Goal: Task Accomplishment & Management: Complete application form

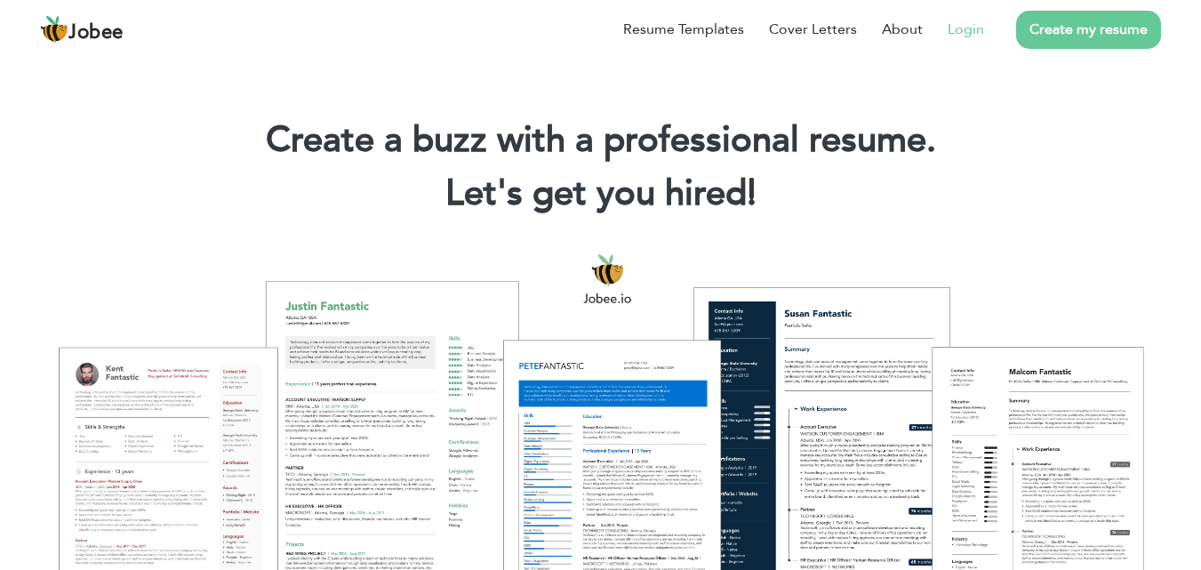
click at [955, 32] on link "Login" at bounding box center [965, 29] width 36 height 21
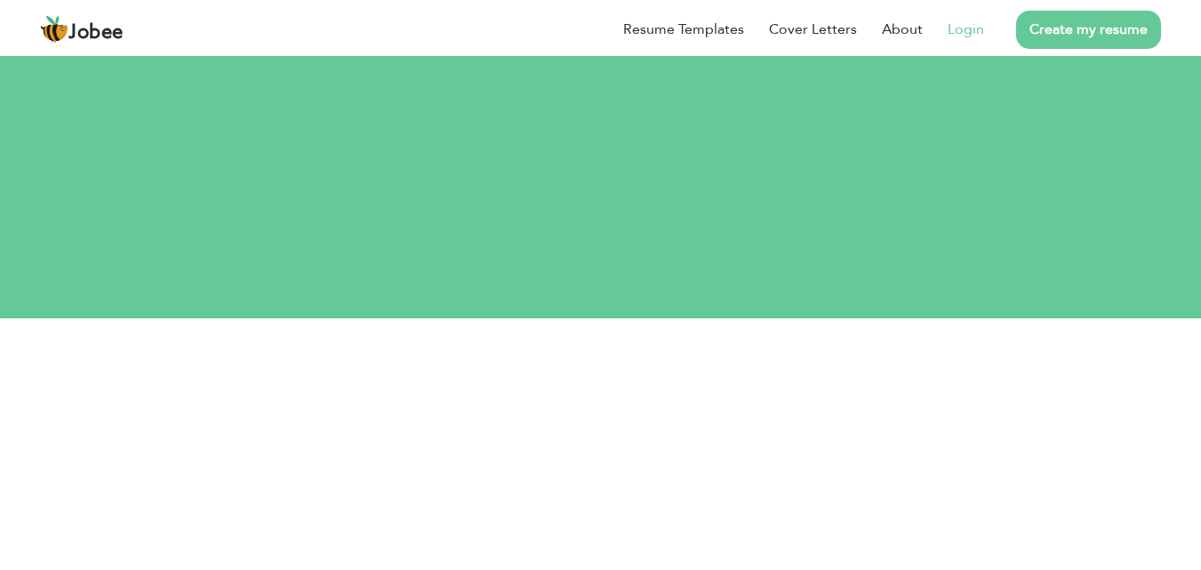
click at [965, 33] on link "Login" at bounding box center [965, 29] width 36 height 21
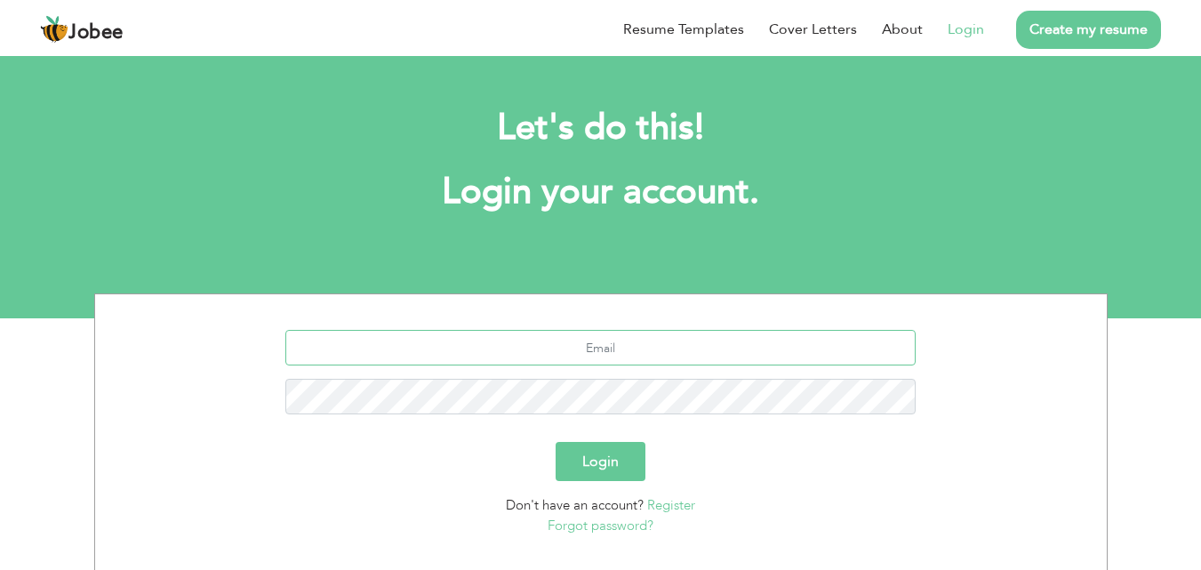
click at [575, 335] on input "text" at bounding box center [600, 348] width 630 height 36
type input "[EMAIL_ADDRESS][DOMAIN_NAME]"
click at [555, 442] on button "Login" at bounding box center [600, 461] width 90 height 39
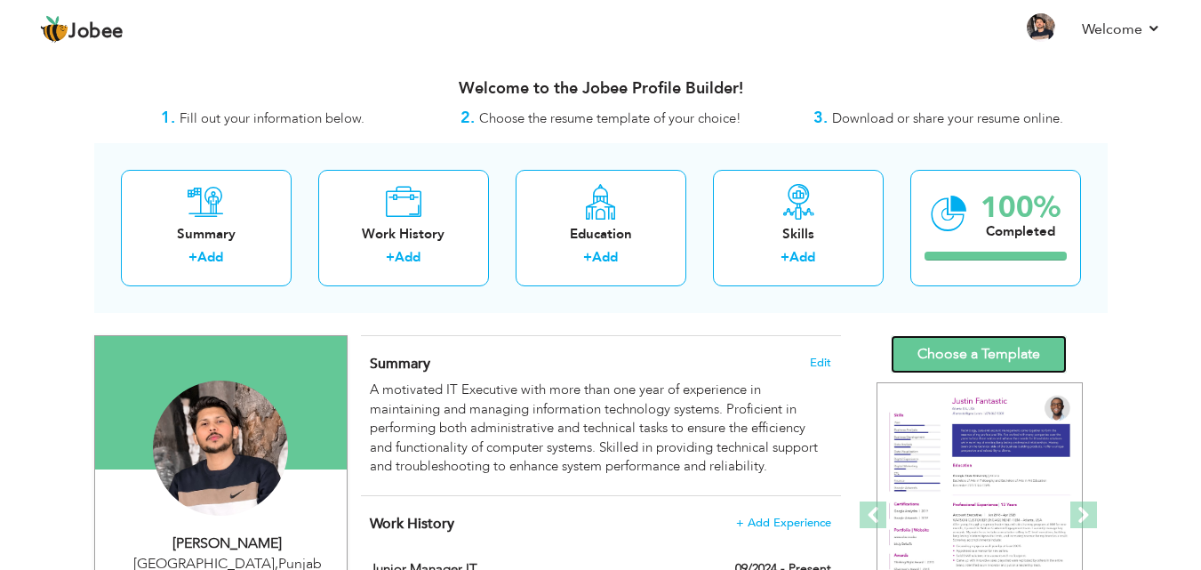
click at [959, 348] on link "Choose a Template" at bounding box center [978, 354] width 176 height 38
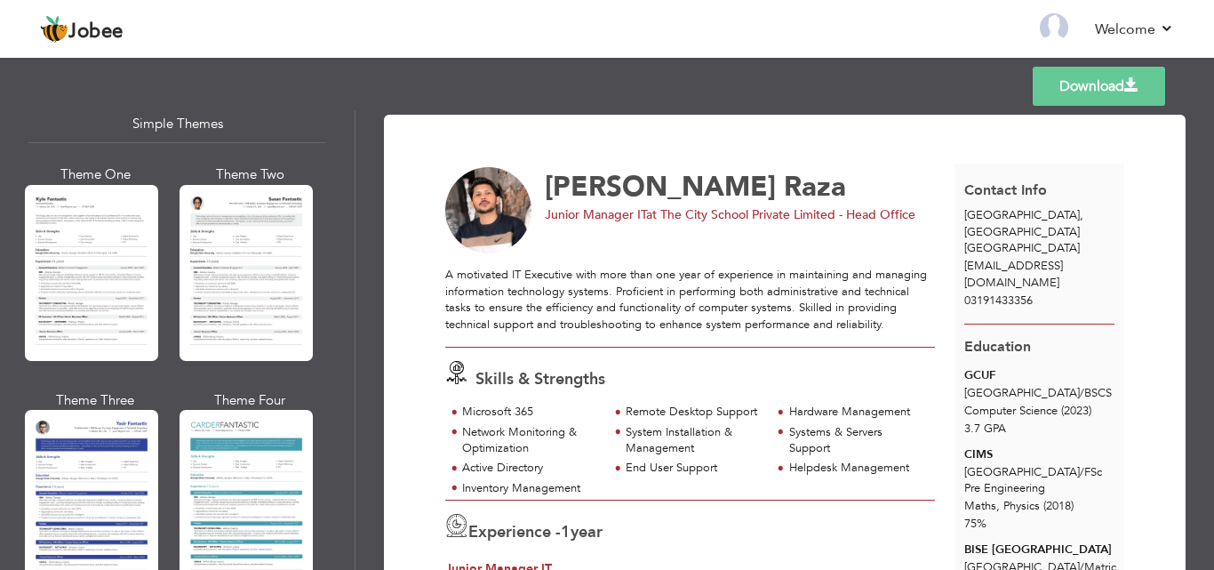
scroll to position [3164, 0]
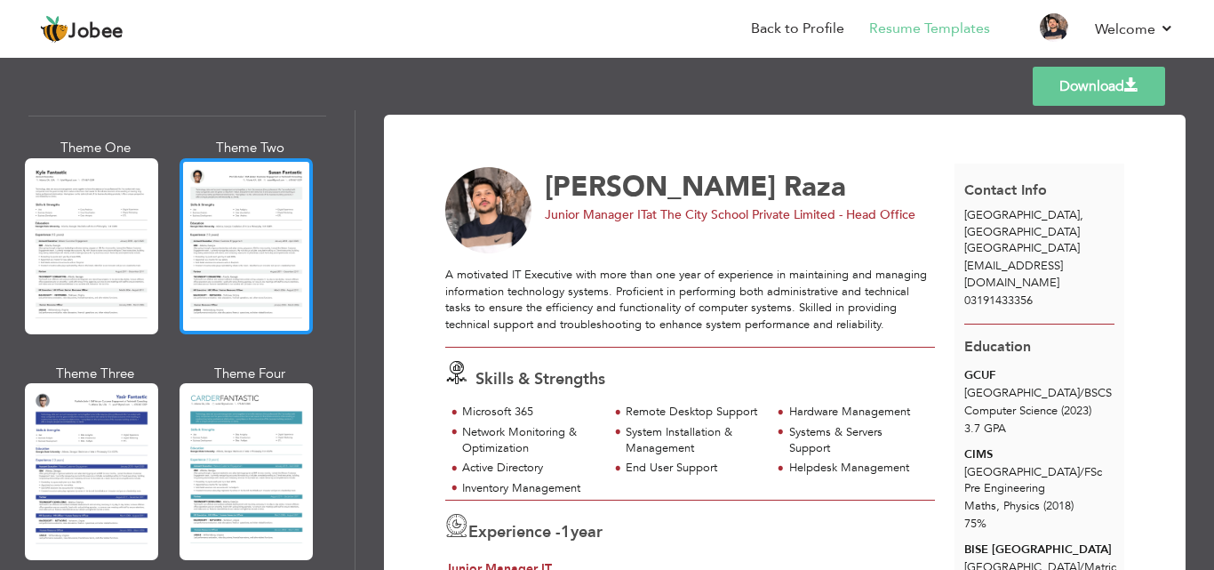
click at [233, 212] on div at bounding box center [246, 246] width 133 height 176
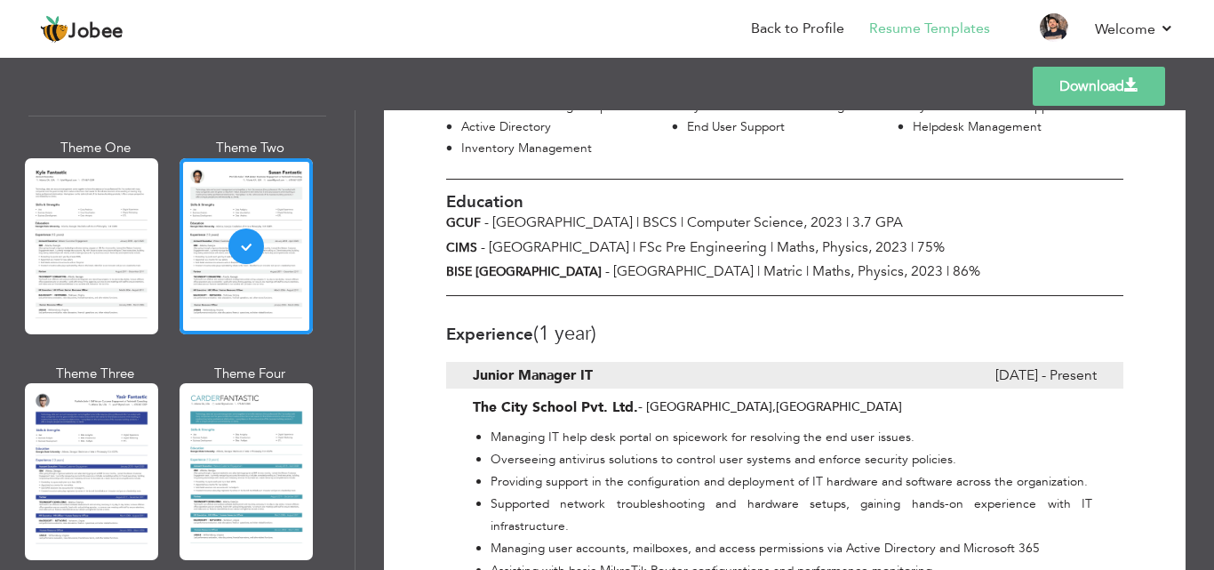
scroll to position [355, 0]
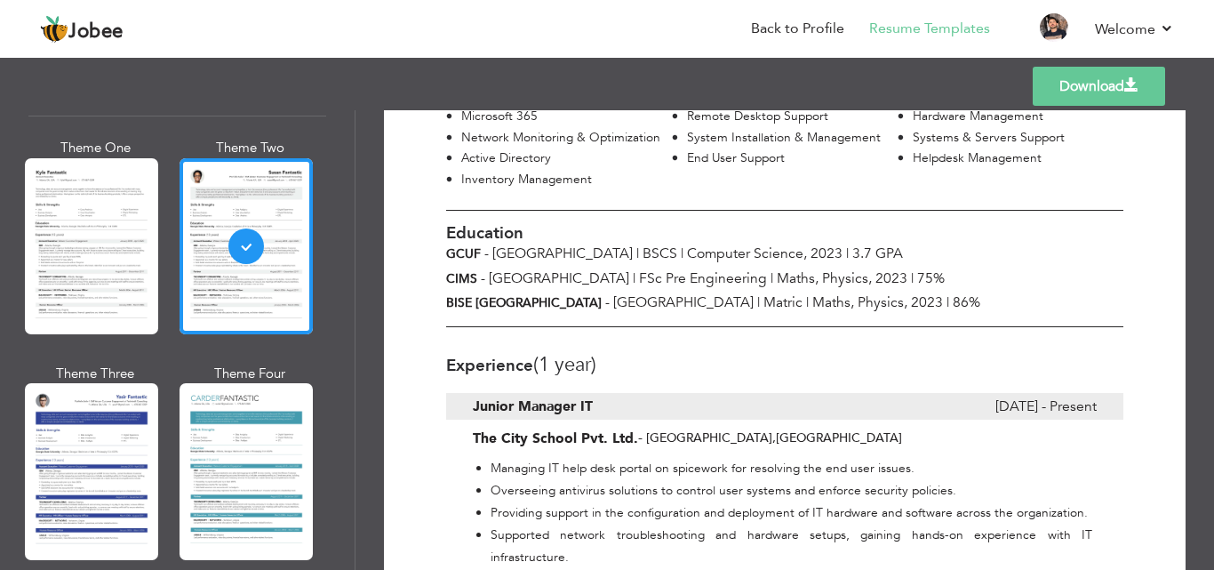
click at [812, 292] on span "Maths, Physics, 2023" at bounding box center [877, 302] width 131 height 20
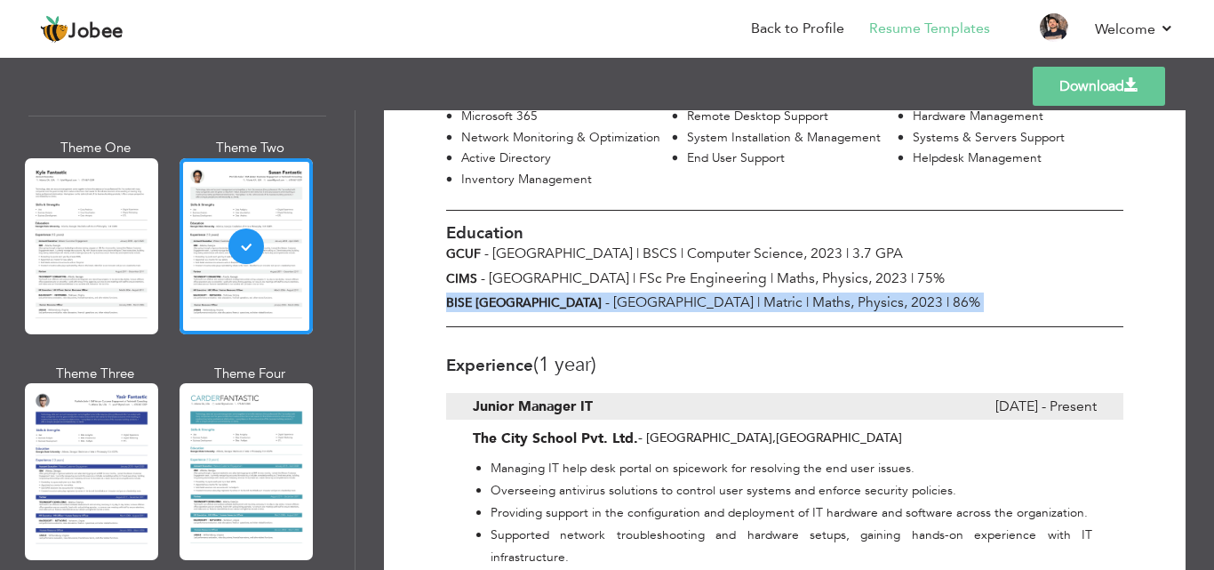
click at [812, 292] on span "Maths, Physics, 2023" at bounding box center [877, 302] width 131 height 20
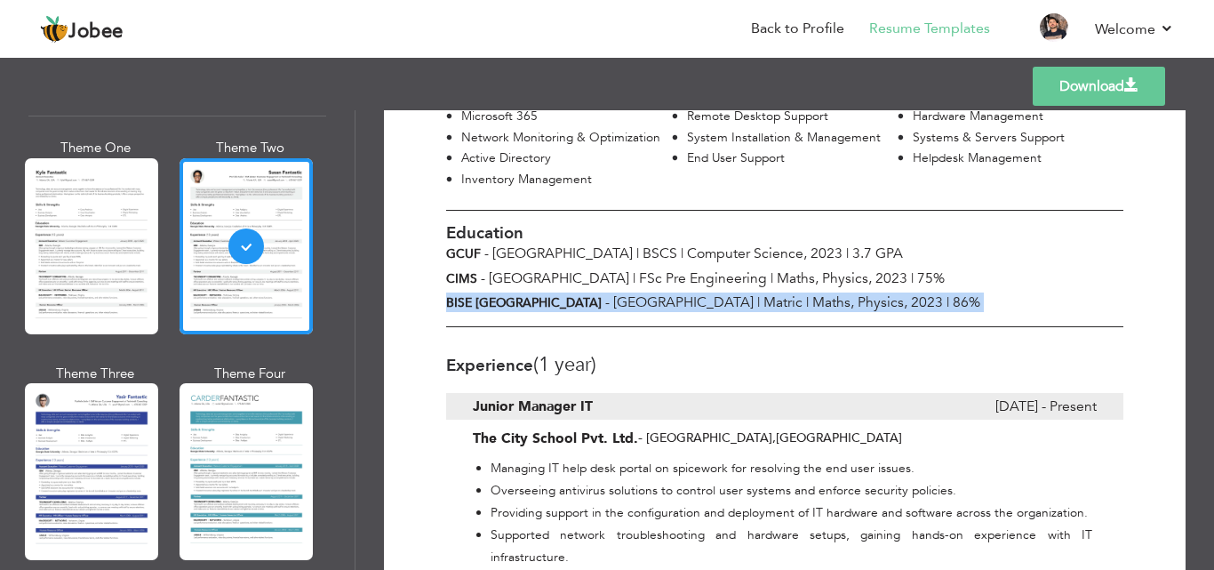
click at [812, 292] on span "Maths, Physics, 2023" at bounding box center [877, 302] width 131 height 20
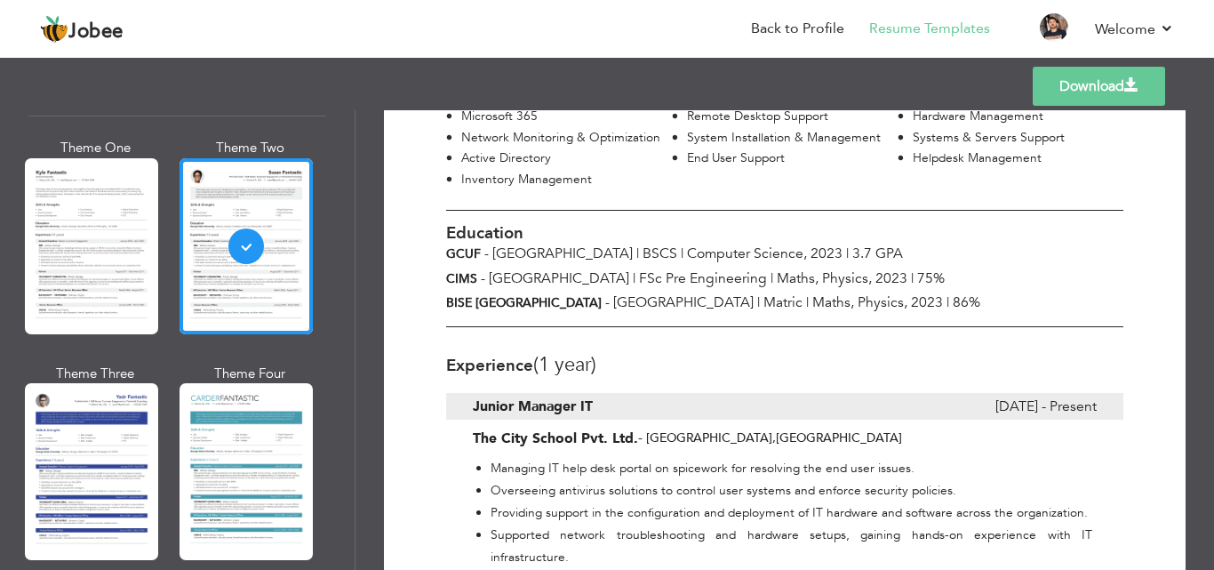
click at [777, 268] on span "Maths, Physics, 2023" at bounding box center [842, 278] width 131 height 20
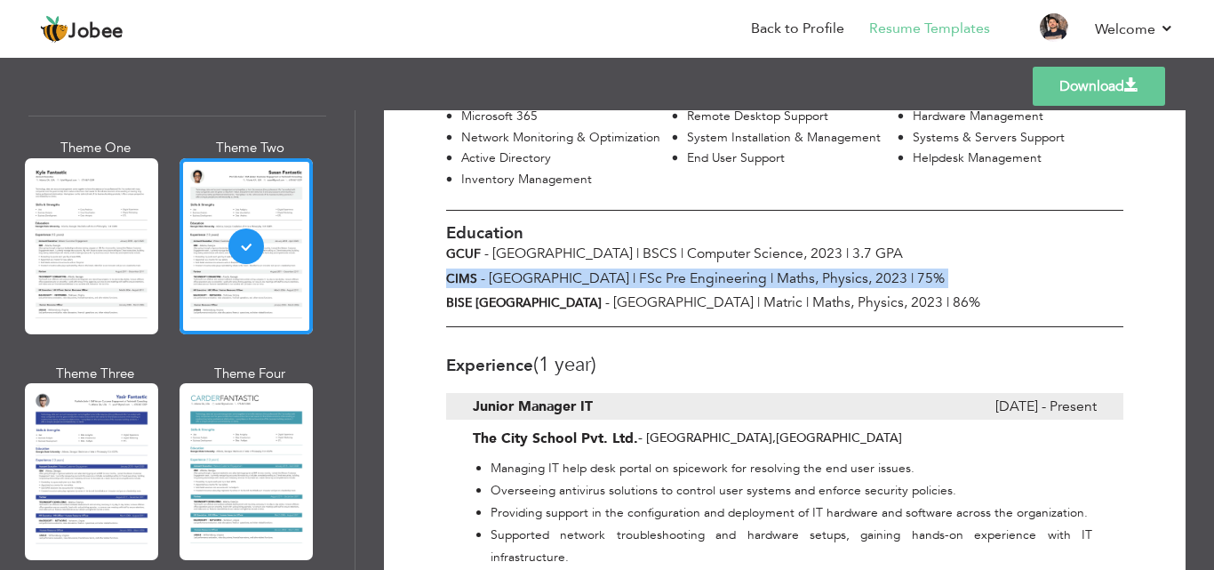
click at [777, 268] on span "Maths, Physics, 2023" at bounding box center [842, 278] width 131 height 20
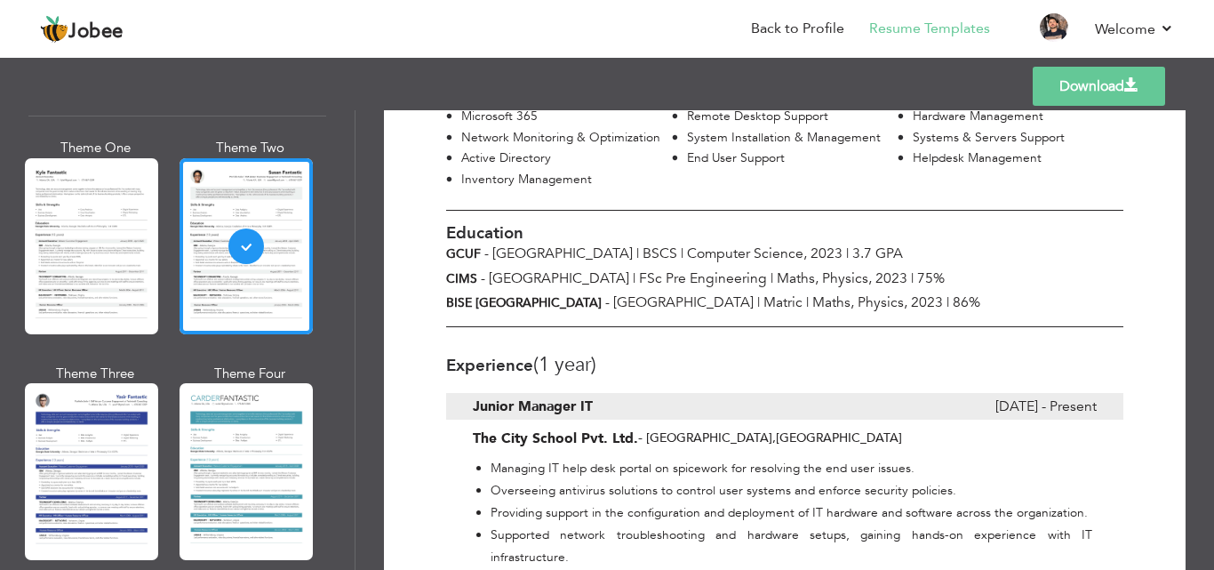
click at [754, 244] on span "Computer Science, 2023" at bounding box center [765, 254] width 156 height 20
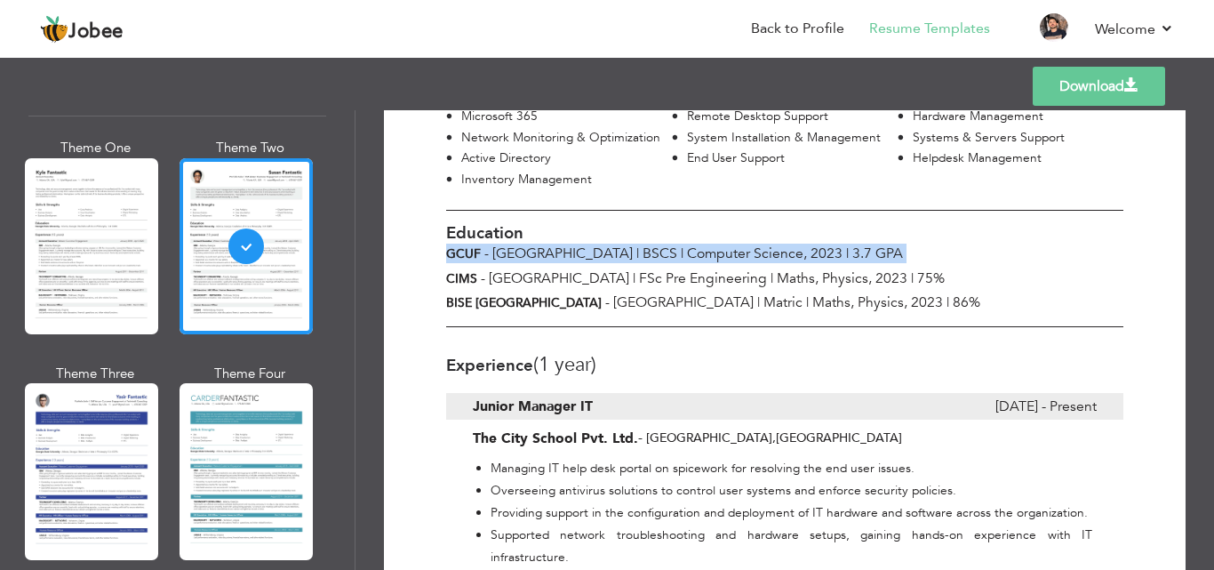
click at [754, 244] on span "Computer Science, 2023" at bounding box center [765, 254] width 156 height 20
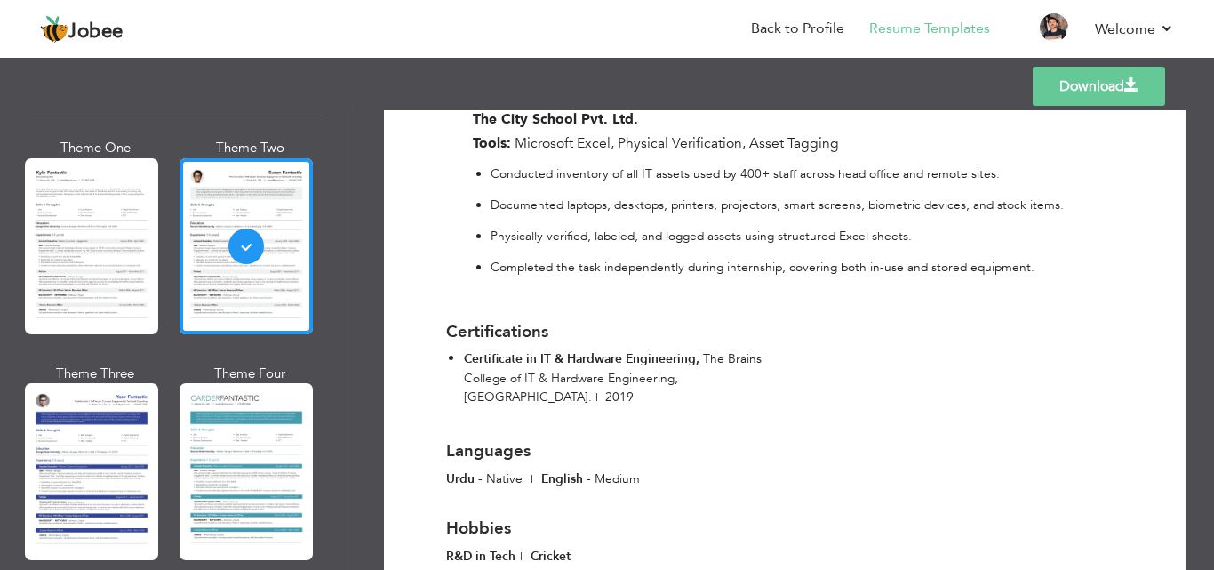
scroll to position [1612, 0]
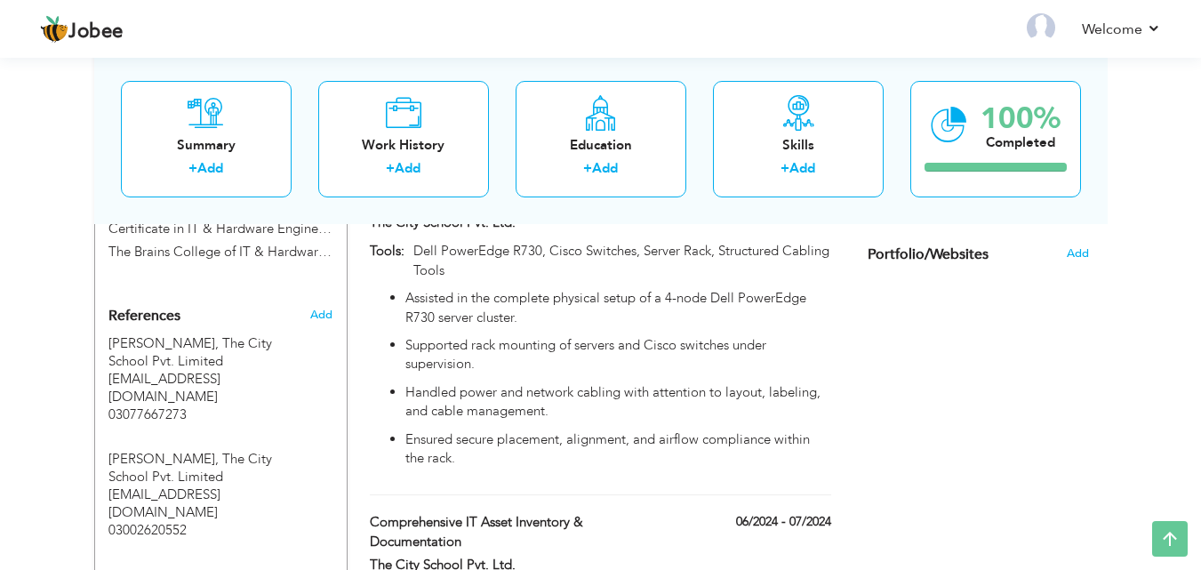
scroll to position [1018, 0]
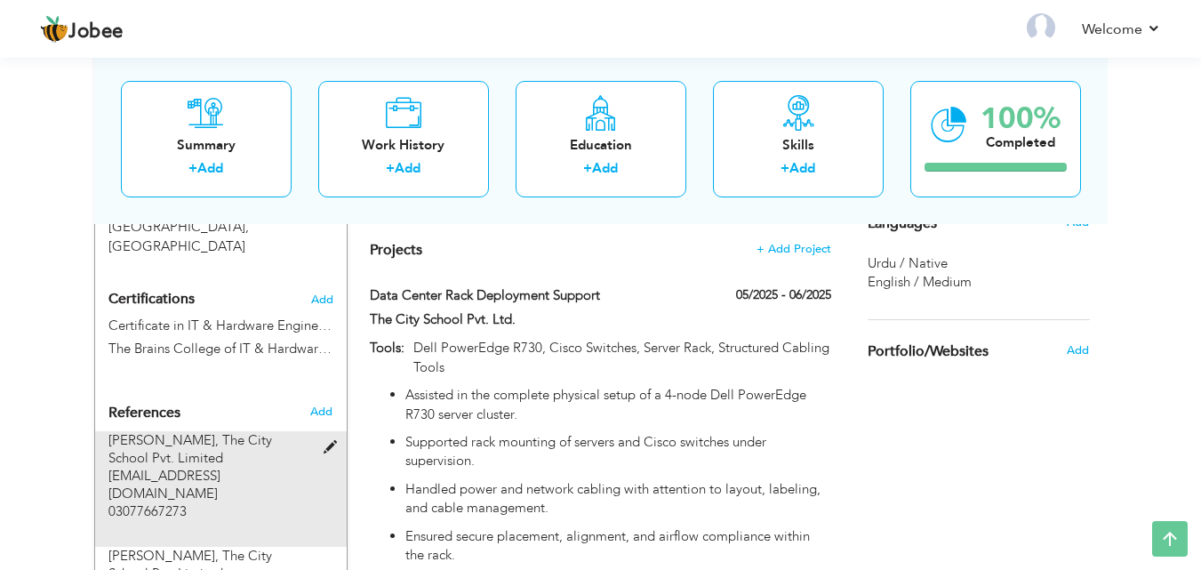
click at [329, 441] on span at bounding box center [334, 447] width 22 height 13
type input "[PERSON_NAME]"
type input "The City School Pvt. Limited"
type input "fahad.amin1@csn.edu.pk"
type input "03077667273"
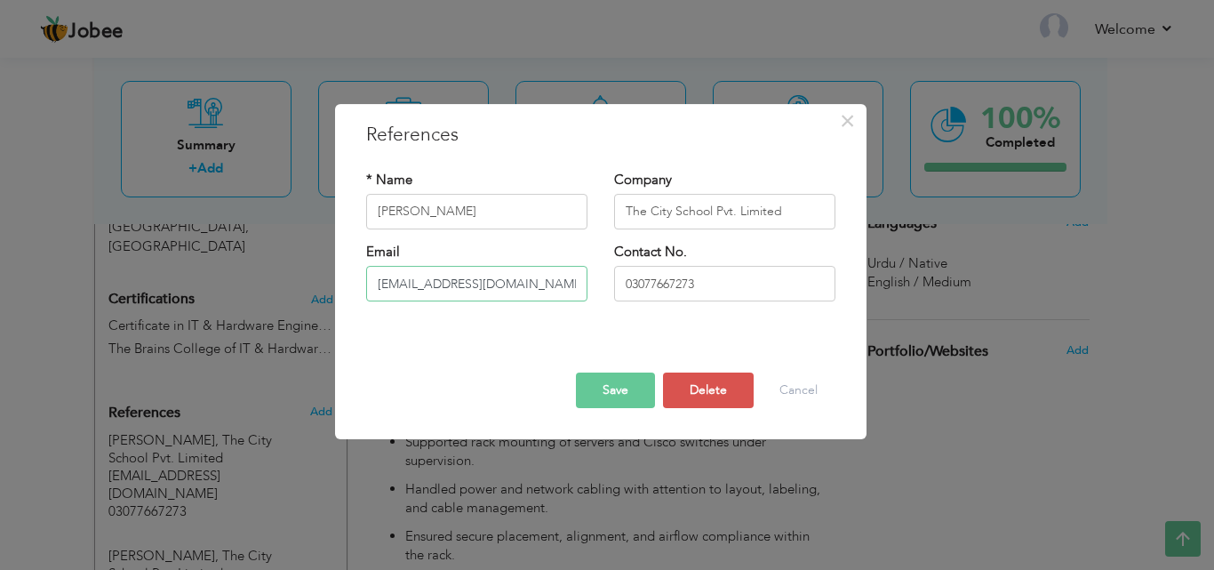
drag, startPoint x: 580, startPoint y: 284, endPoint x: 210, endPoint y: 315, distance: 371.9
click at [210, 315] on div "× References * Name Fahad Amin Company The City School Pvt. Limited Email" at bounding box center [607, 285] width 1214 height 570
click at [595, 390] on button "Save" at bounding box center [615, 390] width 79 height 36
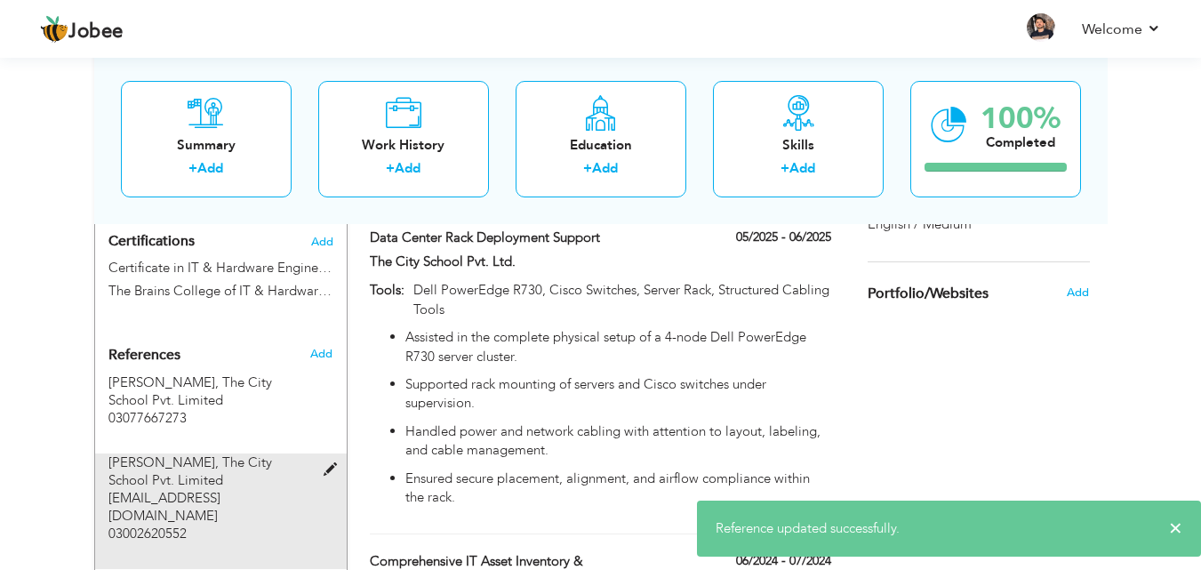
scroll to position [1107, 0]
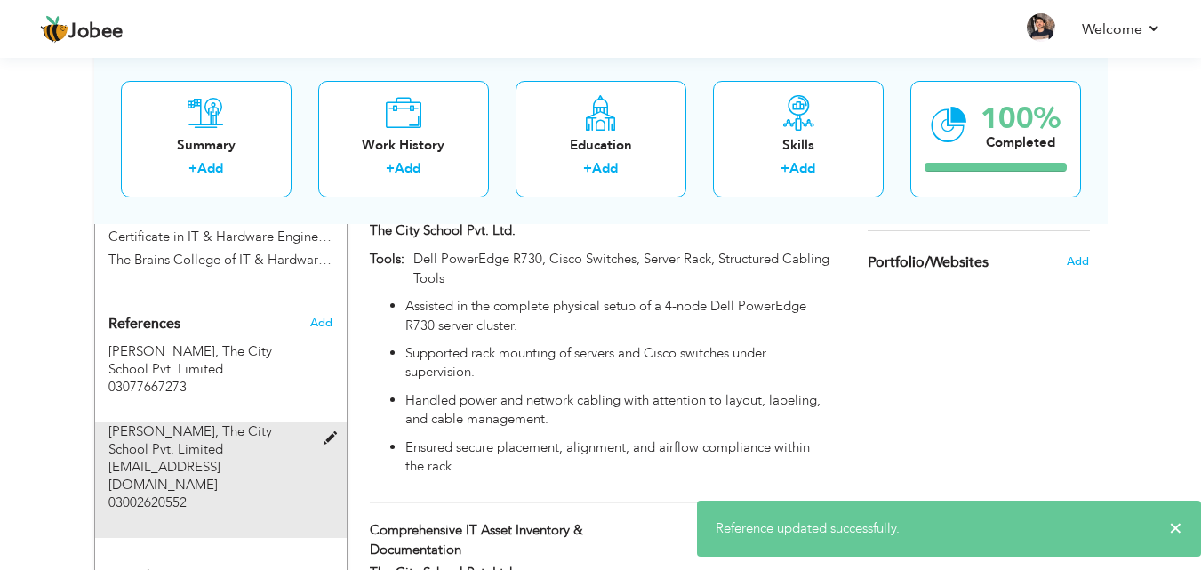
click at [327, 432] on span at bounding box center [334, 438] width 22 height 13
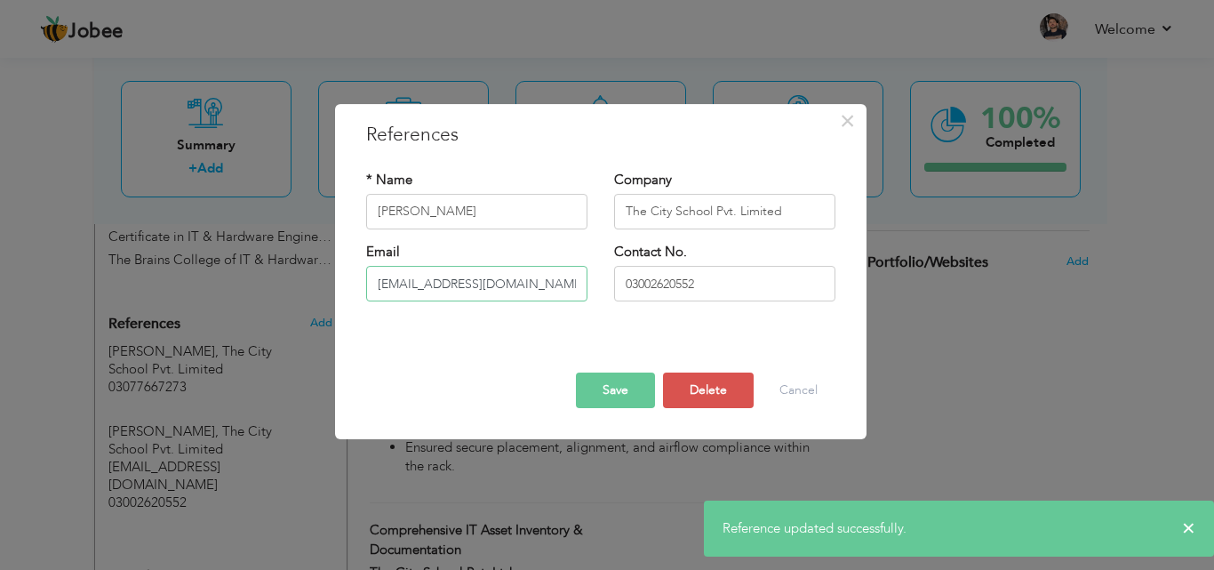
drag, startPoint x: 563, startPoint y: 285, endPoint x: 226, endPoint y: 297, distance: 337.9
click at [226, 297] on div "× References * Name [PERSON_NAME] Company The City School Pvt. Limited Email" at bounding box center [607, 285] width 1214 height 570
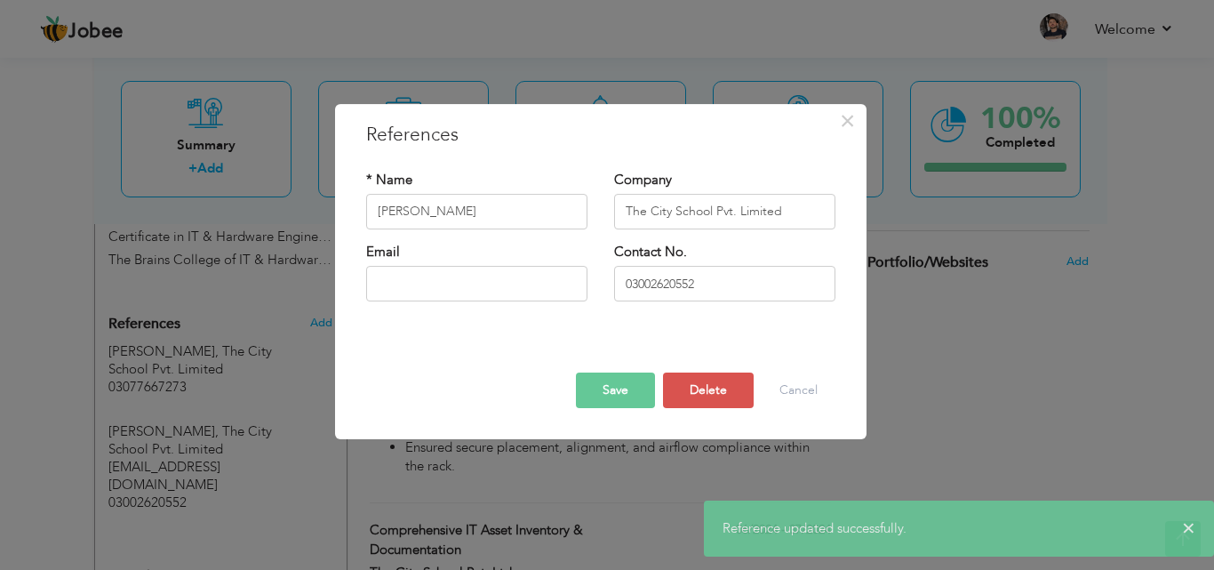
click at [624, 388] on button "Save" at bounding box center [615, 390] width 79 height 36
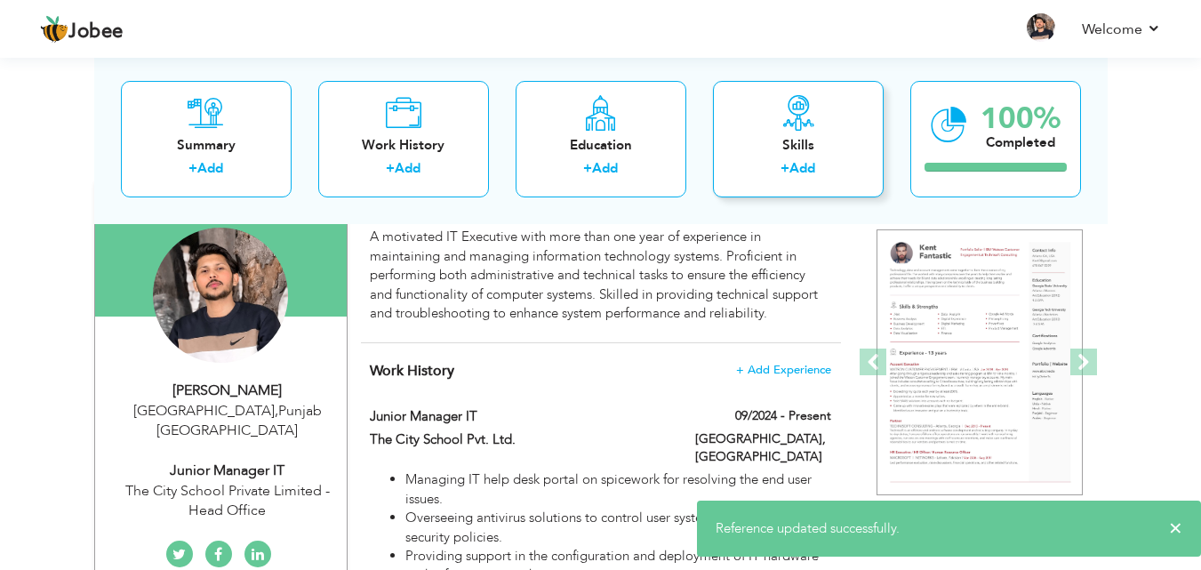
scroll to position [0, 0]
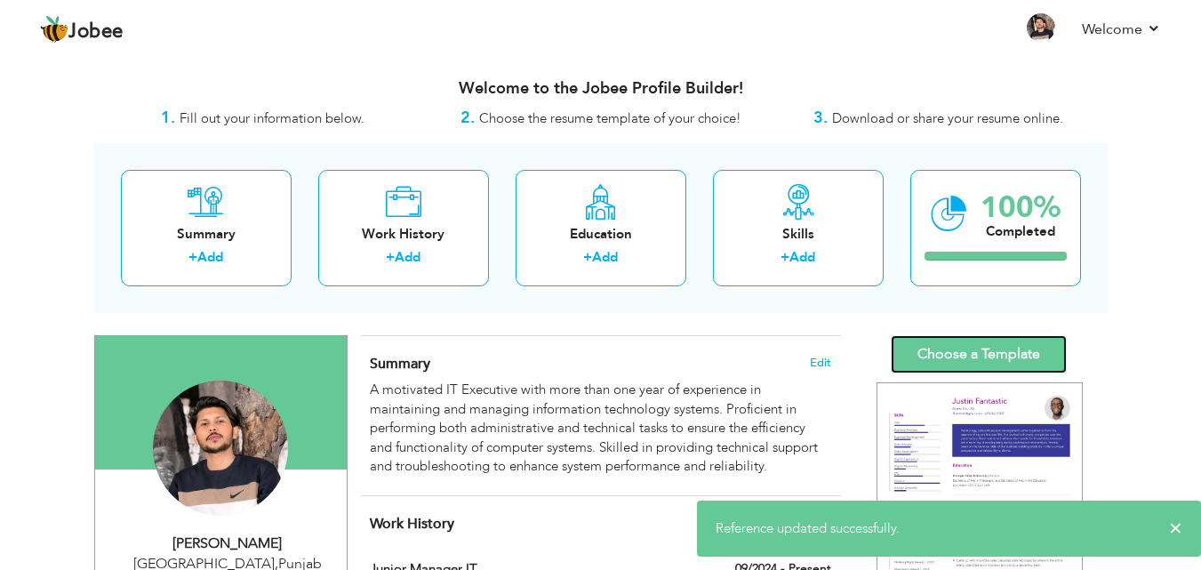
click at [949, 355] on link "Choose a Template" at bounding box center [978, 354] width 176 height 38
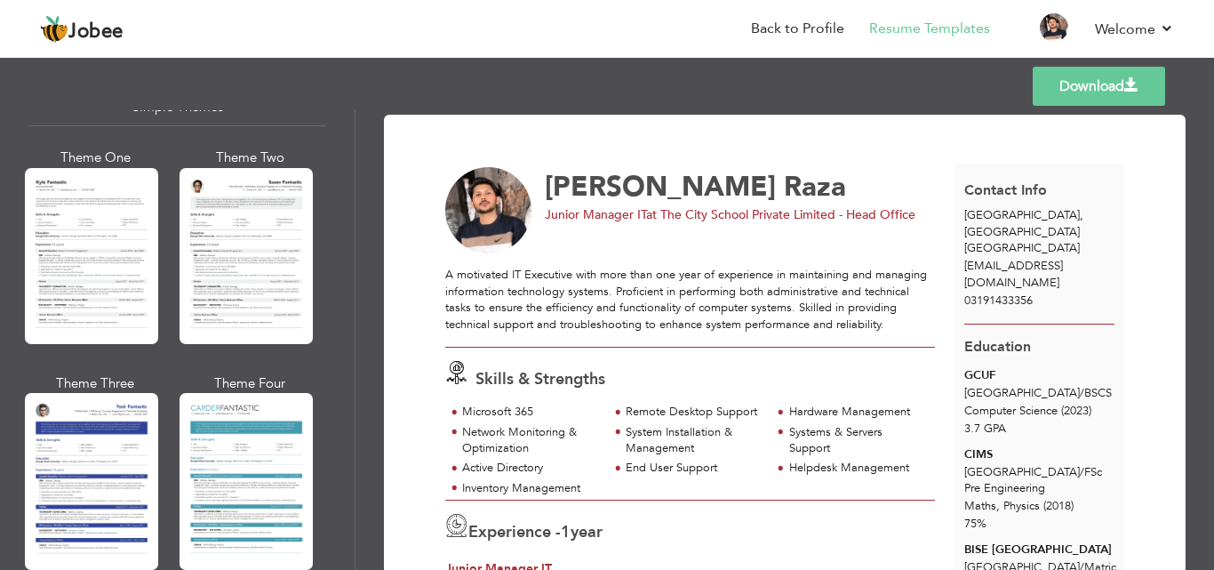
scroll to position [3164, 0]
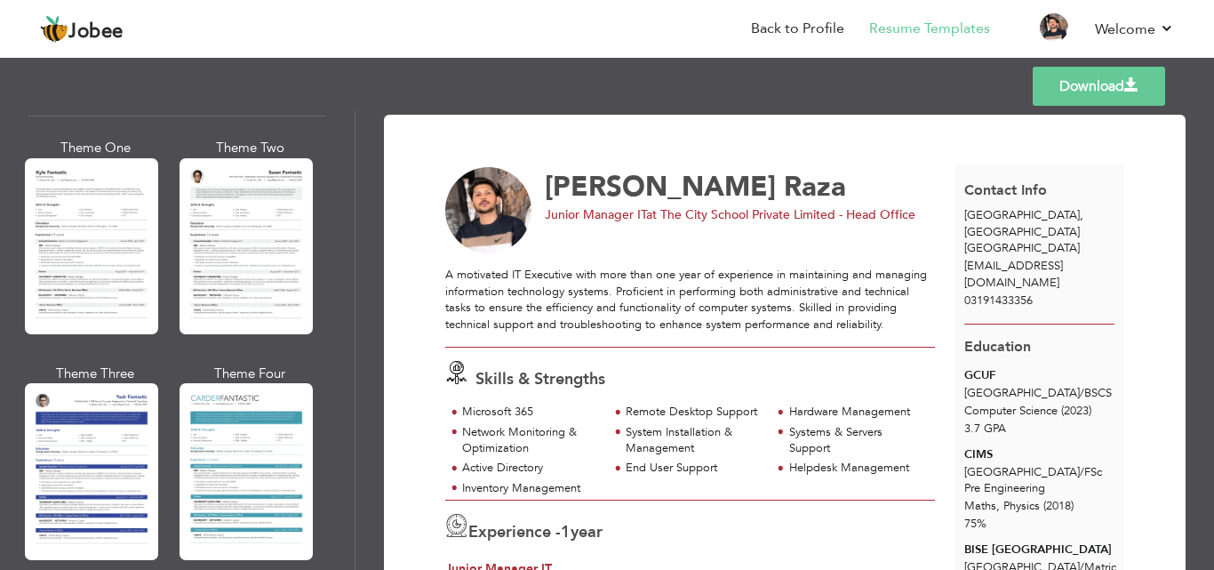
click at [238, 236] on div at bounding box center [246, 246] width 133 height 176
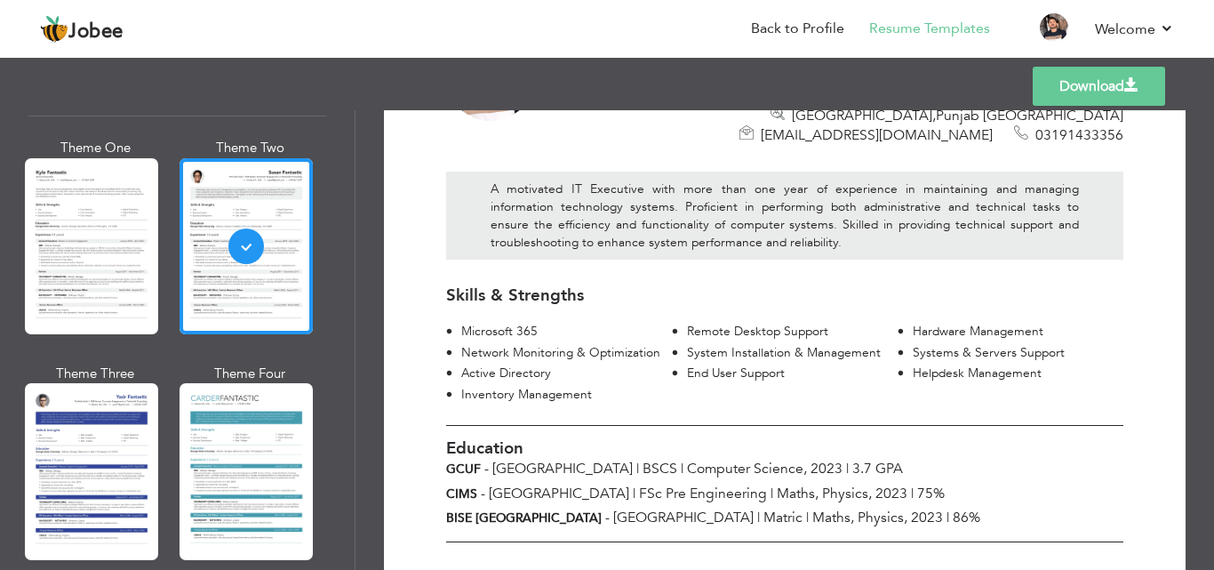
scroll to position [0, 0]
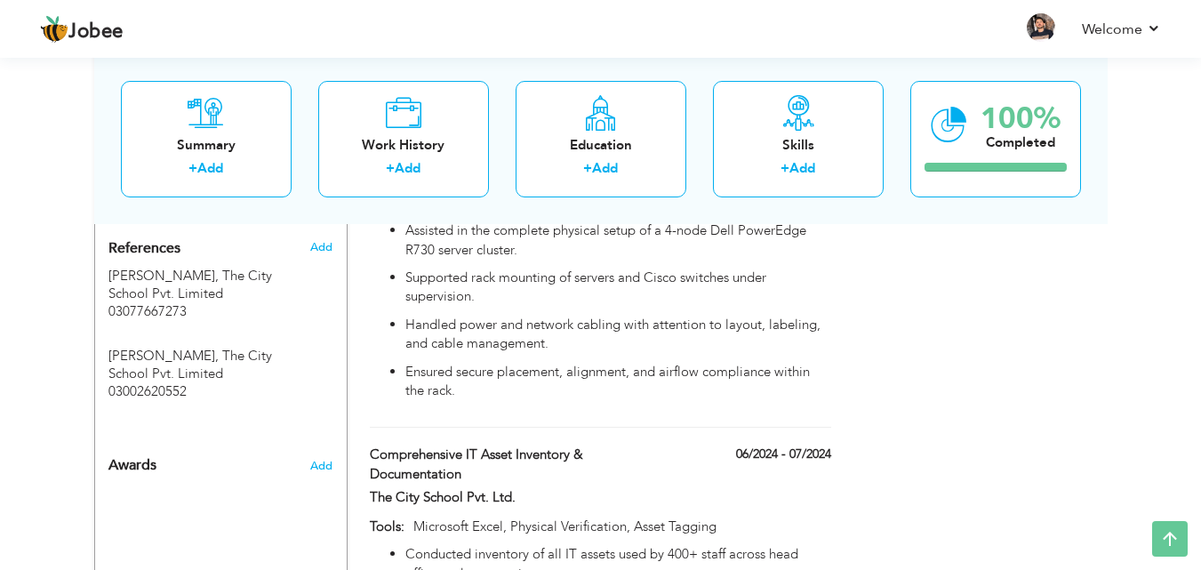
scroll to position [1018, 0]
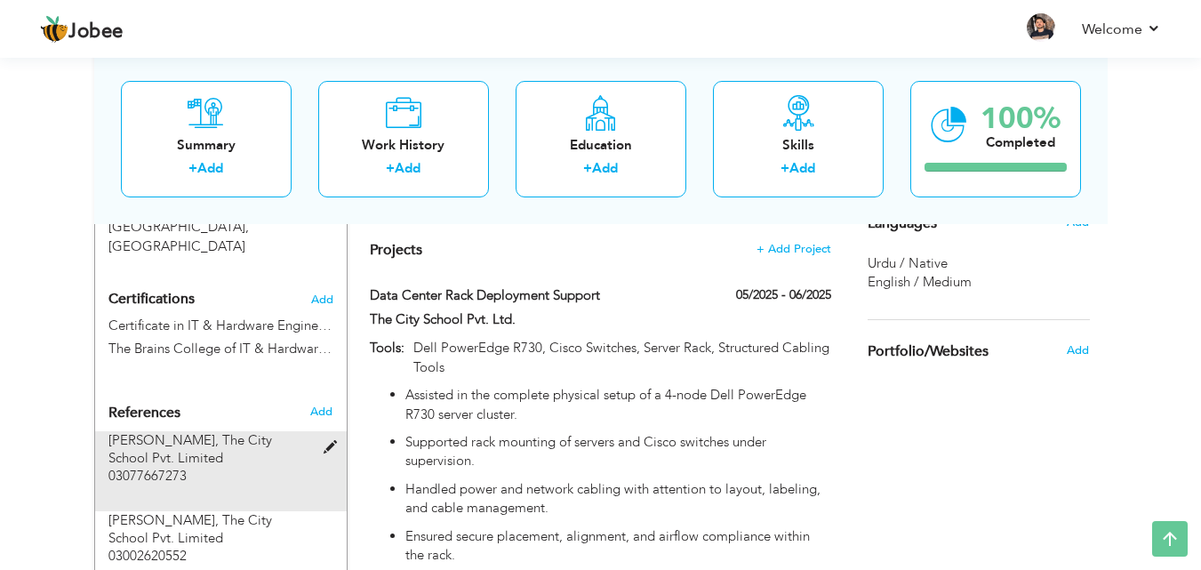
click at [326, 441] on span at bounding box center [334, 447] width 22 height 13
type input "Fahad Amin"
type input "The City School Pvt. Limited"
type input "03077667273"
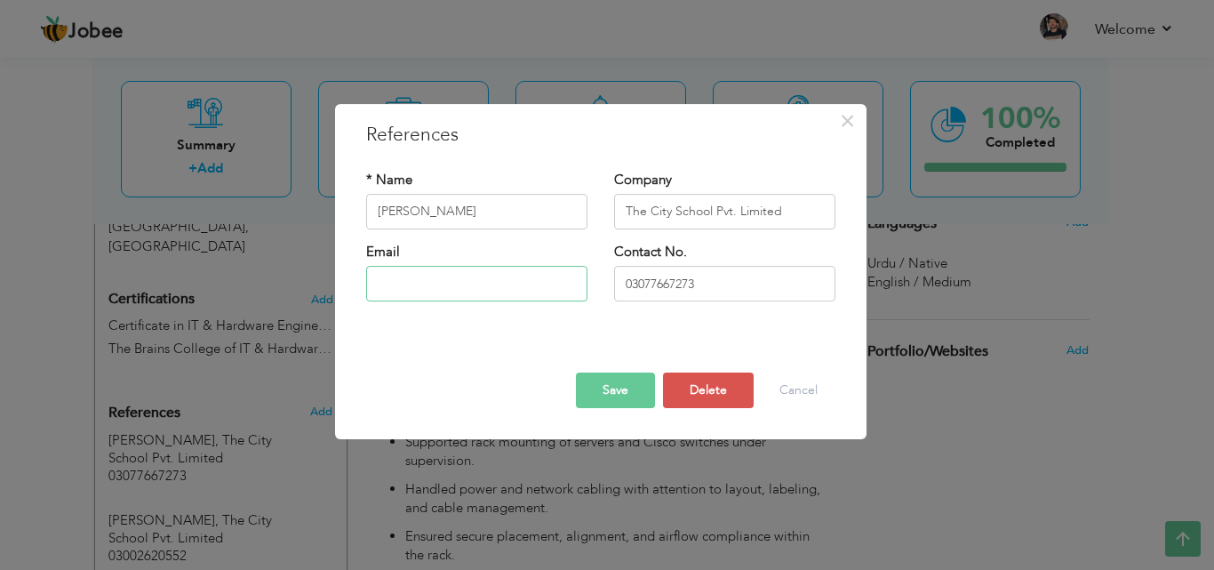
click at [475, 284] on input "text" at bounding box center [476, 284] width 221 height 36
type input "F"
type input "[EMAIL_ADDRESS][DOMAIN_NAME]"
click at [624, 395] on button "Save" at bounding box center [615, 390] width 79 height 36
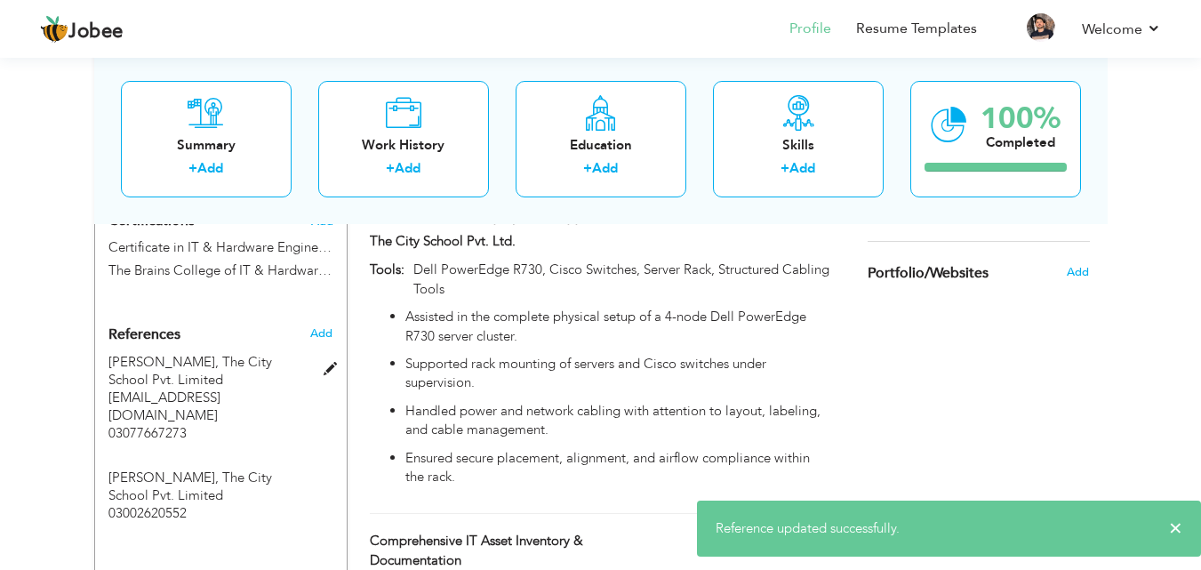
scroll to position [1098, 0]
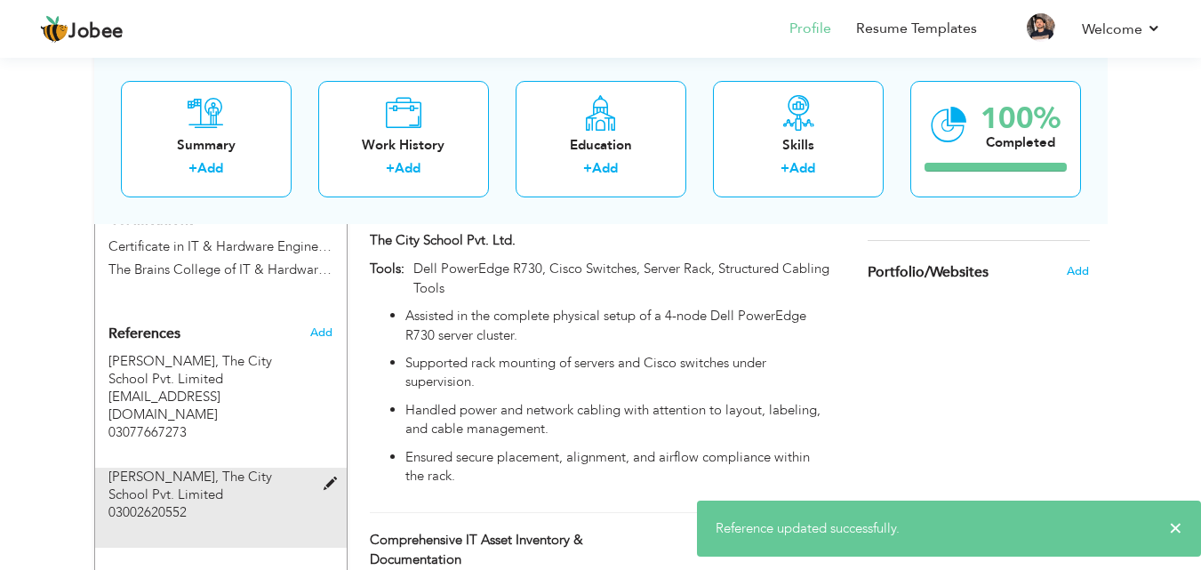
click at [327, 467] on div "Usman Mehmood, The City School Pvt. Limited 03002620552" at bounding box center [221, 507] width 252 height 80
type input "[PERSON_NAME]"
type input "03002620552"
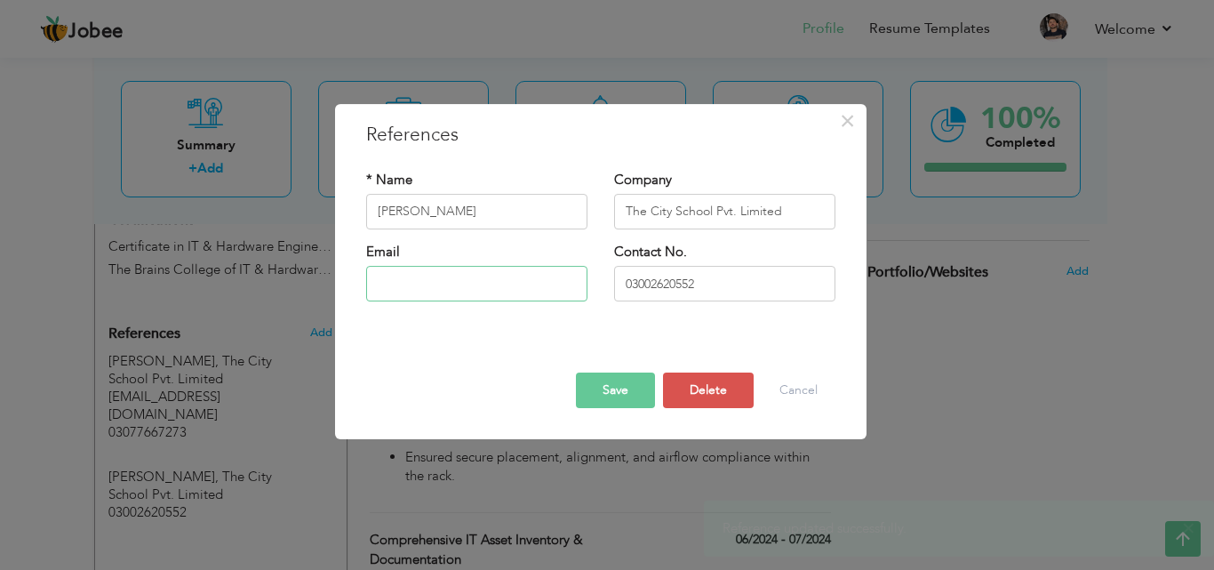
click at [383, 281] on input "text" at bounding box center [476, 284] width 221 height 36
type input "[EMAIL_ADDRESS][DOMAIN_NAME]"
click at [607, 386] on button "Save" at bounding box center [615, 390] width 79 height 36
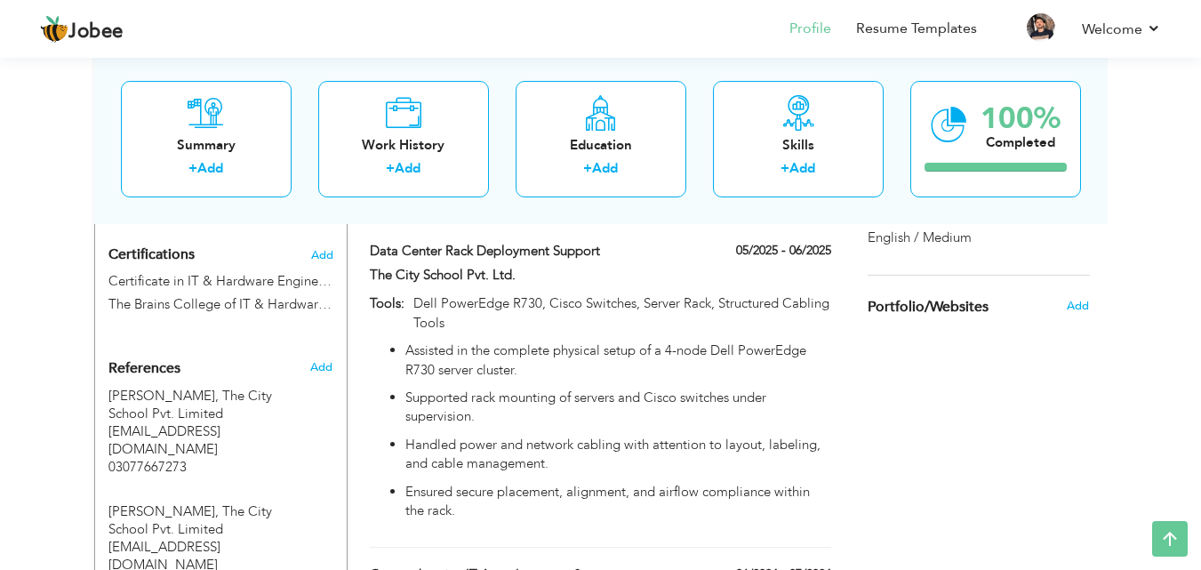
scroll to position [1058, 0]
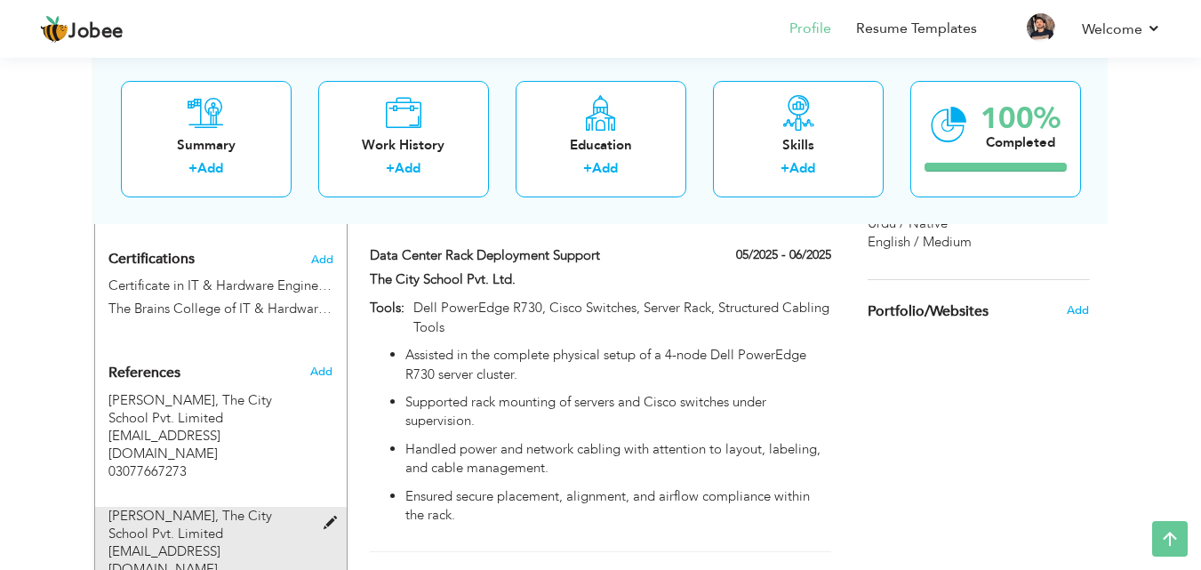
click at [331, 516] on span at bounding box center [334, 522] width 22 height 13
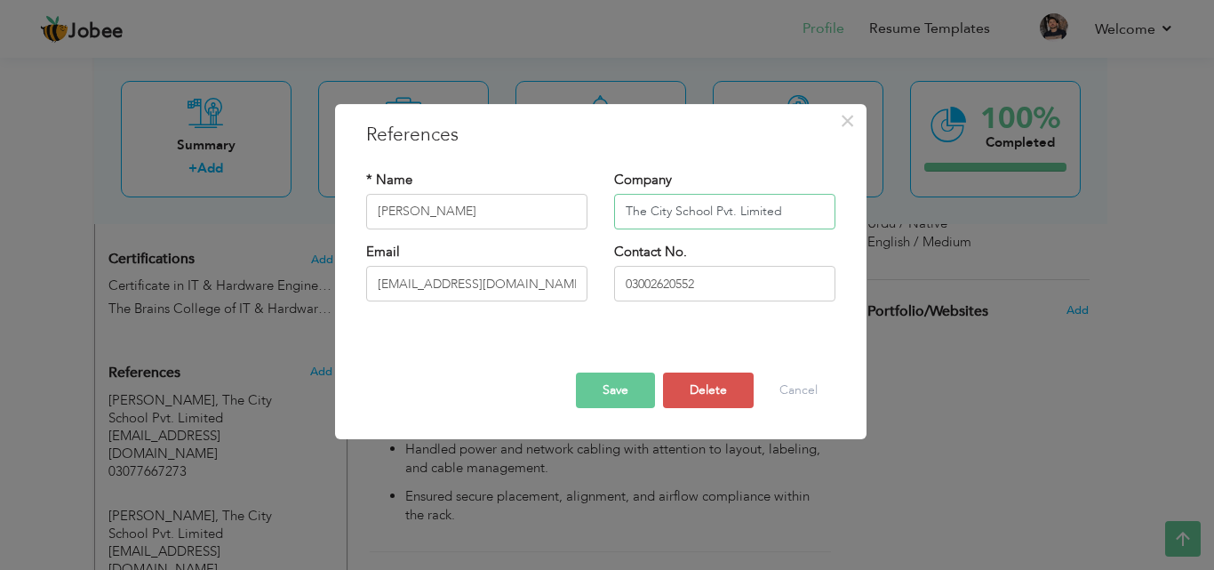
drag, startPoint x: 736, startPoint y: 211, endPoint x: 524, endPoint y: 195, distance: 212.1
click at [524, 195] on div "* Name Usman Mehmood Company The City School Pvt. Limited" at bounding box center [601, 207] width 496 height 72
type input "Services Industries Limited"
click at [607, 391] on button "Save" at bounding box center [615, 390] width 79 height 36
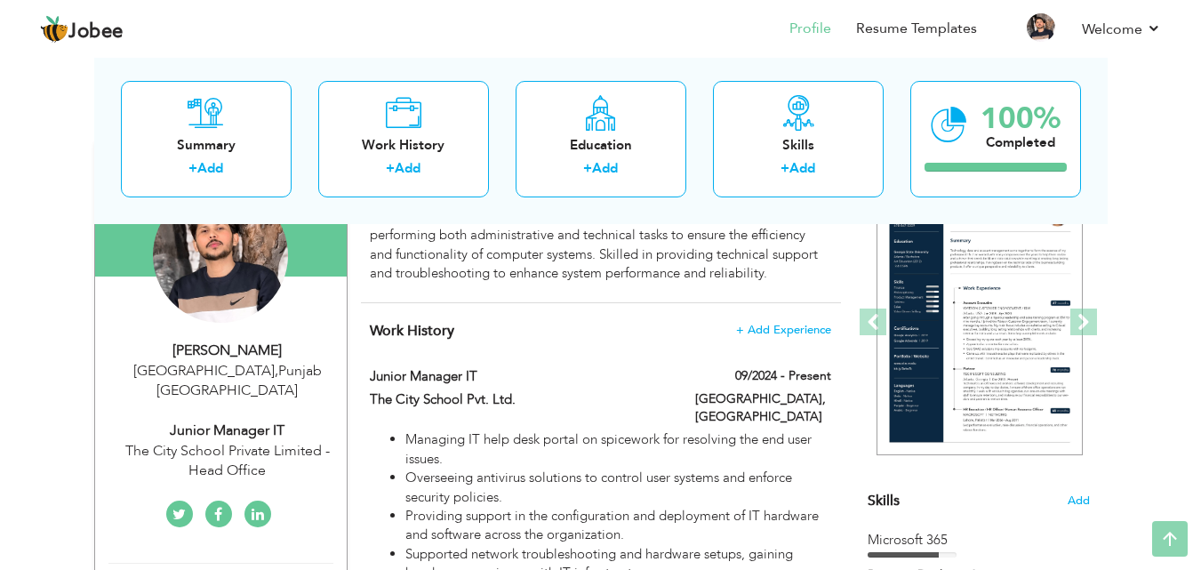
scroll to position [0, 0]
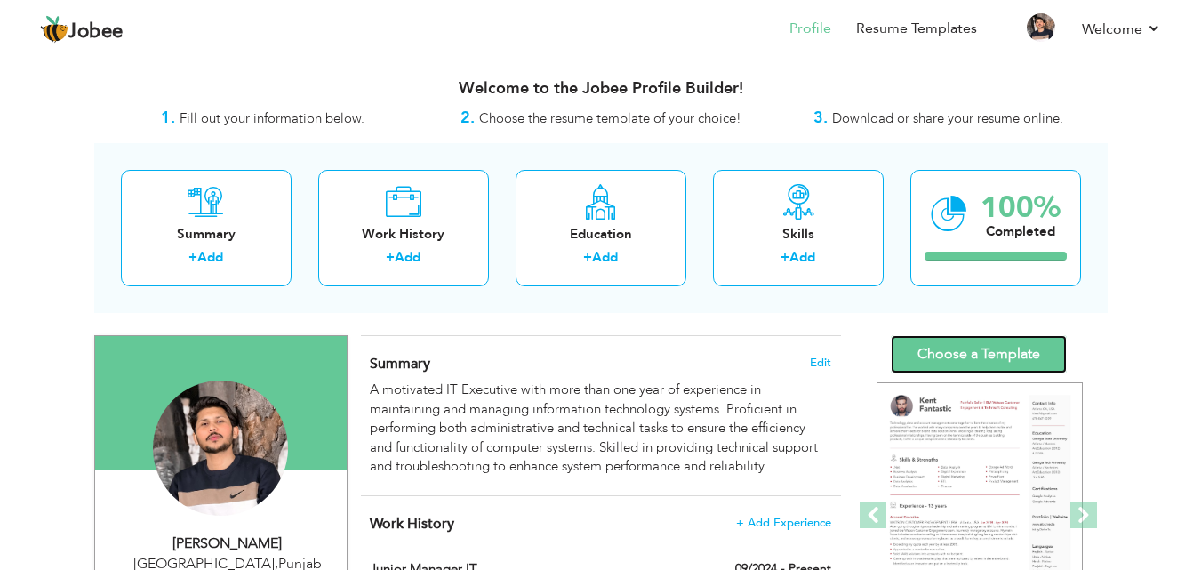
click at [999, 355] on link "Choose a Template" at bounding box center [978, 354] width 176 height 38
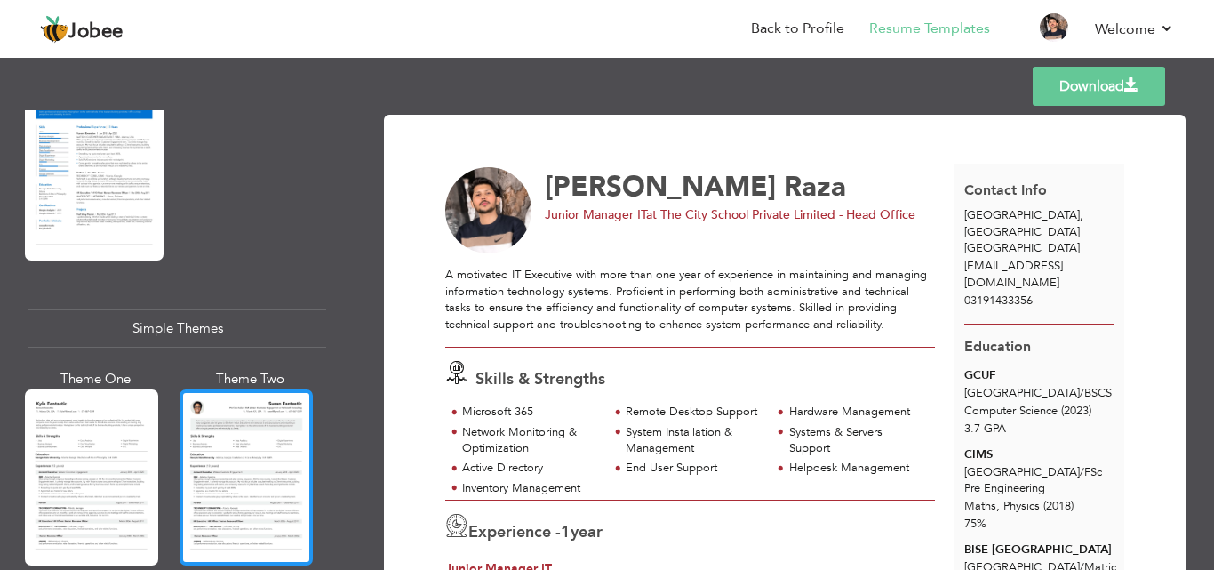
scroll to position [3164, 0]
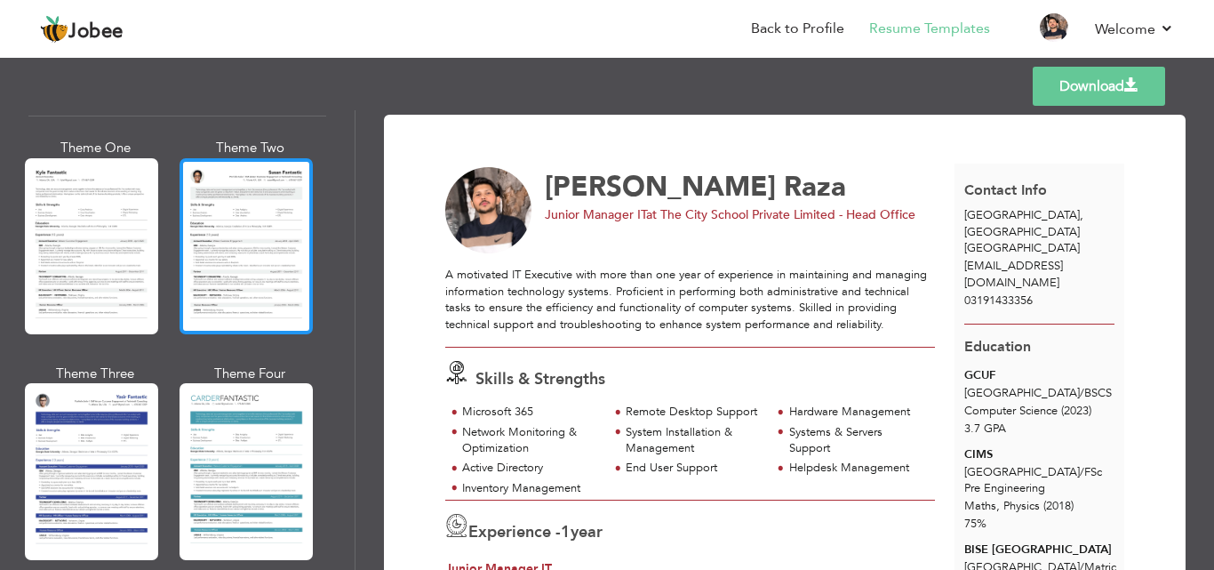
click at [285, 268] on div at bounding box center [246, 246] width 133 height 176
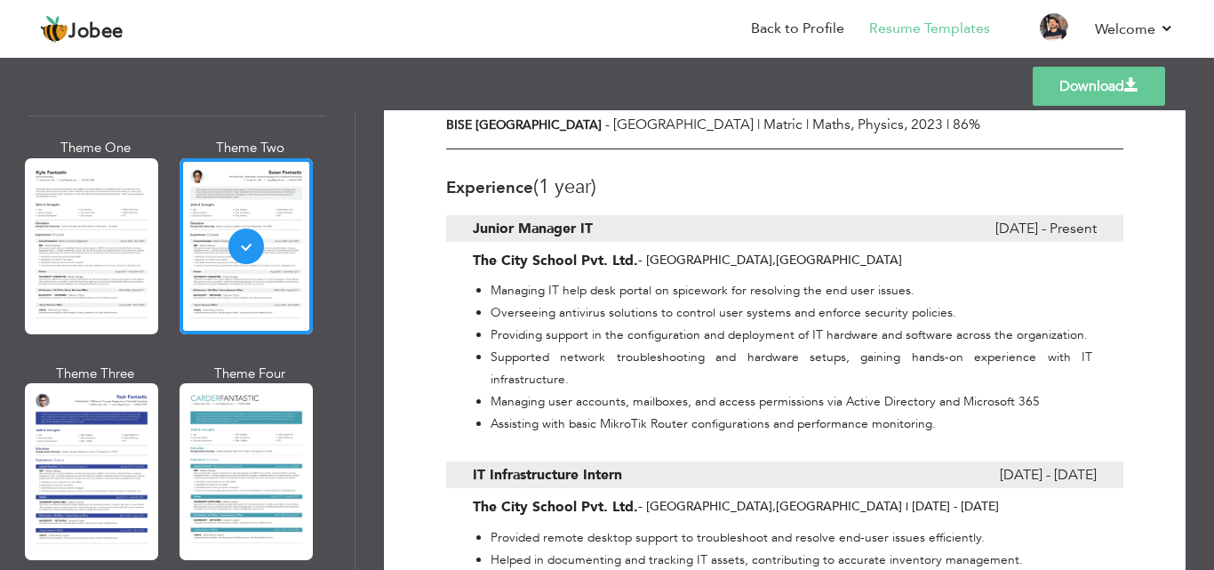
scroll to position [444, 0]
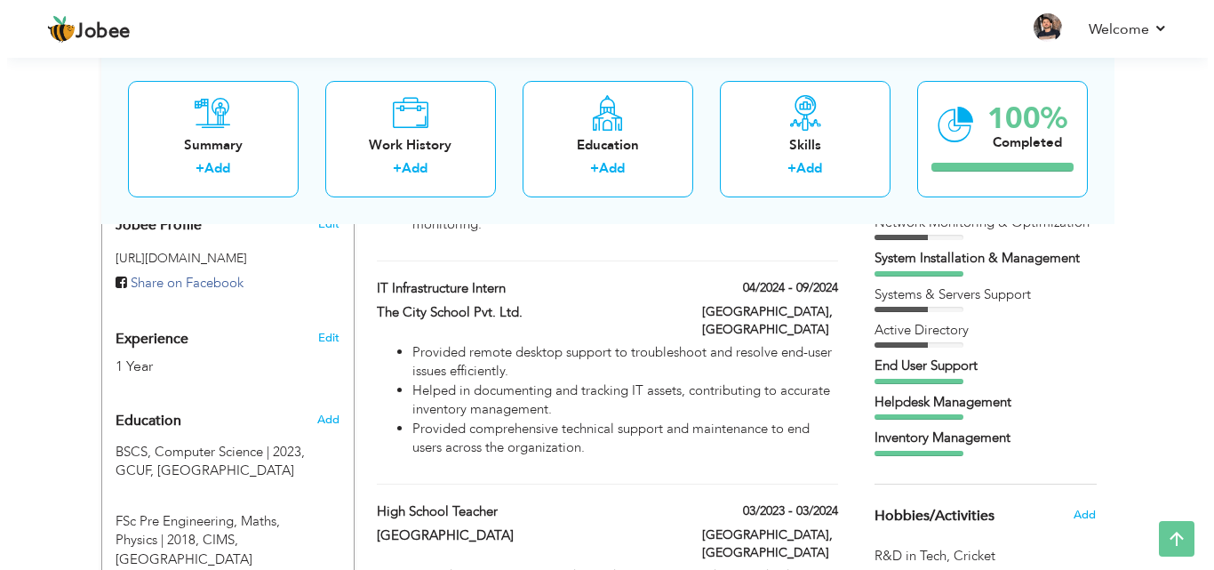
scroll to position [622, 0]
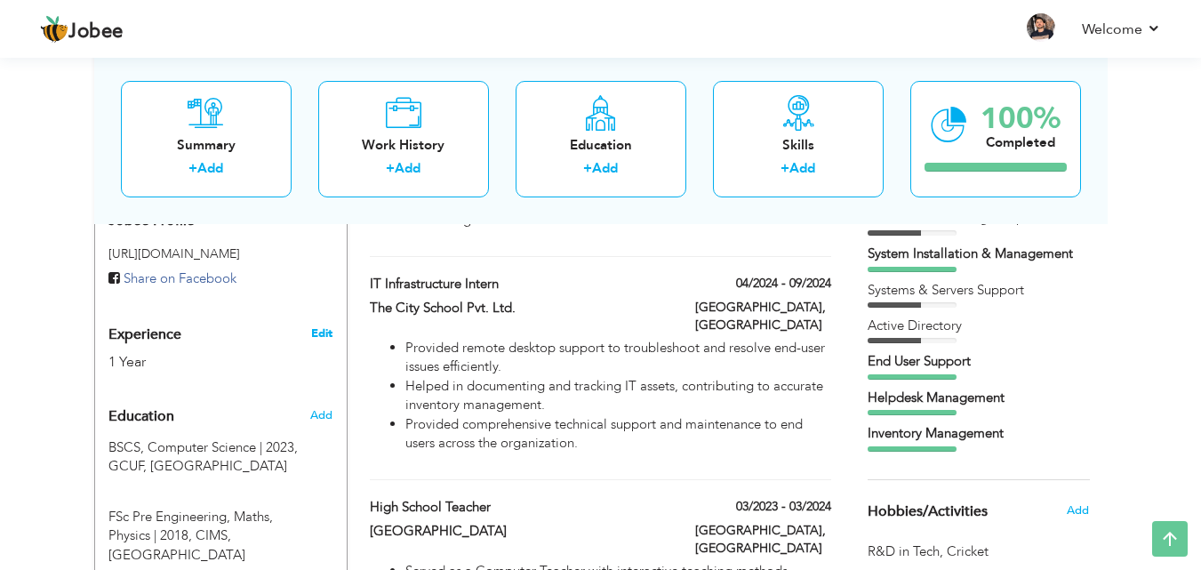
click at [314, 325] on link "Edit" at bounding box center [321, 333] width 21 height 16
type input "[PERSON_NAME]"
type input "Raza"
type input "03191433356"
select select "number:166"
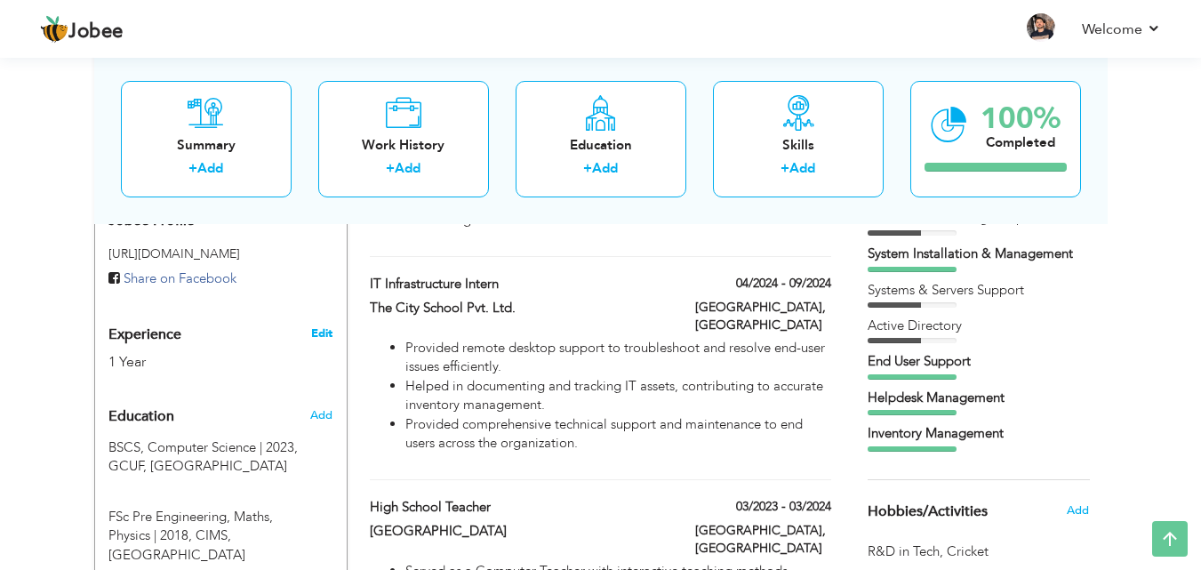
type input "[GEOGRAPHIC_DATA]"
select select "number:3"
type input "The City School Private Limited - Head Office"
type input "Junior Manager IT"
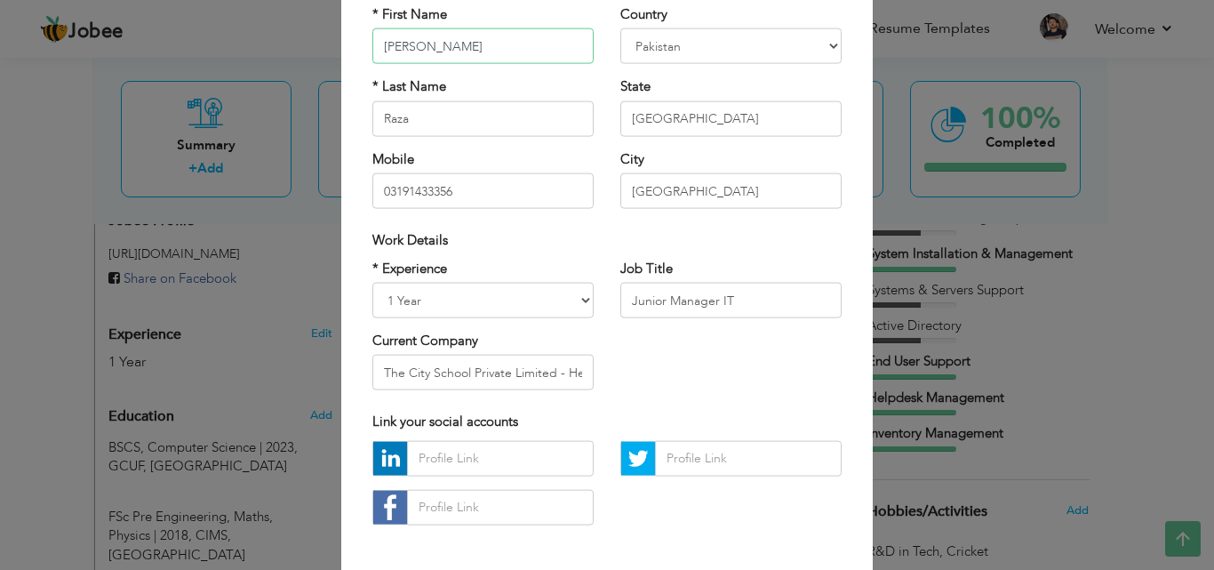
scroll to position [178, 0]
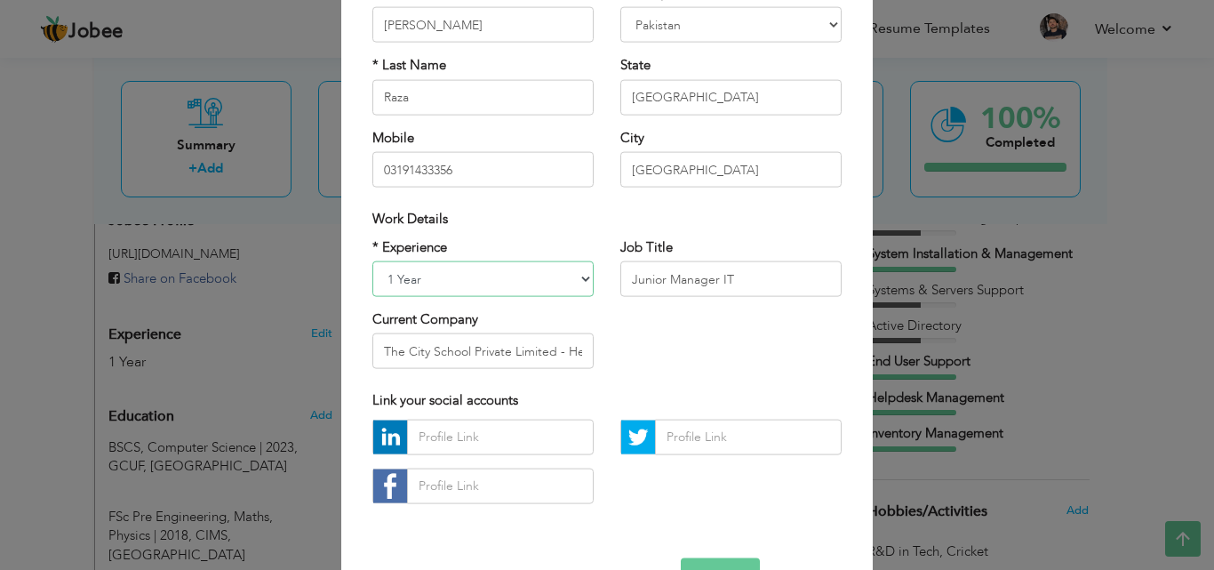
click at [542, 269] on select "Entry Level Less than 1 Year 1 Year 2 Years 3 Years 4 Years 5 Years 6 Years 7 Y…" at bounding box center [482, 279] width 221 height 36
select select "number:4"
click at [372, 261] on select "Entry Level Less than 1 Year 1 Year 2 Years 3 Years 4 Years 5 Years 6 Years 7 Y…" at bounding box center [482, 279] width 221 height 36
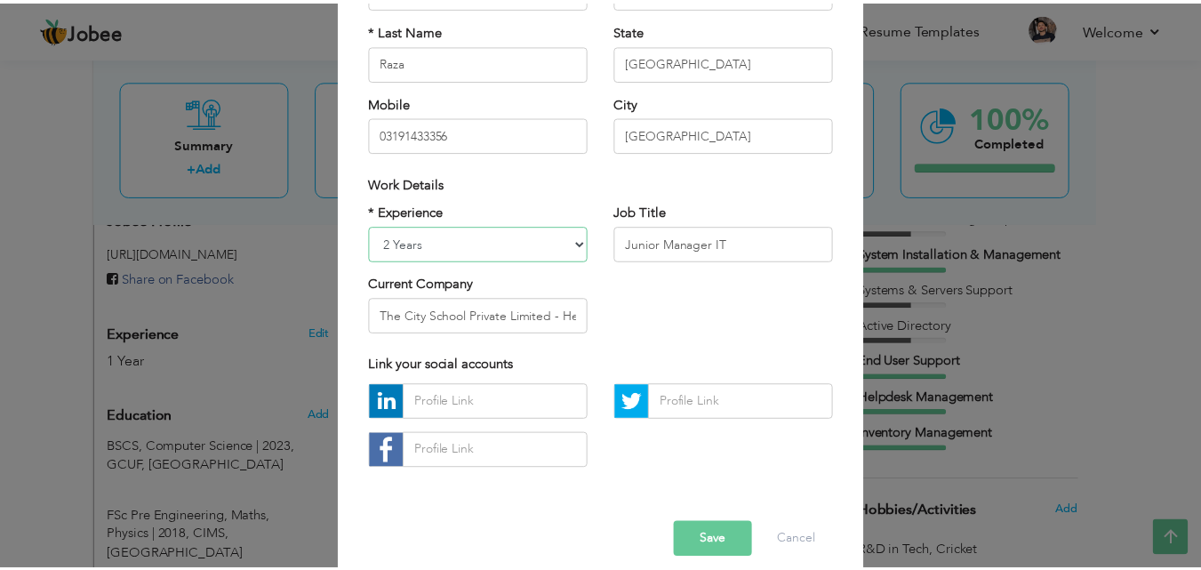
scroll to position [232, 0]
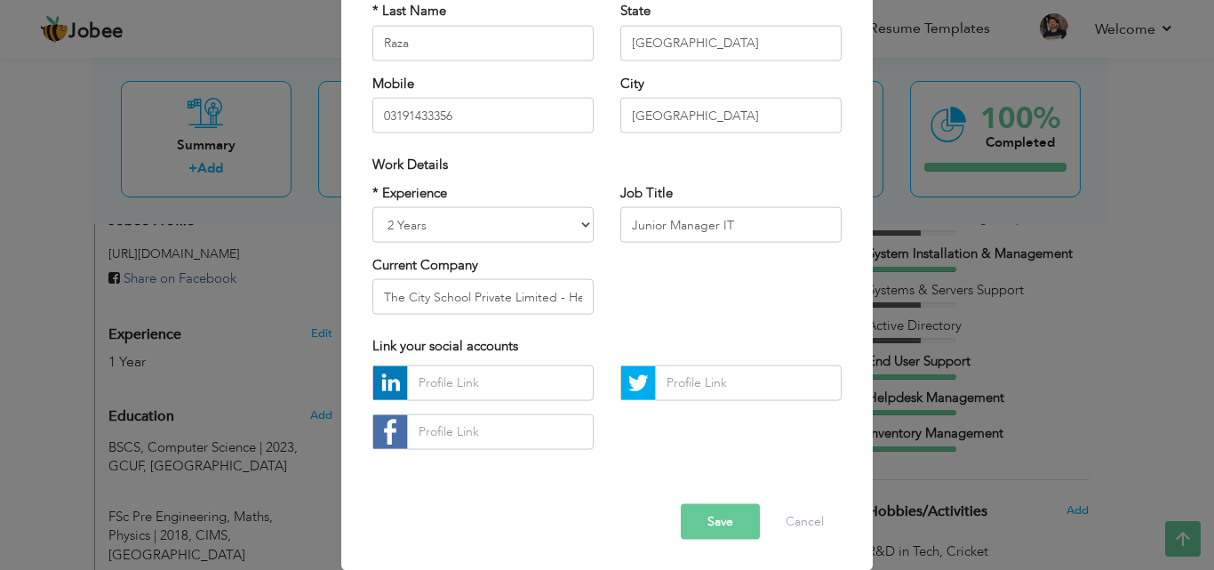
click at [718, 526] on button "Save" at bounding box center [720, 521] width 79 height 36
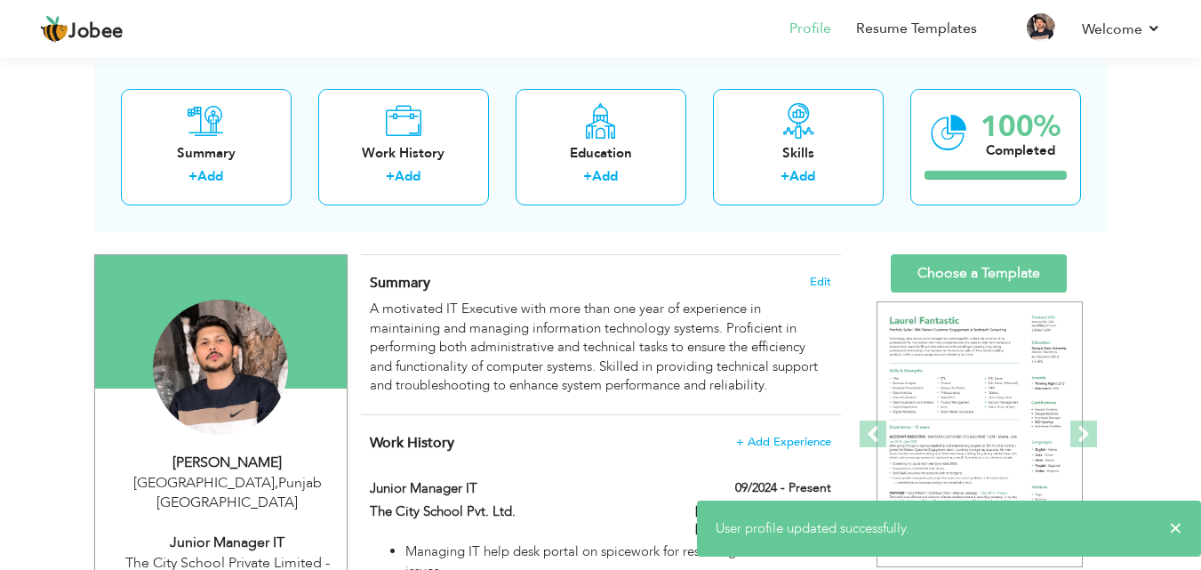
scroll to position [0, 0]
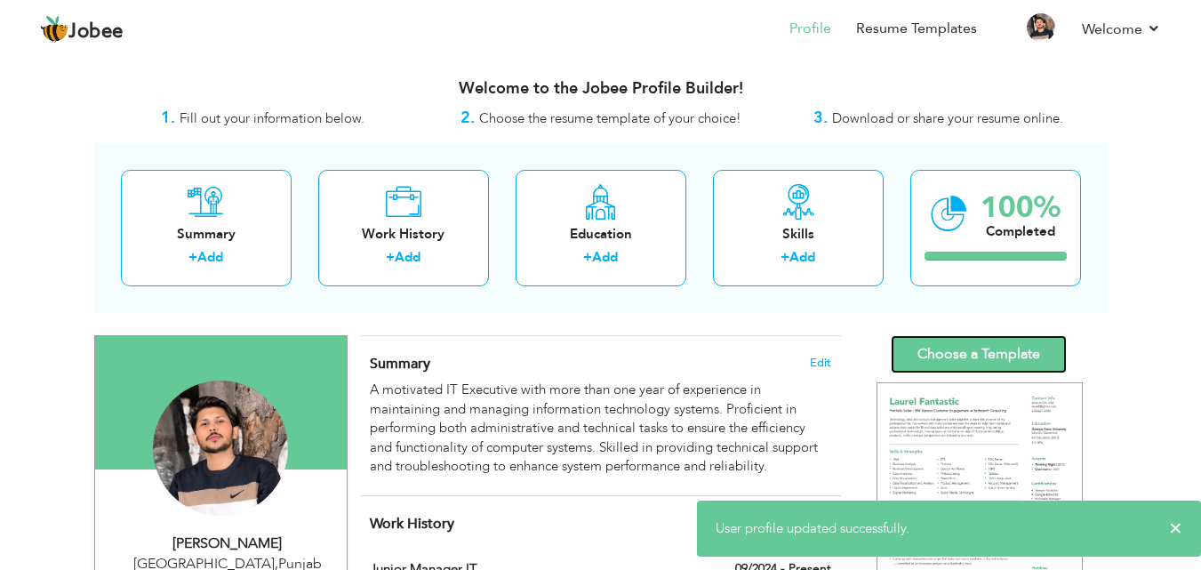
click at [914, 343] on link "Choose a Template" at bounding box center [978, 354] width 176 height 38
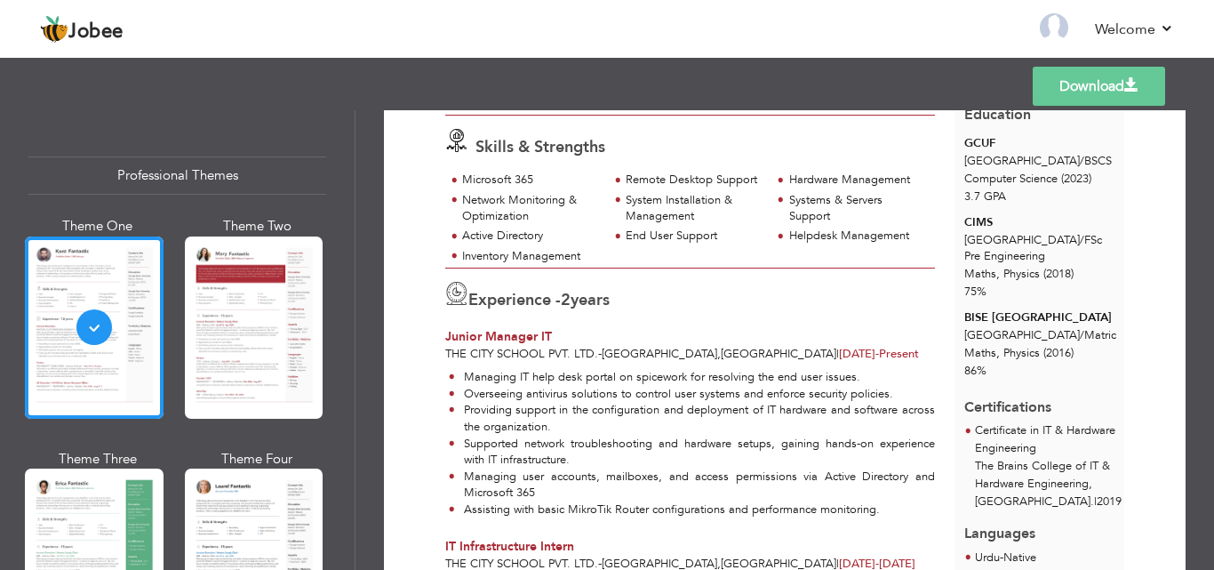
scroll to position [267, 0]
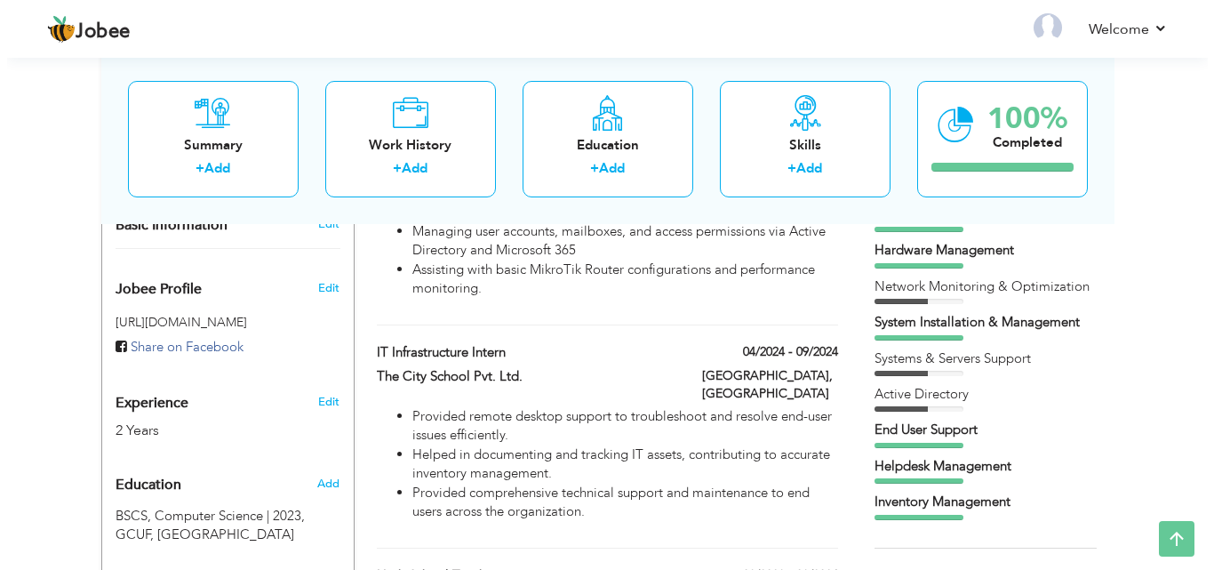
scroll to position [597, 0]
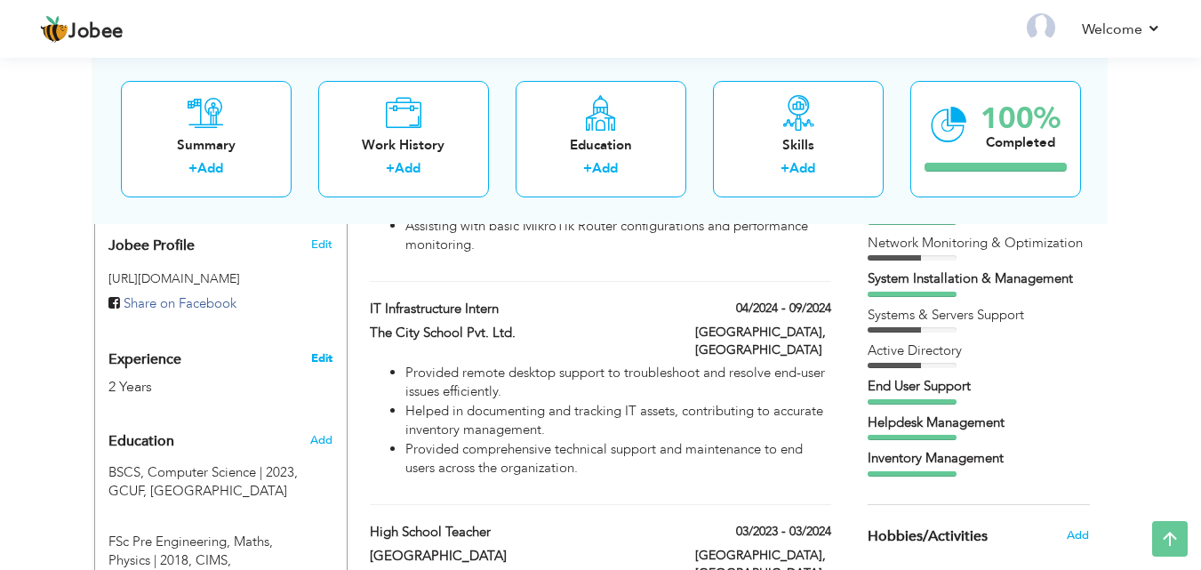
click at [320, 350] on link "Edit" at bounding box center [321, 358] width 21 height 16
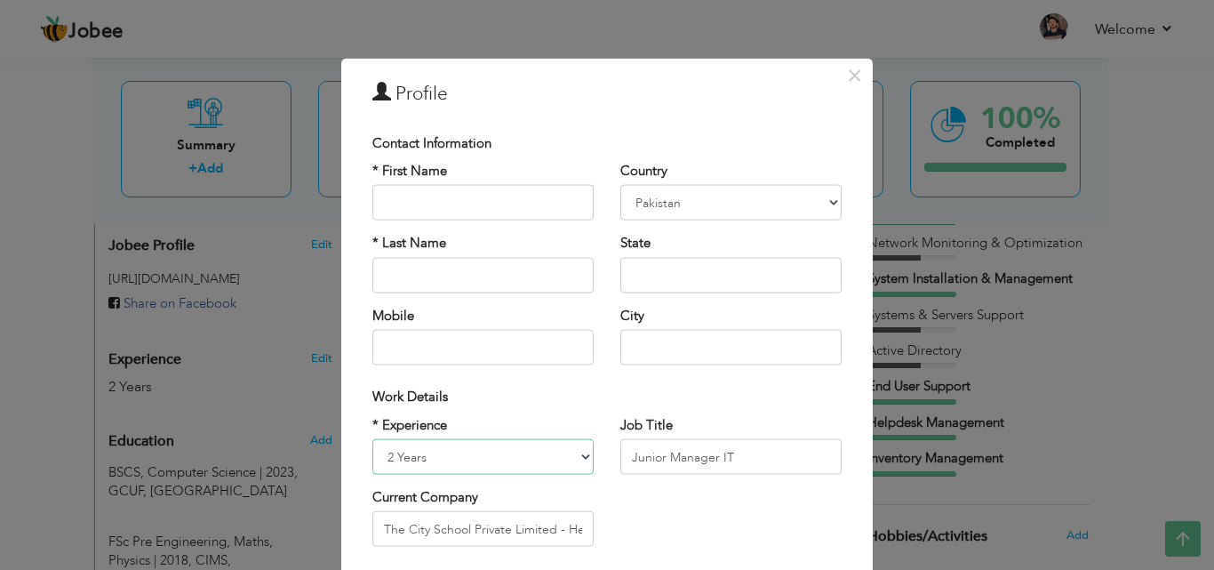
click at [444, 456] on select "Entry Level Less than 1 Year 1 Year 2 Years 3 Years 4 Years 5 Years 6 Years 7 Y…" at bounding box center [482, 457] width 221 height 36
select select "number:3"
click at [372, 439] on select "Entry Level Less than 1 Year 1 Year 2 Years 3 Years 4 Years 5 Years 6 Years 7 Y…" at bounding box center [482, 457] width 221 height 36
click at [472, 539] on input "The City School Private Limited - Head Office" at bounding box center [482, 529] width 221 height 36
click at [545, 522] on input "The City School Private Limited - Head Office" at bounding box center [482, 529] width 221 height 36
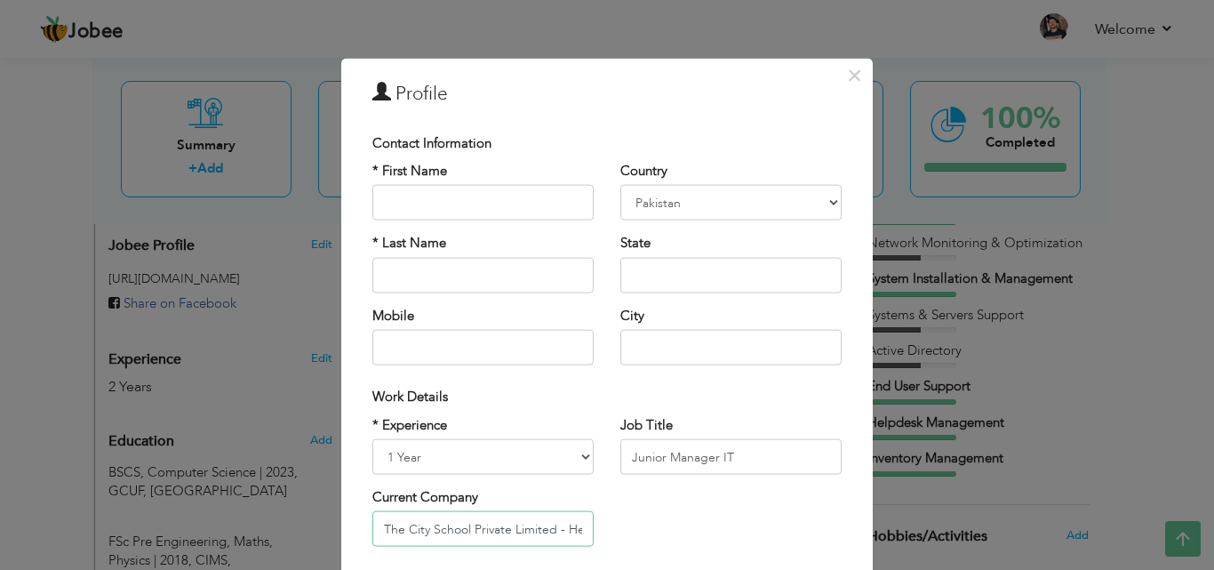
drag, startPoint x: 560, startPoint y: 519, endPoint x: 563, endPoint y: 536, distance: 17.3
click at [560, 520] on input "The City School Private Limited - Head Office" at bounding box center [482, 529] width 221 height 36
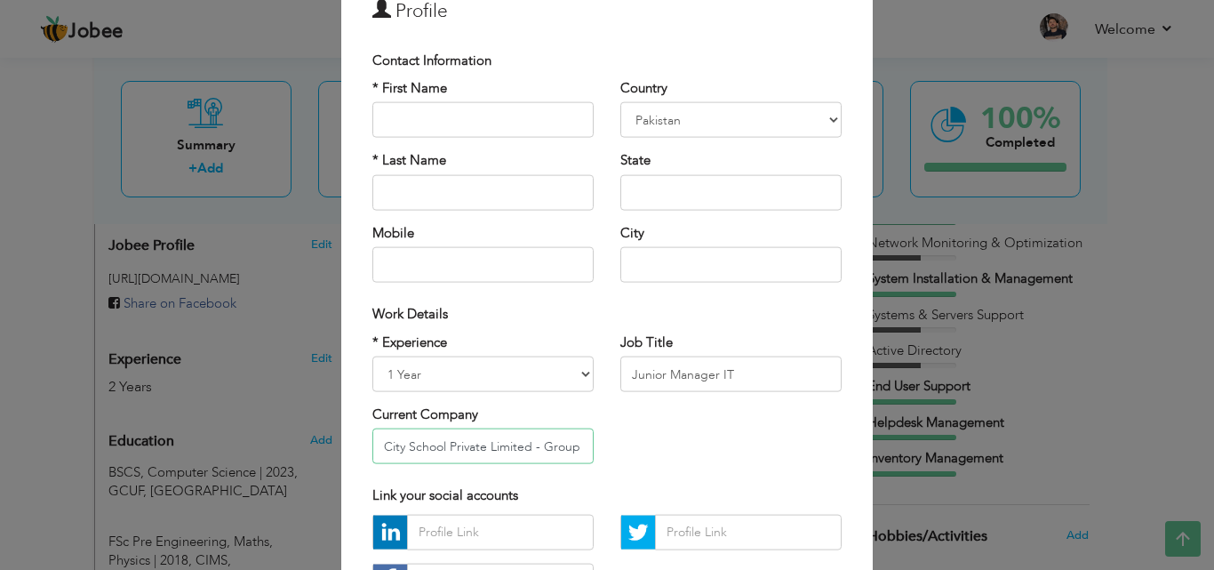
scroll to position [232, 0]
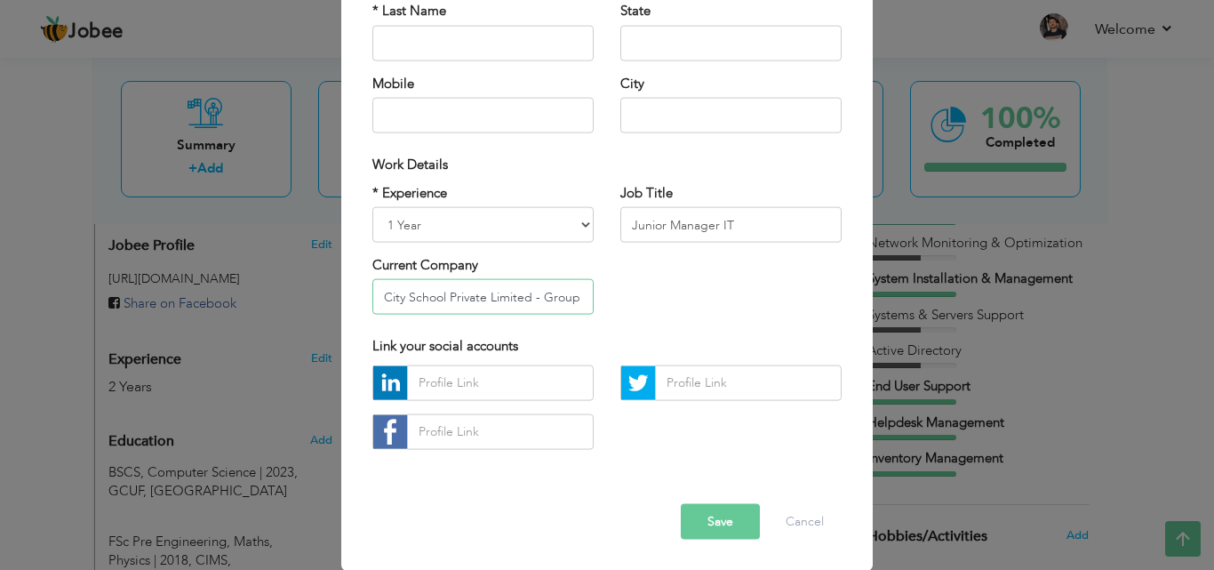
type input "The City School Private Limited - Group Head Office"
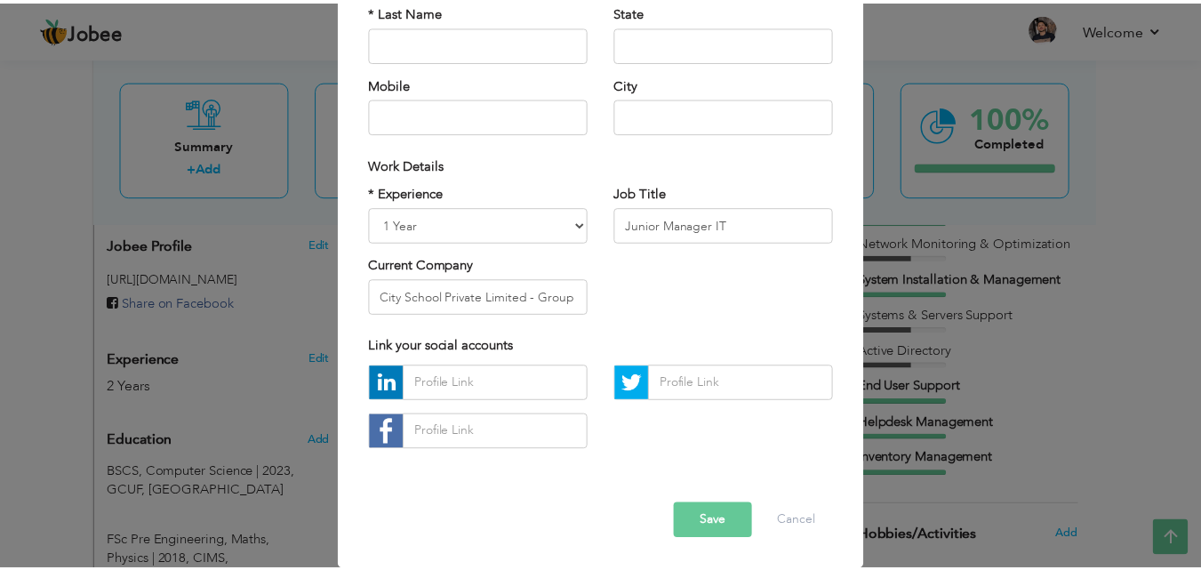
scroll to position [0, 0]
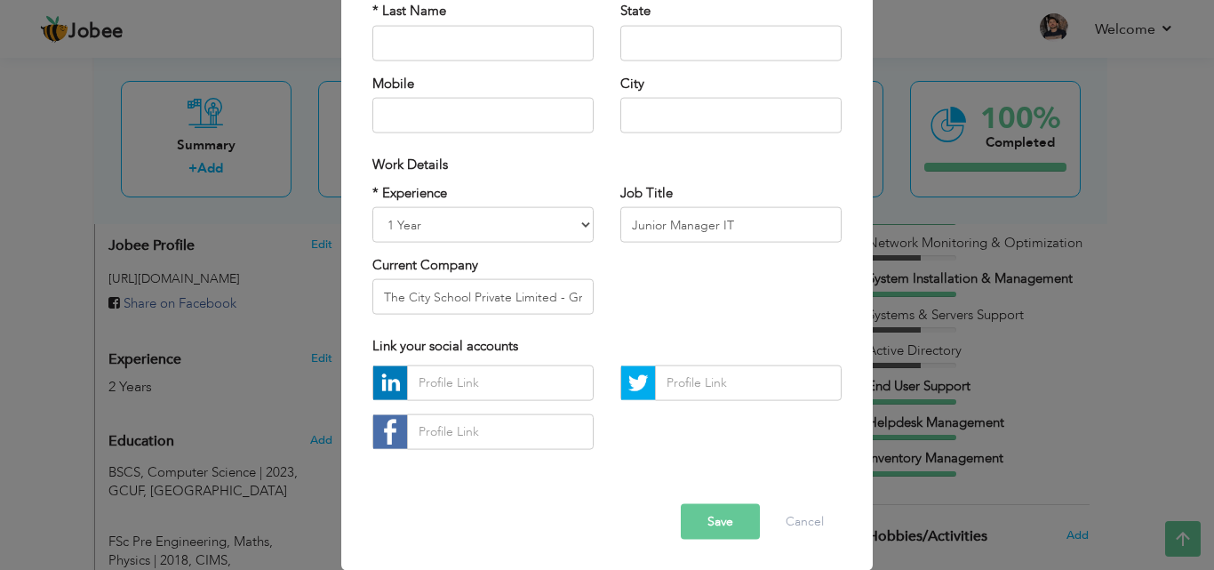
click at [697, 524] on button "Save" at bounding box center [720, 521] width 79 height 36
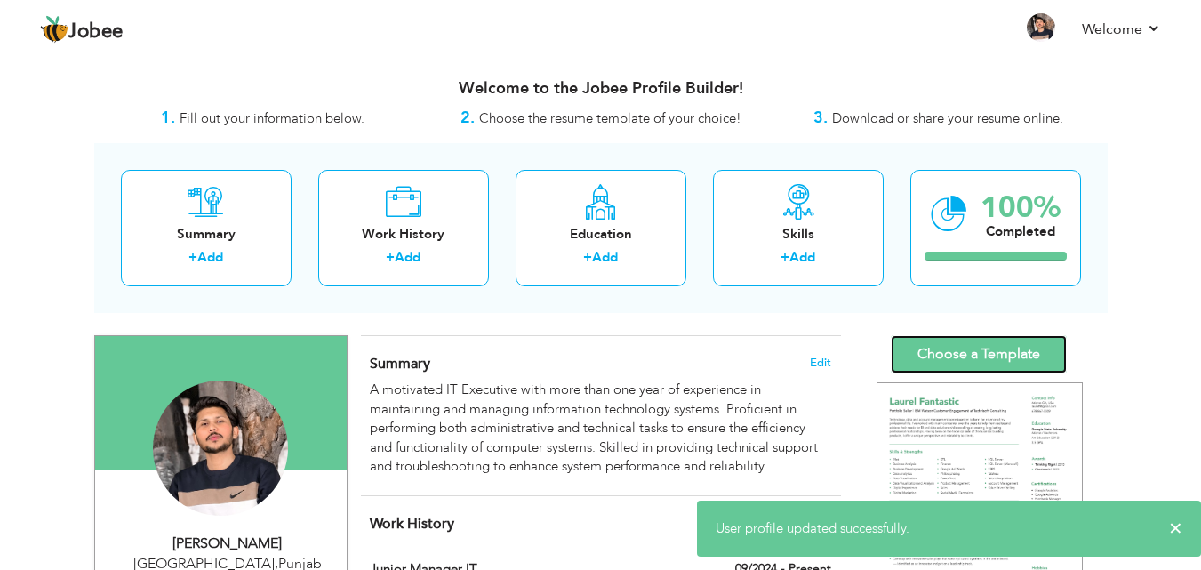
click at [980, 344] on link "Choose a Template" at bounding box center [978, 354] width 176 height 38
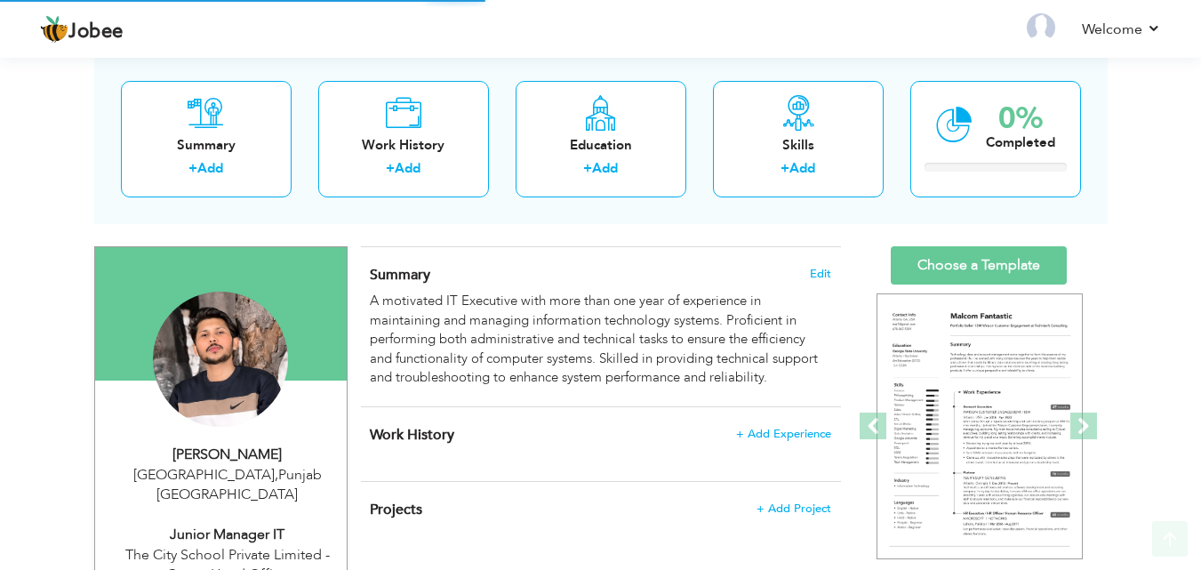
scroll to position [178, 0]
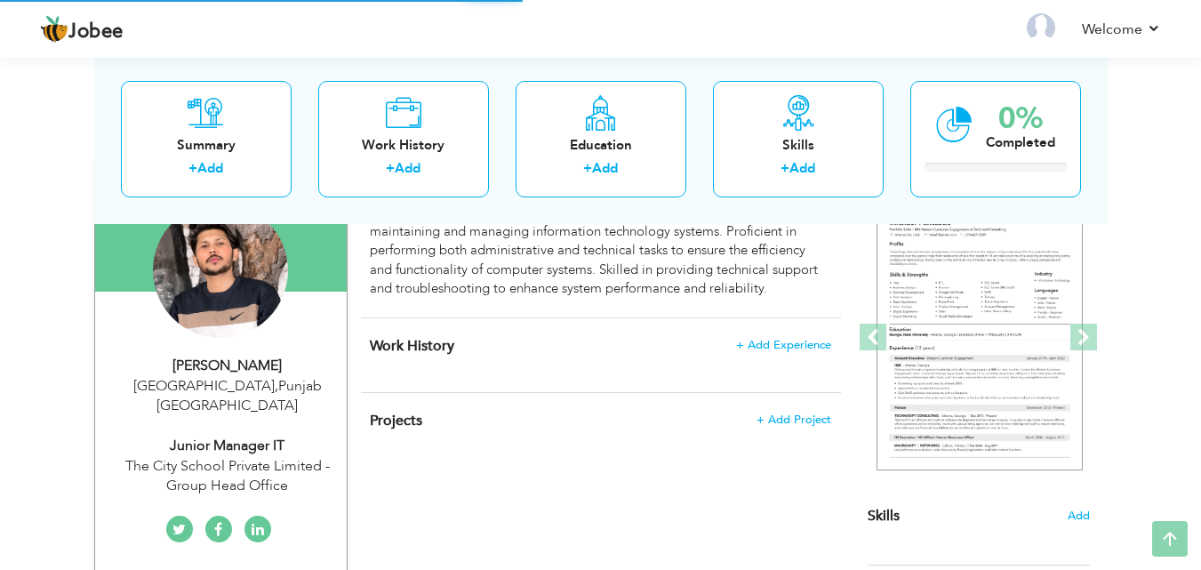
click at [262, 456] on div "The City School Private Limited - Group Head Office" at bounding box center [227, 476] width 238 height 41
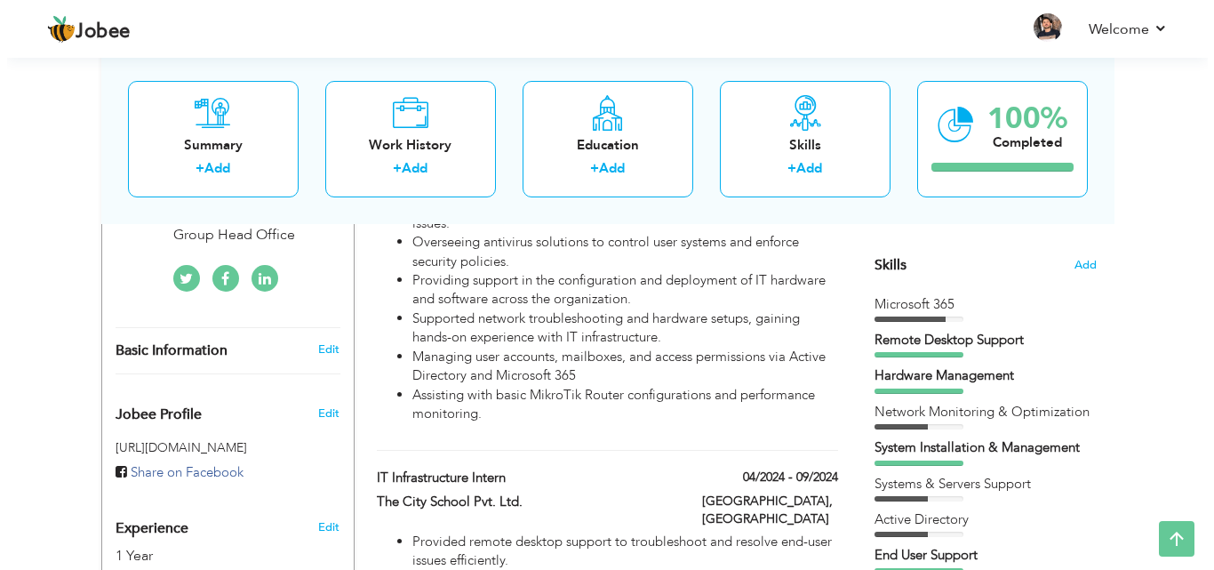
scroll to position [444, 0]
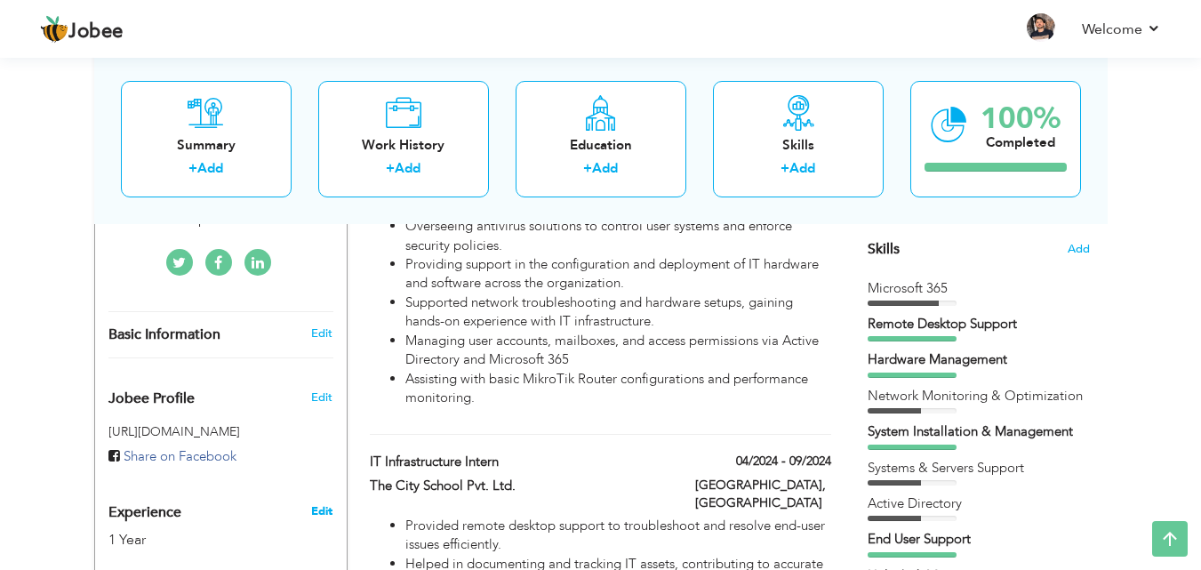
click at [318, 503] on link "Edit" at bounding box center [321, 511] width 21 height 16
select select "number:166"
select select "number:3"
type input "The City School Private Limited - Group Head Office"
type input "Junior Manager IT"
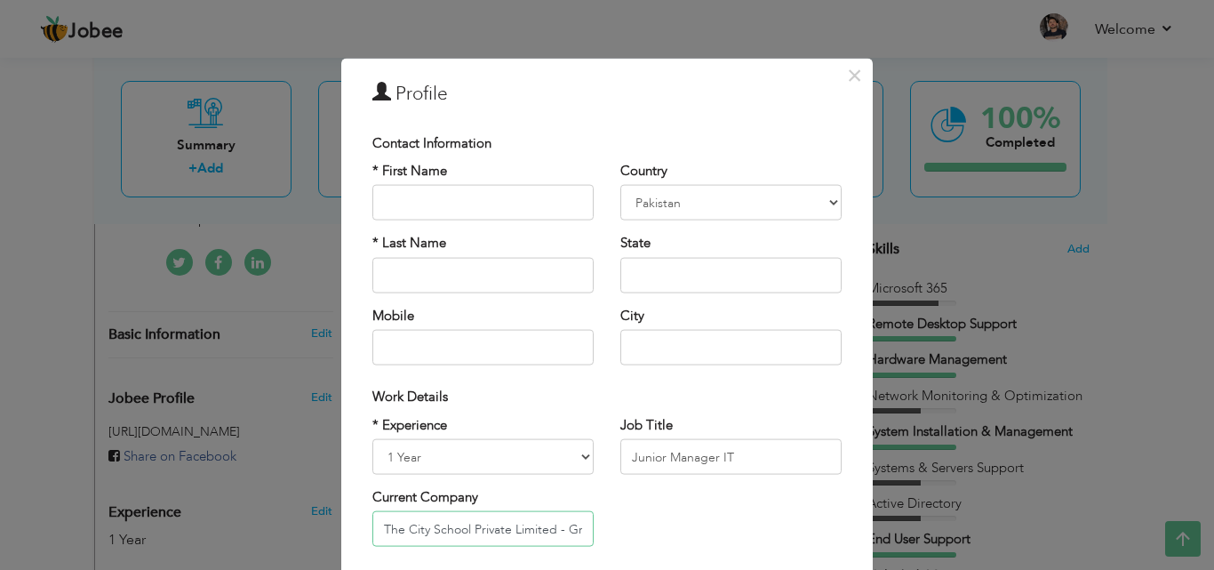
click at [573, 531] on input "The City School Private Limited - Group Head Office" at bounding box center [482, 529] width 221 height 36
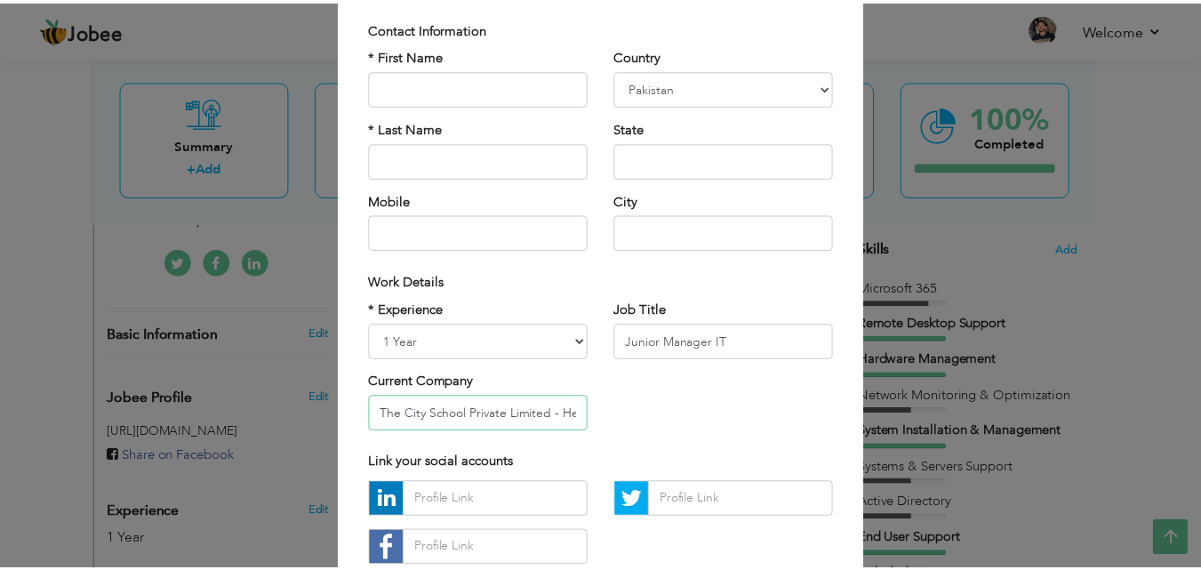
scroll to position [232, 0]
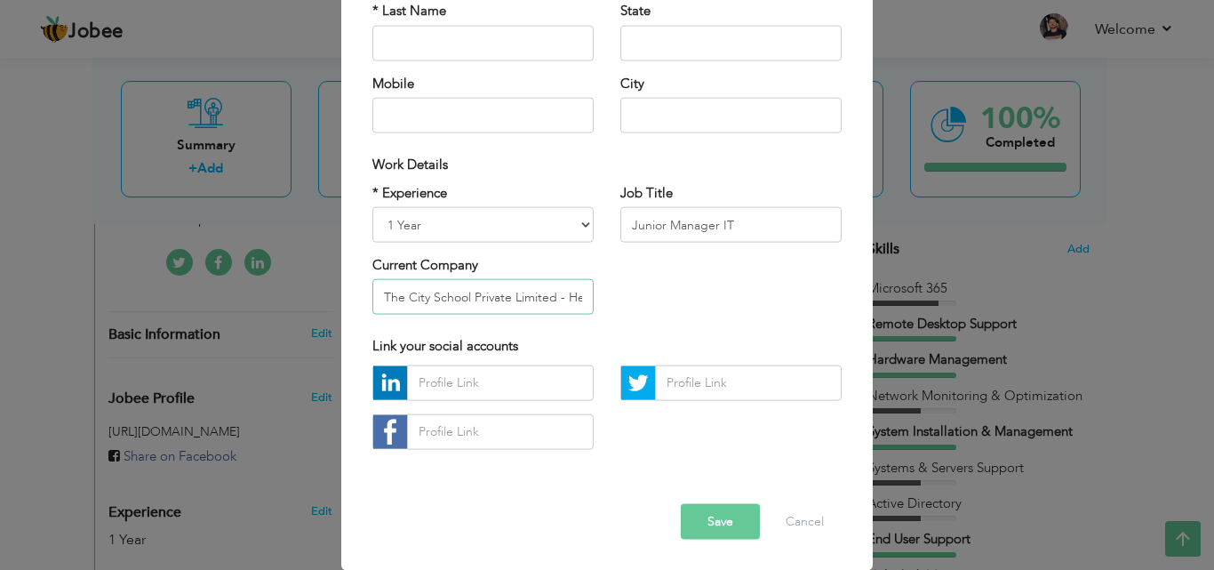
type input "The City School Private Limited - Head Office"
click at [709, 523] on button "Save" at bounding box center [720, 521] width 79 height 36
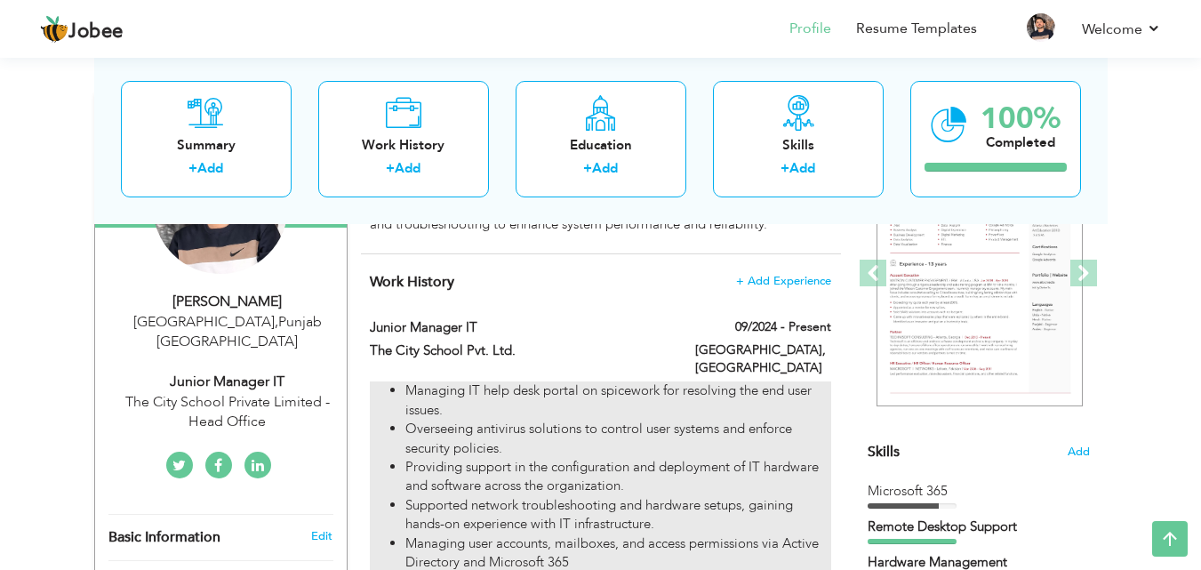
scroll to position [0, 0]
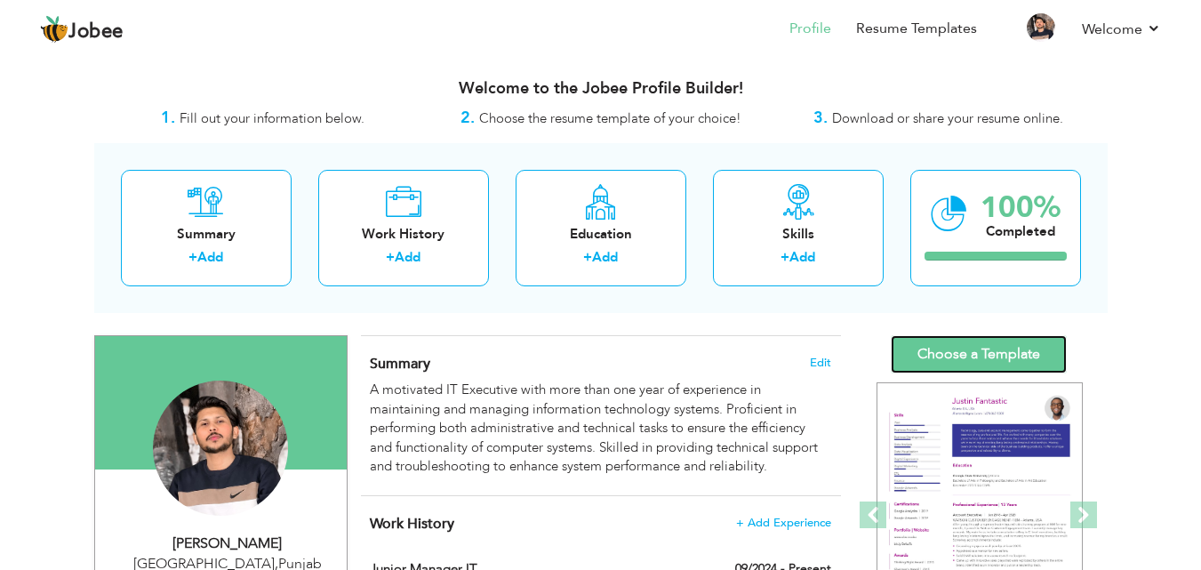
click at [999, 363] on link "Choose a Template" at bounding box center [978, 354] width 176 height 38
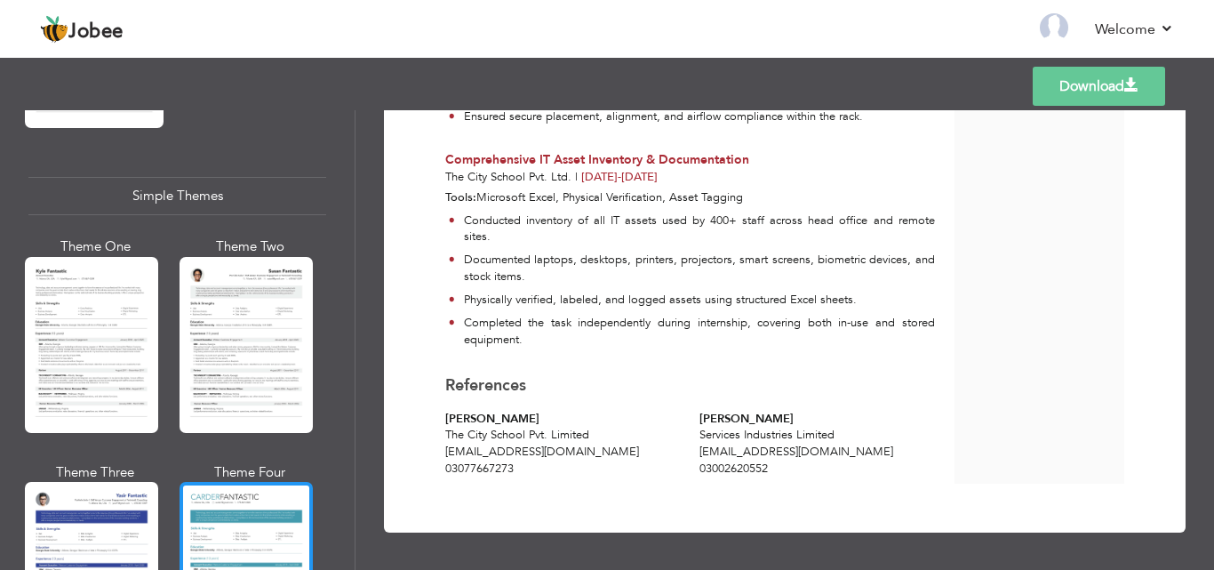
scroll to position [3164, 0]
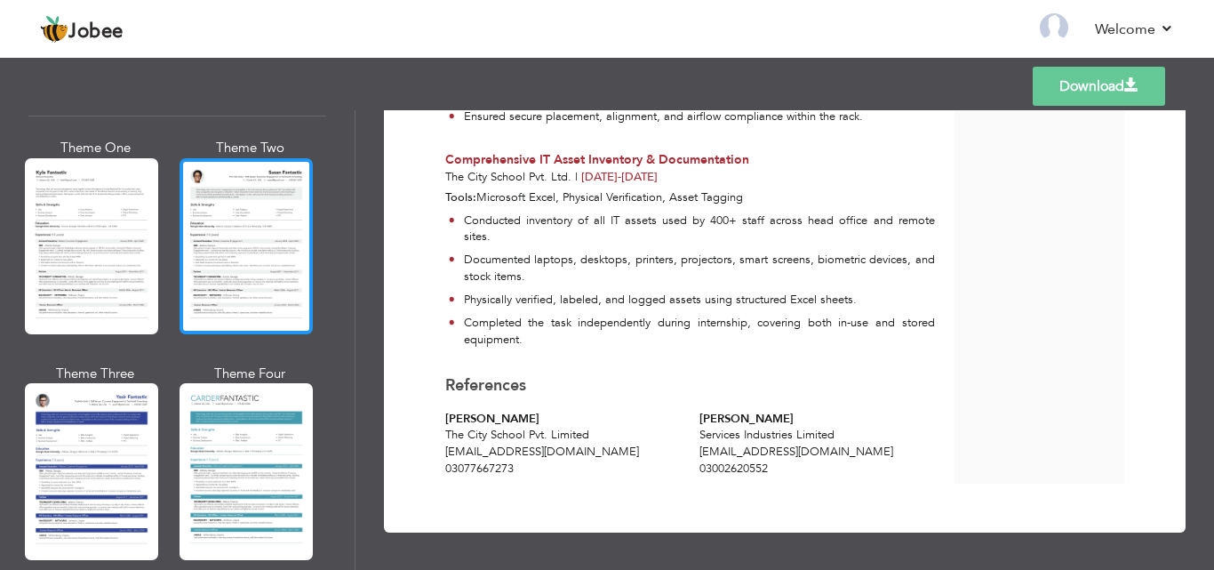
click at [268, 218] on div at bounding box center [246, 246] width 133 height 176
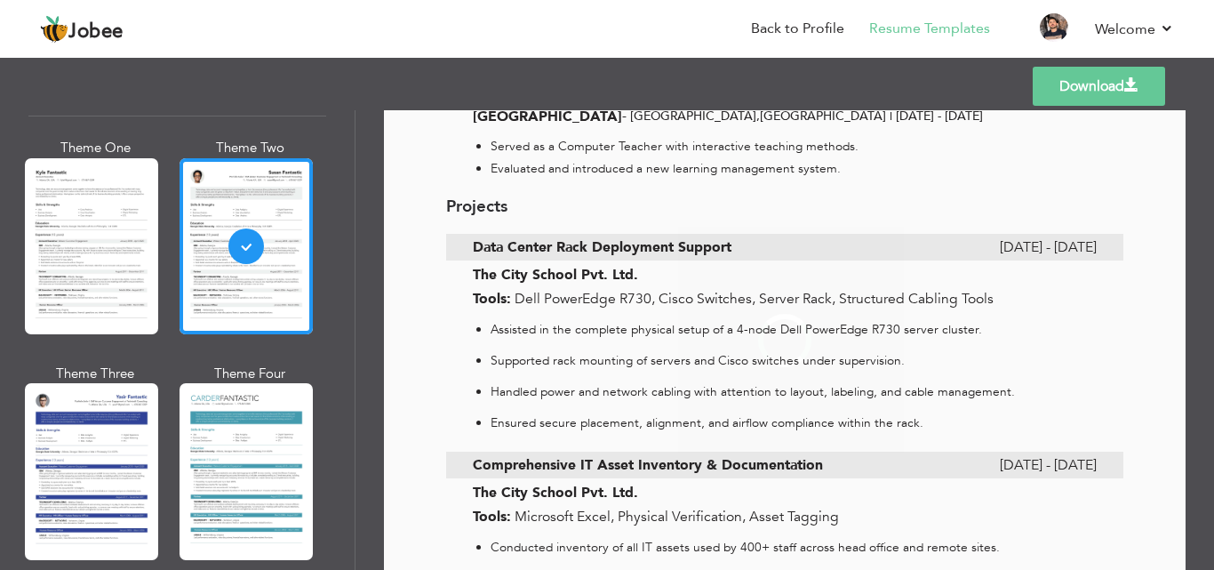
scroll to position [0, 0]
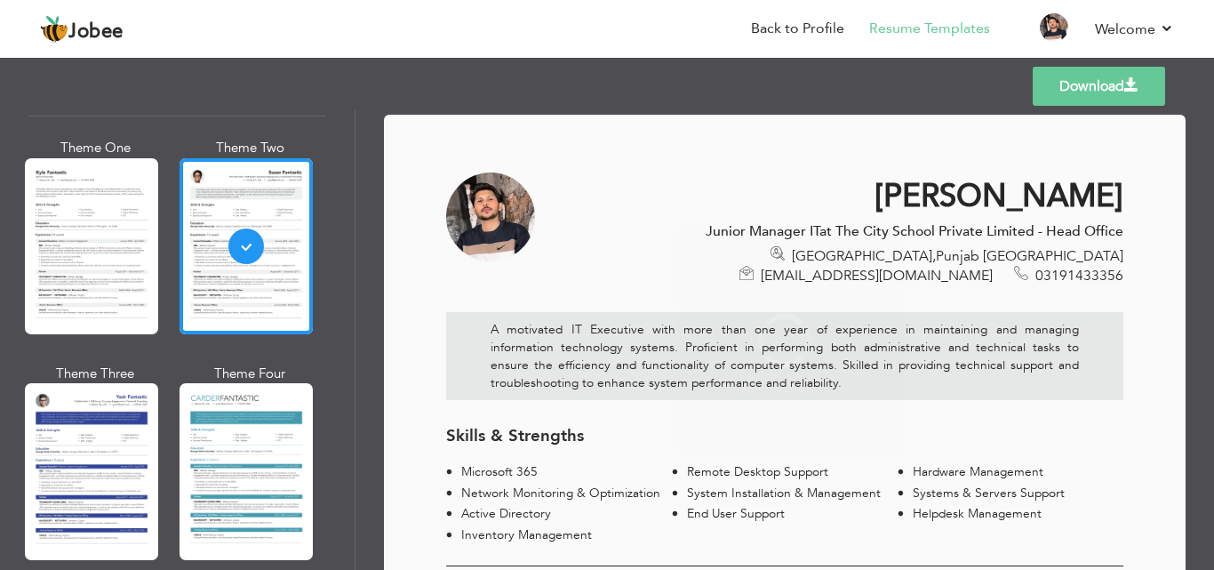
click at [1050, 80] on link "Download" at bounding box center [1099, 86] width 132 height 39
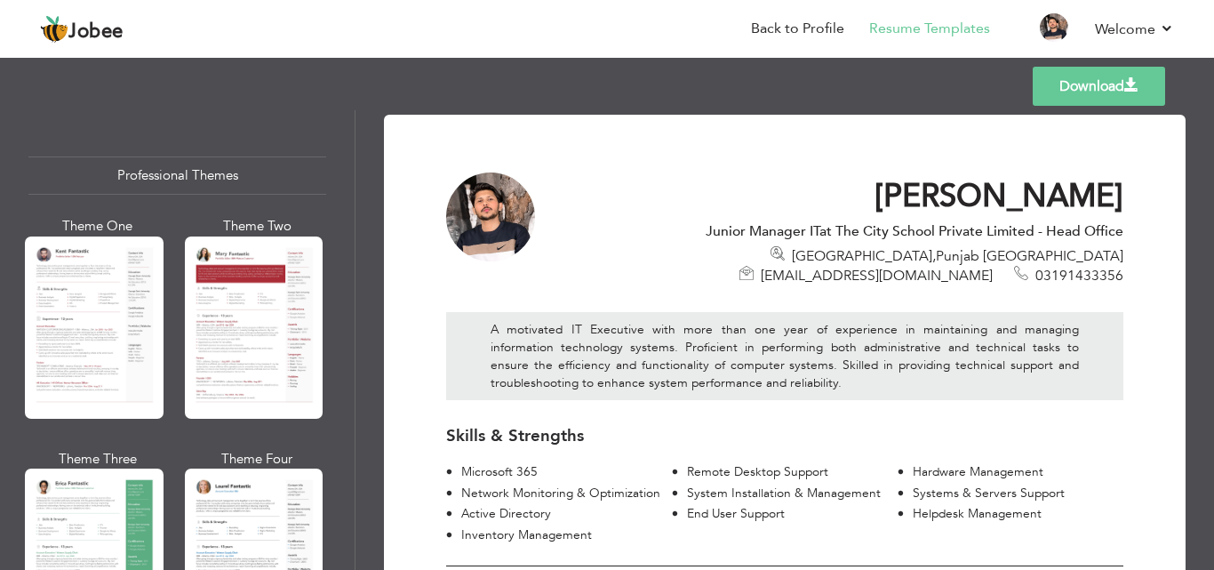
click at [261, 301] on div at bounding box center [254, 327] width 139 height 182
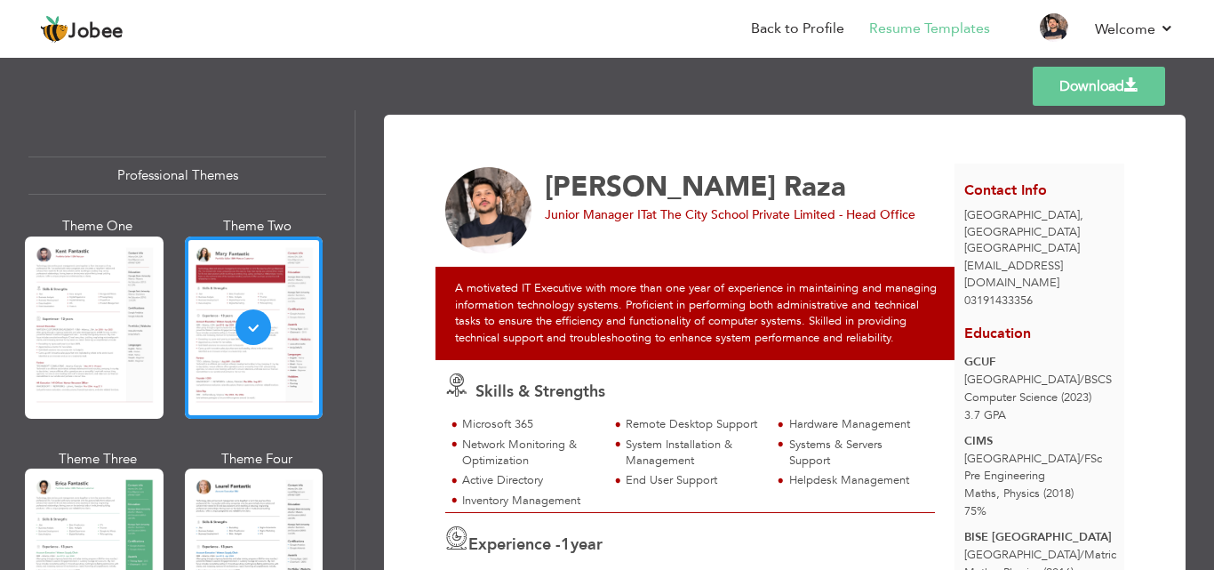
click at [1086, 104] on link "Download" at bounding box center [1099, 86] width 132 height 39
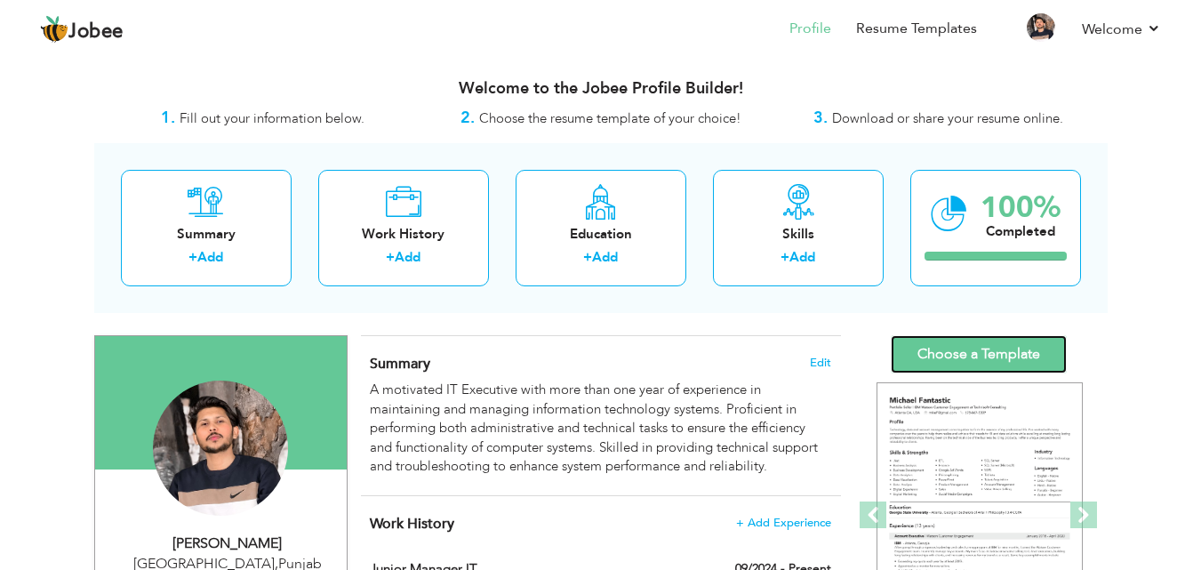
click at [940, 354] on link "Choose a Template" at bounding box center [978, 354] width 176 height 38
click at [814, 358] on span "Edit" at bounding box center [820, 362] width 21 height 12
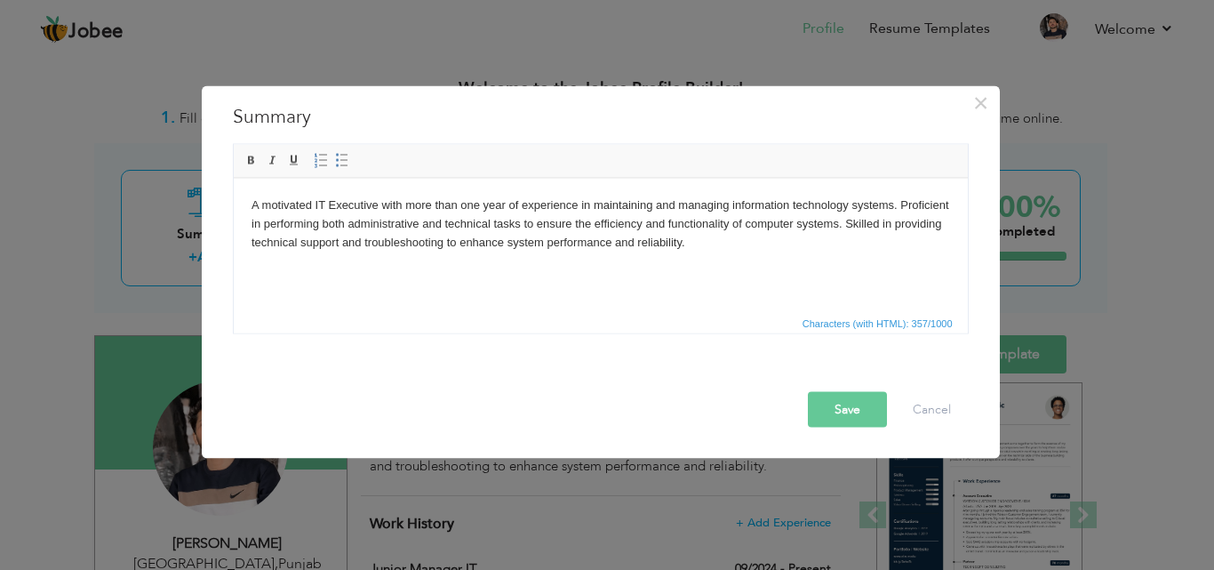
click at [897, 204] on body "A motivated IT Executive with more than one year of experience in maintaining a…" at bounding box center [600, 223] width 699 height 55
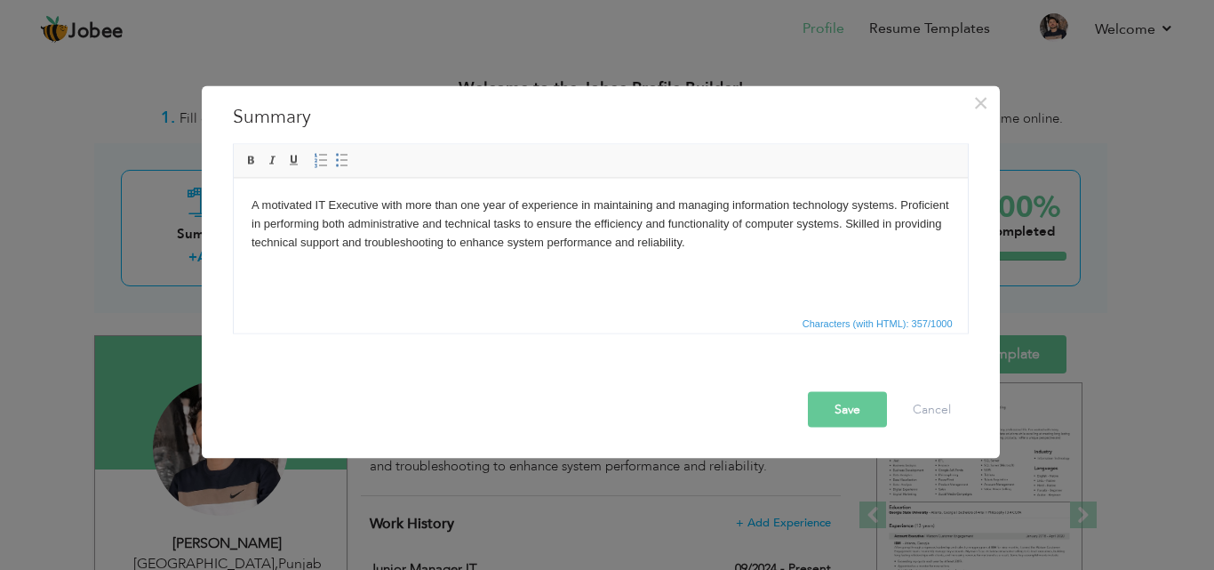
click at [676, 236] on body "A motivated IT Executive with more than one year of experience in maintaining a…" at bounding box center [600, 223] width 699 height 55
click at [699, 251] on body "A motivated IT Executive with more than one year of experience in maintaining a…" at bounding box center [600, 223] width 699 height 55
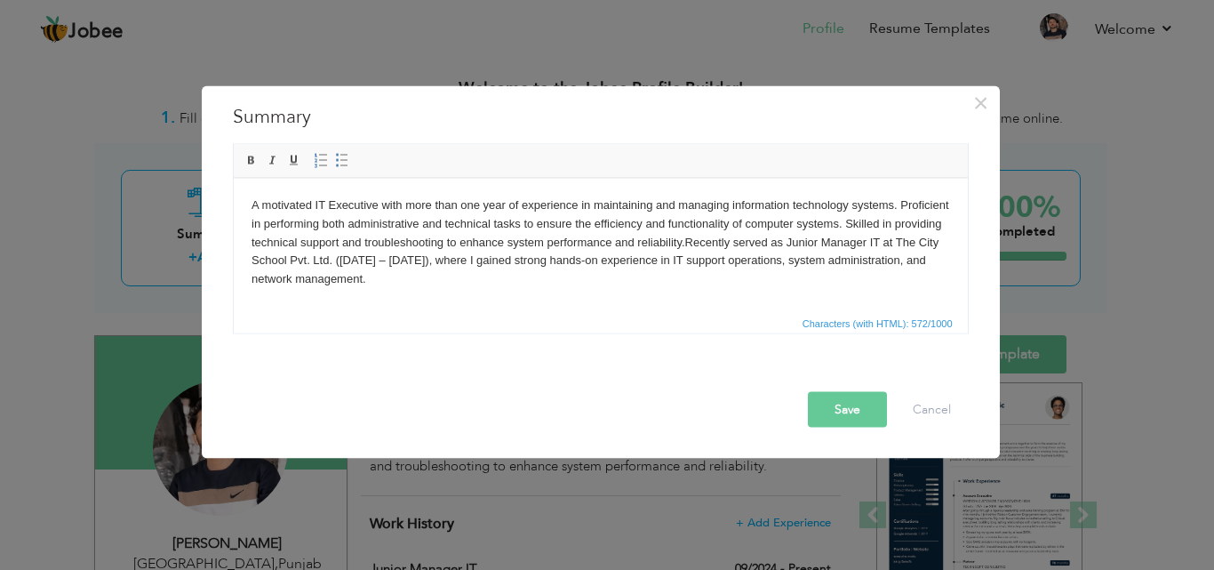
click at [792, 241] on body "A motivated IT Executive with more than one year of experience in maintaining a…" at bounding box center [600, 242] width 699 height 92
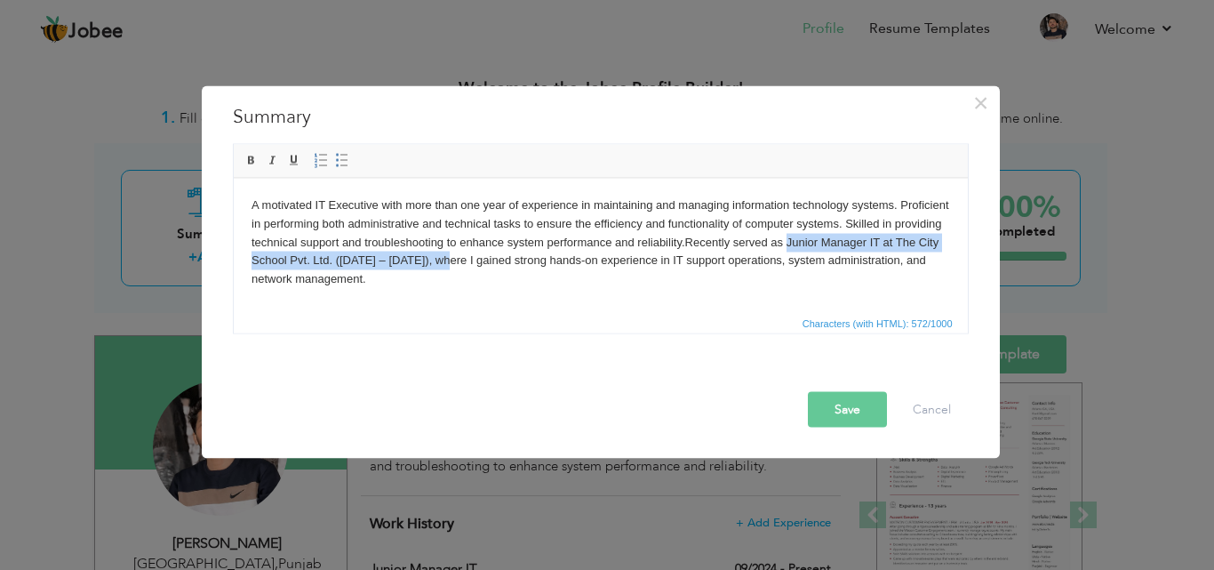
drag, startPoint x: 787, startPoint y: 243, endPoint x: 454, endPoint y: 262, distance: 333.0
click at [454, 262] on body "A motivated IT Executive with more than one year of experience in maintaining a…" at bounding box center [600, 242] width 699 height 92
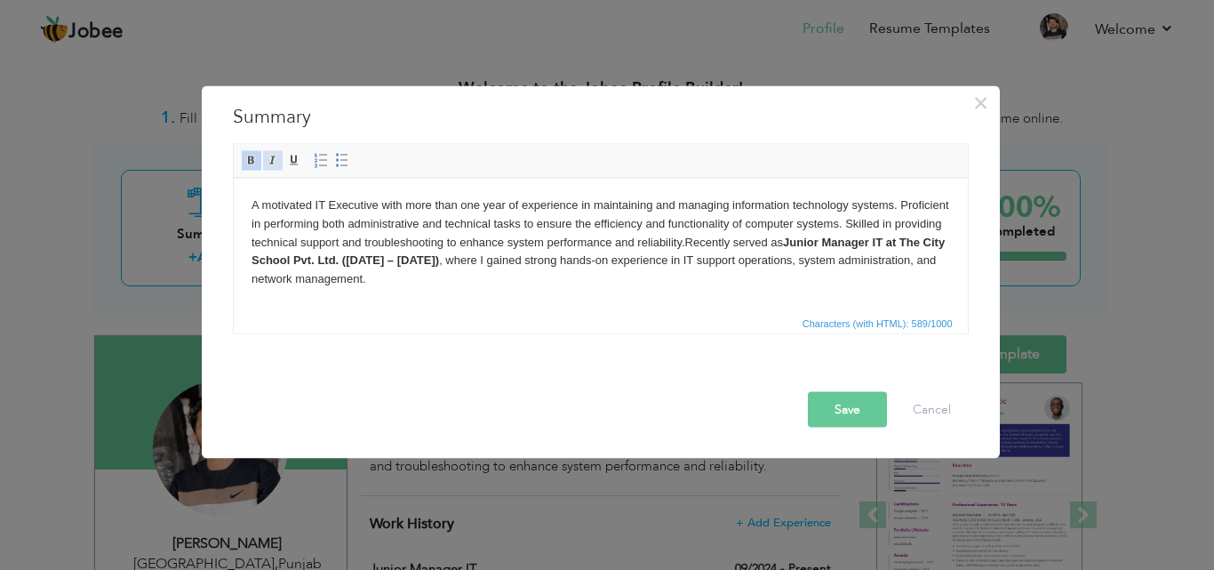
click at [272, 159] on span at bounding box center [273, 160] width 14 height 14
click at [828, 415] on button "Save" at bounding box center [847, 409] width 79 height 36
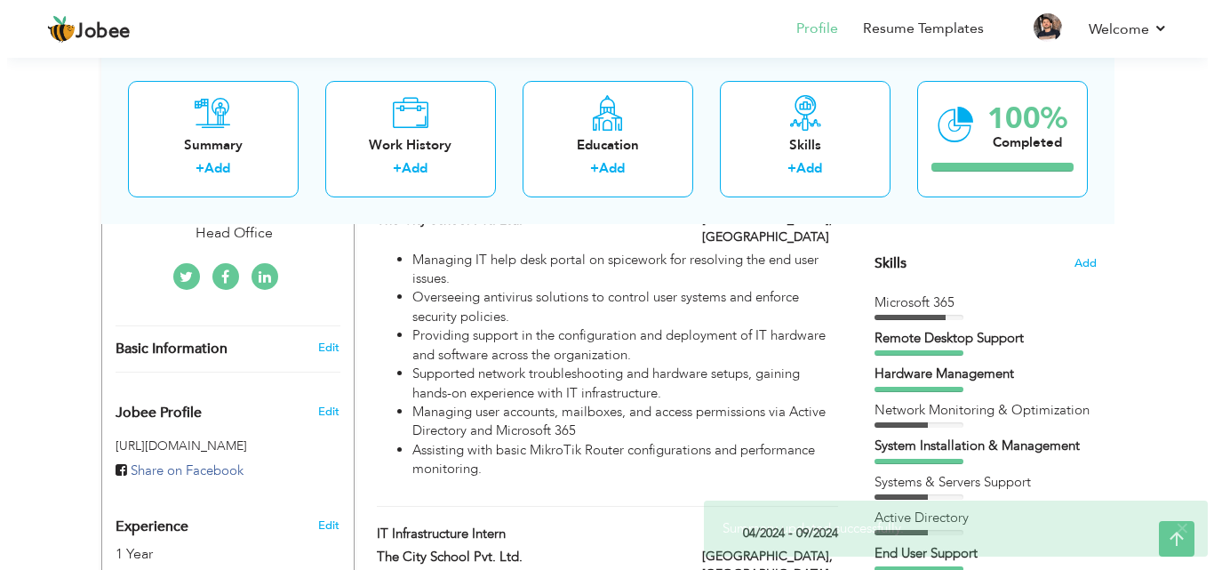
scroll to position [444, 0]
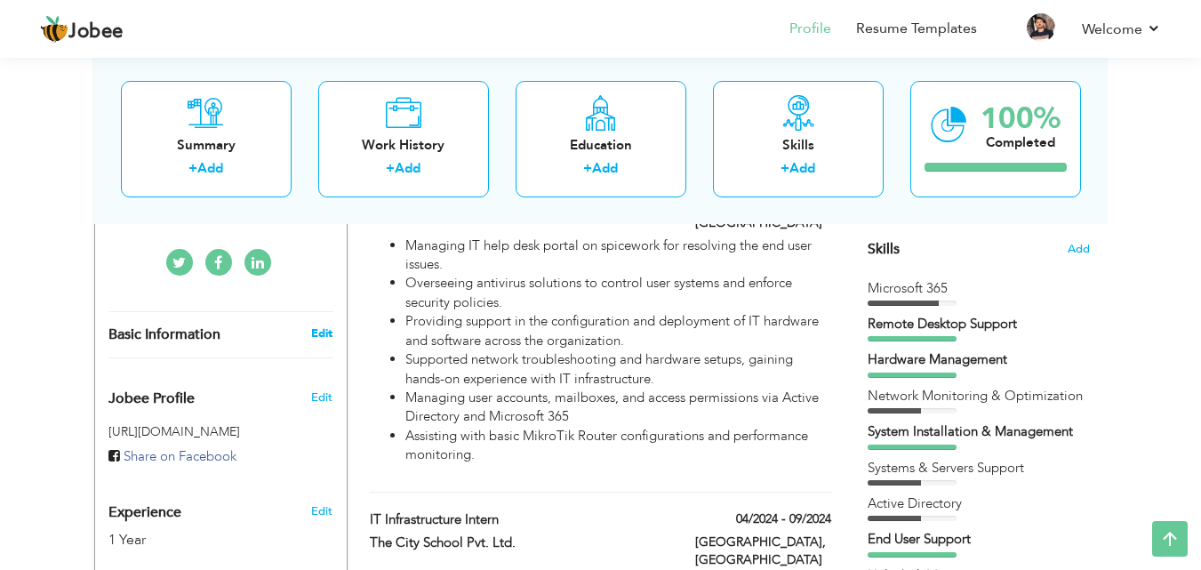
click at [330, 325] on link "Edit" at bounding box center [321, 333] width 21 height 16
select select "number:166"
select select "number:3"
type input "The City School Private Limited - Head Office"
type input "Junior Manager IT"
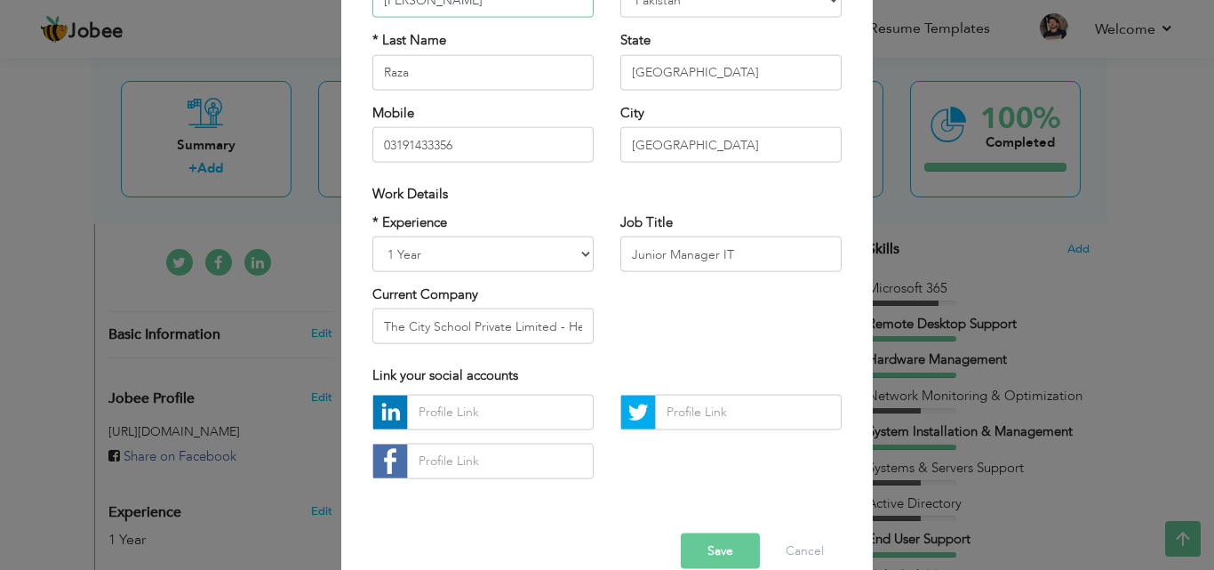
scroll to position [232, 0]
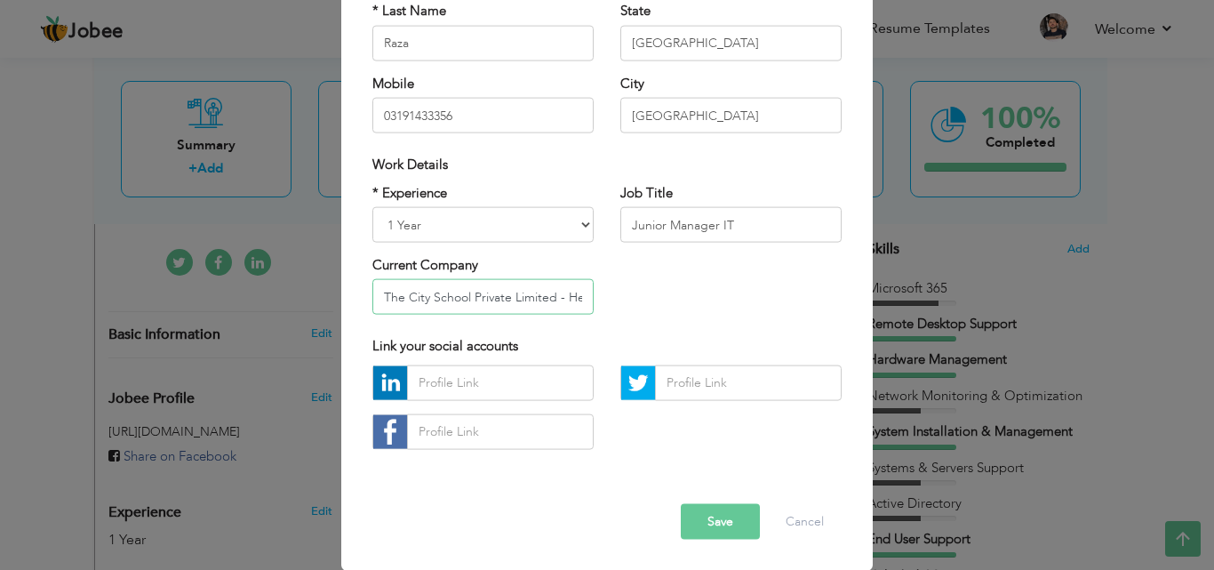
click at [567, 291] on input "The City School Private Limited - Head Office" at bounding box center [482, 297] width 221 height 36
click at [569, 294] on input "The City School Private Limited - Head Office" at bounding box center [482, 297] width 221 height 36
click at [566, 294] on input "The City School Private Limited - Head Office" at bounding box center [482, 297] width 221 height 36
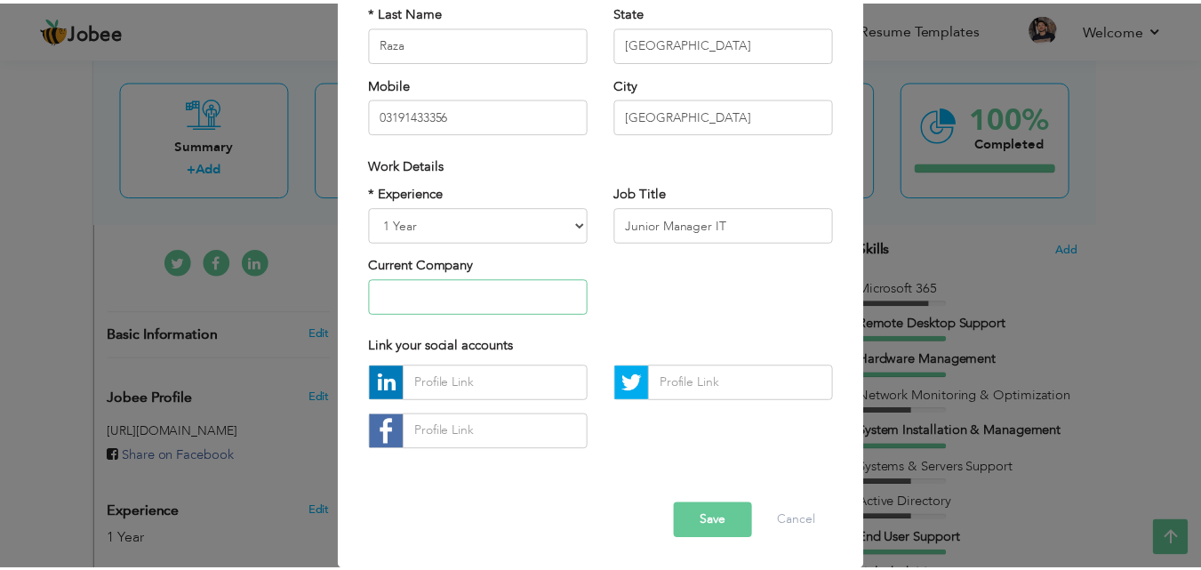
scroll to position [0, 0]
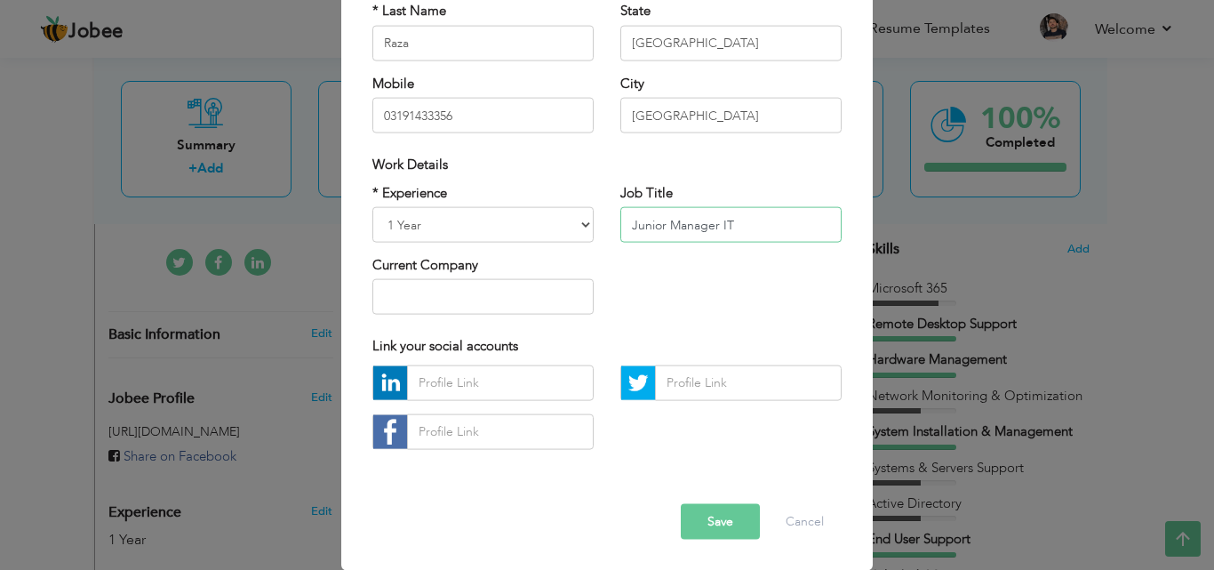
click at [742, 214] on input "Junior Manager IT" at bounding box center [730, 225] width 221 height 36
drag, startPoint x: 742, startPoint y: 214, endPoint x: 520, endPoint y: 214, distance: 222.2
click at [520, 214] on div "* Experience Entry Level Less than 1 Year 1 Year 2 Years 3 Years 4 Years 5 Year…" at bounding box center [607, 255] width 496 height 145
click at [699, 502] on div "Error" at bounding box center [607, 489] width 496 height 28
click at [715, 521] on button "Save" at bounding box center [720, 521] width 79 height 36
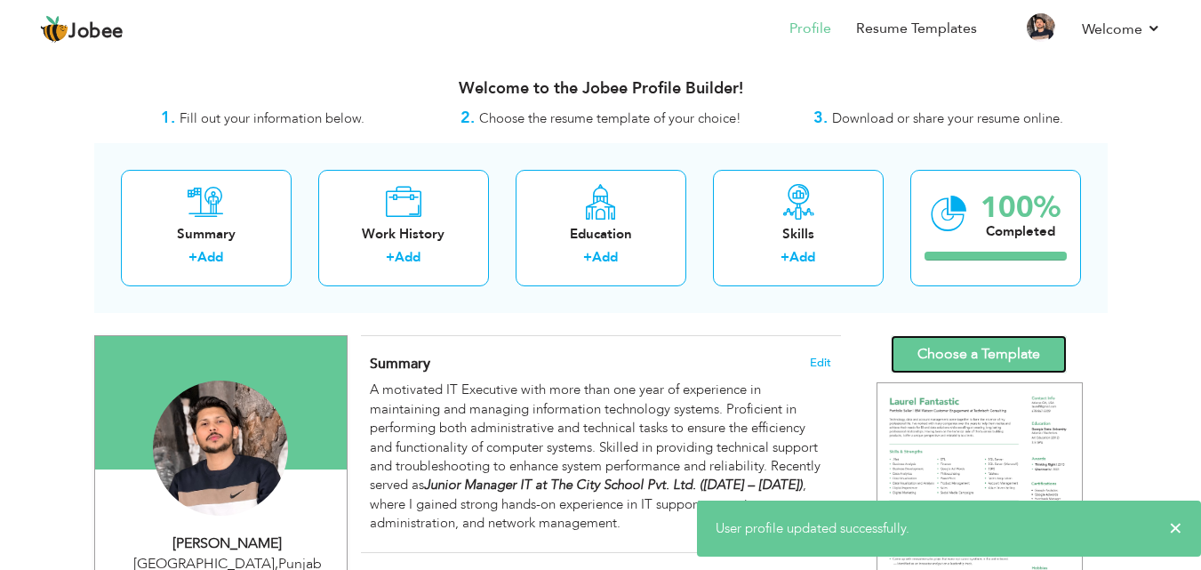
click at [978, 362] on link "Choose a Template" at bounding box center [978, 354] width 176 height 38
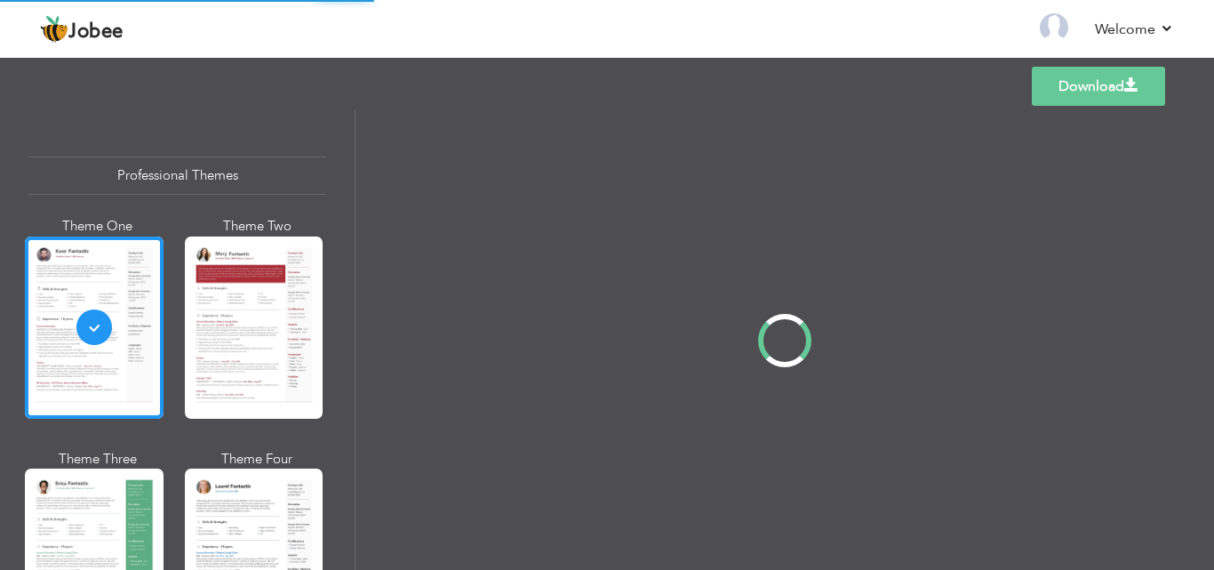
click at [265, 270] on div "Professional Themes Theme One Theme Two Theme Three Theme Four" at bounding box center [607, 339] width 1214 height 459
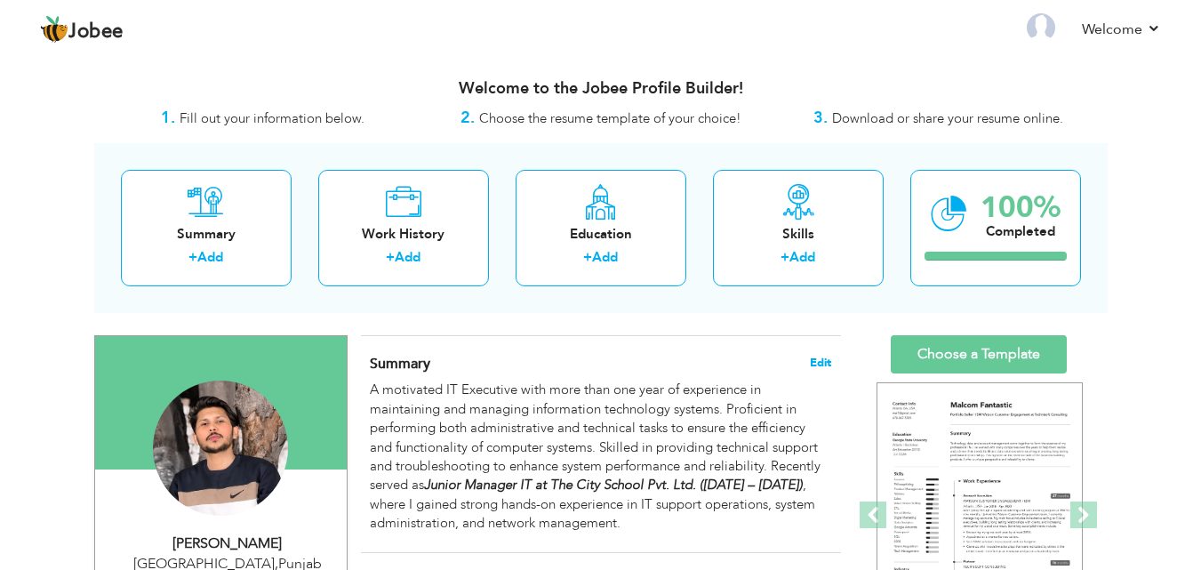
click at [819, 361] on span "Edit" at bounding box center [820, 362] width 21 height 12
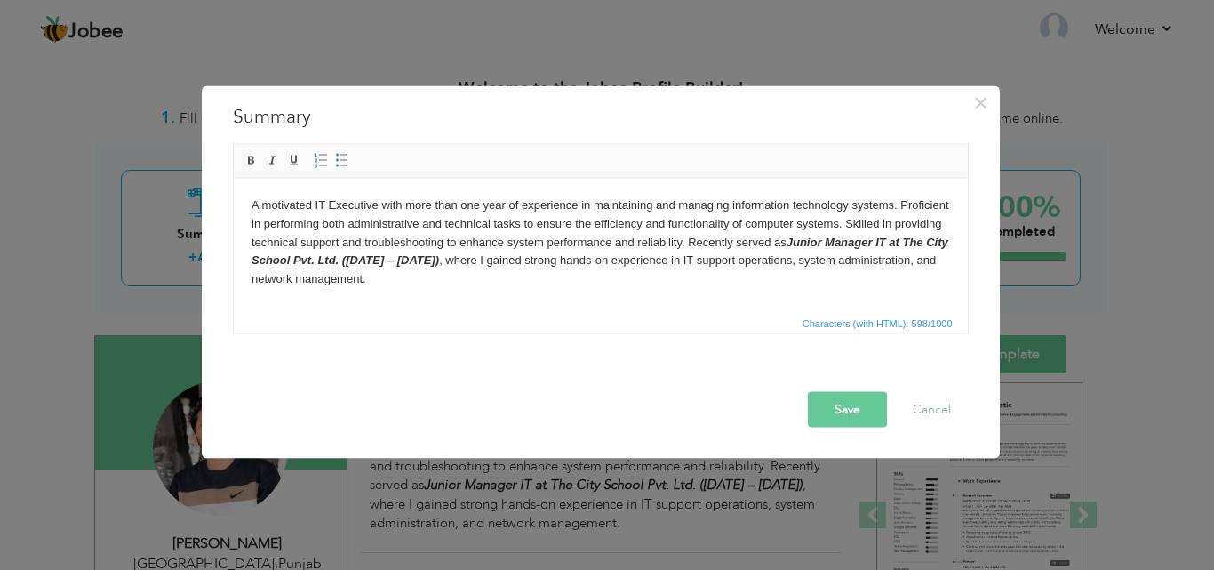
click at [689, 241] on body "A motivated IT Executive with more than one year of experience in maintaining a…" at bounding box center [600, 242] width 699 height 92
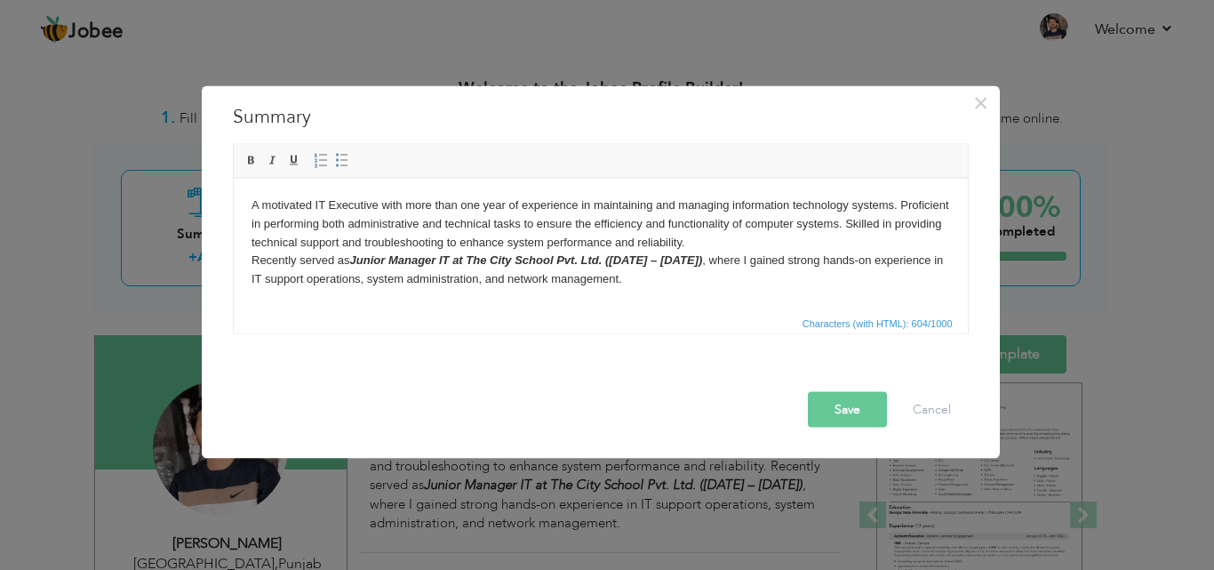
click at [691, 240] on body "A motivated IT Executive with more than one year of experience in maintaining a…" at bounding box center [600, 242] width 699 height 92
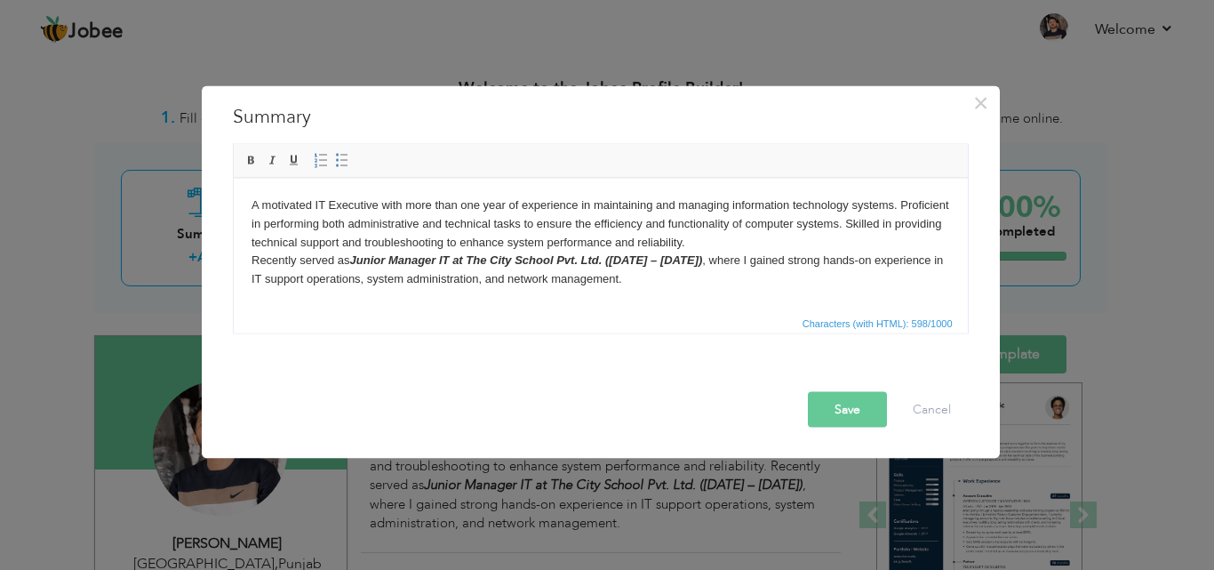
click at [839, 419] on button "Save" at bounding box center [847, 409] width 79 height 36
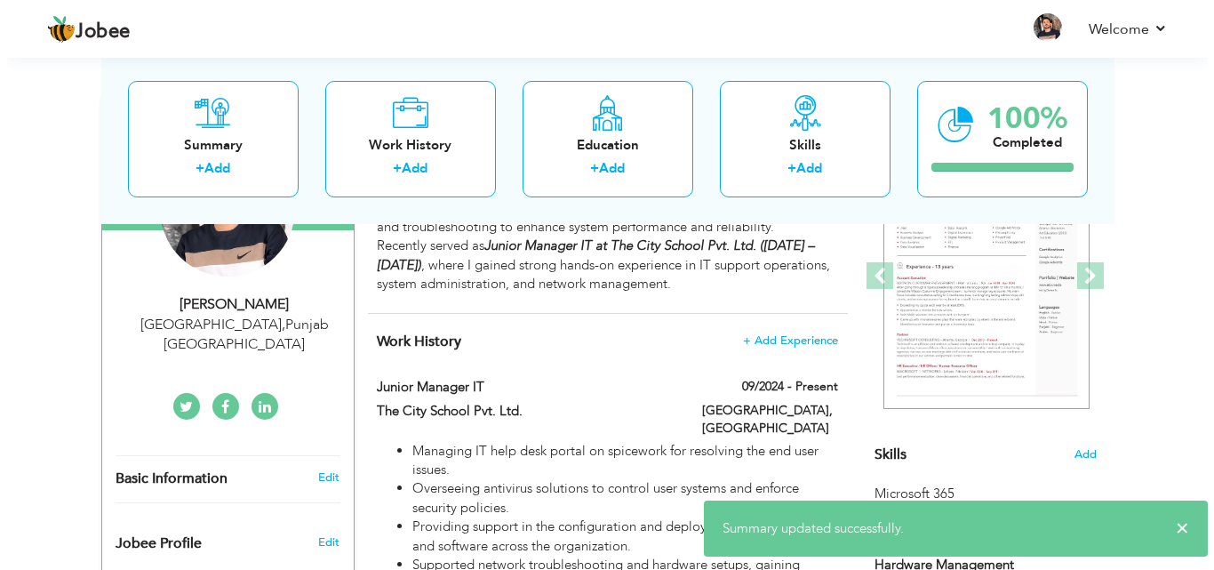
scroll to position [267, 0]
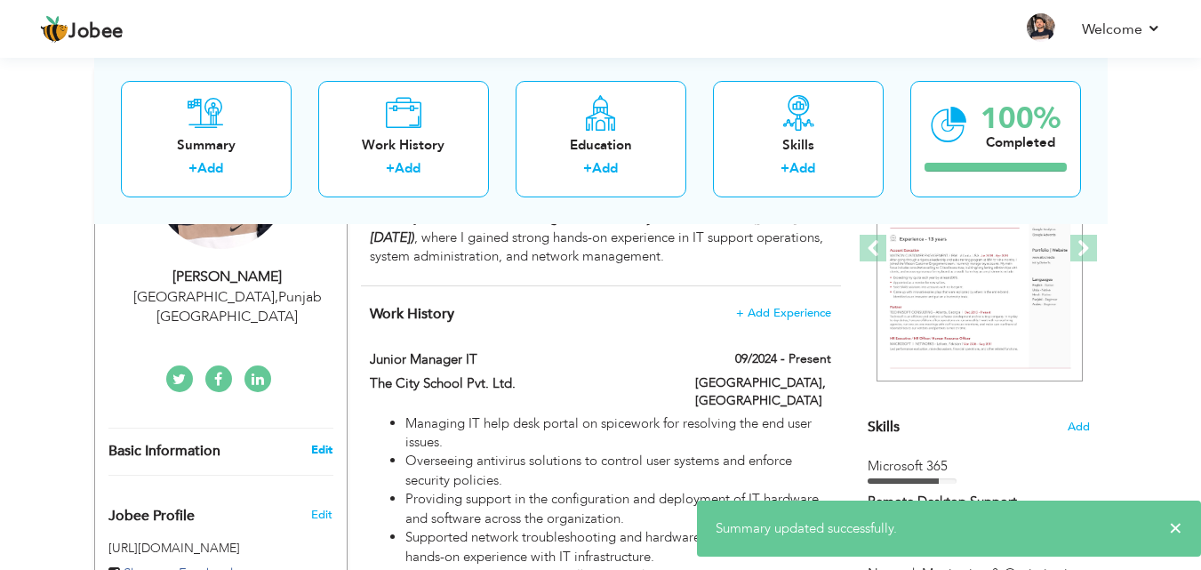
click at [325, 442] on link "Edit" at bounding box center [321, 450] width 21 height 16
select select "number:166"
select select "number:3"
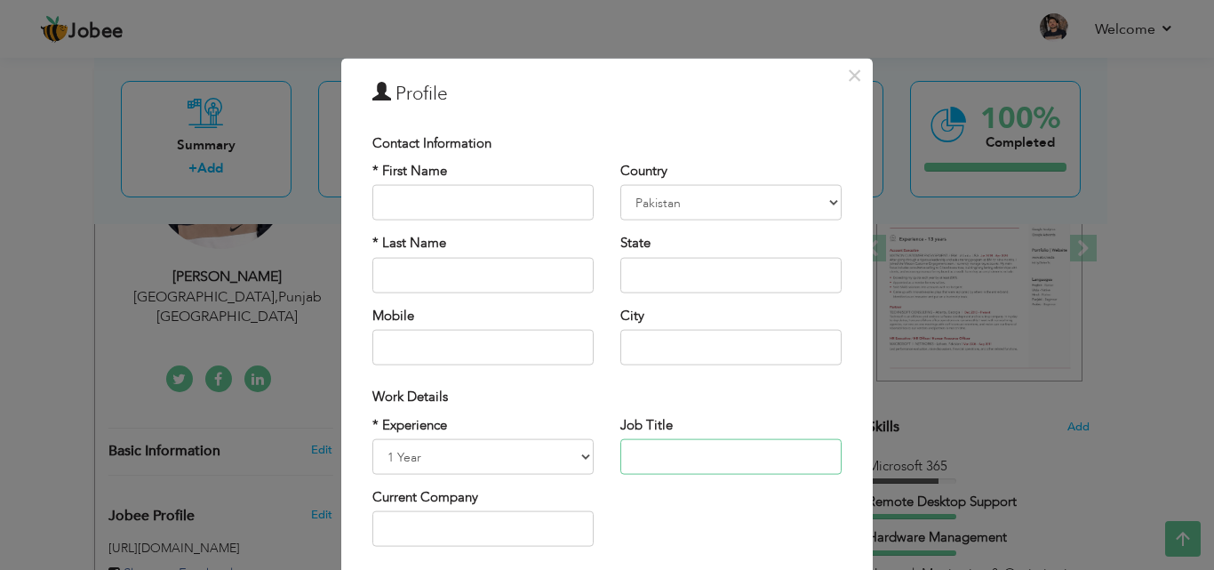
click at [659, 448] on input "text" at bounding box center [730, 457] width 221 height 36
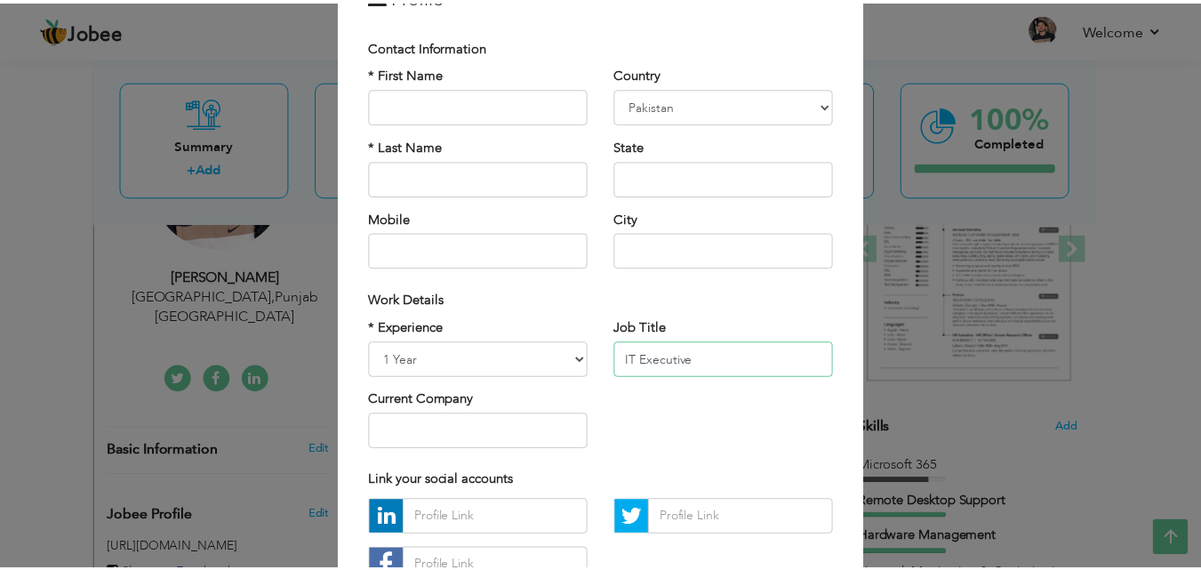
scroll to position [232, 0]
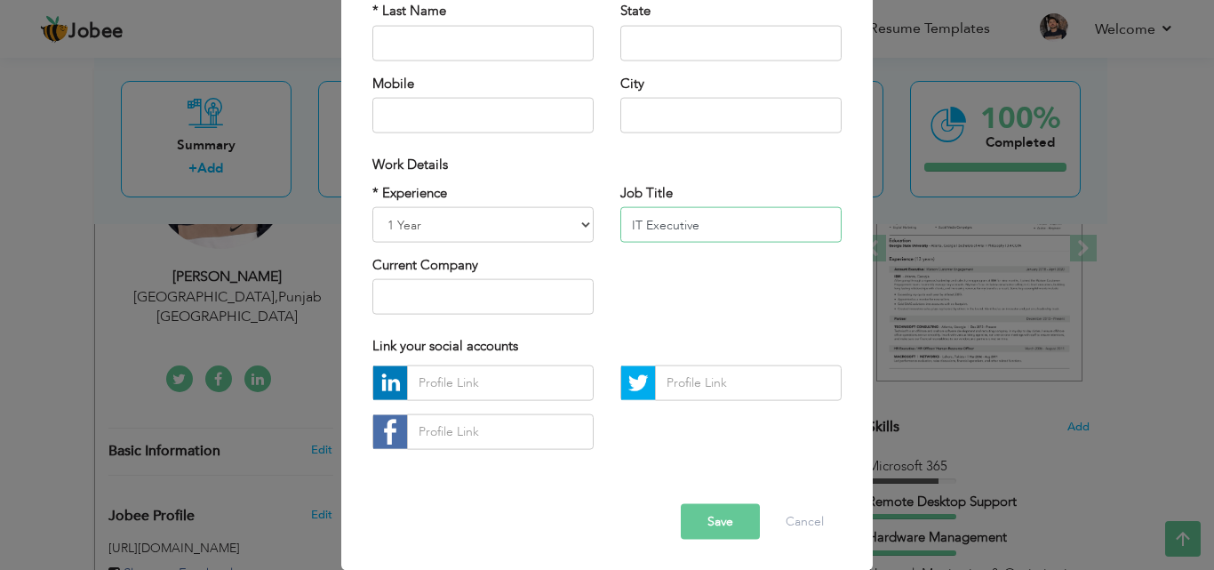
click at [659, 227] on input "IT Executive" at bounding box center [730, 225] width 221 height 36
paste input "Operations & Support Engineer"
type input "IT Operations & Support Engineer"
click at [701, 522] on button "Save" at bounding box center [720, 521] width 79 height 36
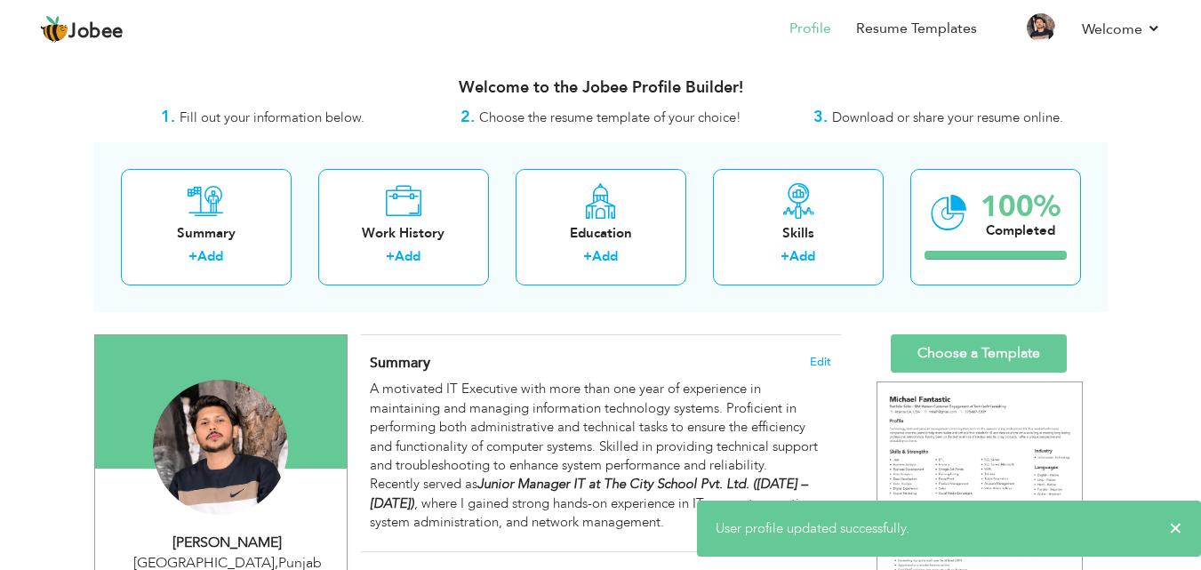
scroll to position [0, 0]
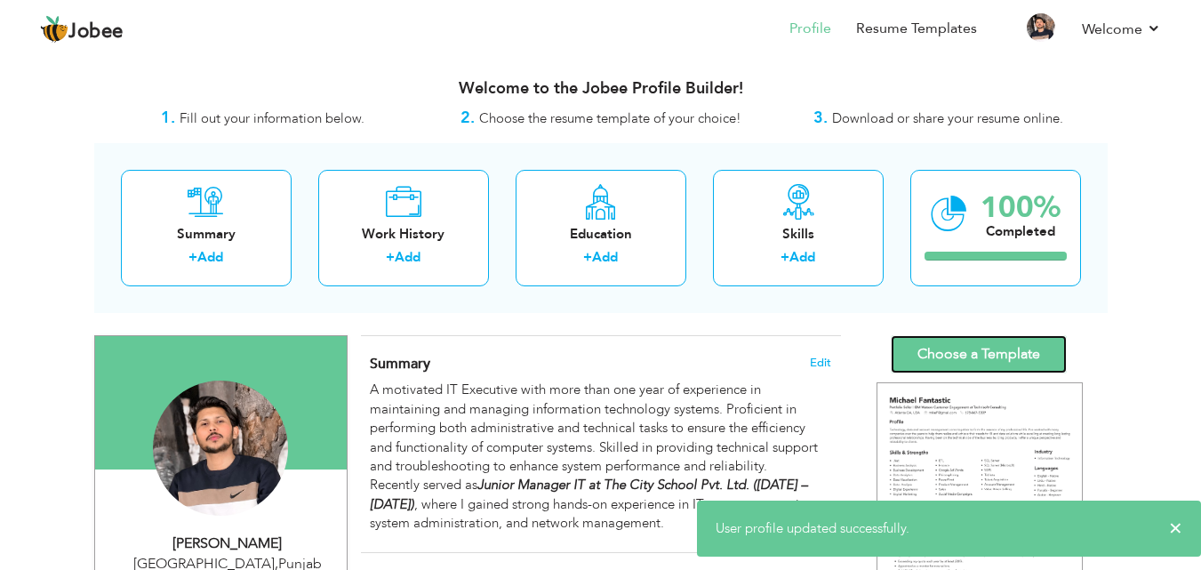
click at [1018, 347] on link "Choose a Template" at bounding box center [978, 354] width 176 height 38
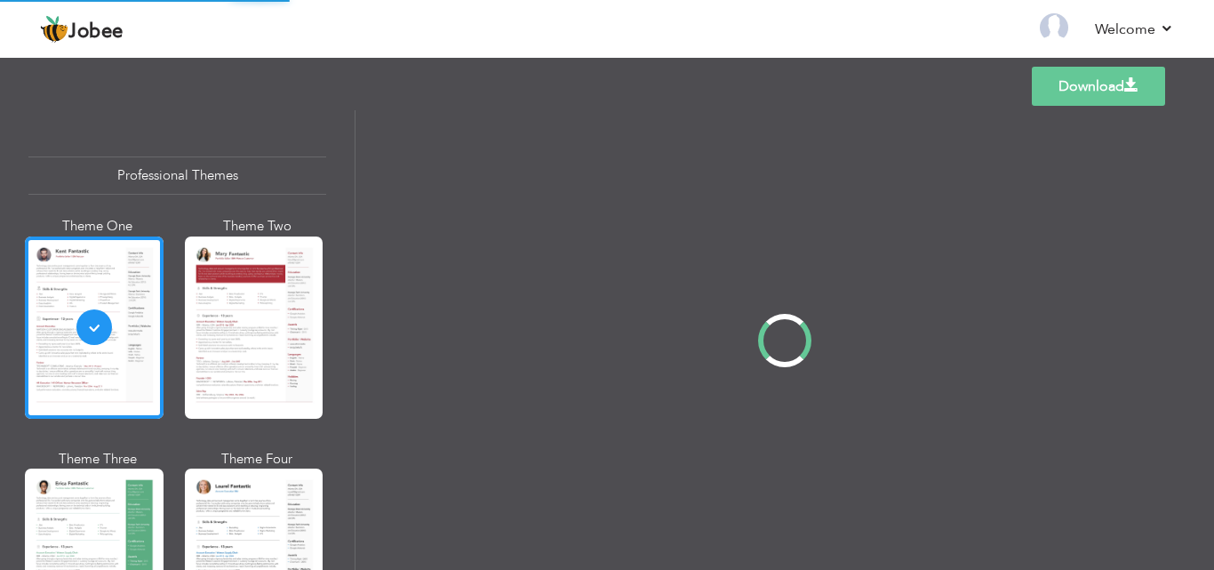
click at [248, 343] on div "Professional Themes Theme One Theme Two Theme Three Theme Four" at bounding box center [607, 339] width 1214 height 459
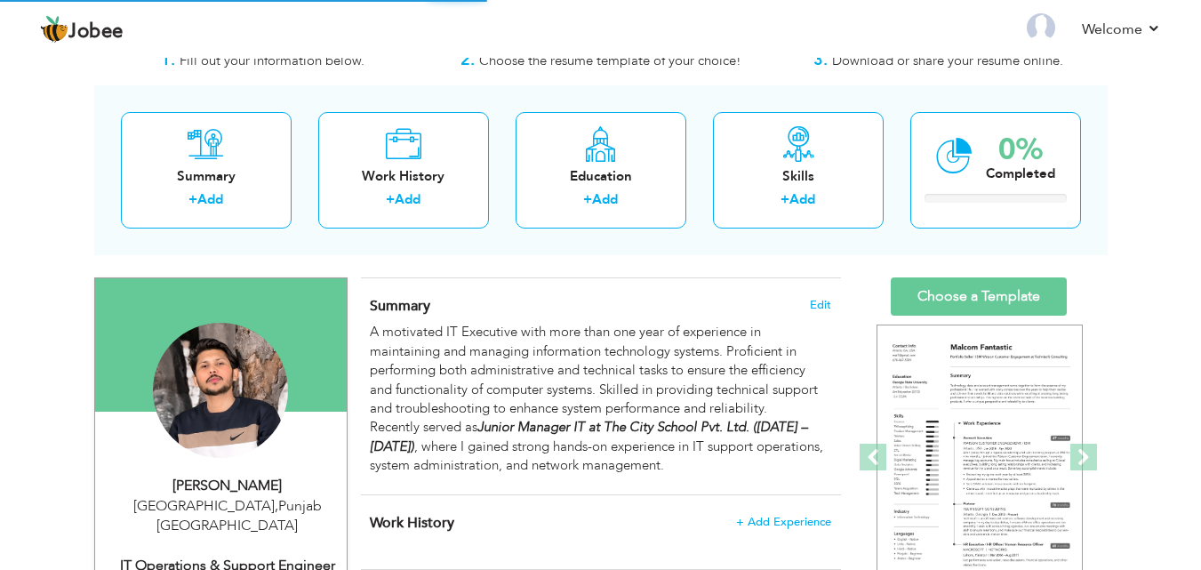
scroll to position [89, 0]
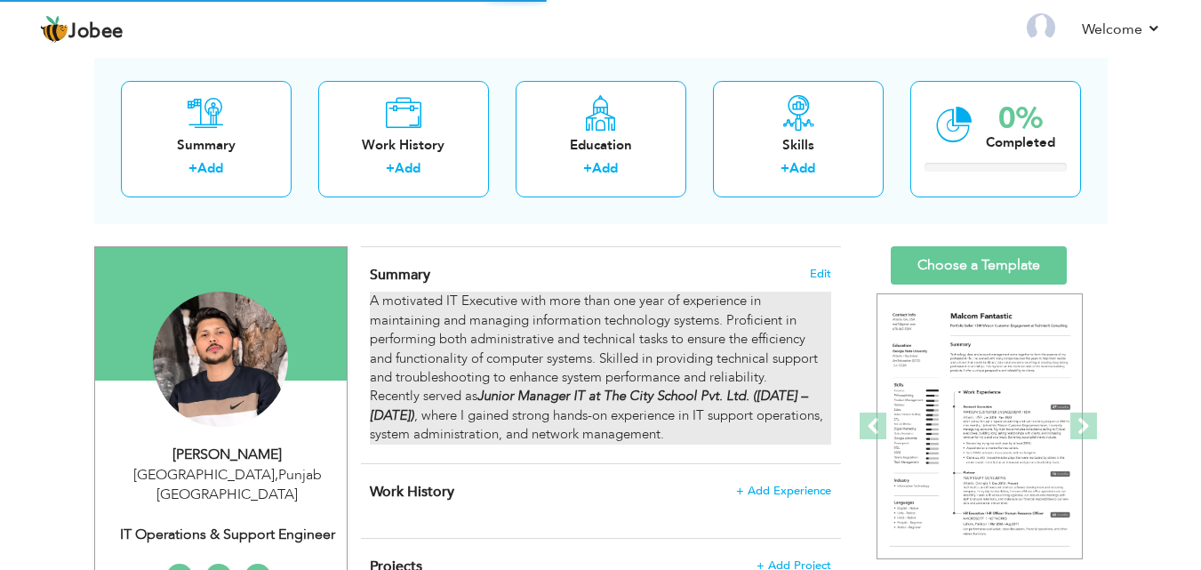
click at [750, 437] on div "A motivated IT Executive with more than one year of experience in maintaining a…" at bounding box center [600, 367] width 460 height 152
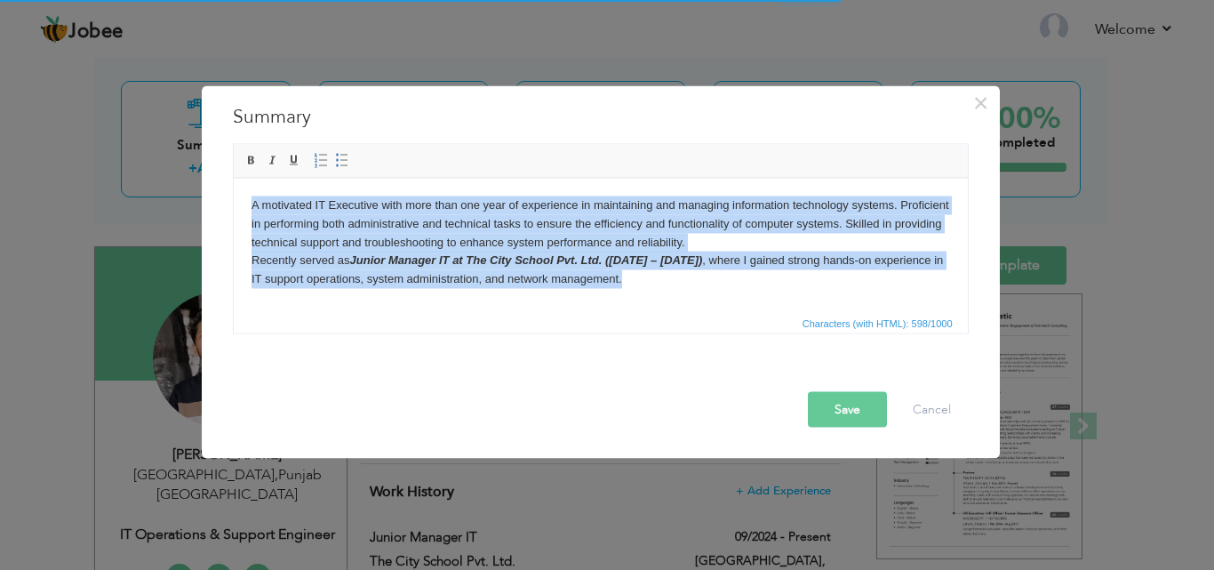
drag, startPoint x: 727, startPoint y: 277, endPoint x: 84, endPoint y: 129, distance: 659.5
click at [233, 178] on html "A motivated IT Executive with more than one year of experience in maintaining a…" at bounding box center [600, 242] width 734 height 128
copy body "A motivated IT Executive with more than one year of experience in maintaining a…"
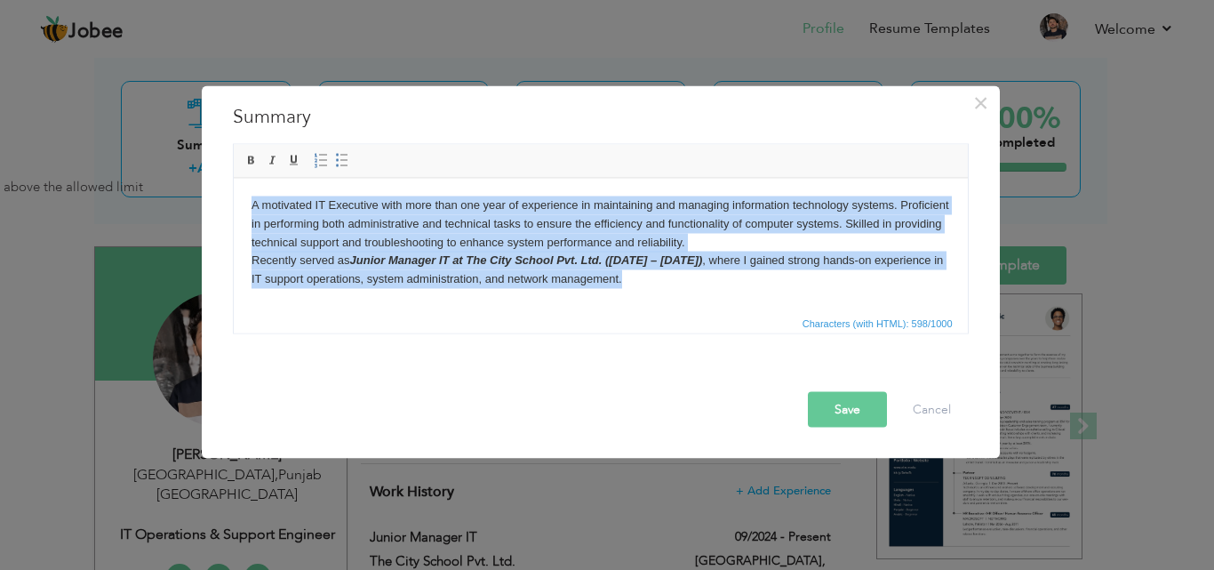
click at [716, 295] on html "A motivated IT Executive with more than one year of experience in maintaining a…" at bounding box center [600, 242] width 734 height 128
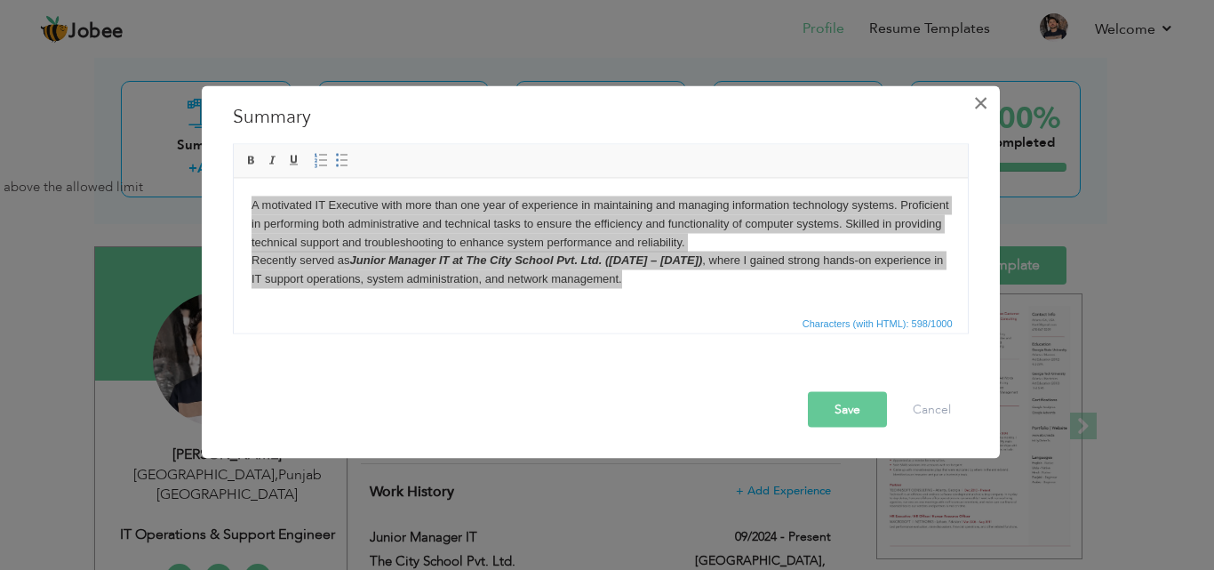
click at [986, 108] on span "×" at bounding box center [980, 102] width 15 height 32
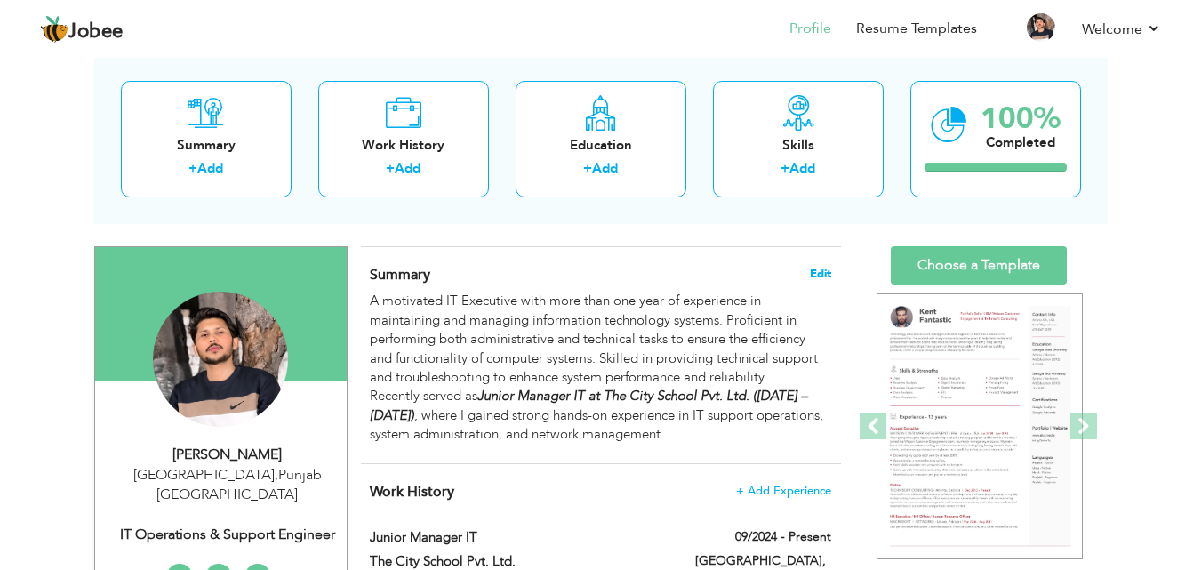
click at [817, 276] on span "Edit" at bounding box center [820, 274] width 21 height 12
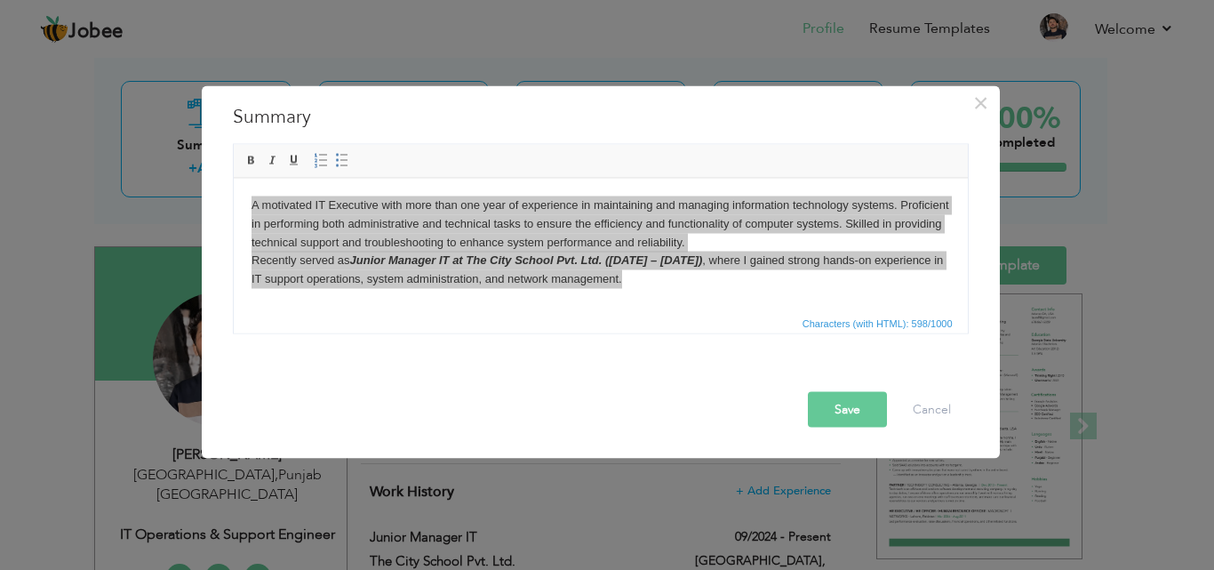
click at [727, 314] on span "Characters (with HTML): 598/1000" at bounding box center [601, 321] width 734 height 21
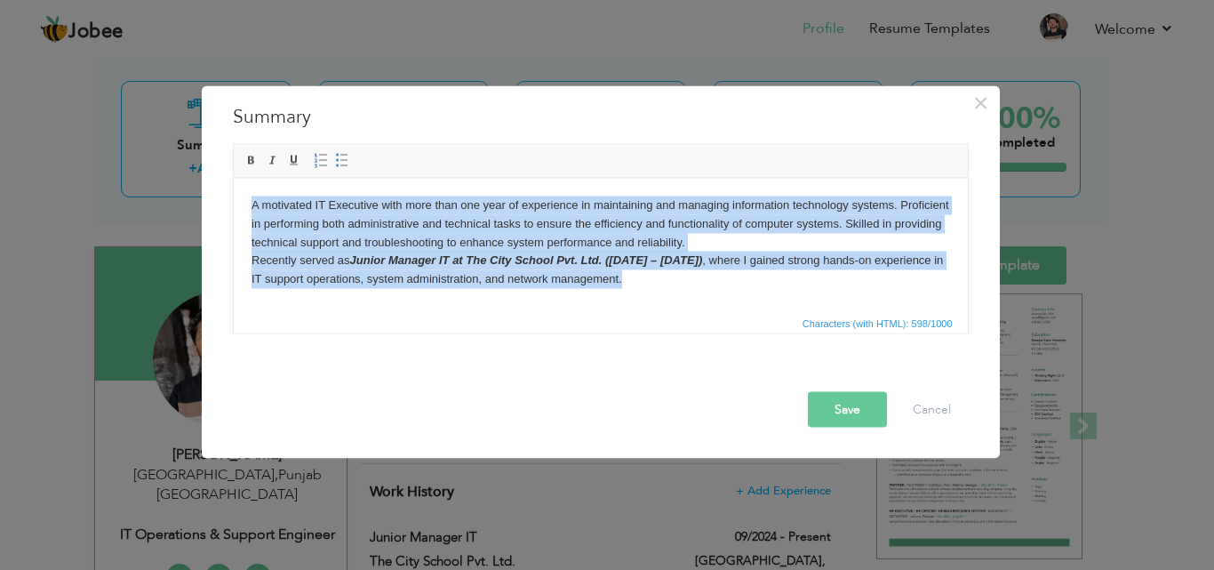
click at [715, 304] on html "A motivated IT Executive with more than one year of experience in maintaining a…" at bounding box center [600, 242] width 734 height 128
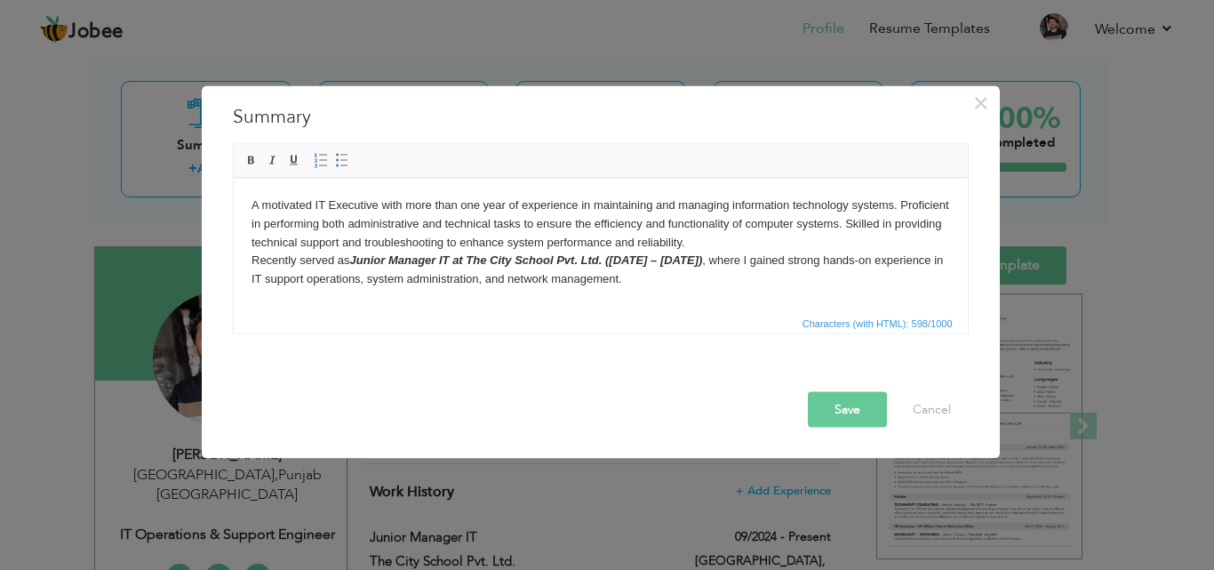
click at [713, 292] on html "A motivated IT Executive with more than one year of experience in maintaining a…" at bounding box center [600, 242] width 734 height 128
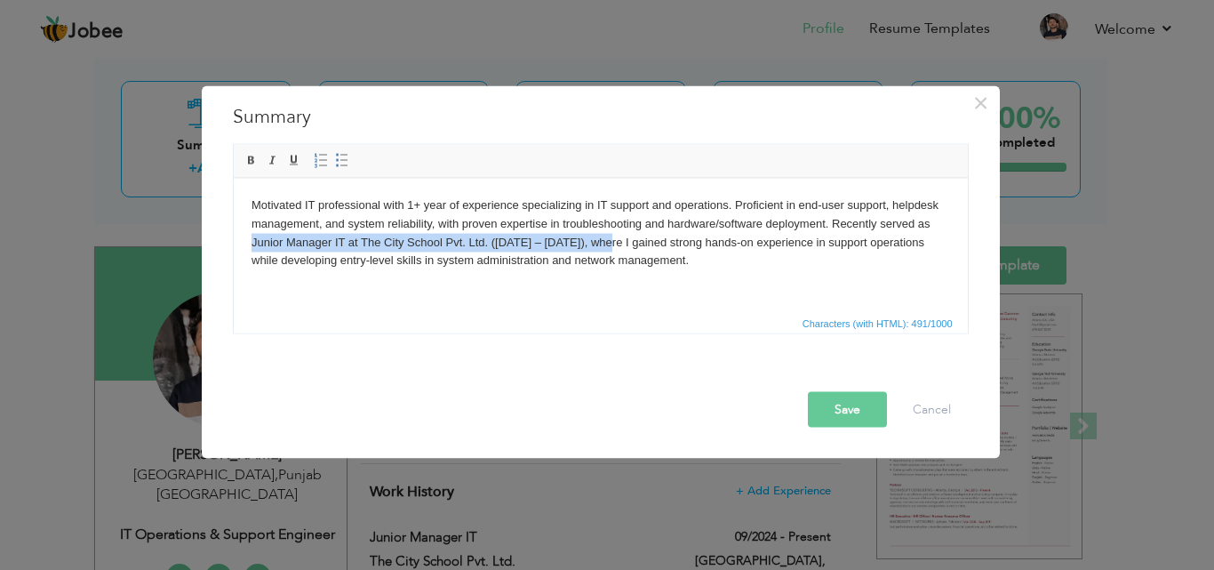
drag, startPoint x: 247, startPoint y: 241, endPoint x: 611, endPoint y: 239, distance: 364.4
click at [611, 239] on html "Motivated IT professional with 1+ year of experience specializing in IT support…" at bounding box center [600, 232] width 734 height 109
click at [251, 155] on span at bounding box center [251, 160] width 14 height 14
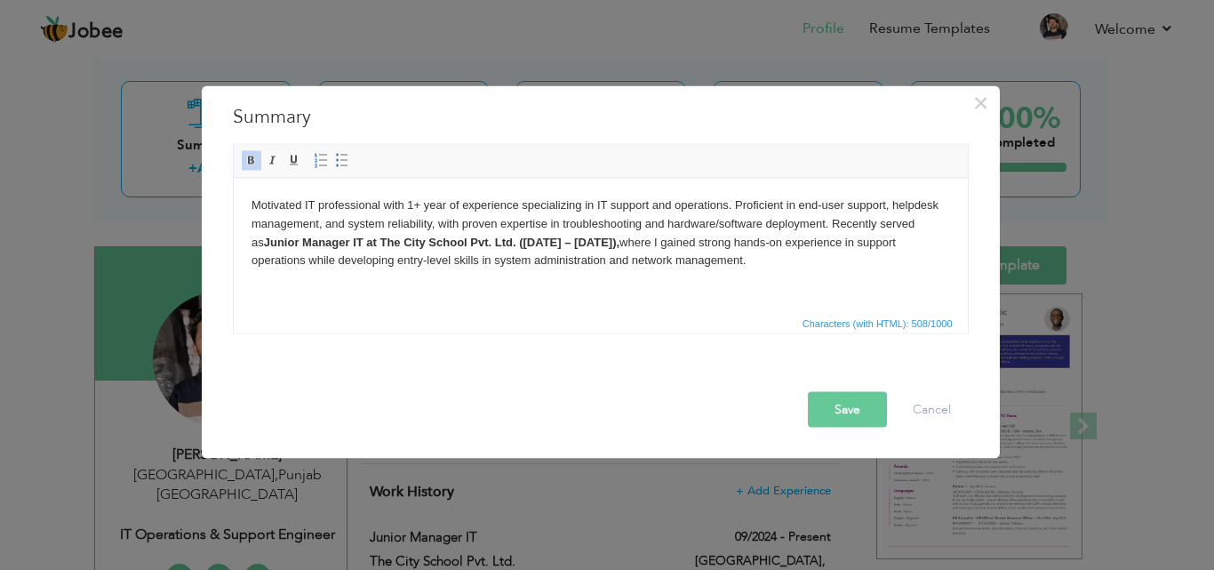
click at [252, 163] on span at bounding box center [251, 160] width 14 height 14
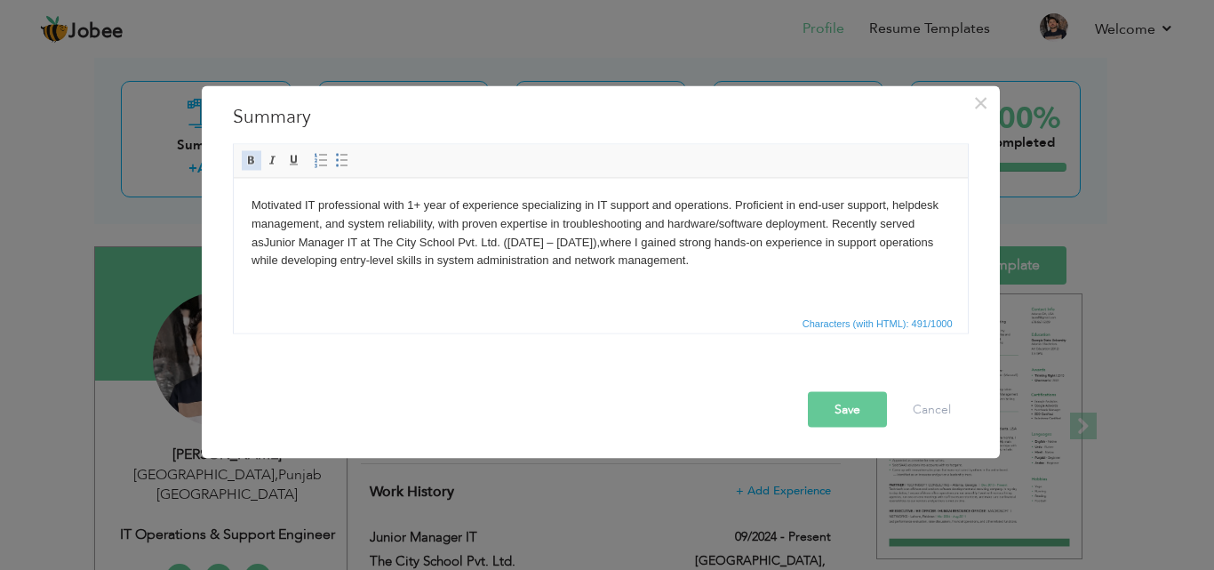
click at [255, 160] on span at bounding box center [251, 160] width 14 height 14
click at [854, 410] on button "Save" at bounding box center [847, 409] width 79 height 36
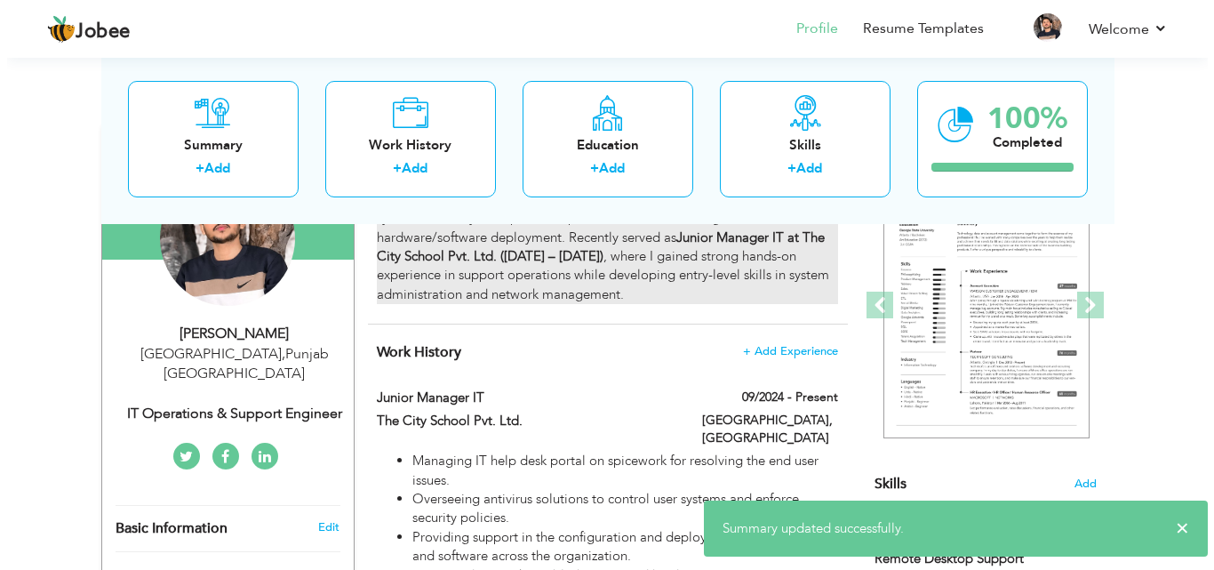
scroll to position [267, 0]
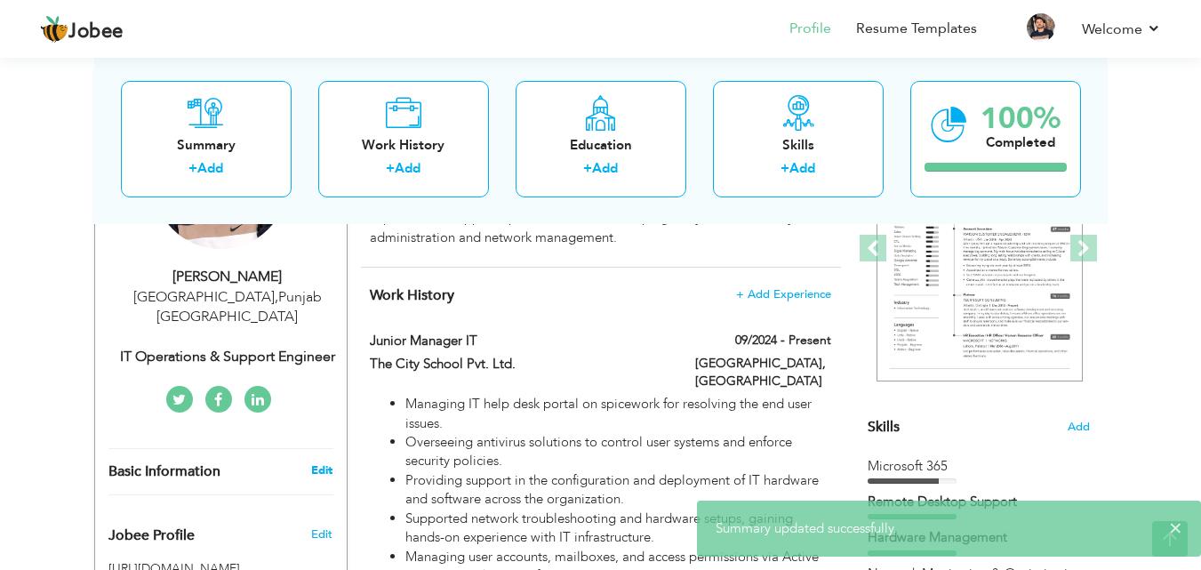
click at [329, 462] on link "Edit" at bounding box center [321, 470] width 21 height 16
select select "number:166"
select select "number:3"
type input "IT Operations & Support Engineer"
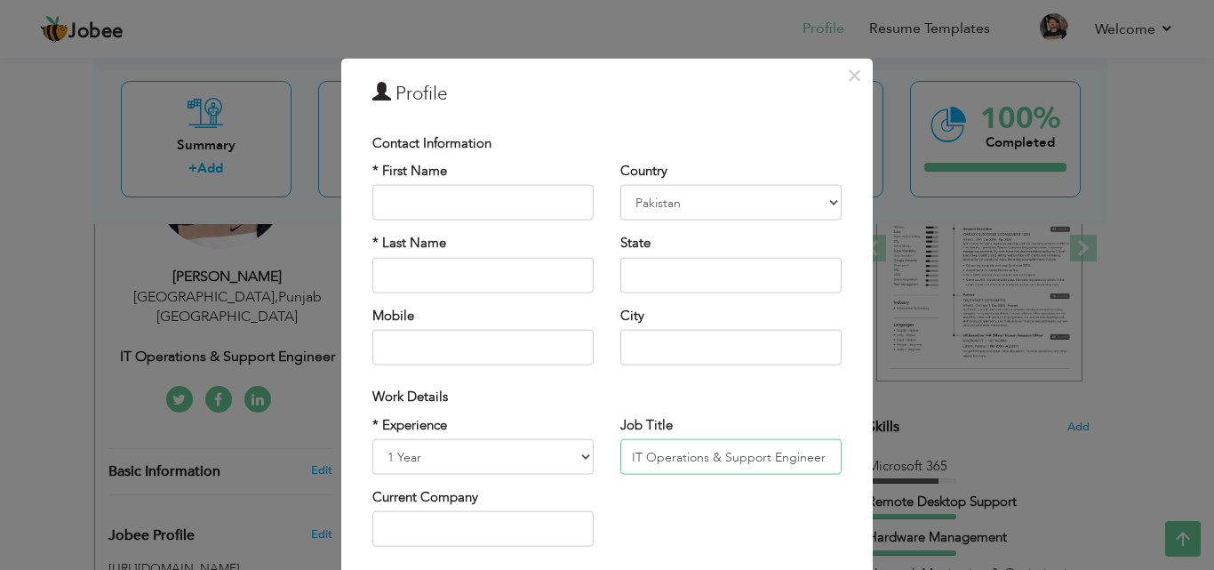
click at [757, 451] on input "IT Operations & Support Engineer" at bounding box center [730, 457] width 221 height 36
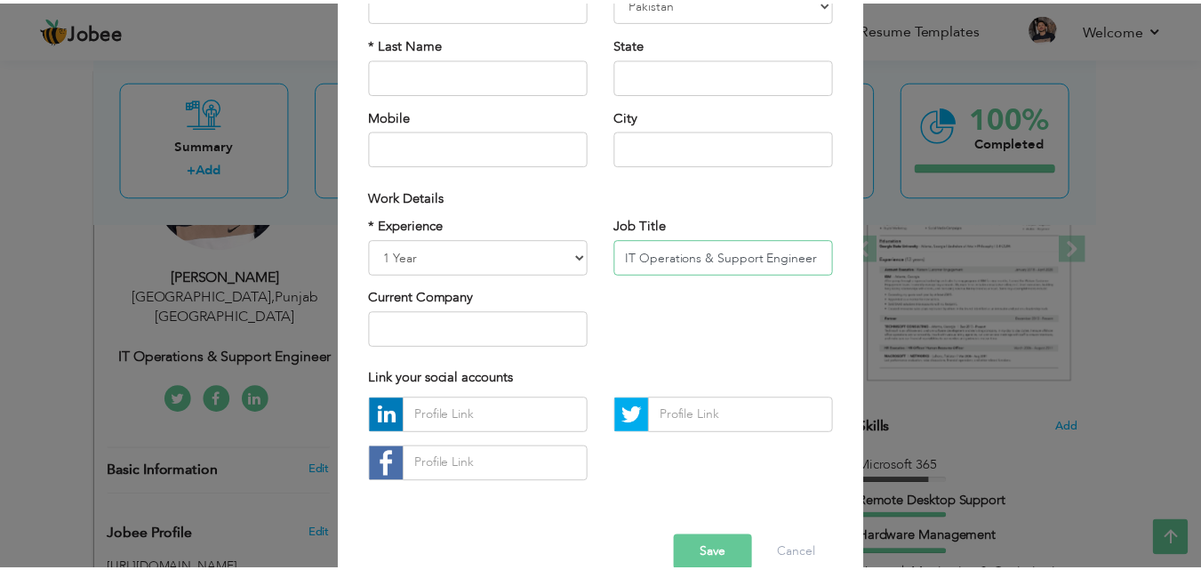
scroll to position [232, 0]
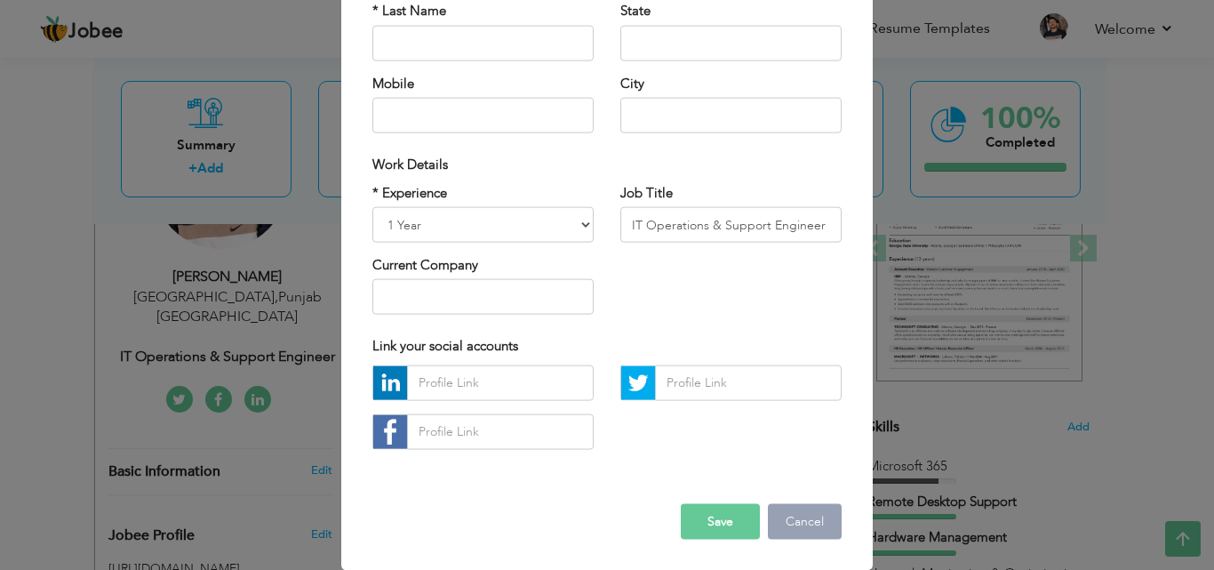
click at [805, 525] on button "Cancel" at bounding box center [805, 521] width 74 height 36
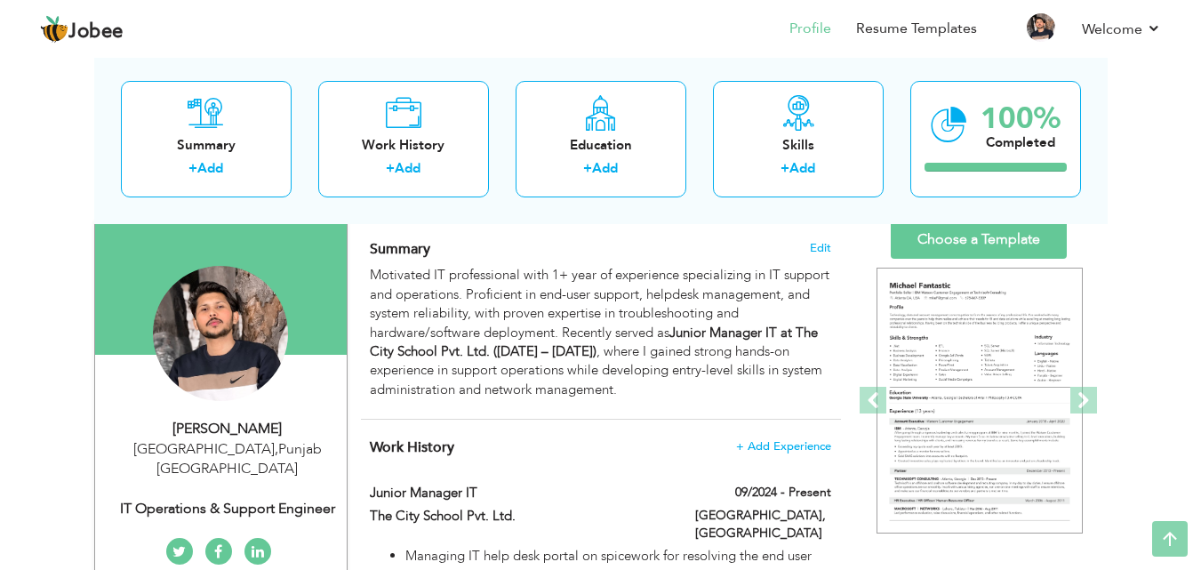
scroll to position [0, 0]
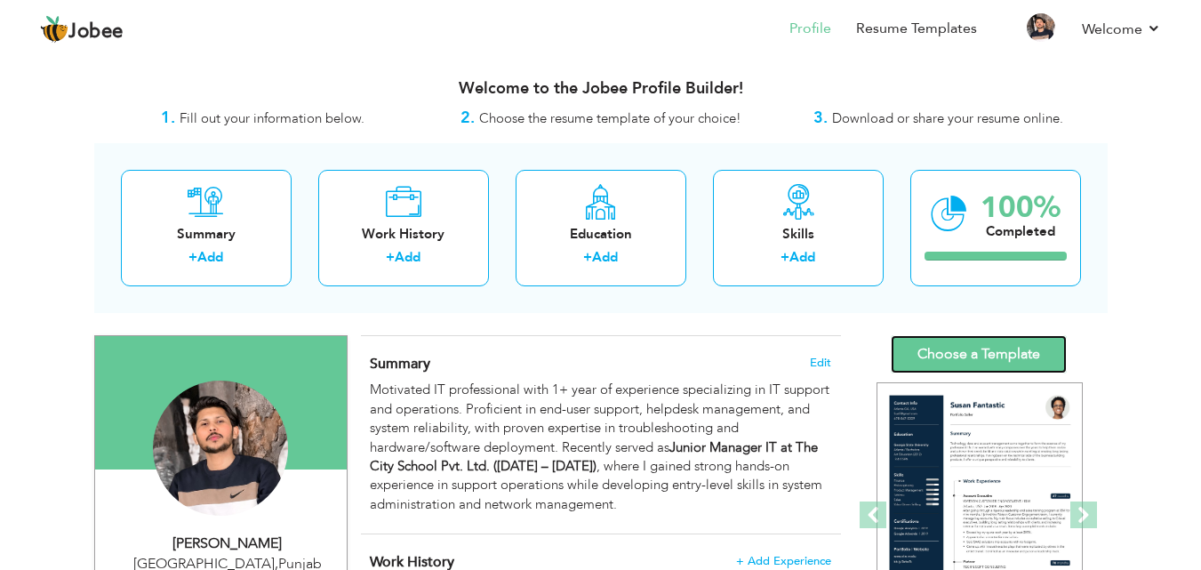
click at [926, 355] on link "Choose a Template" at bounding box center [978, 354] width 176 height 38
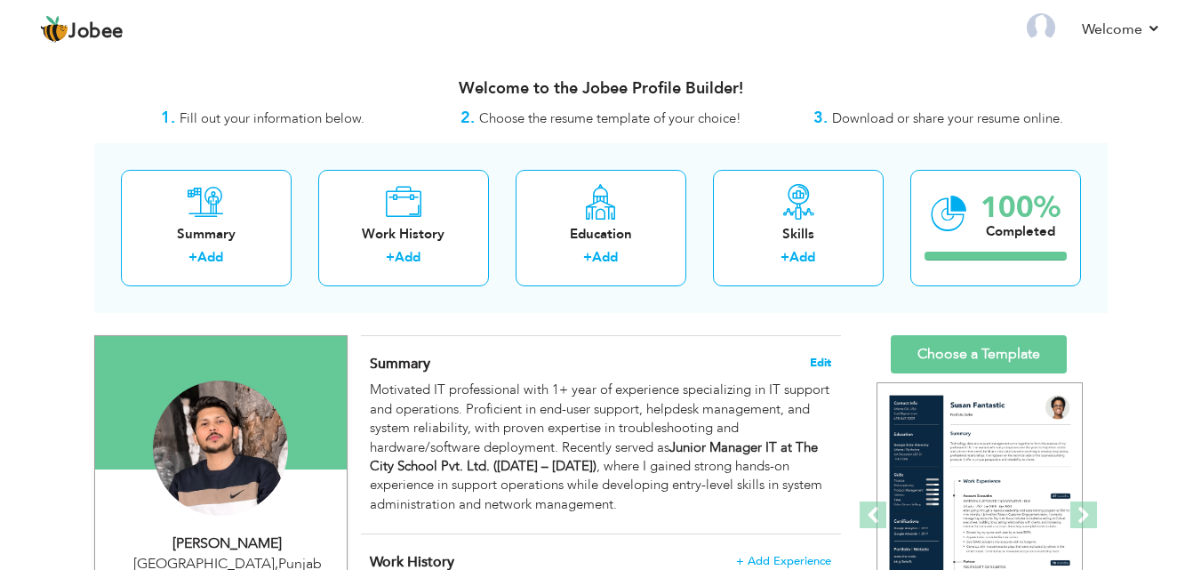
click at [823, 361] on span "Edit" at bounding box center [820, 362] width 21 height 12
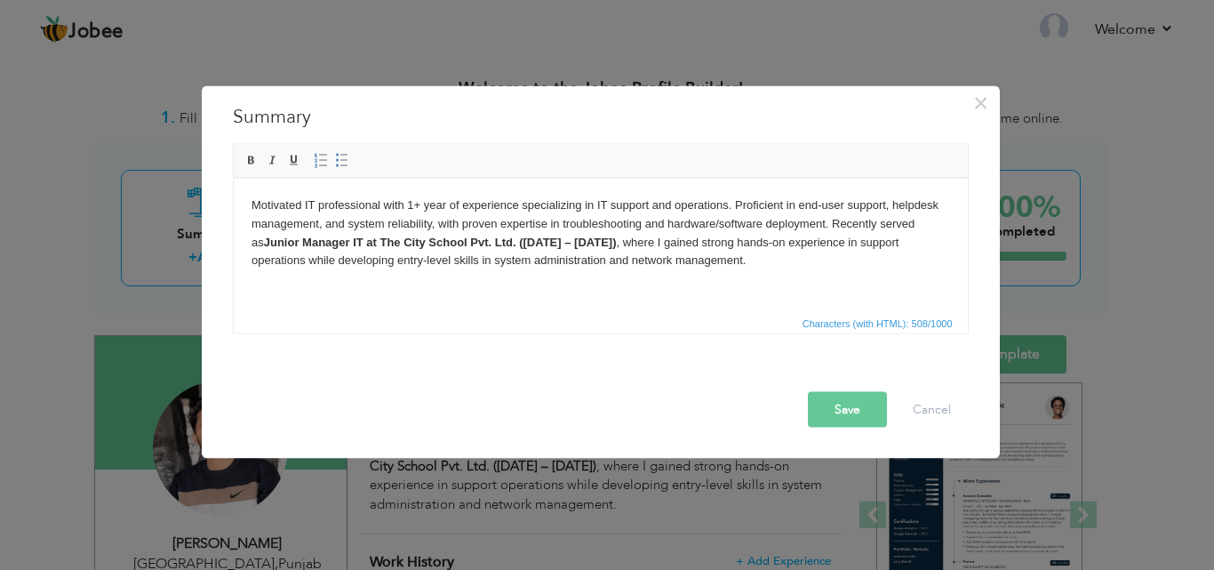
click at [418, 204] on body "Motivated IT professional with 1+ year of experience specializing in IT support…" at bounding box center [600, 233] width 699 height 74
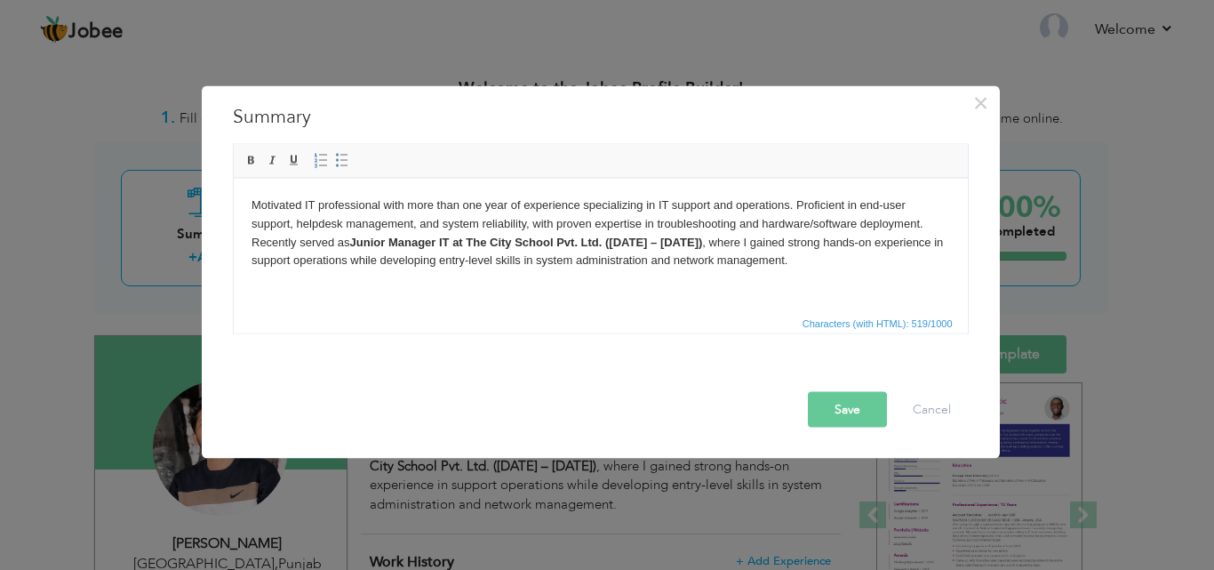
click at [847, 403] on button "Save" at bounding box center [847, 409] width 79 height 36
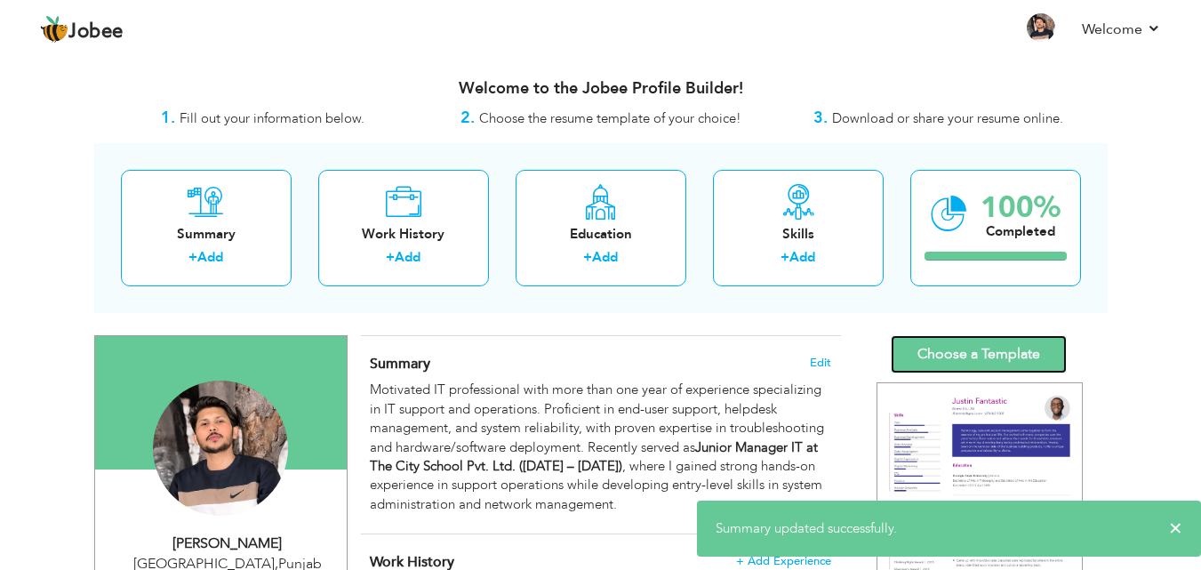
click at [945, 364] on link "Choose a Template" at bounding box center [978, 354] width 176 height 38
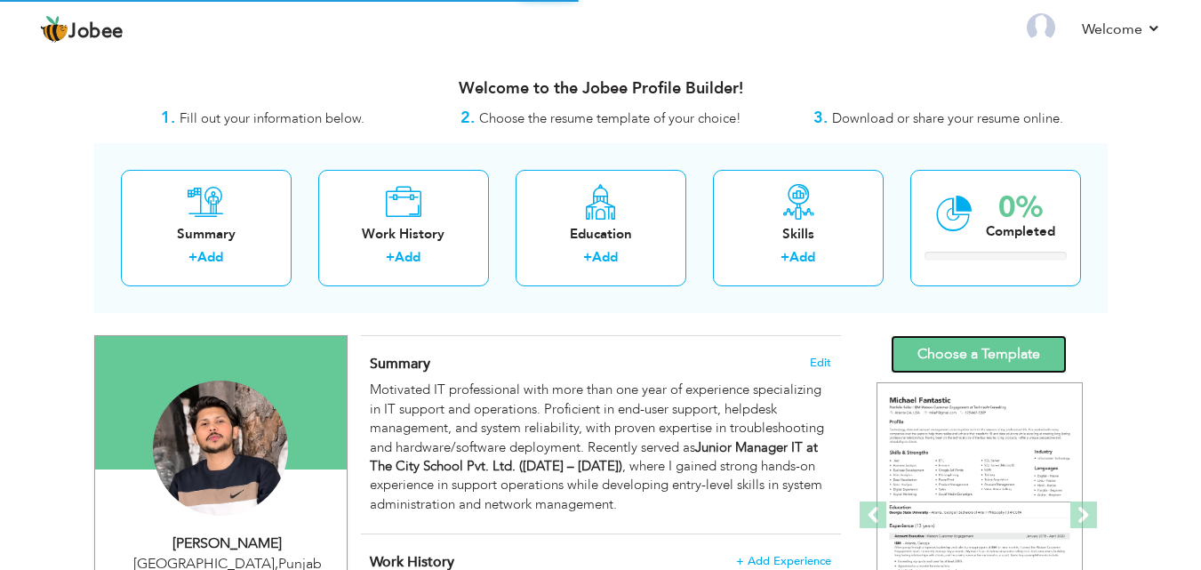
click at [933, 363] on link "Choose a Template" at bounding box center [978, 354] width 176 height 38
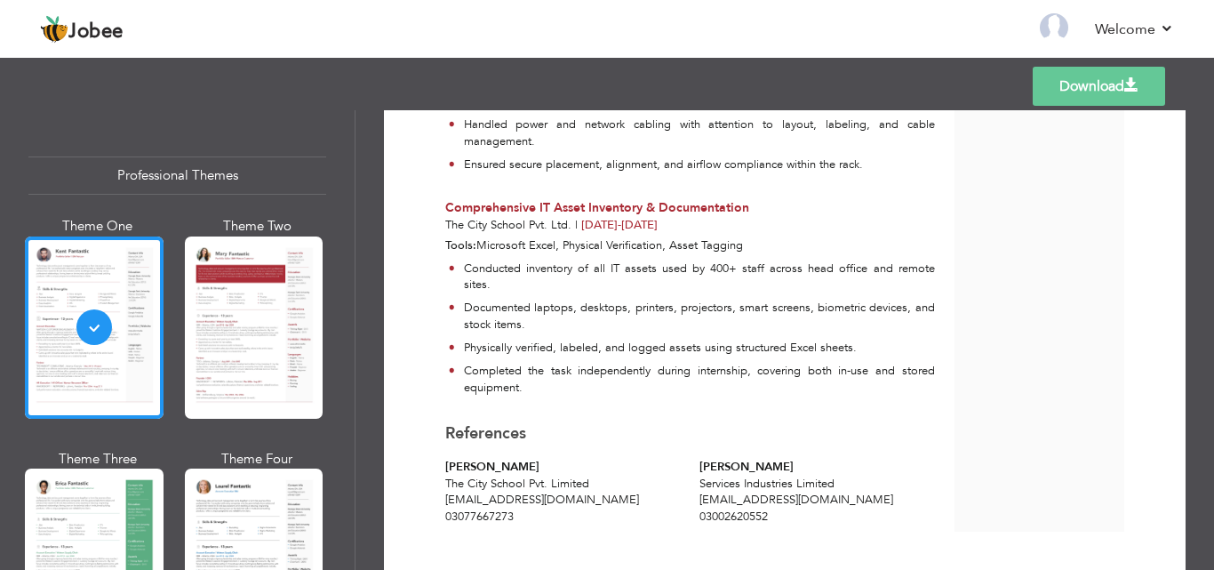
scroll to position [1114, 0]
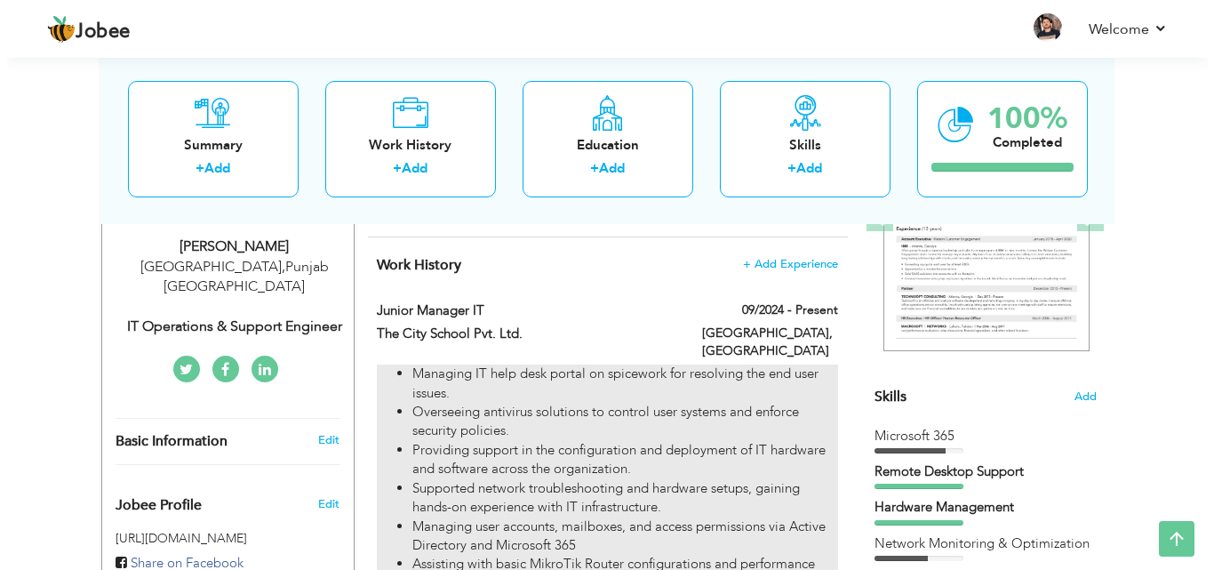
scroll to position [267, 0]
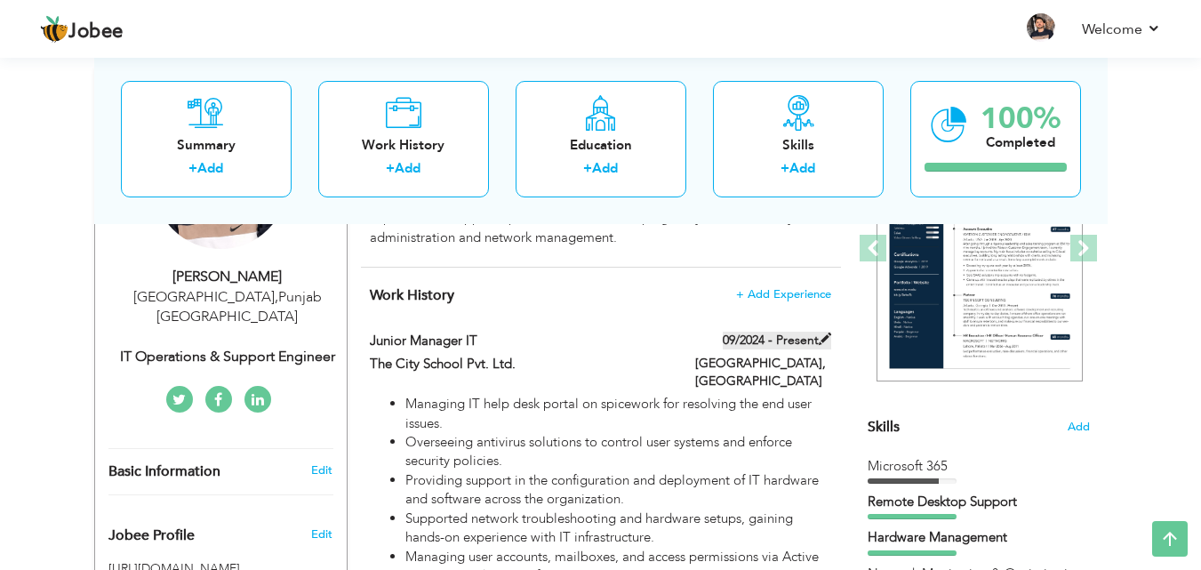
click at [824, 339] on span at bounding box center [825, 338] width 12 height 12
type input "Junior Manager IT"
type input "The City School Pvt. Ltd."
type input "09/2024"
type input "[GEOGRAPHIC_DATA]"
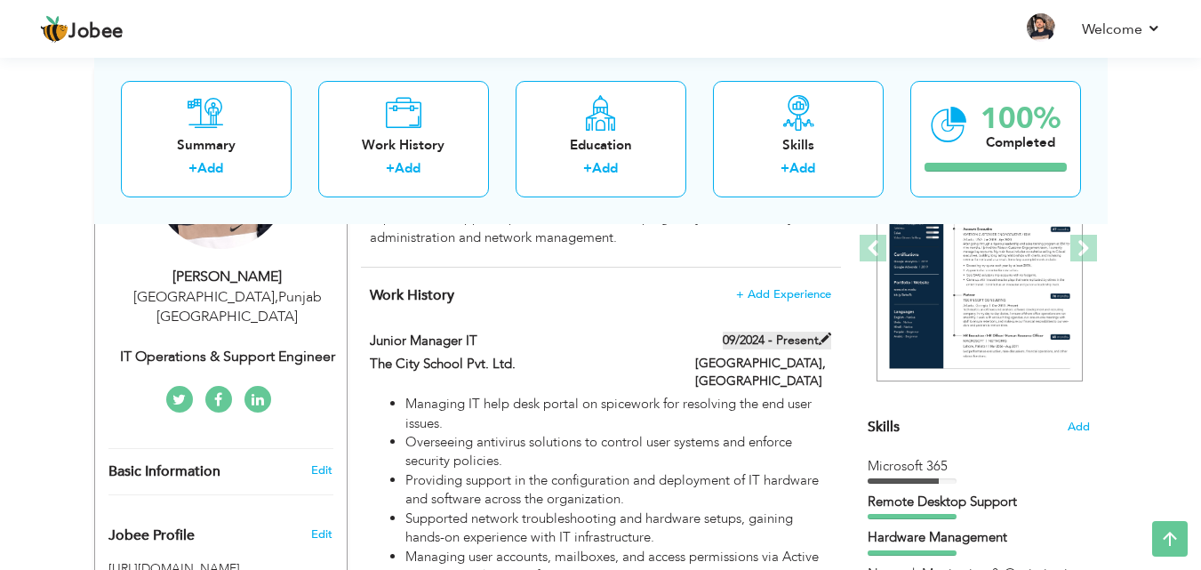
type input "[GEOGRAPHIC_DATA]"
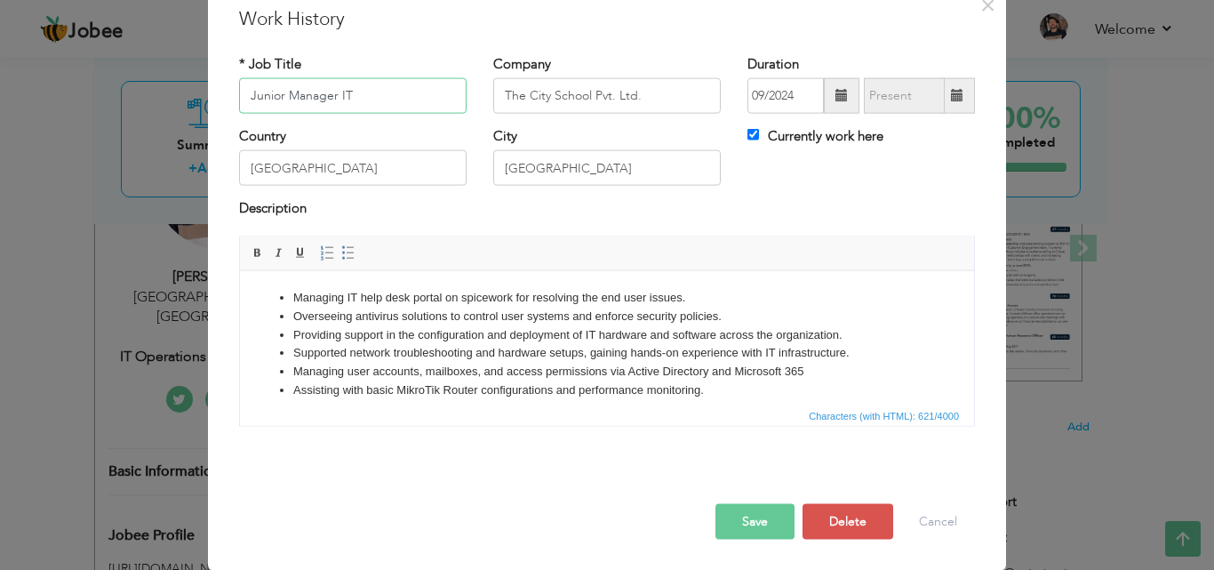
scroll to position [0, 0]
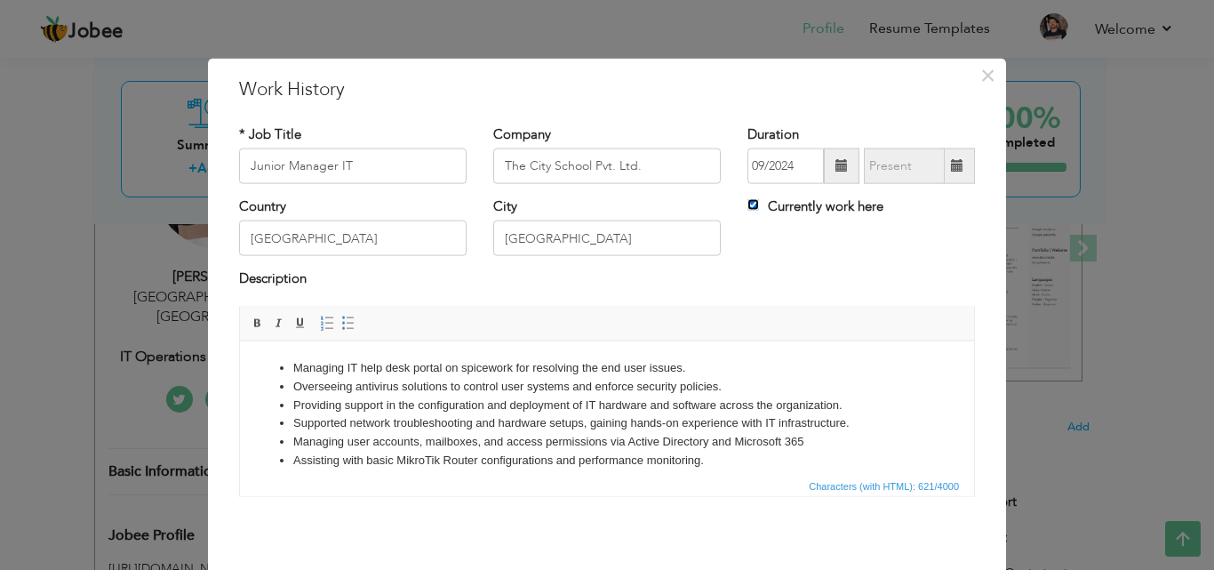
drag, startPoint x: 741, startPoint y: 204, endPoint x: 750, endPoint y: 205, distance: 9.1
click at [747, 202] on input "Currently work here" at bounding box center [753, 205] width 12 height 12
checkbox input "false"
type input "08/2025"
click at [902, 169] on input "08/2025" at bounding box center [904, 166] width 81 height 36
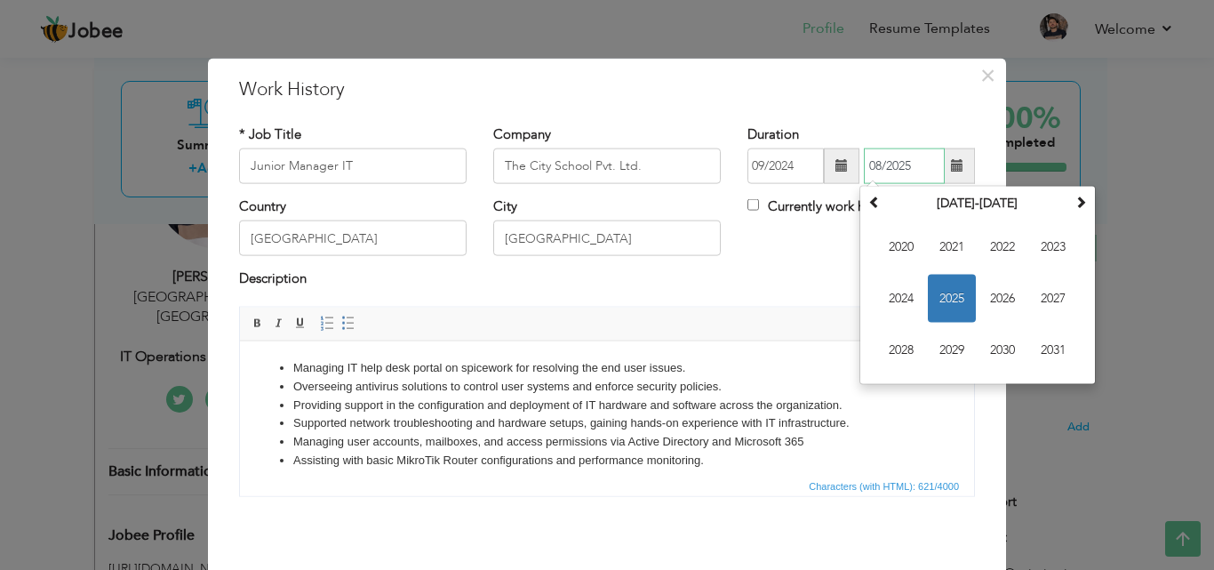
click at [942, 298] on span "2025" at bounding box center [952, 299] width 48 height 48
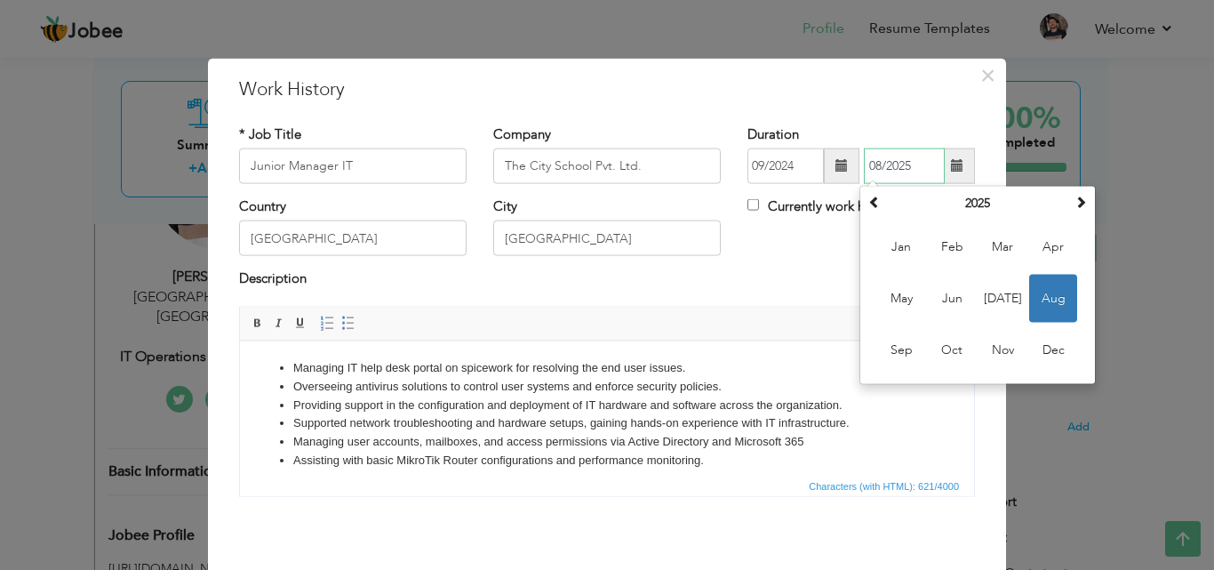
click at [1050, 294] on span "Aug" at bounding box center [1053, 299] width 48 height 48
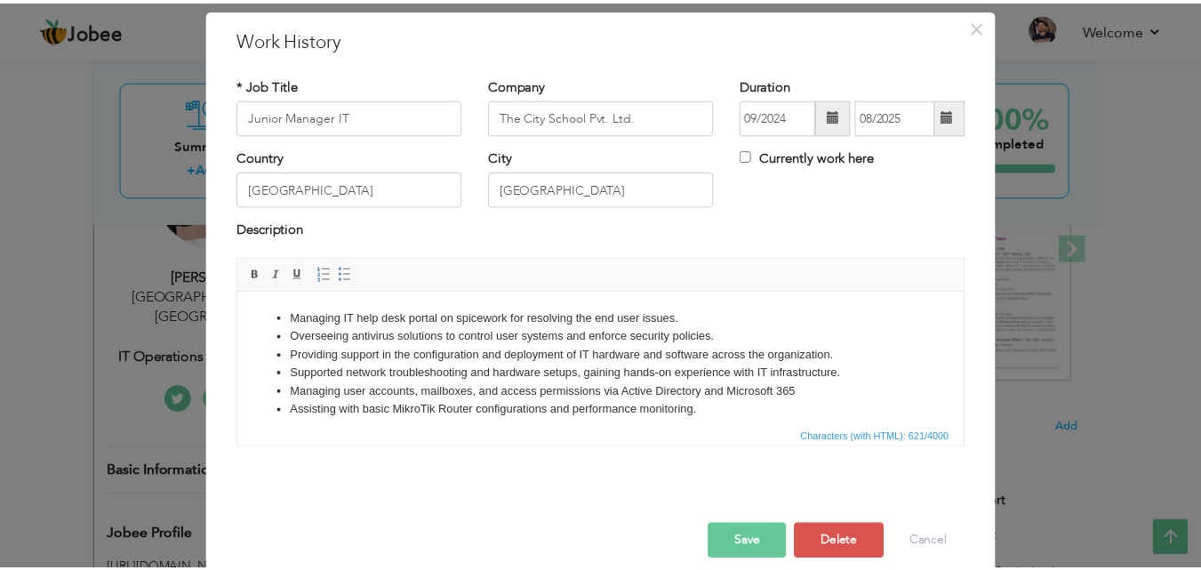
scroll to position [70, 0]
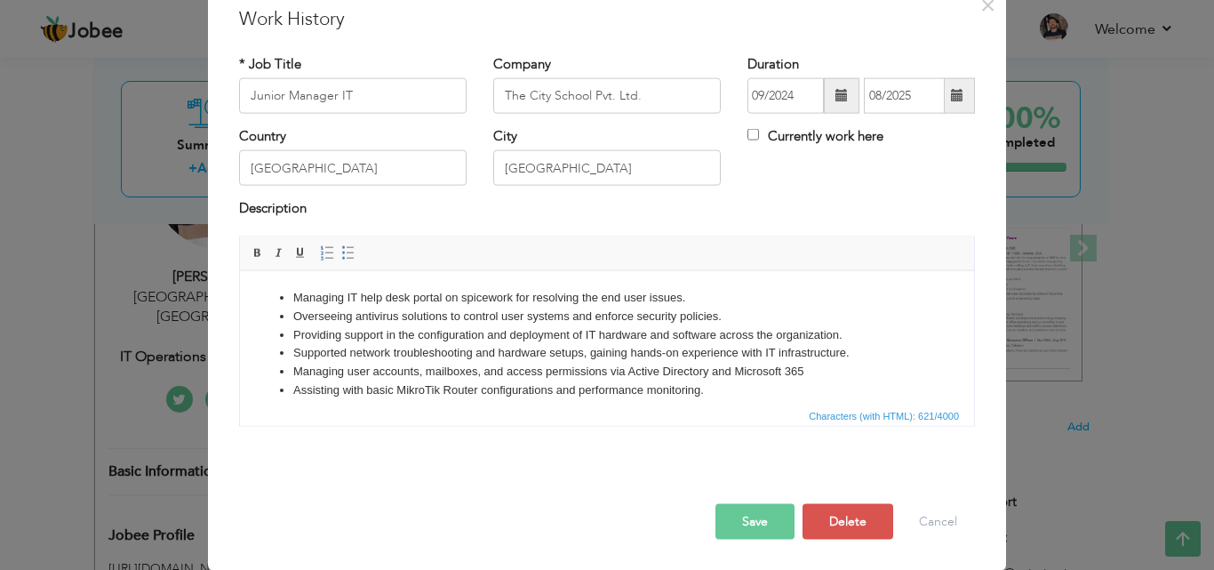
click at [736, 523] on button "Save" at bounding box center [754, 521] width 79 height 36
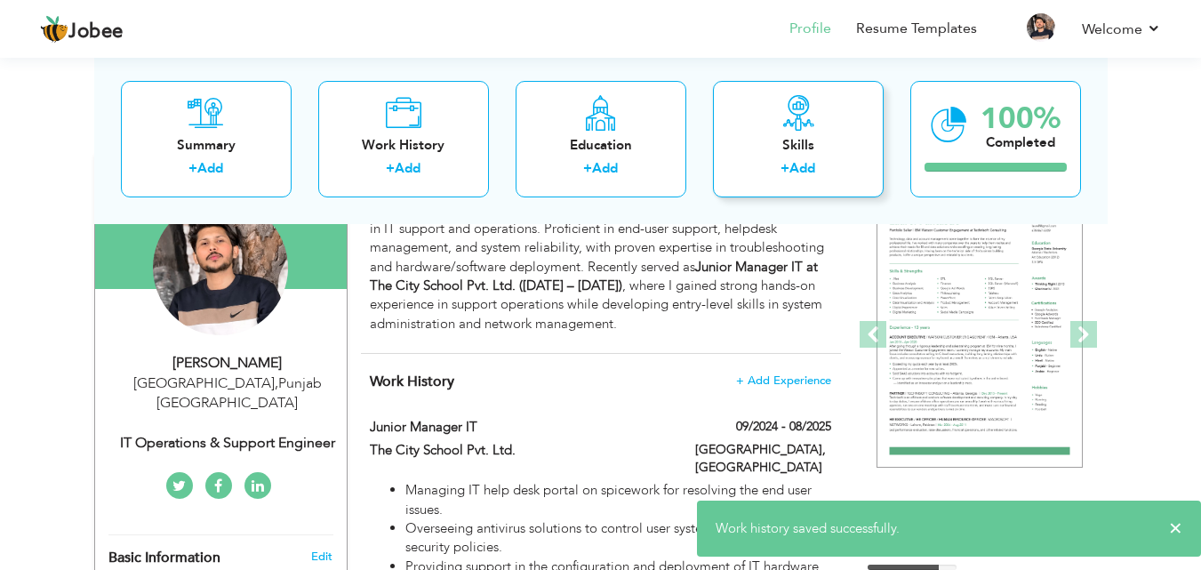
scroll to position [0, 0]
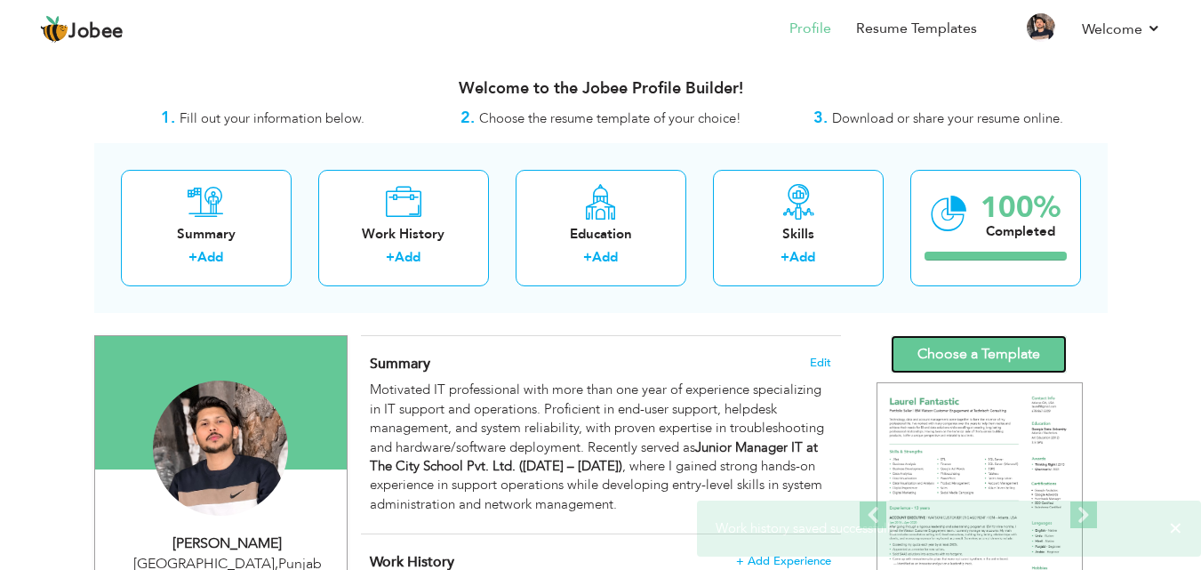
click at [948, 353] on link "Choose a Template" at bounding box center [978, 354] width 176 height 38
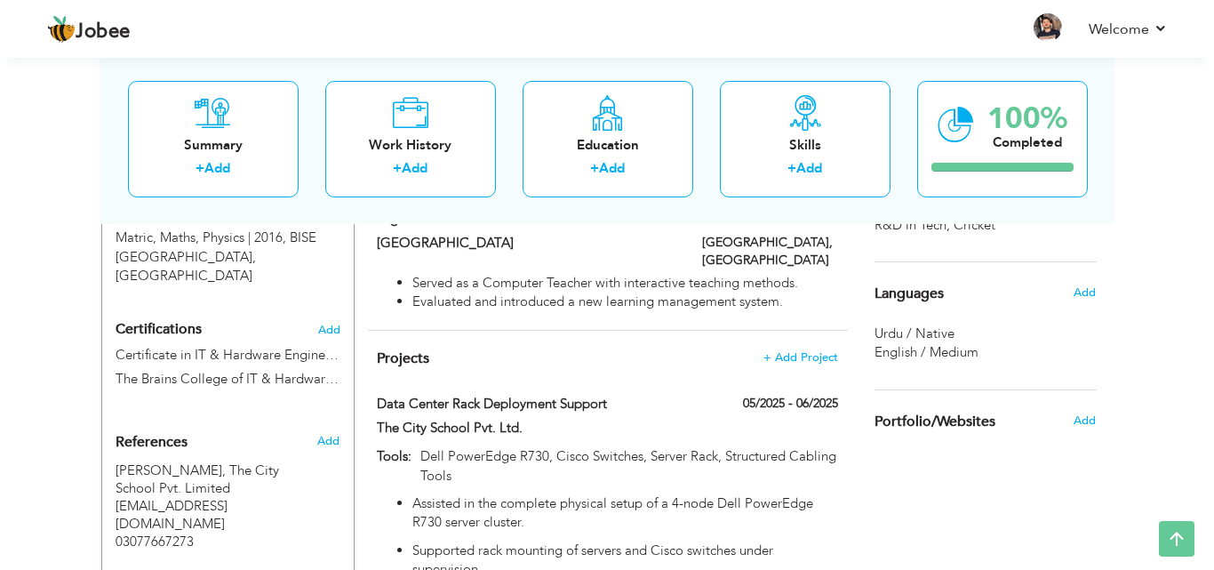
scroll to position [978, 0]
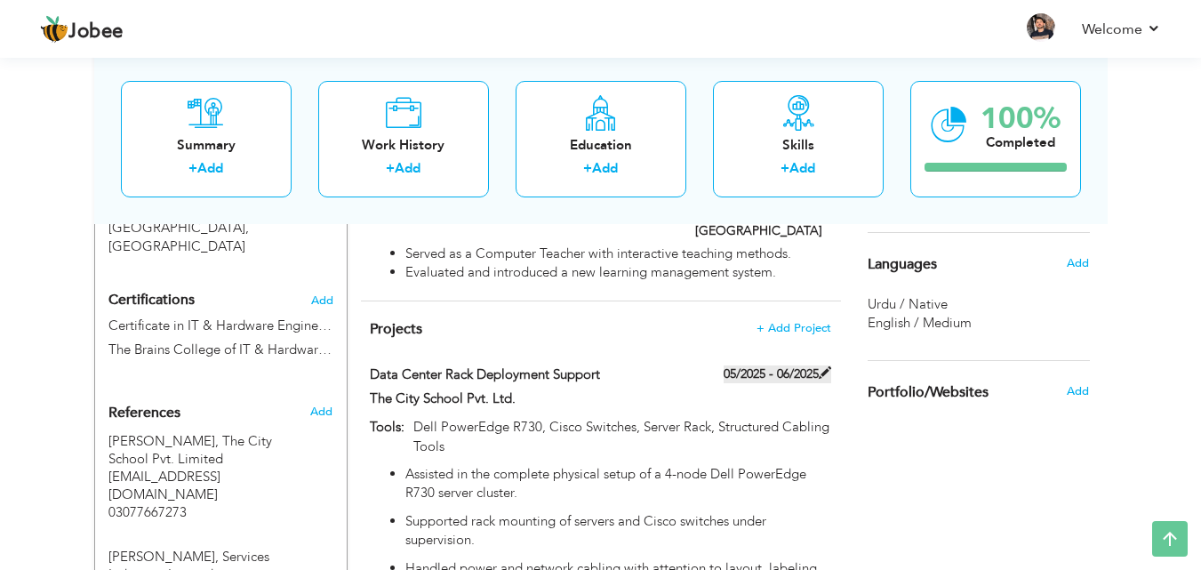
click at [818, 365] on label "05/2025 - 06/2025" at bounding box center [777, 374] width 108 height 18
type input "Dell PowerEdge R730, Cisco Switches, Server Rack, Structured Cabling Tools"
type input "The City School Pvt. Ltd."
type input "05/2025"
type input "06/2025"
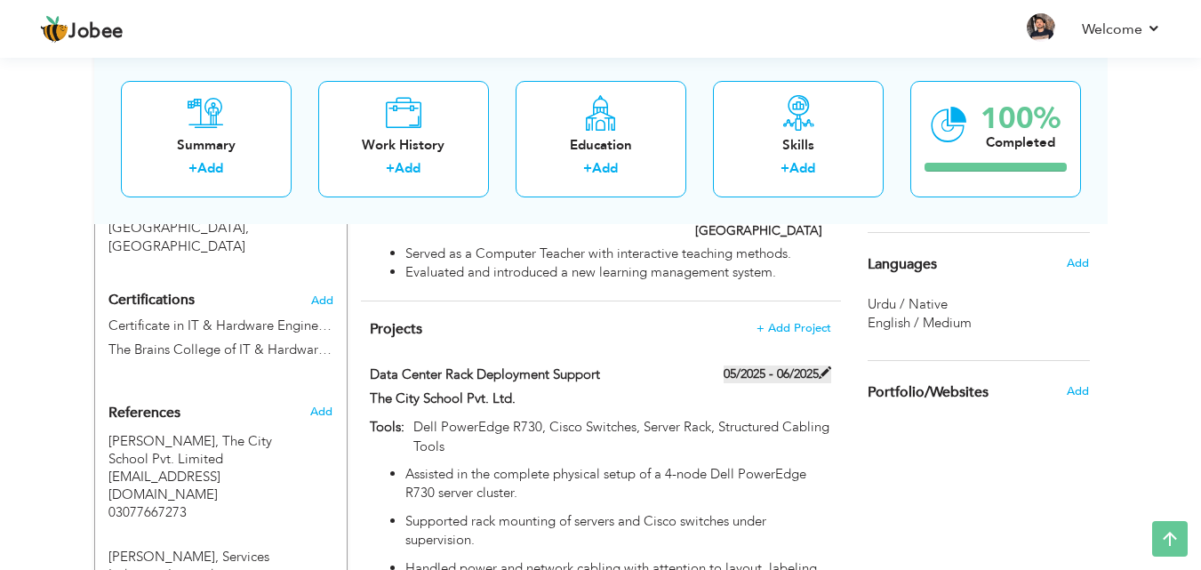
type input "Data Center Rack Deployment Support"
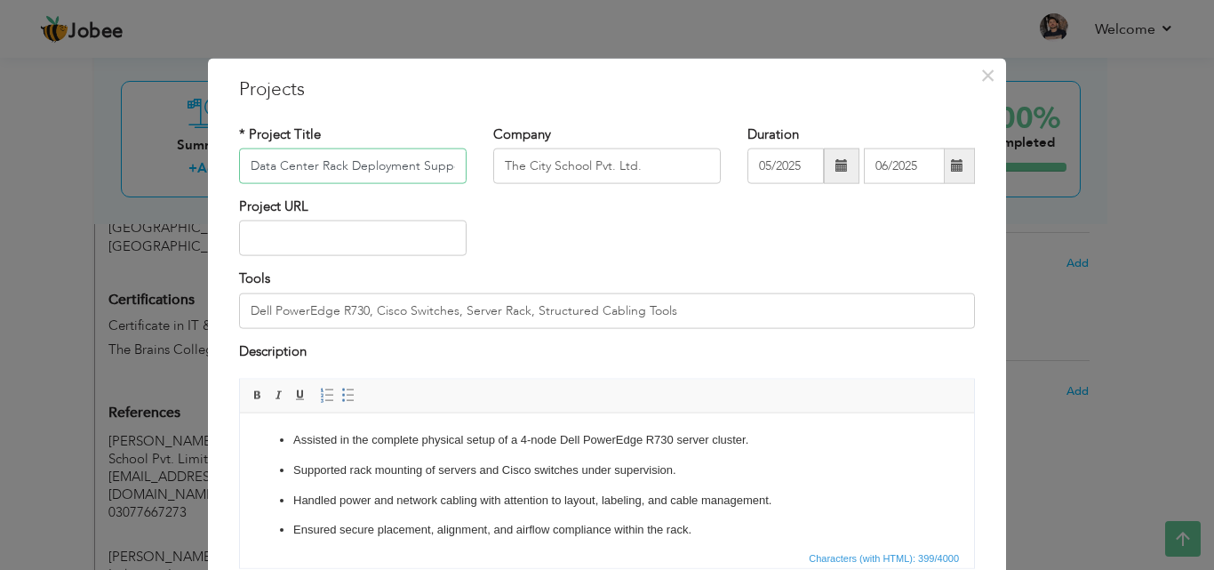
scroll to position [0, 12]
click at [961, 172] on span at bounding box center [957, 166] width 35 height 36
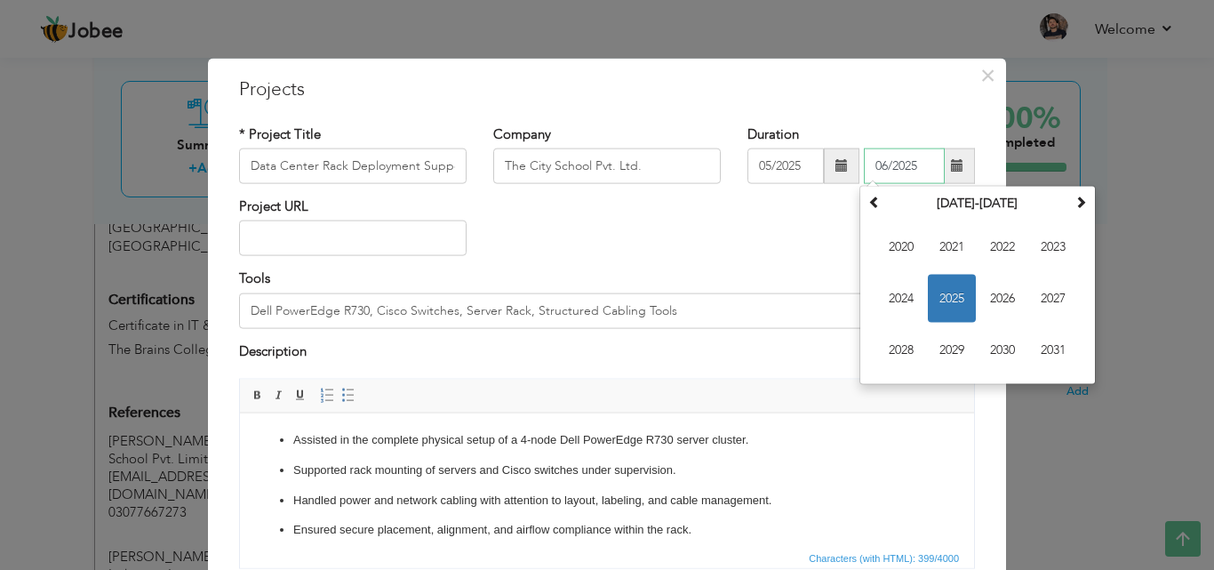
click at [957, 299] on span "2025" at bounding box center [952, 299] width 48 height 48
click at [734, 251] on div "Project URL" at bounding box center [607, 233] width 763 height 72
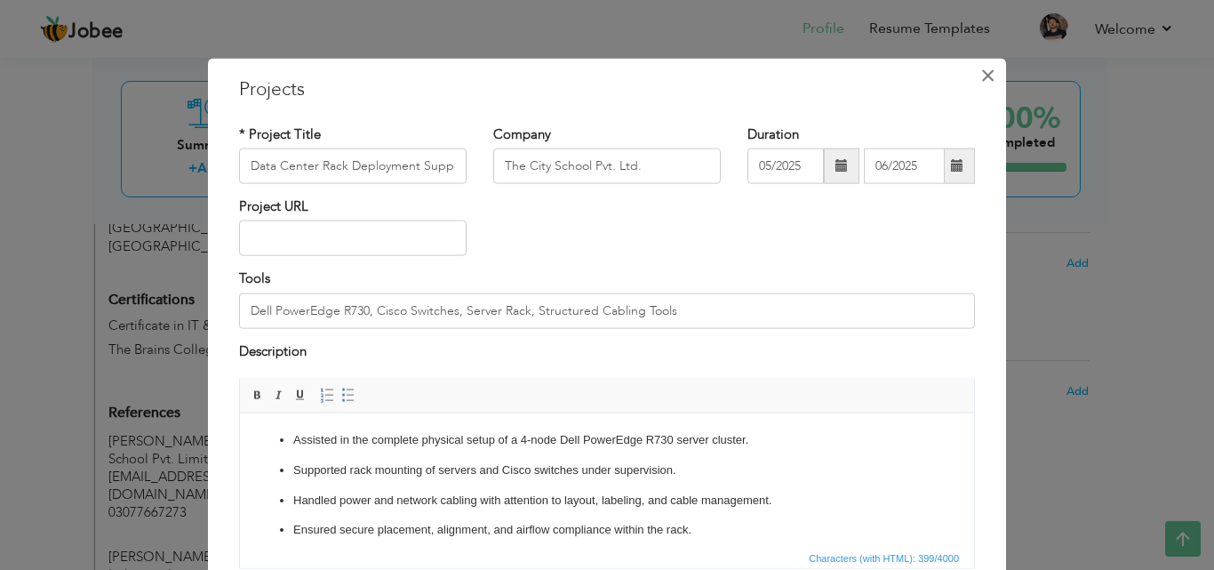
click at [986, 70] on span "×" at bounding box center [987, 75] width 15 height 32
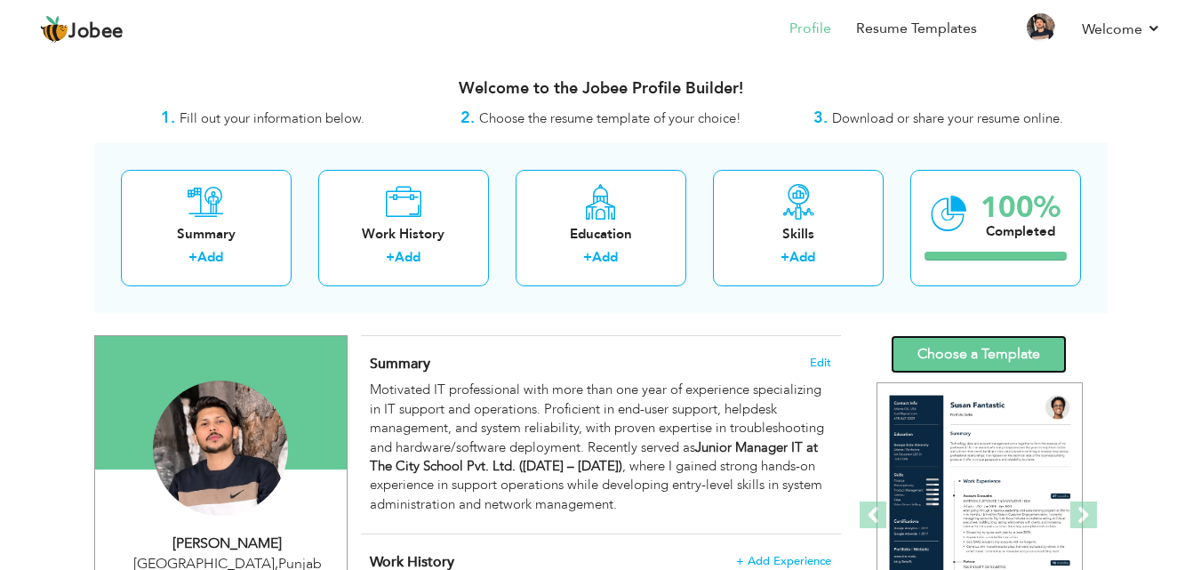
click at [967, 336] on link "Choose a Template" at bounding box center [978, 354] width 176 height 38
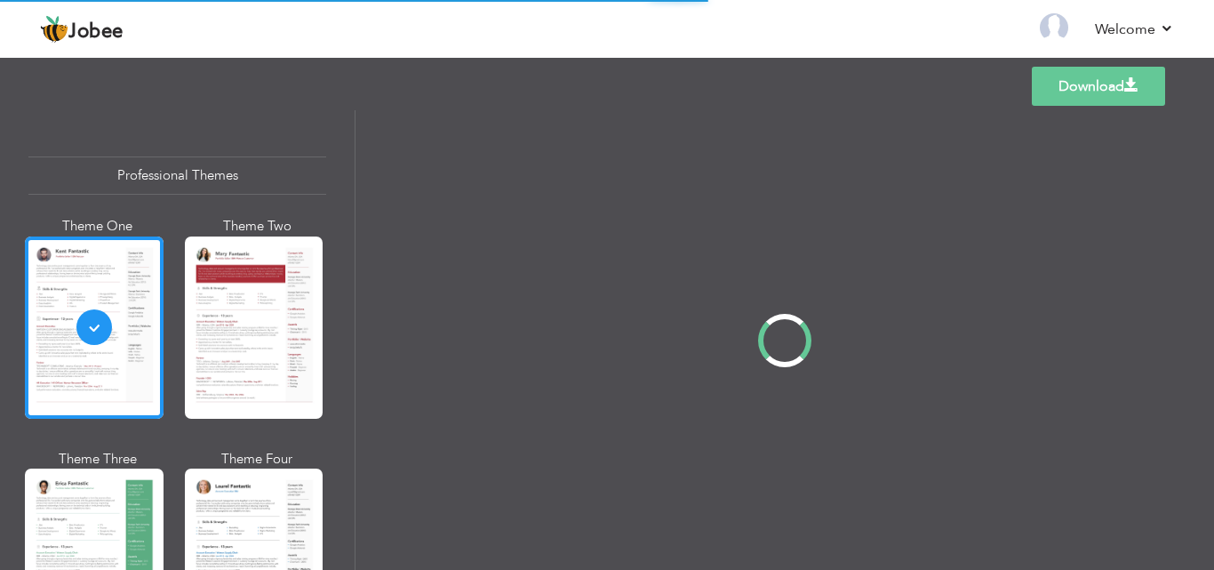
click at [244, 286] on div "Professional Themes Theme One Theme Two Theme Three Theme Four" at bounding box center [607, 339] width 1214 height 459
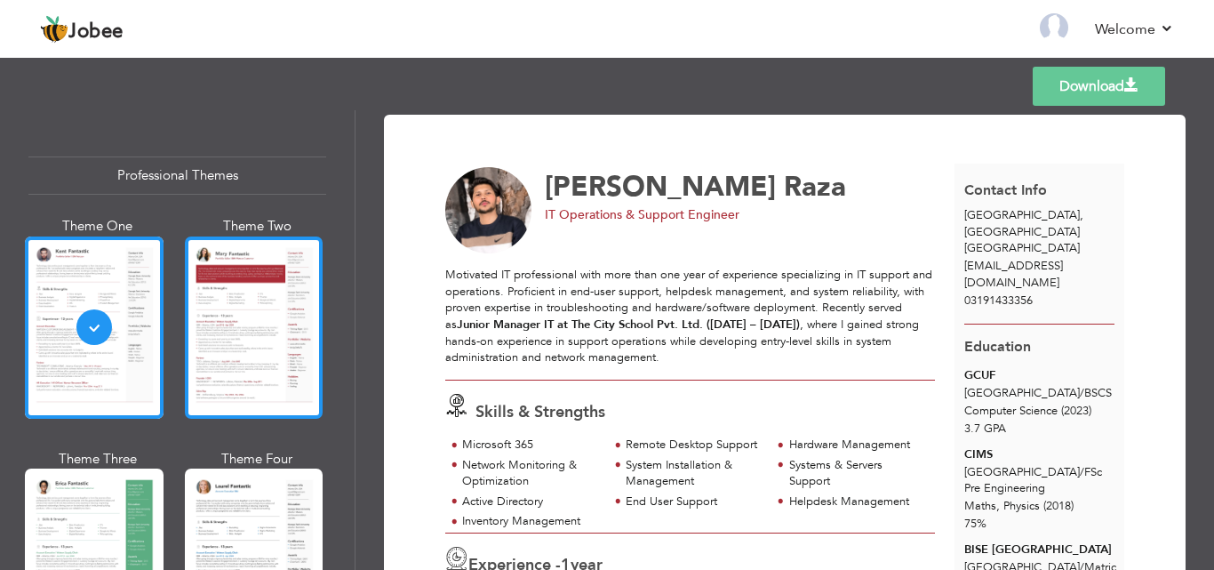
click at [223, 320] on div at bounding box center [254, 327] width 139 height 182
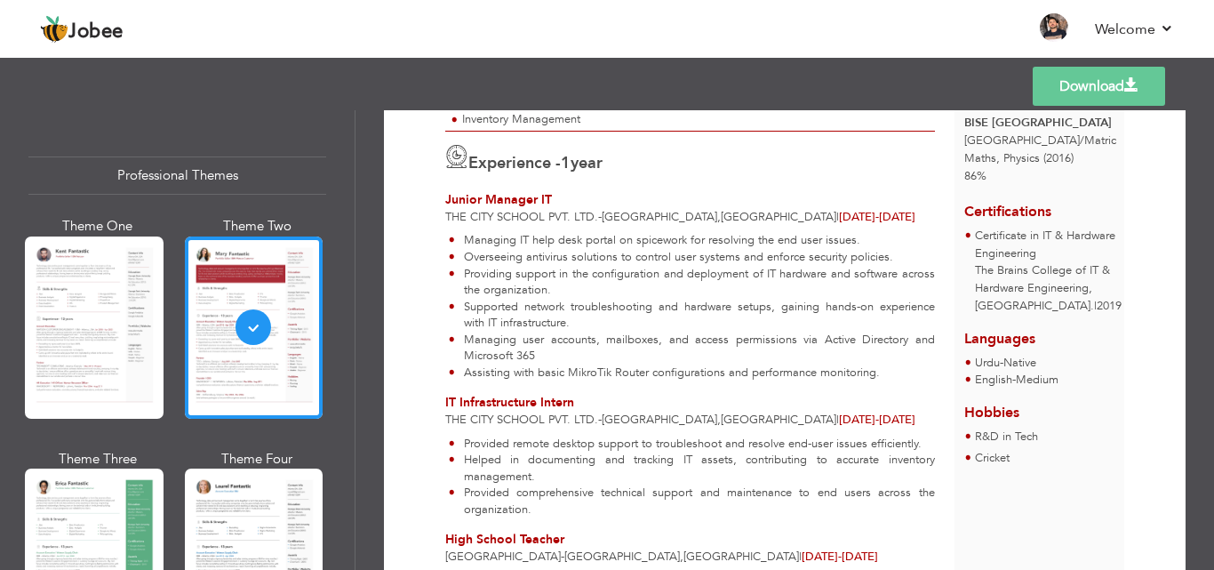
scroll to position [444, 0]
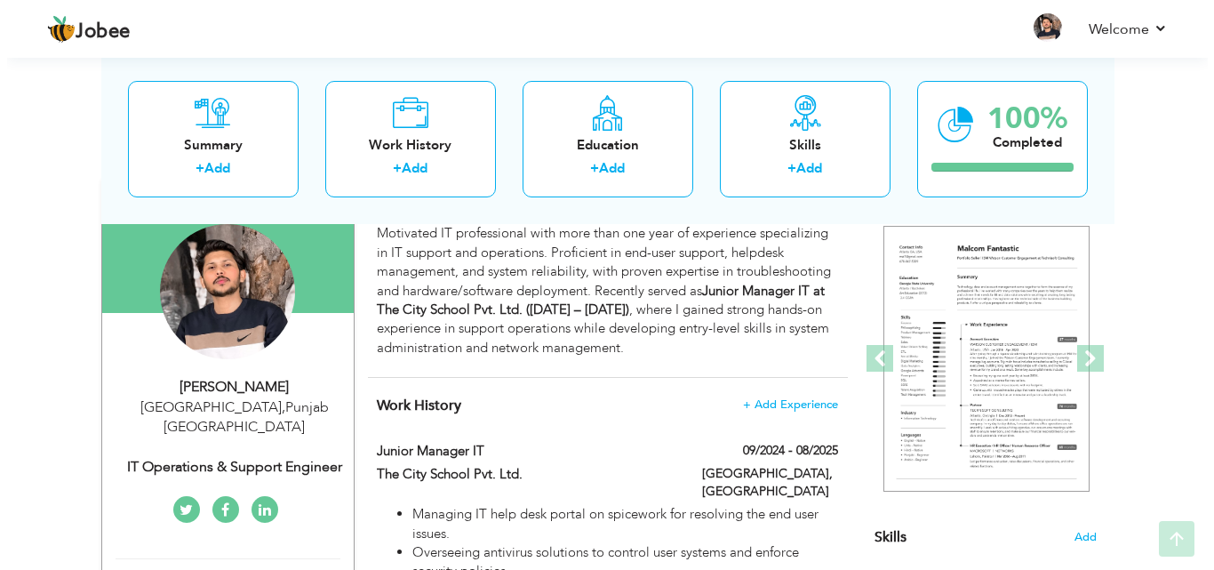
scroll to position [355, 0]
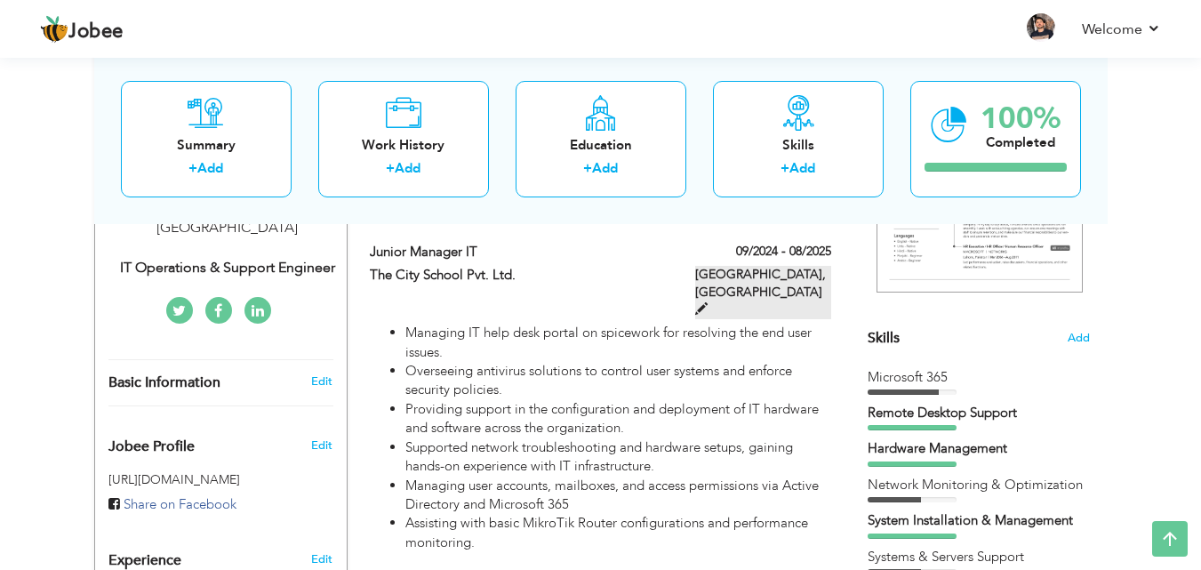
click at [707, 302] on span at bounding box center [701, 308] width 12 height 12
type input "Junior Manager IT"
type input "The City School Pvt. Ltd."
type input "09/2024"
type input "08/2025"
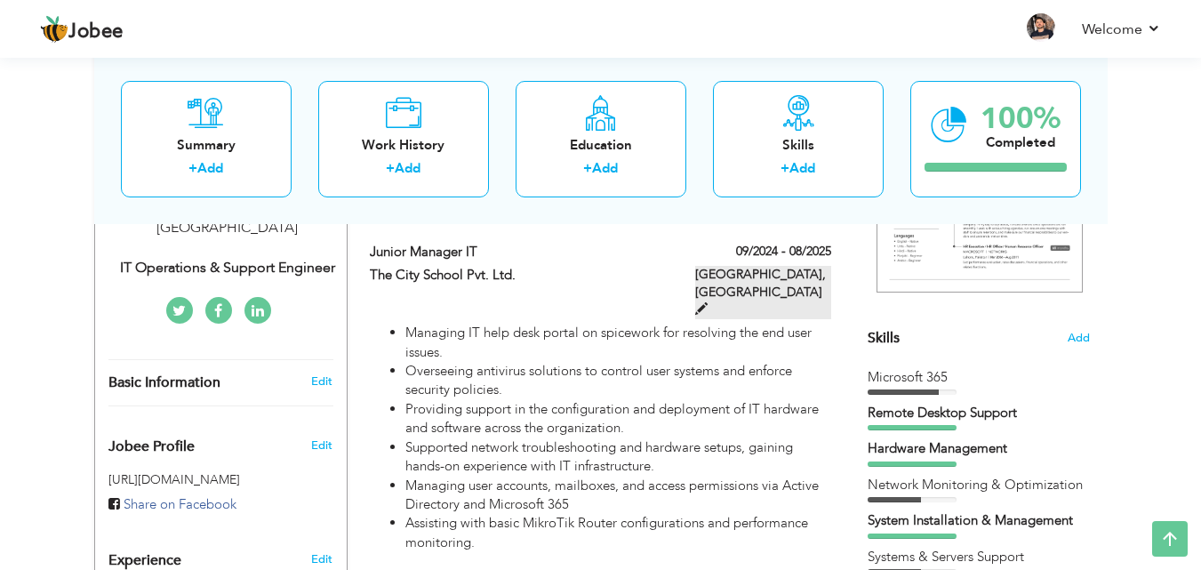
type input "[GEOGRAPHIC_DATA]"
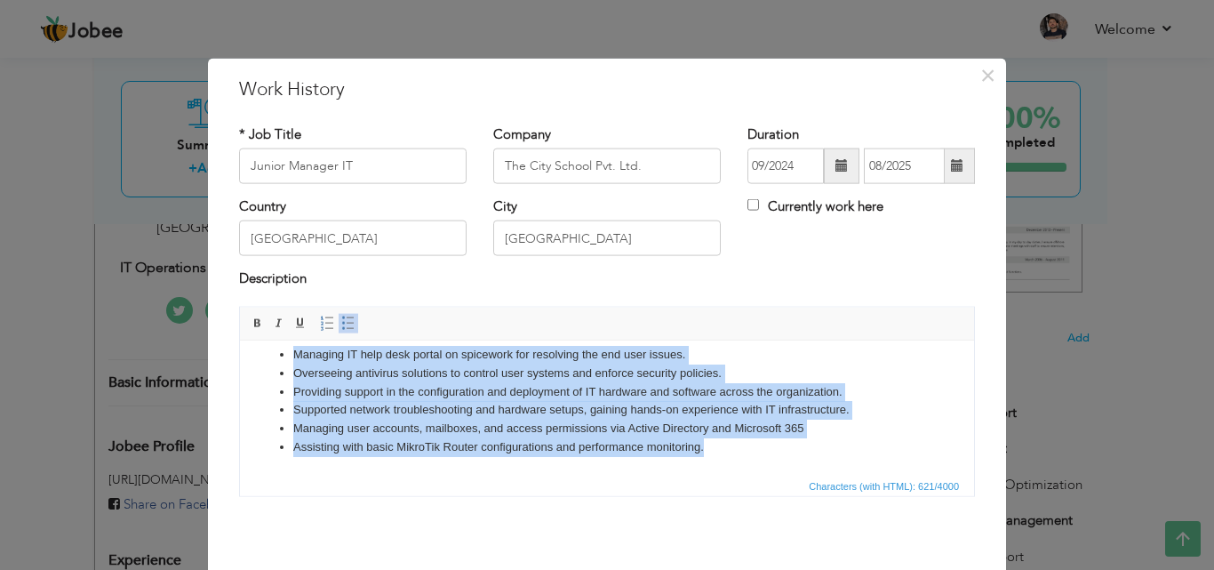
scroll to position [0, 0]
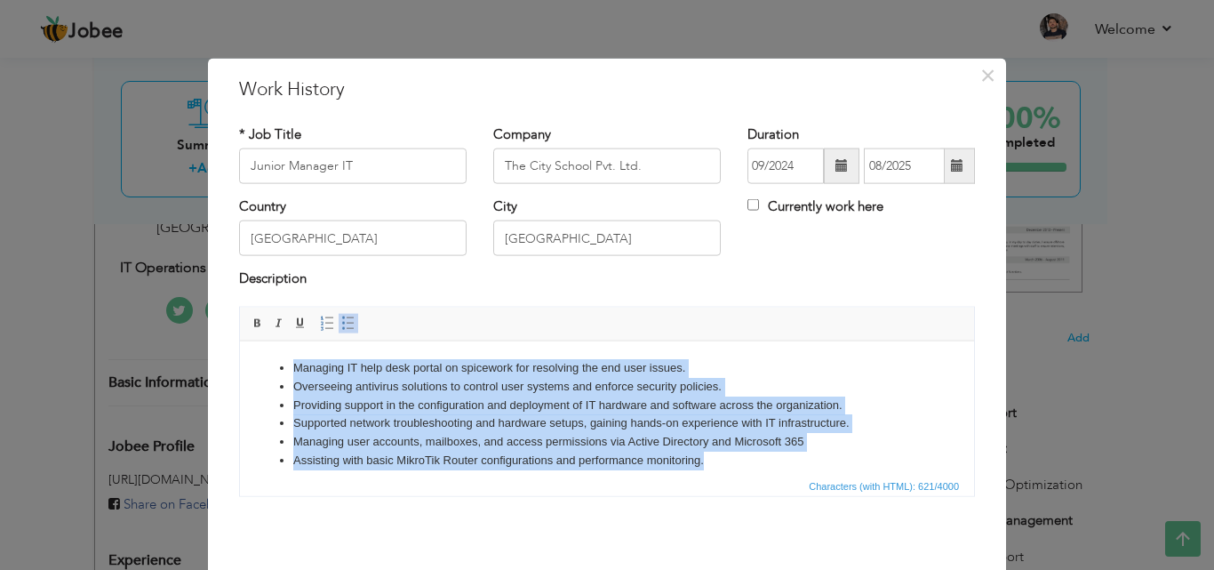
drag, startPoint x: 736, startPoint y: 467, endPoint x: 242, endPoint y: 336, distance: 511.3
click at [242, 340] on html "Managing IT help desk portal on spicework for resolving the end user issues. Ov…" at bounding box center [607, 413] width 734 height 147
copy ul "Managing IT help desk portal on spicework for resolving the end user issues. Ov…"
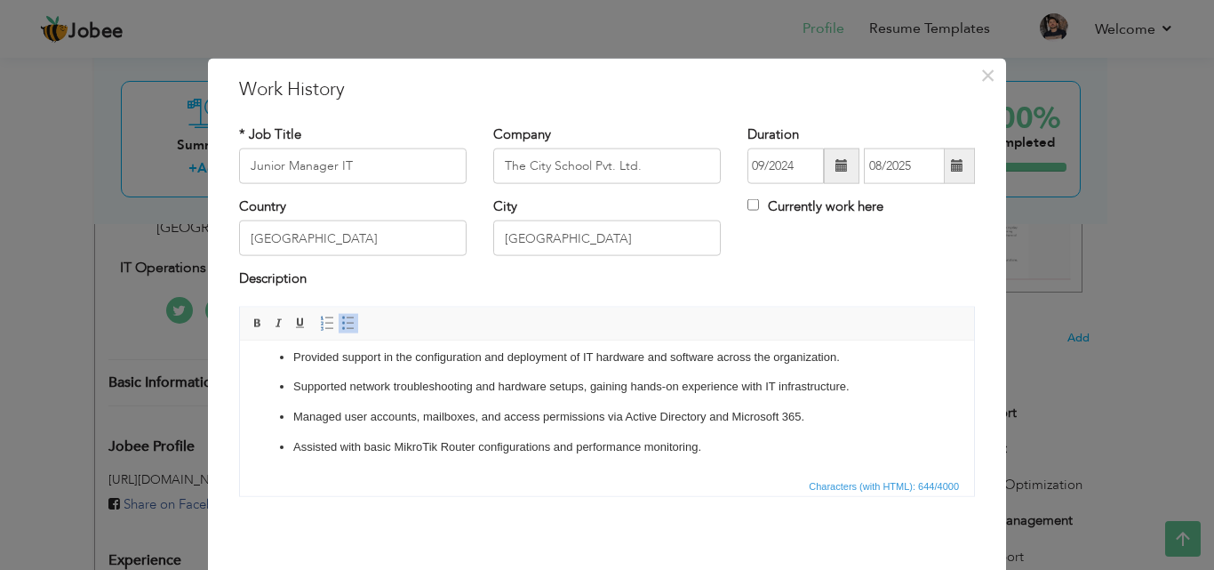
scroll to position [70, 0]
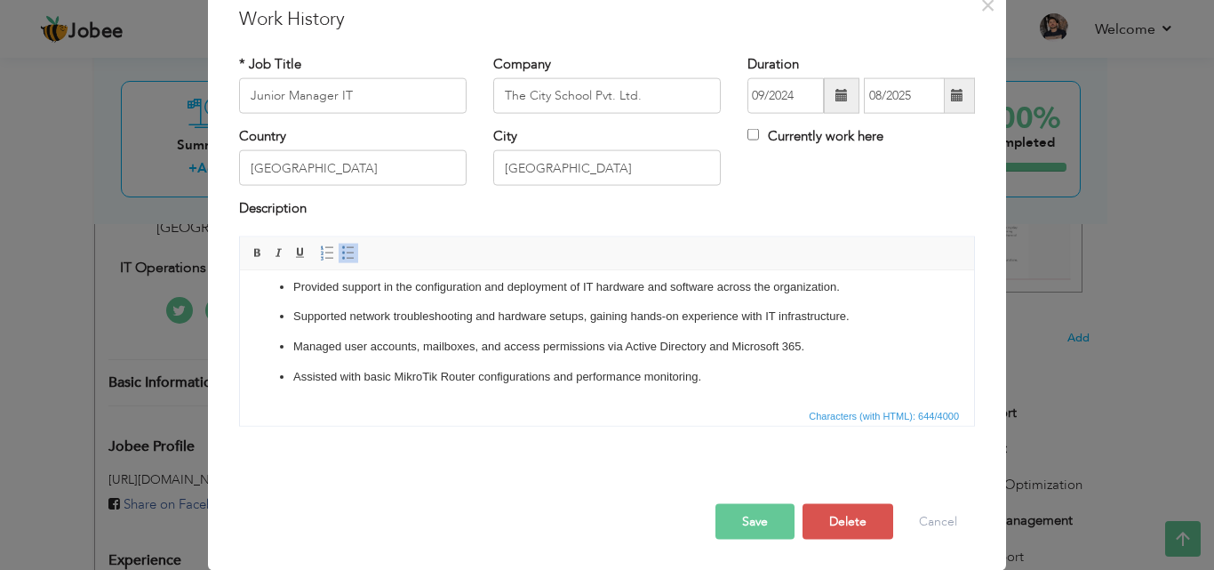
click at [764, 518] on button "Save" at bounding box center [754, 521] width 79 height 36
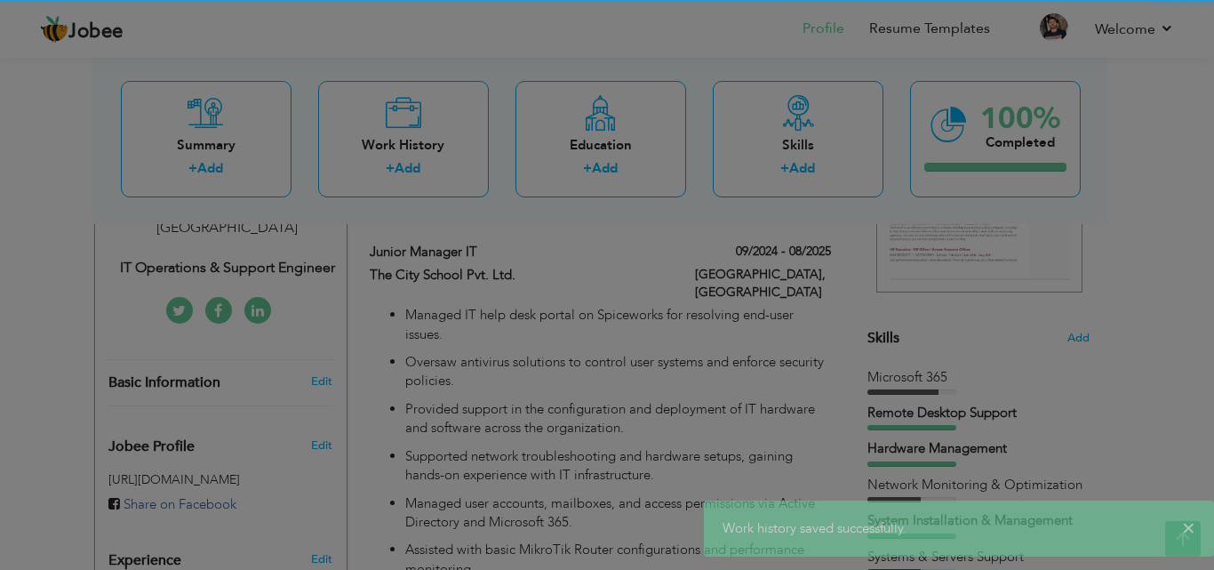
scroll to position [0, 0]
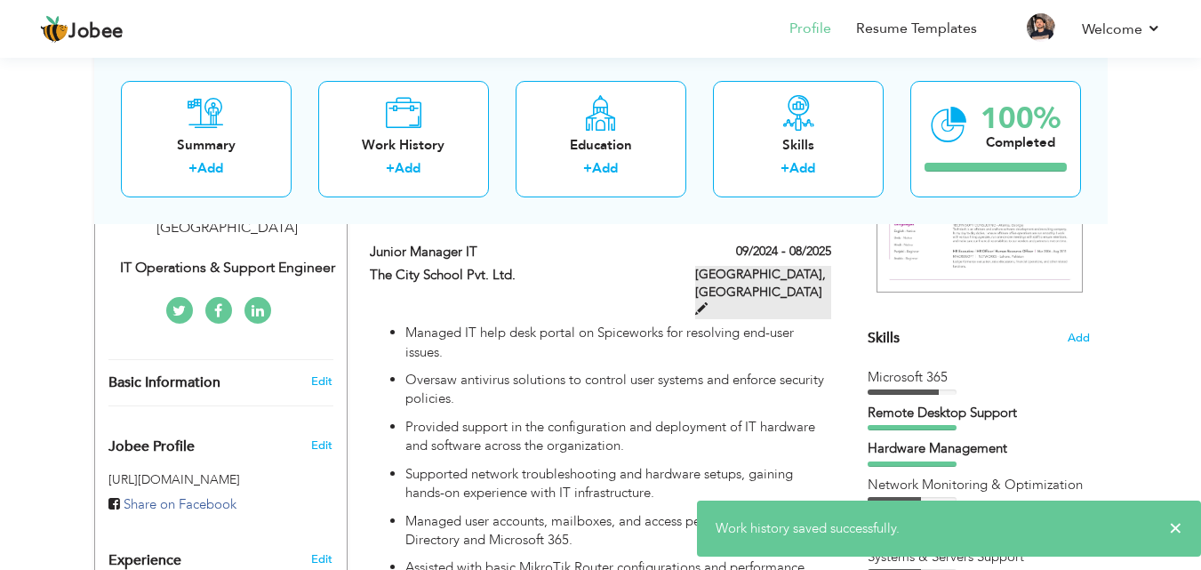
click at [707, 302] on span at bounding box center [701, 308] width 12 height 12
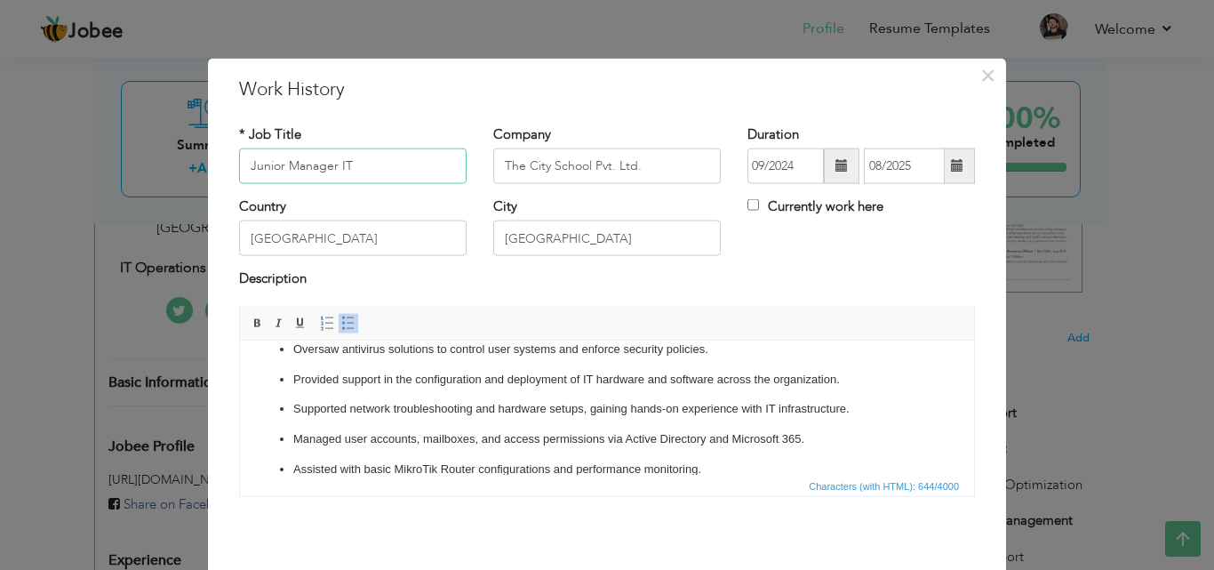
scroll to position [71, 0]
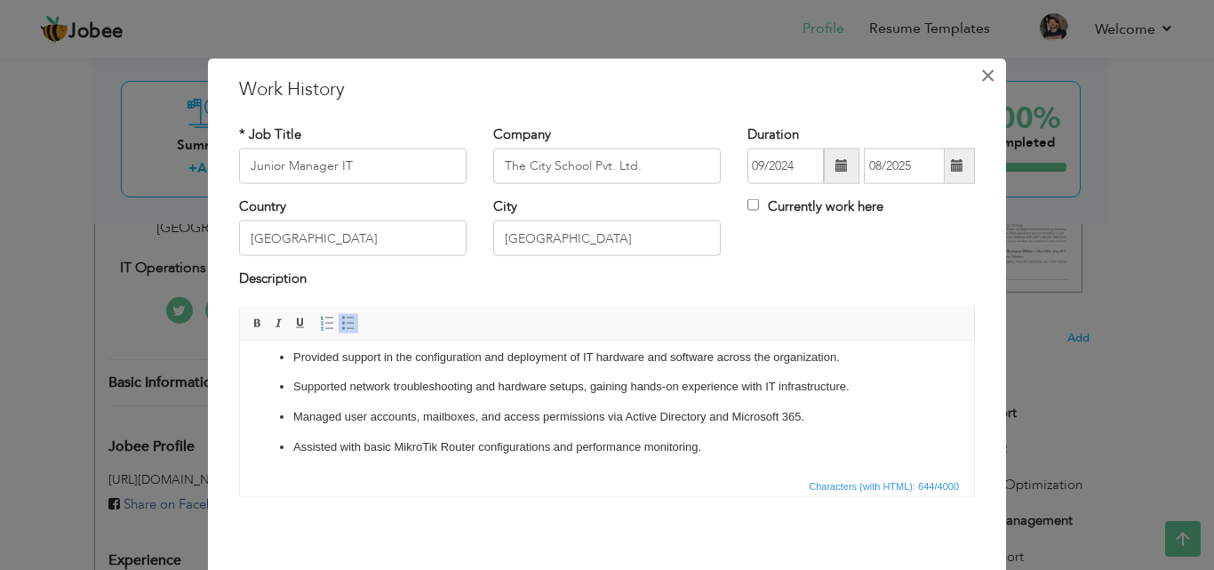
click at [980, 85] on span "×" at bounding box center [987, 75] width 15 height 32
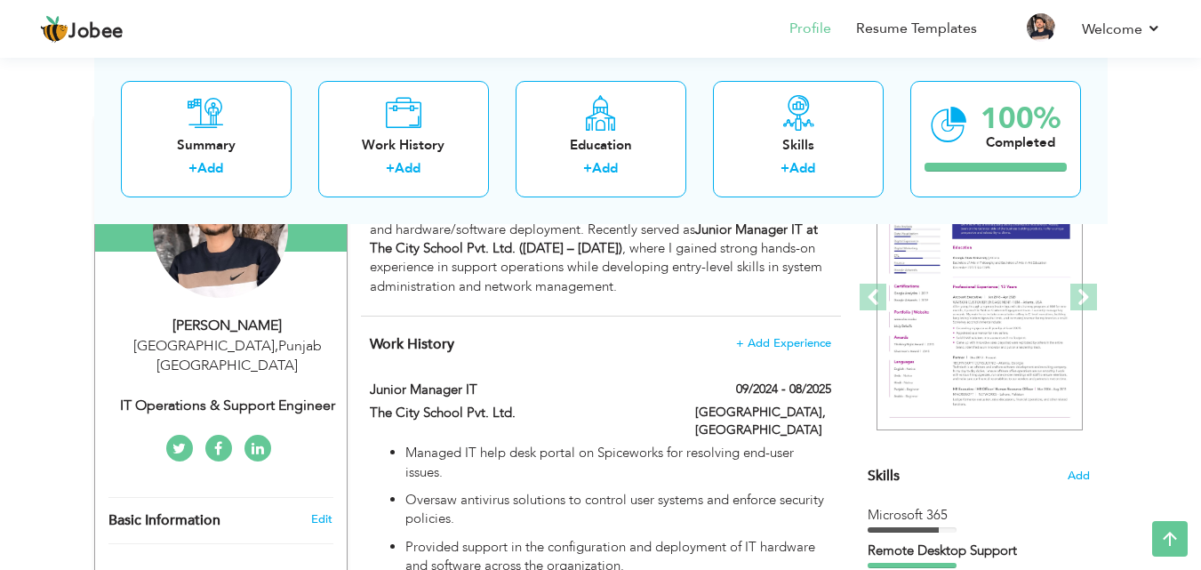
scroll to position [0, 0]
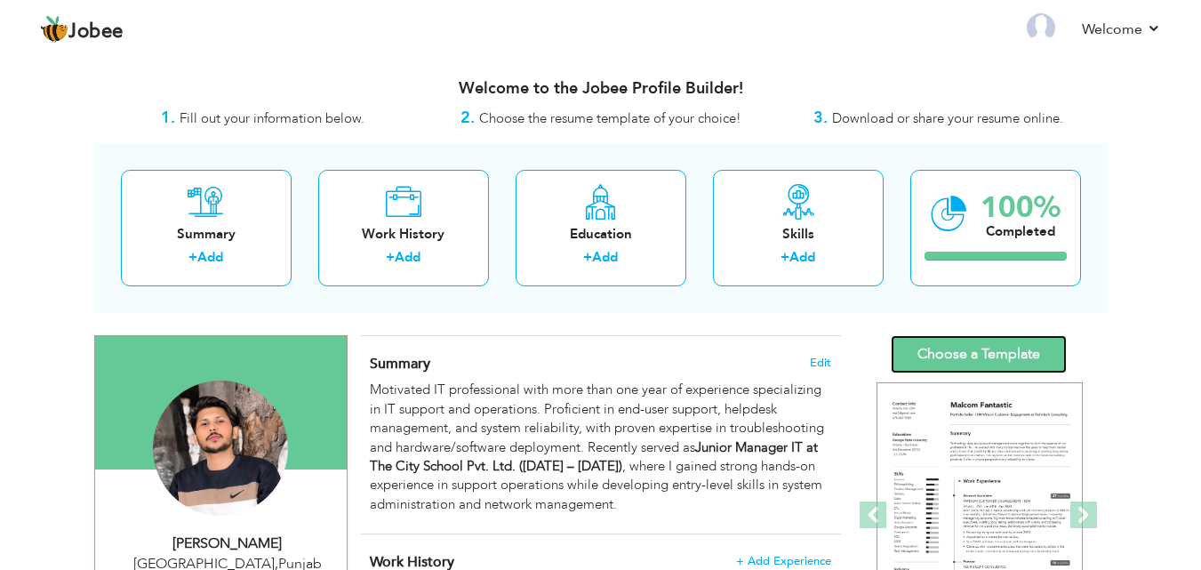
click at [992, 350] on link "Choose a Template" at bounding box center [978, 354] width 176 height 38
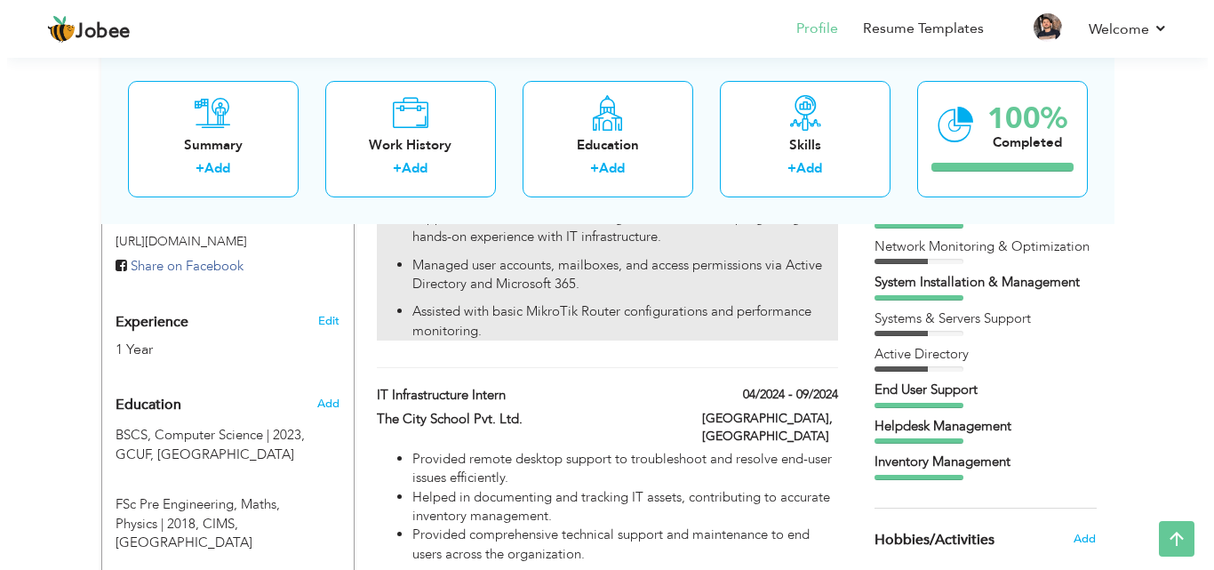
scroll to position [622, 0]
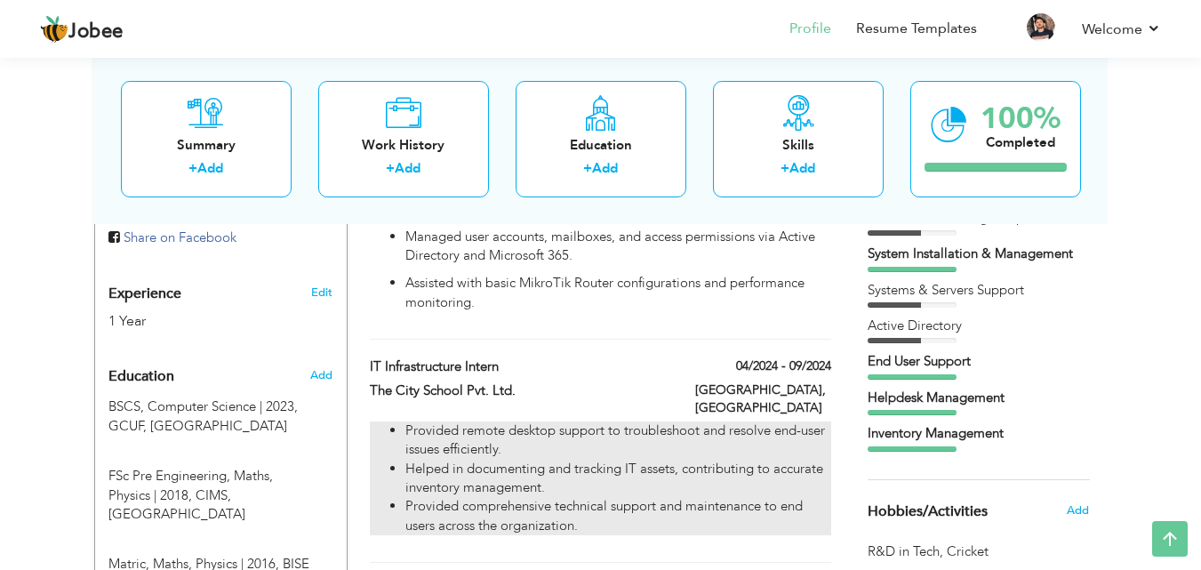
click at [804, 421] on li "Provided remote desktop support to troubleshoot and resolve end-user issues eff…" at bounding box center [617, 440] width 425 height 38
type input "IT Infrastructure Intern"
type input "The City School Pvt. Ltd."
type input "04/2024"
type input "09/2024"
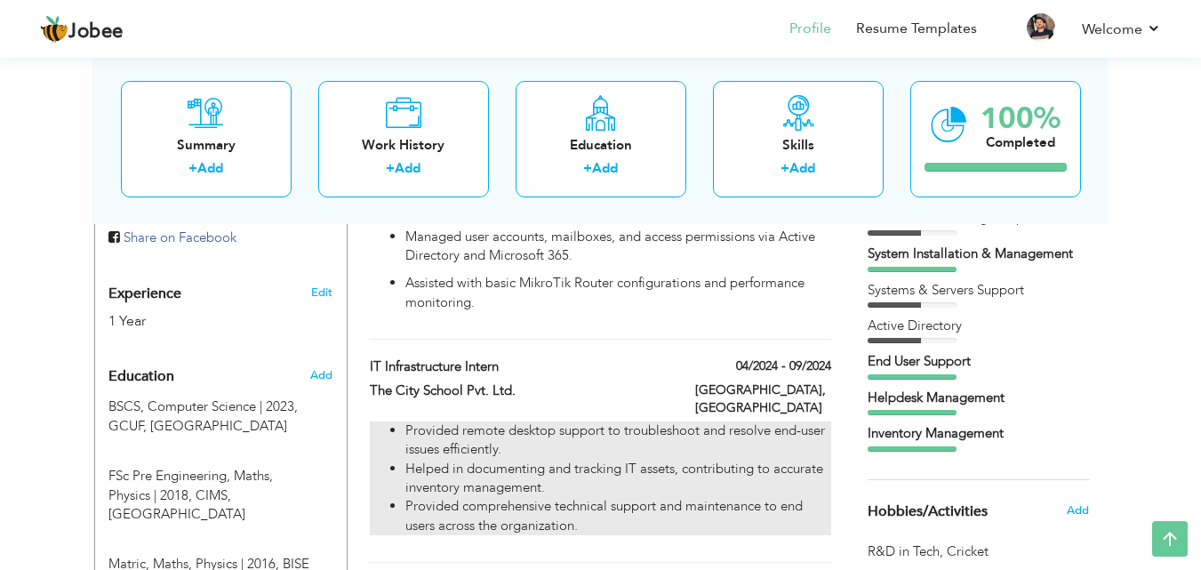
type input "[GEOGRAPHIC_DATA]"
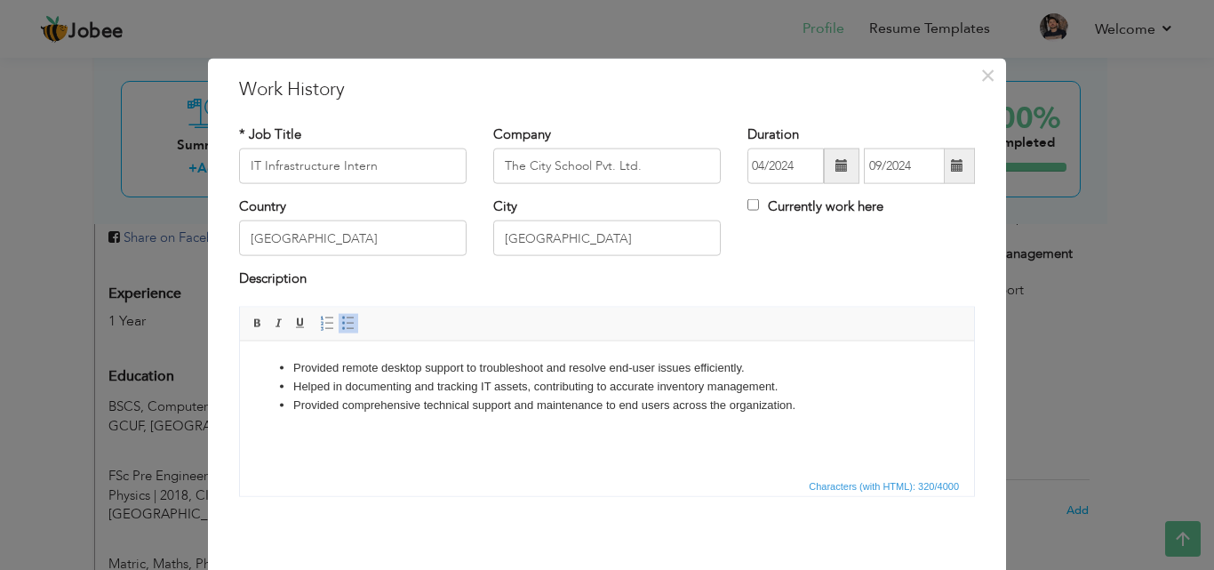
click at [762, 358] on li "Provided remote desktop support to troubleshoot and resolve end-user issues eff…" at bounding box center [606, 367] width 627 height 19
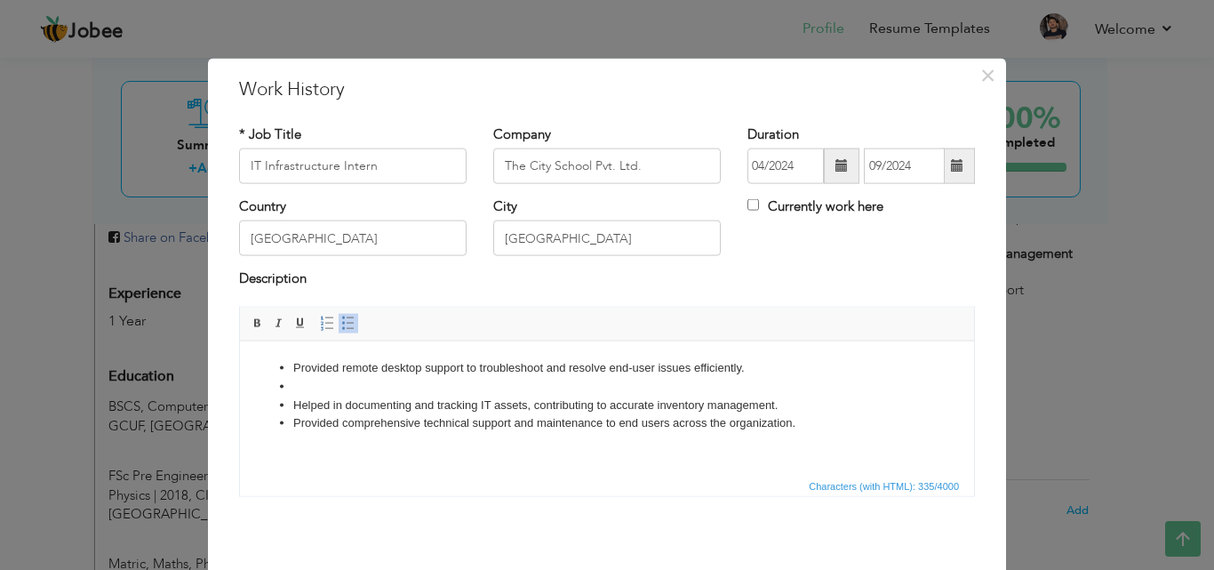
click at [345, 330] on span at bounding box center [348, 322] width 14 height 14
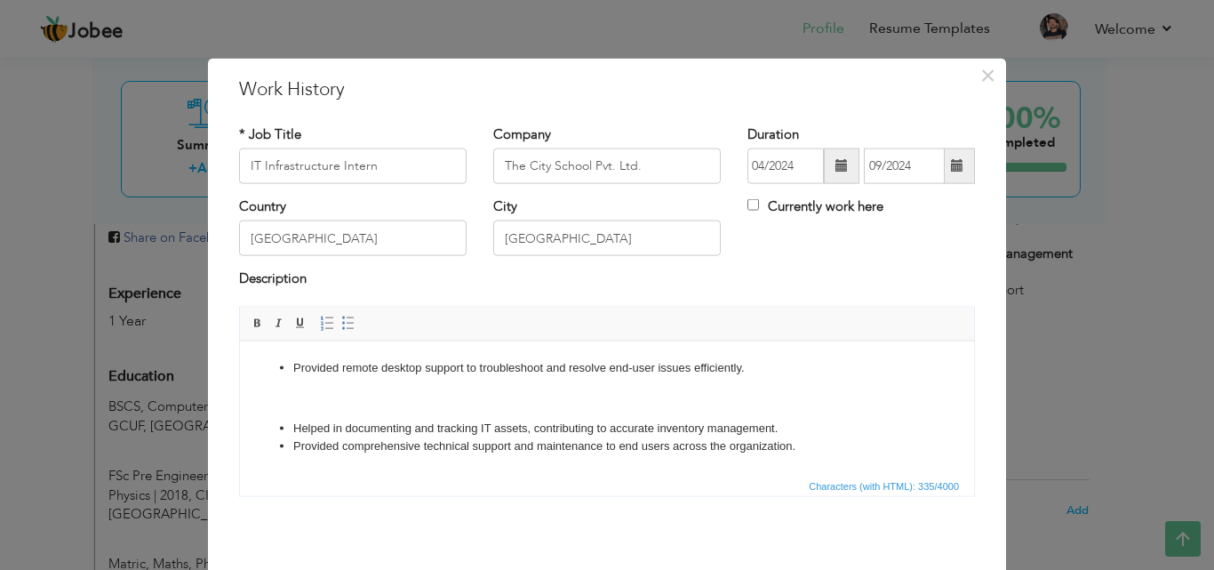
click at [796, 425] on li "Helped in documenting and tracking IT assets, contributing to accurate inventor…" at bounding box center [606, 428] width 627 height 19
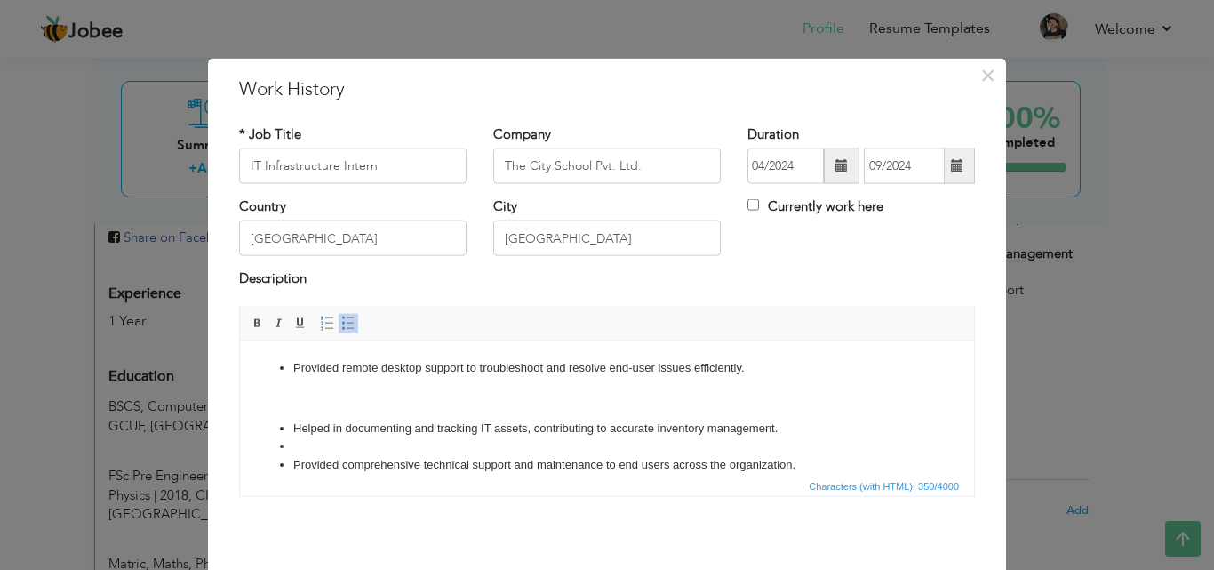
click at [349, 316] on link "Insert/Remove Bulleted List" at bounding box center [349, 323] width 20 height 20
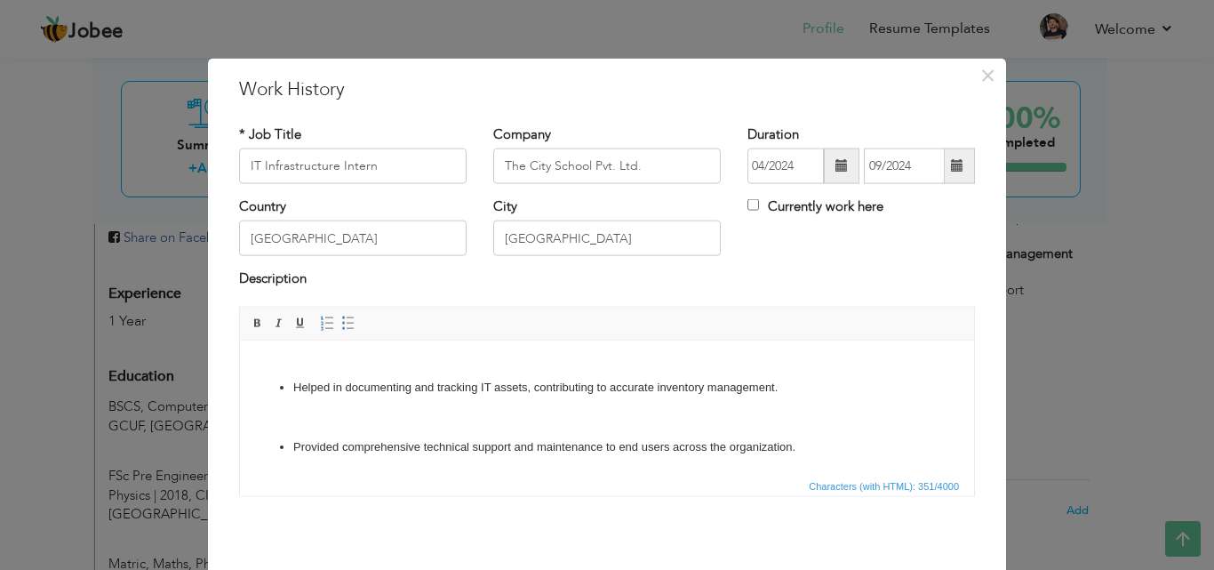
scroll to position [70, 0]
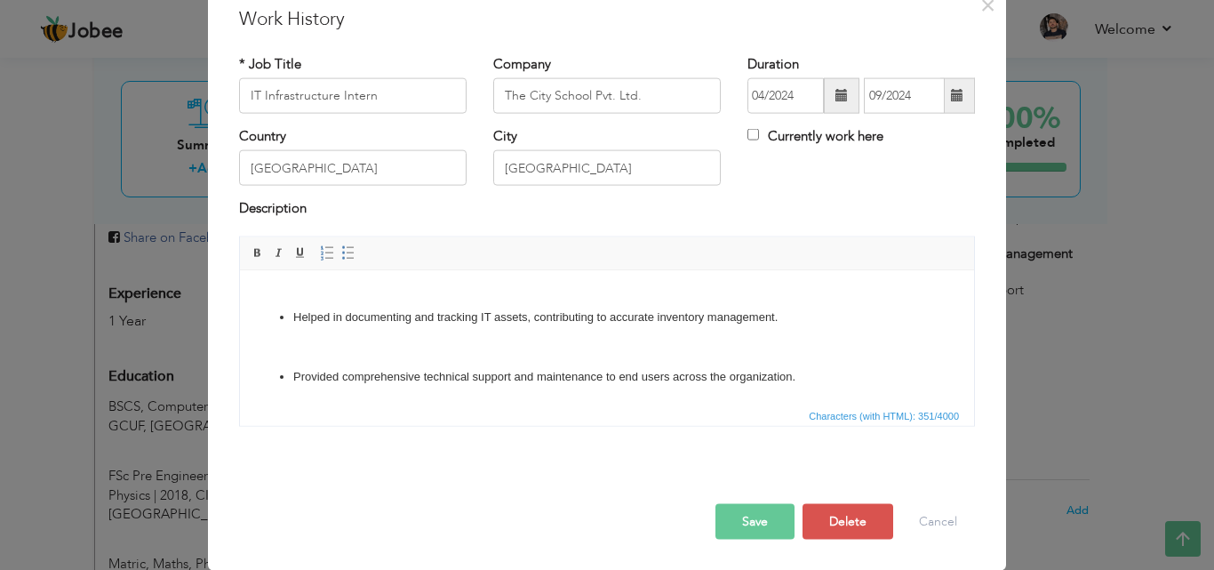
click at [766, 515] on button "Save" at bounding box center [754, 521] width 79 height 36
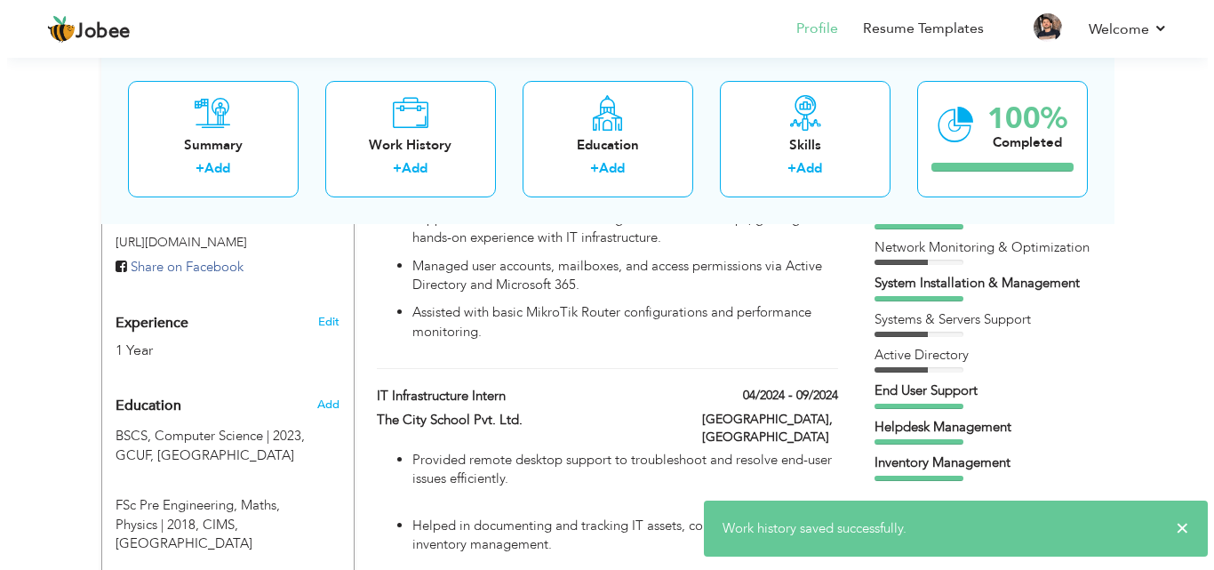
scroll to position [622, 0]
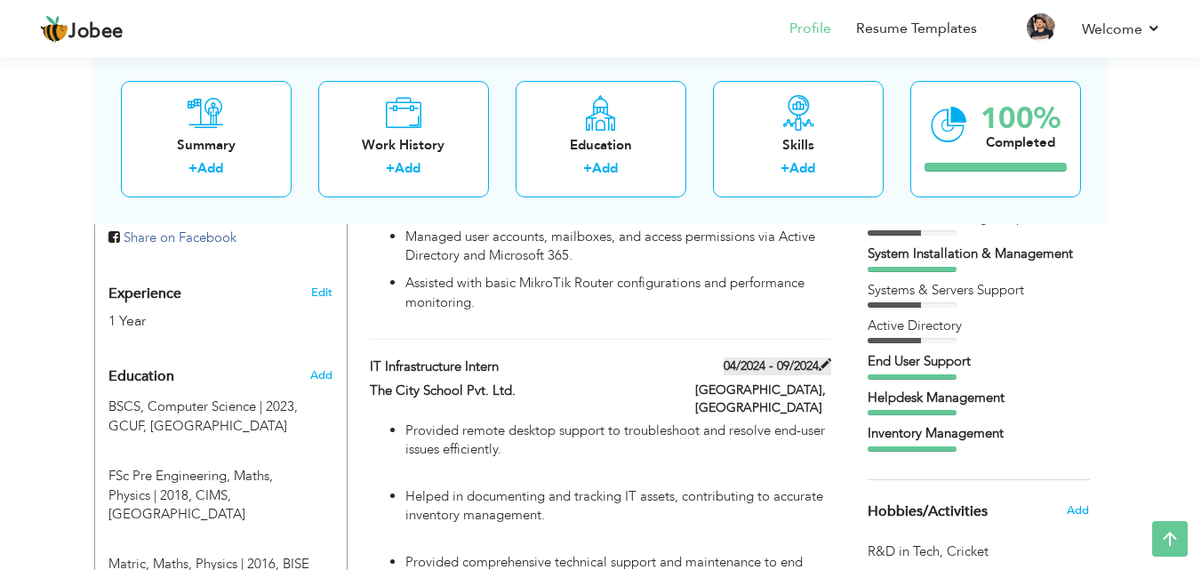
click at [823, 358] on span at bounding box center [825, 364] width 12 height 12
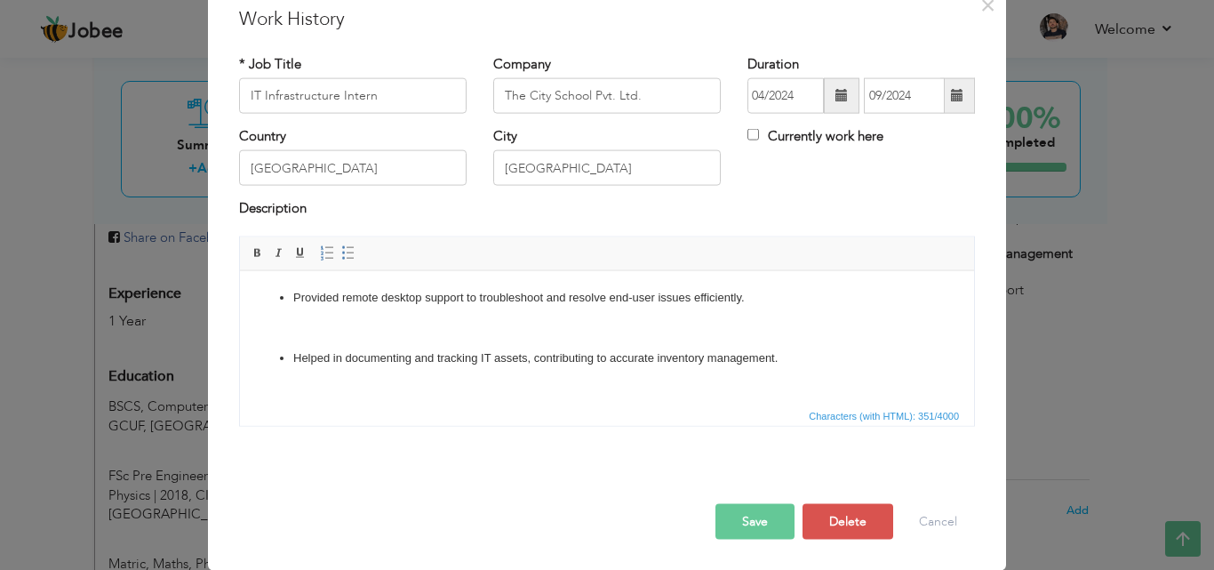
scroll to position [0, 0]
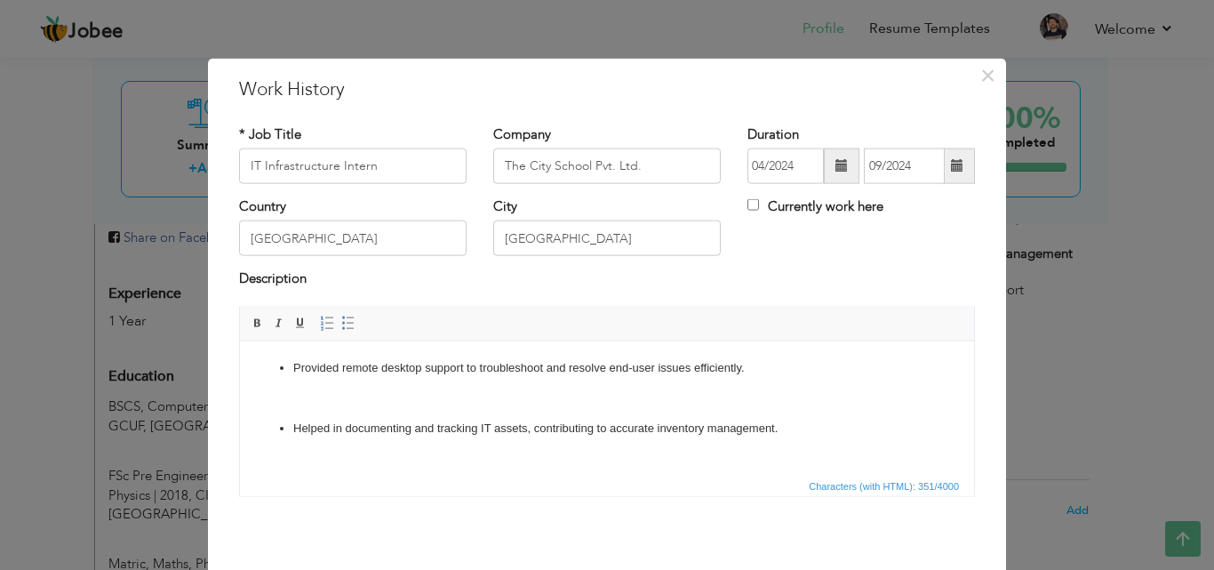
click at [306, 403] on body "Provided remote desktop support to troubleshoot and resolve end-user issues eff…" at bounding box center [607, 427] width 699 height 139
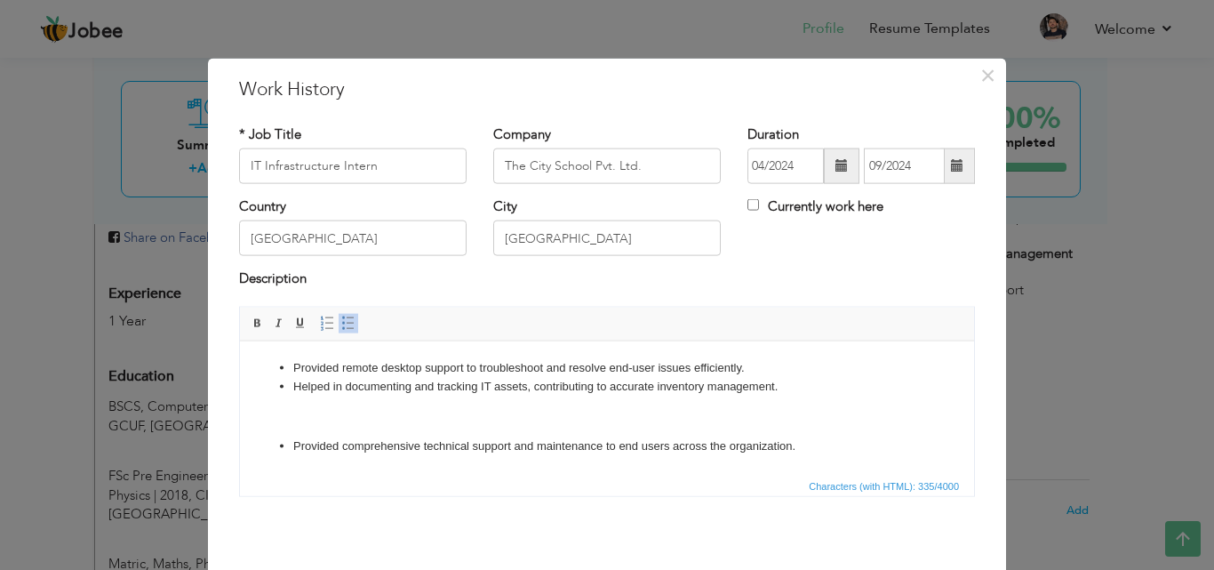
click at [299, 415] on body "Provided remote desktop support to troubleshoot and resolve end-user issues eff…" at bounding box center [607, 406] width 699 height 97
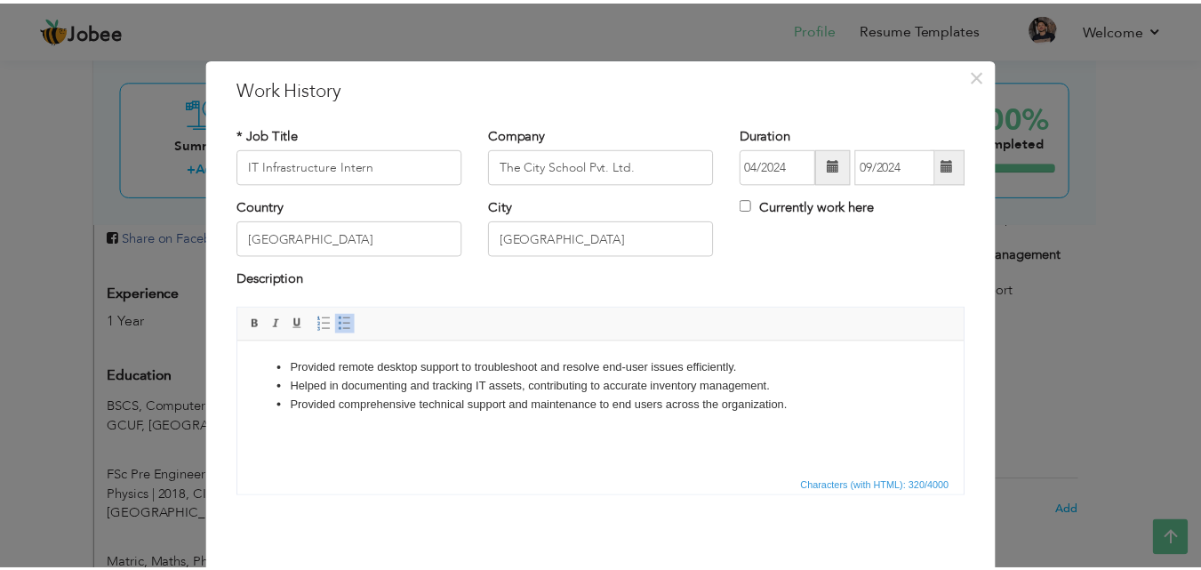
scroll to position [70, 0]
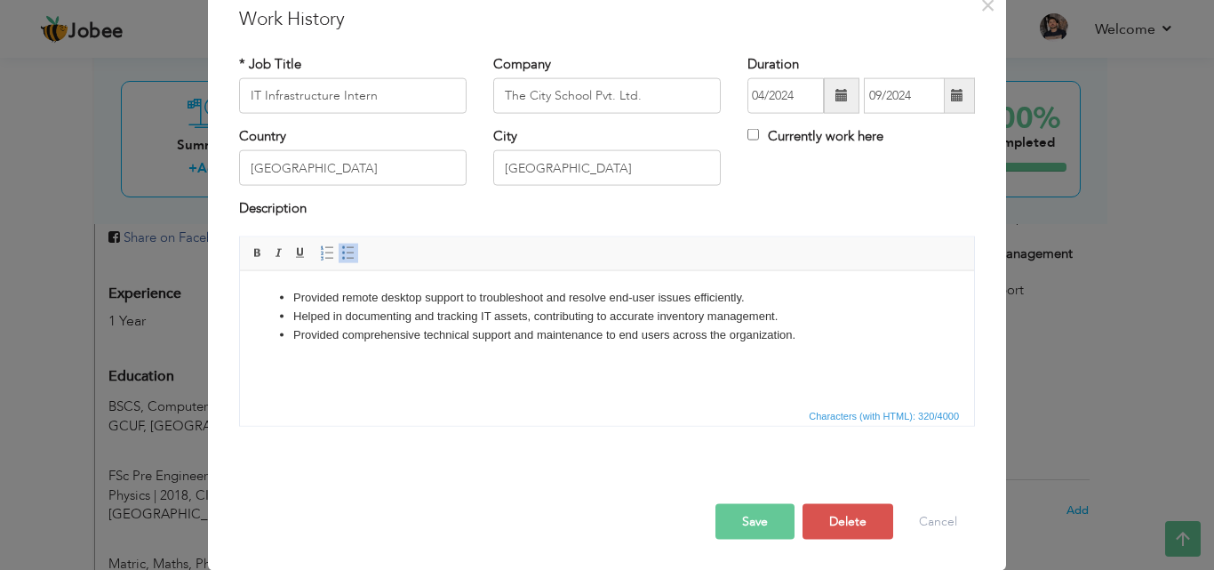
click at [763, 514] on button "Save" at bounding box center [754, 521] width 79 height 36
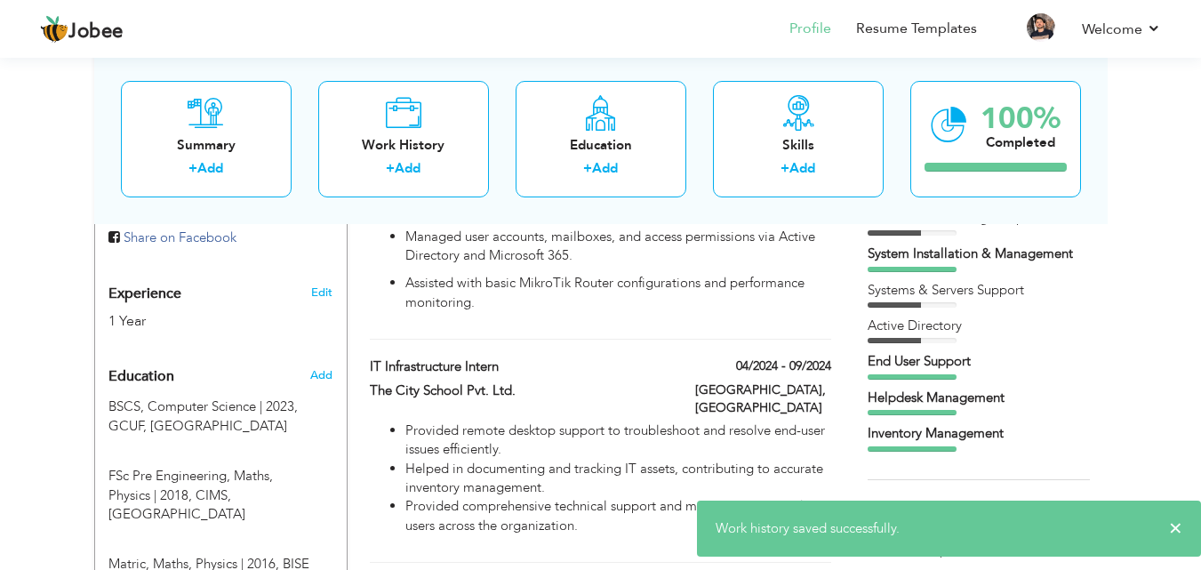
scroll to position [0, 0]
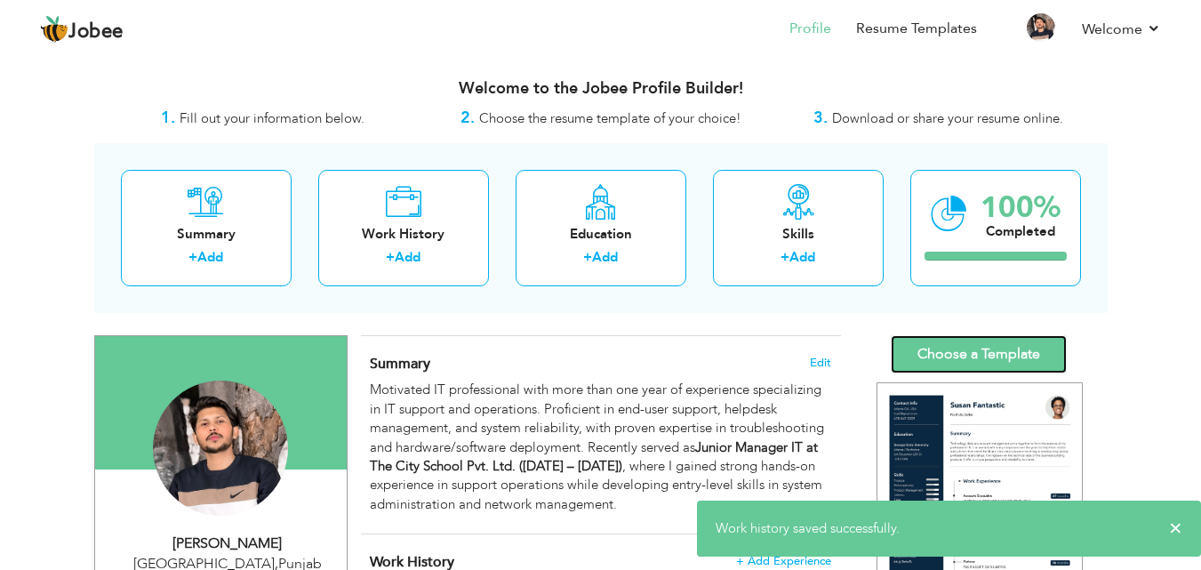
click at [986, 338] on link "Choose a Template" at bounding box center [978, 354] width 176 height 38
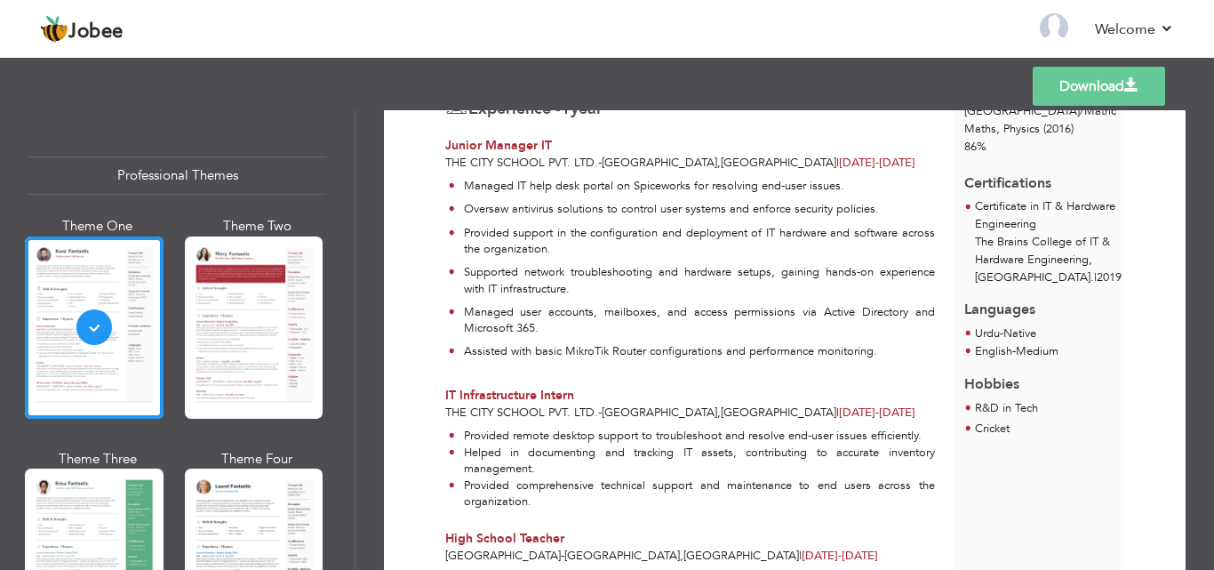
scroll to position [444, 0]
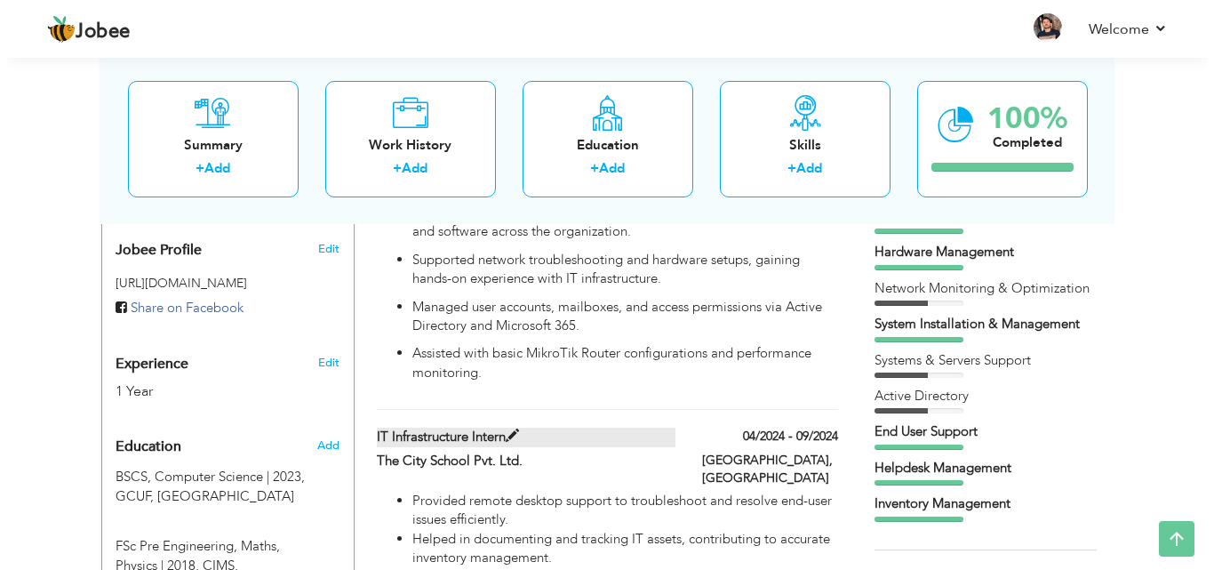
scroll to position [711, 0]
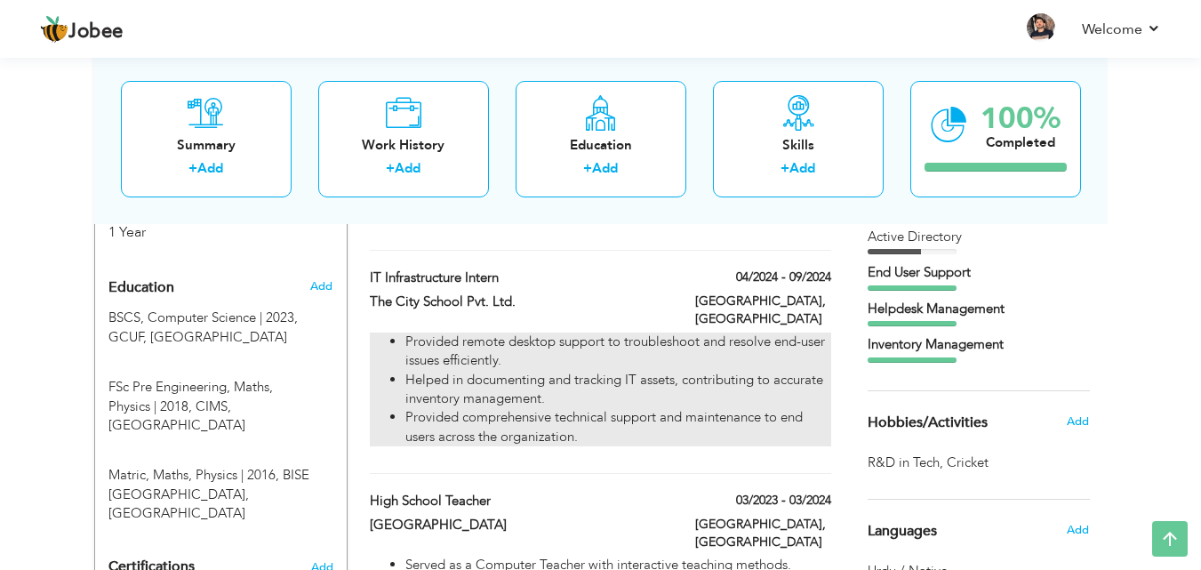
click at [784, 371] on li "Helped in documenting and tracking IT assets, contributing to accurate inventor…" at bounding box center [617, 390] width 425 height 38
type input "IT Infrastructure Intern"
type input "The City School Pvt. Ltd."
type input "04/2024"
type input "09/2024"
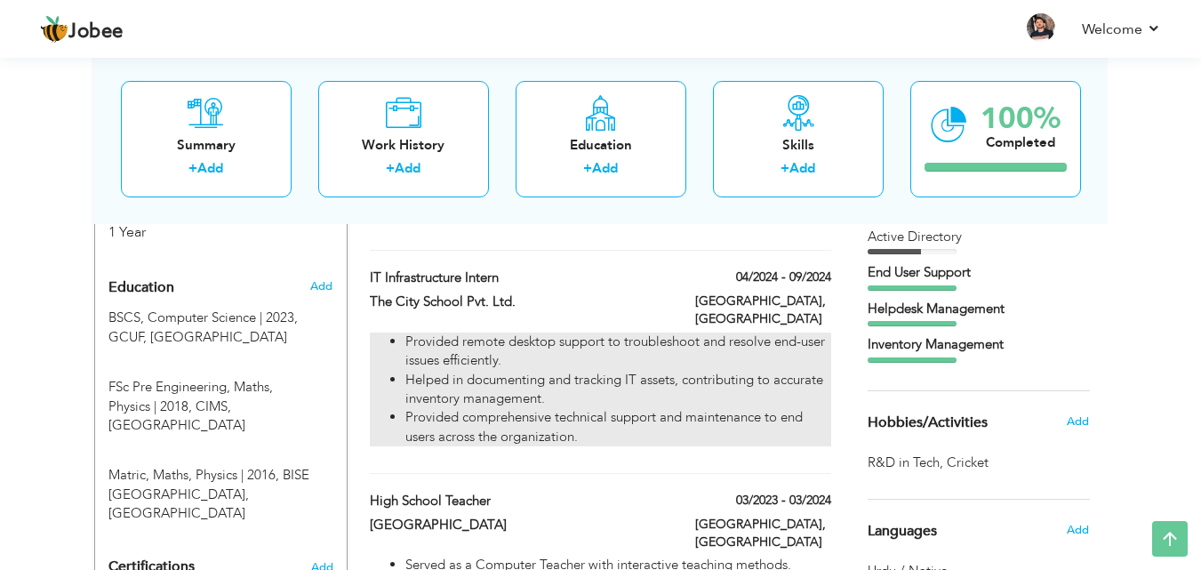
type input "[GEOGRAPHIC_DATA]"
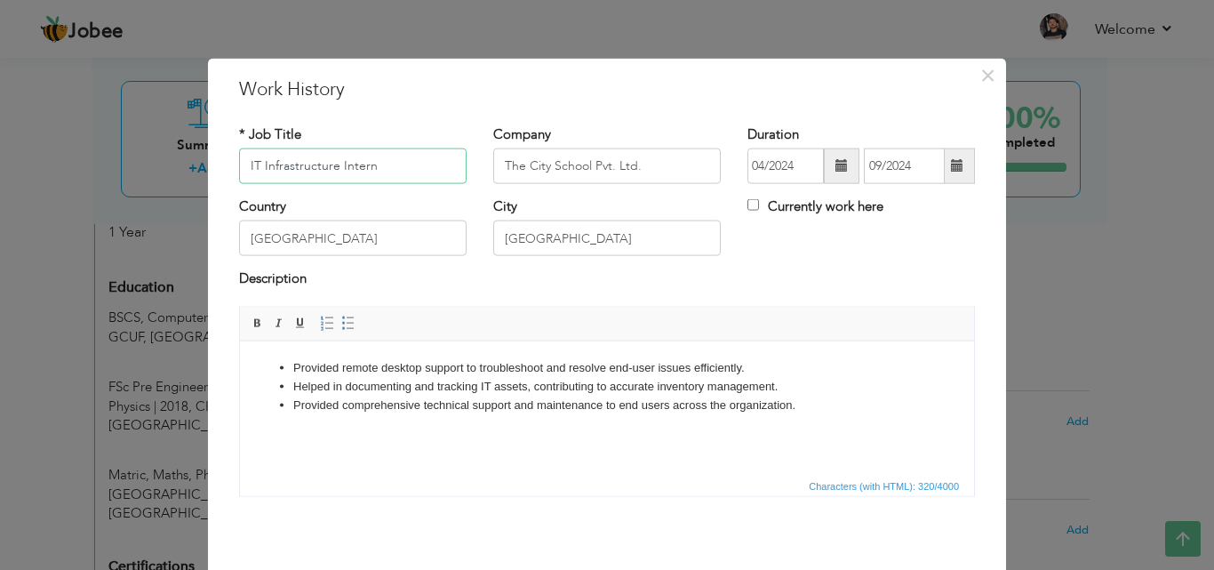
scroll to position [0, 0]
click at [845, 427] on html "Provided remote desktop support to troubleshoot and resolve end-user issues eff…" at bounding box center [607, 385] width 734 height 91
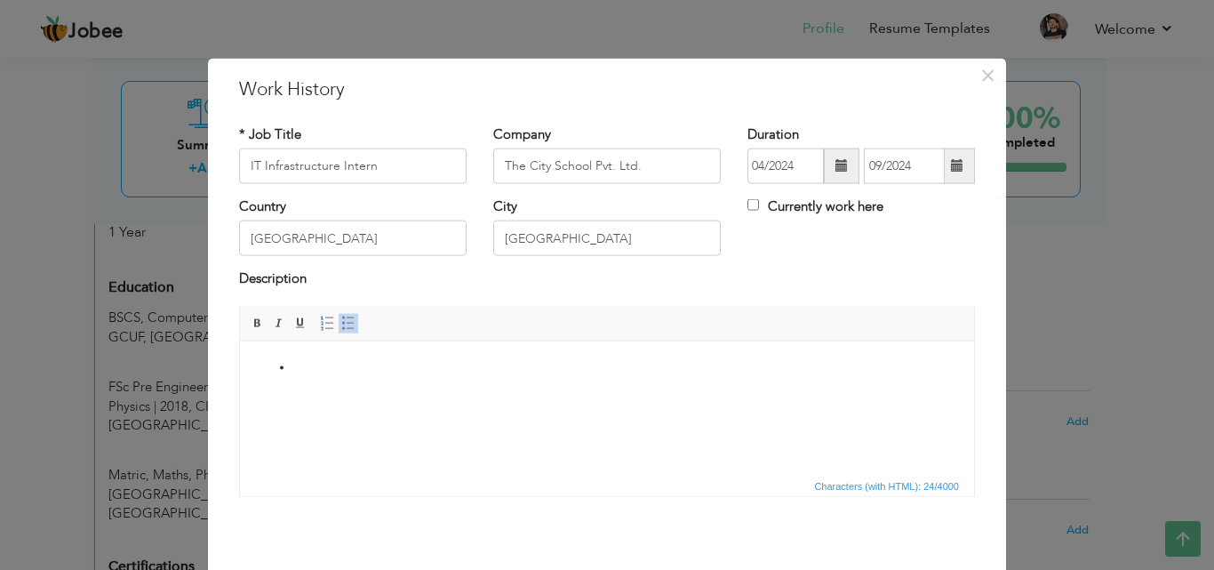
click at [473, 358] on li at bounding box center [606, 367] width 627 height 19
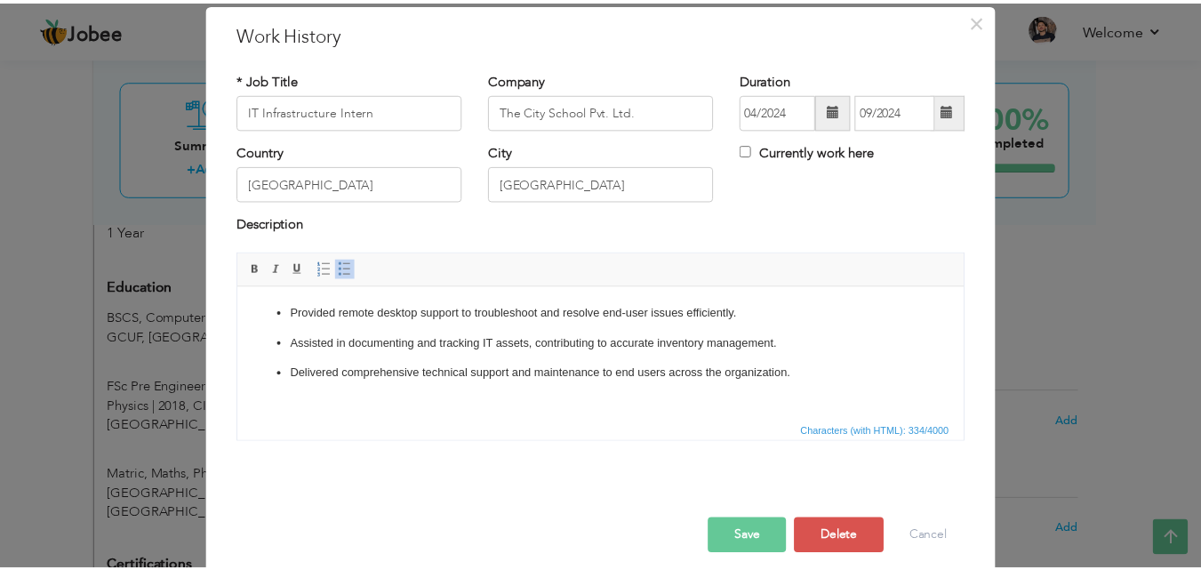
scroll to position [70, 0]
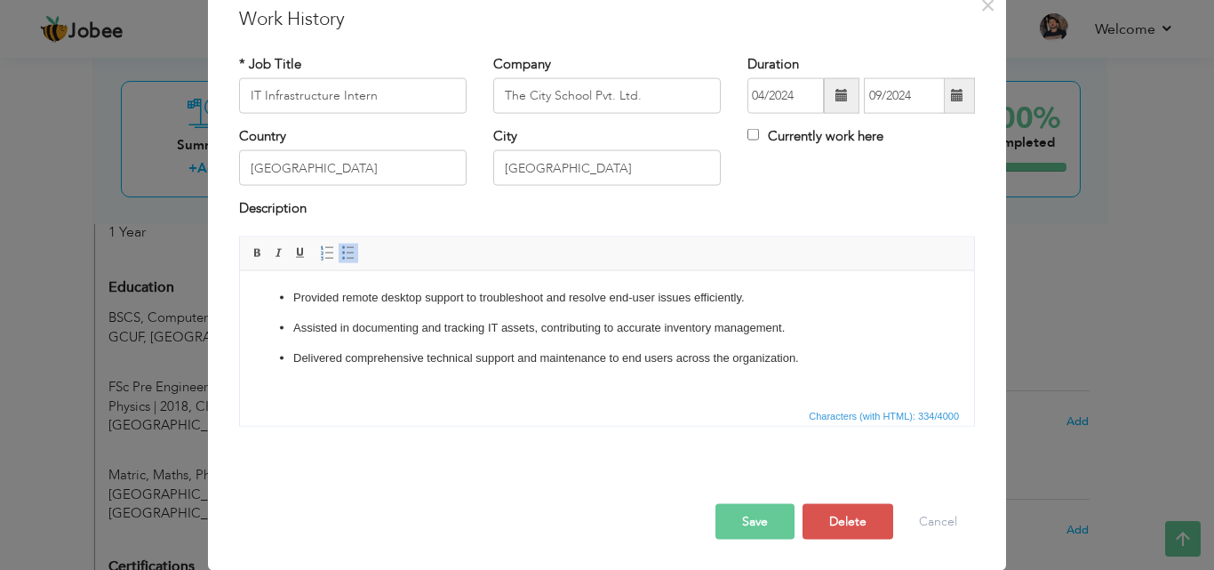
click at [755, 521] on button "Save" at bounding box center [754, 521] width 79 height 36
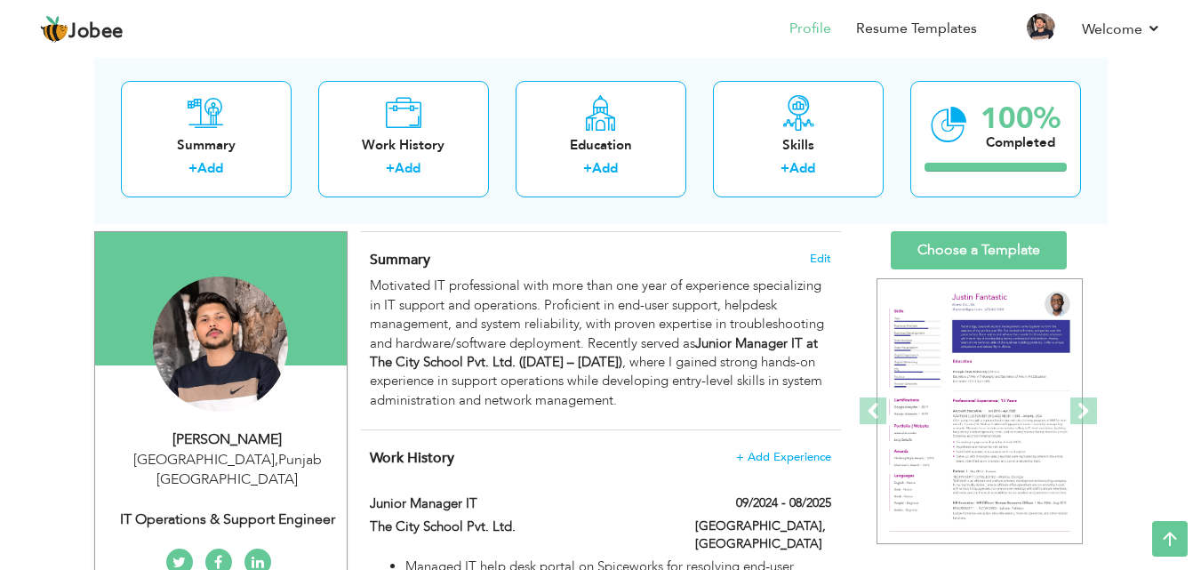
scroll to position [0, 0]
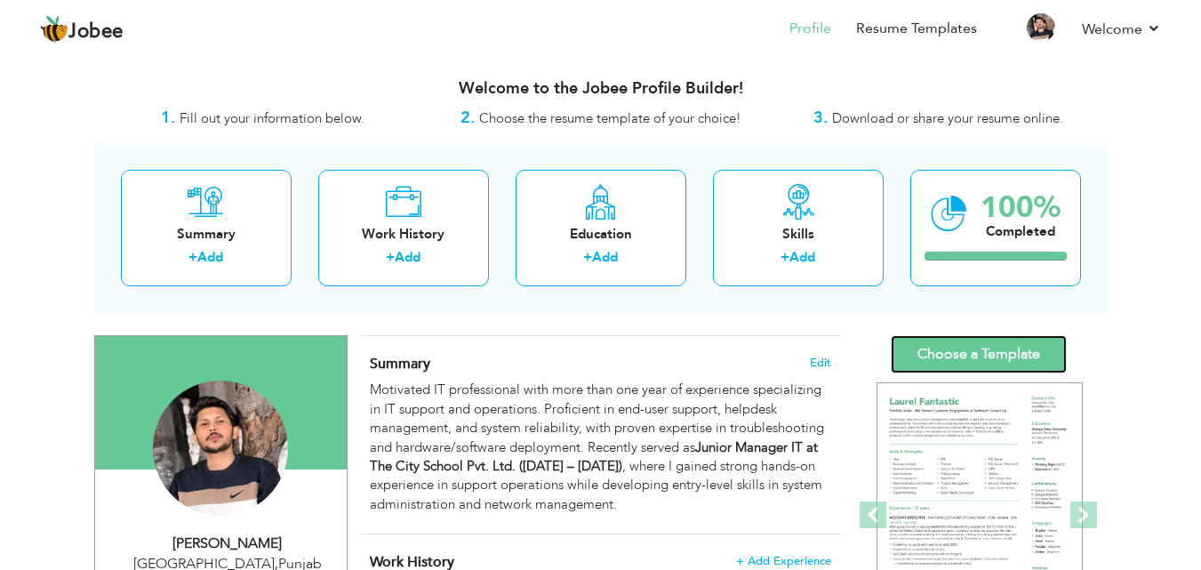
click at [932, 358] on link "Choose a Template" at bounding box center [978, 354] width 176 height 38
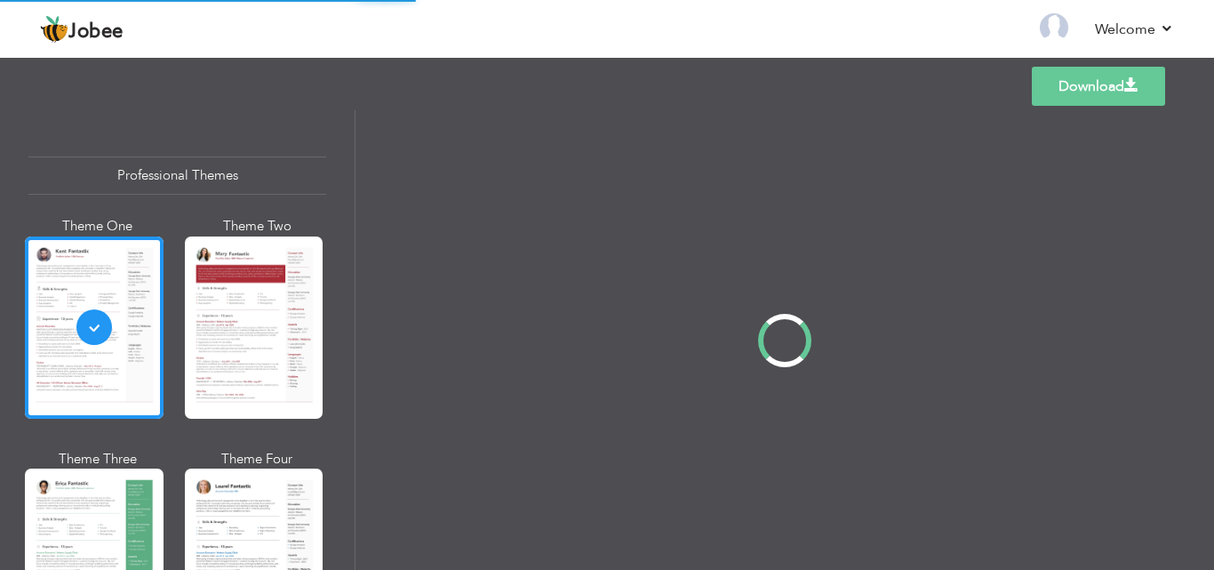
click at [291, 302] on div "Professional Themes Theme One Theme Two Theme Three Theme Four" at bounding box center [607, 339] width 1214 height 459
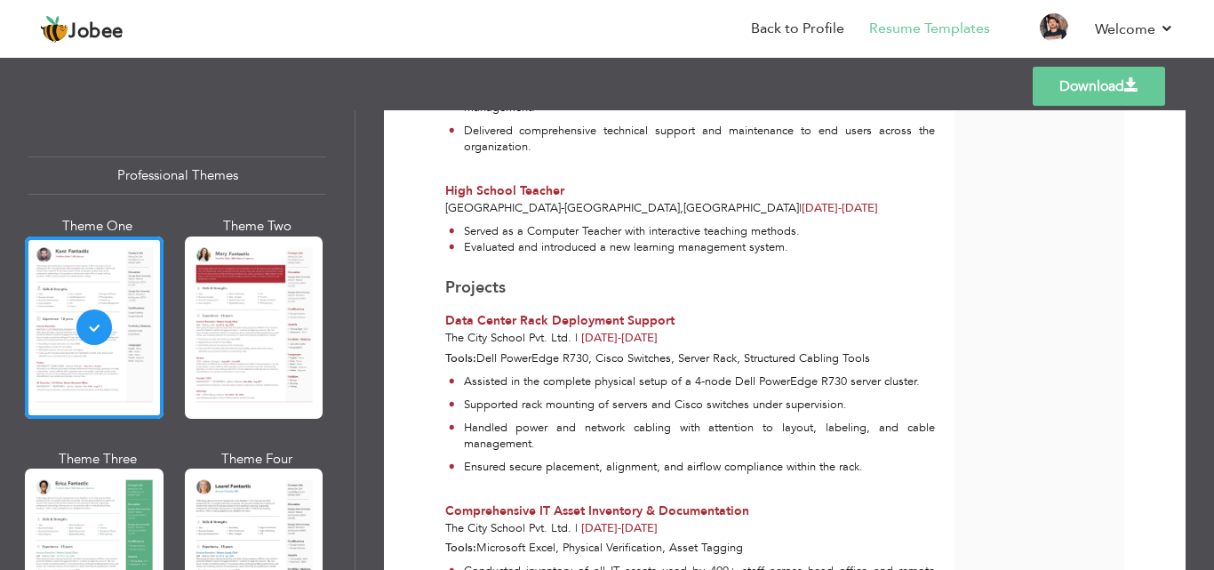
scroll to position [730, 0]
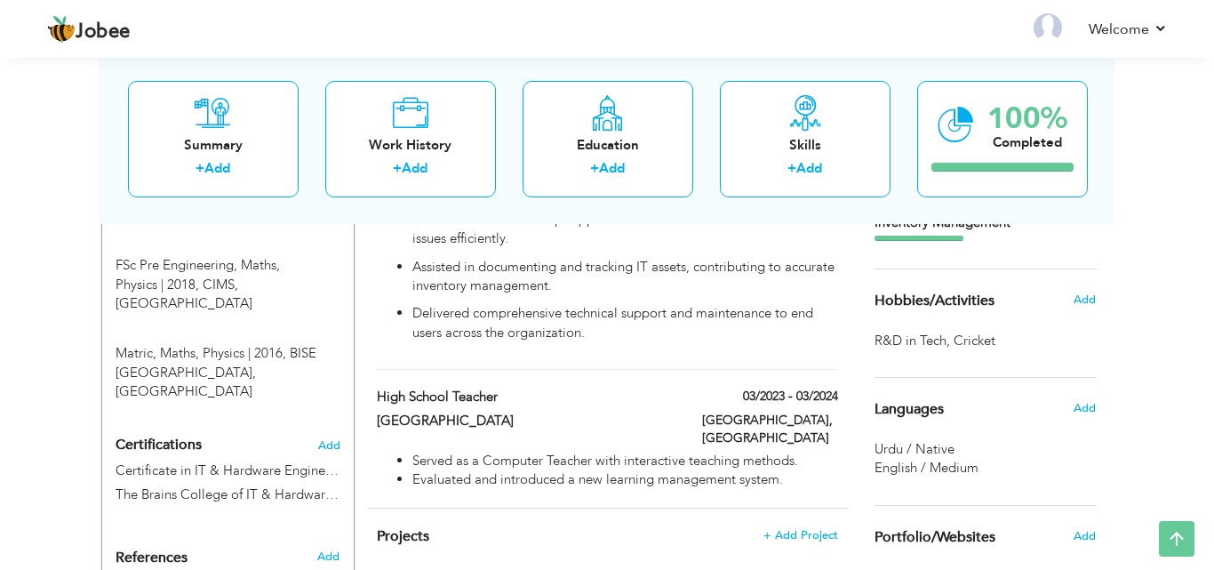
scroll to position [912, 0]
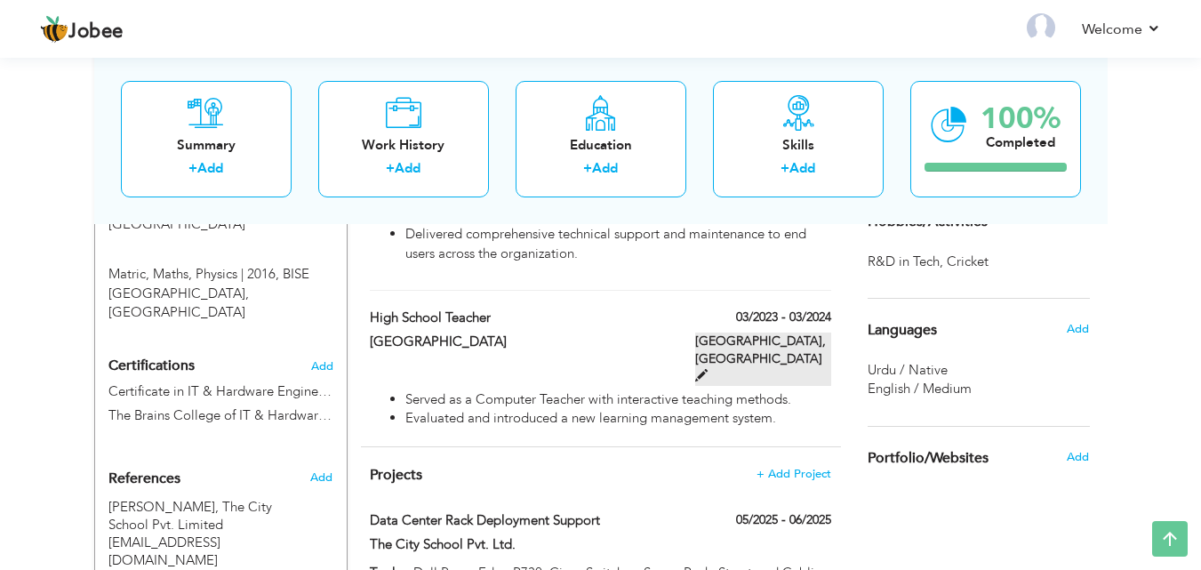
click at [817, 332] on label "Lahore, Pakistan" at bounding box center [763, 358] width 136 height 53
type input "High School Teacher"
type input "[GEOGRAPHIC_DATA]"
type input "03/2023"
type input "03/2024"
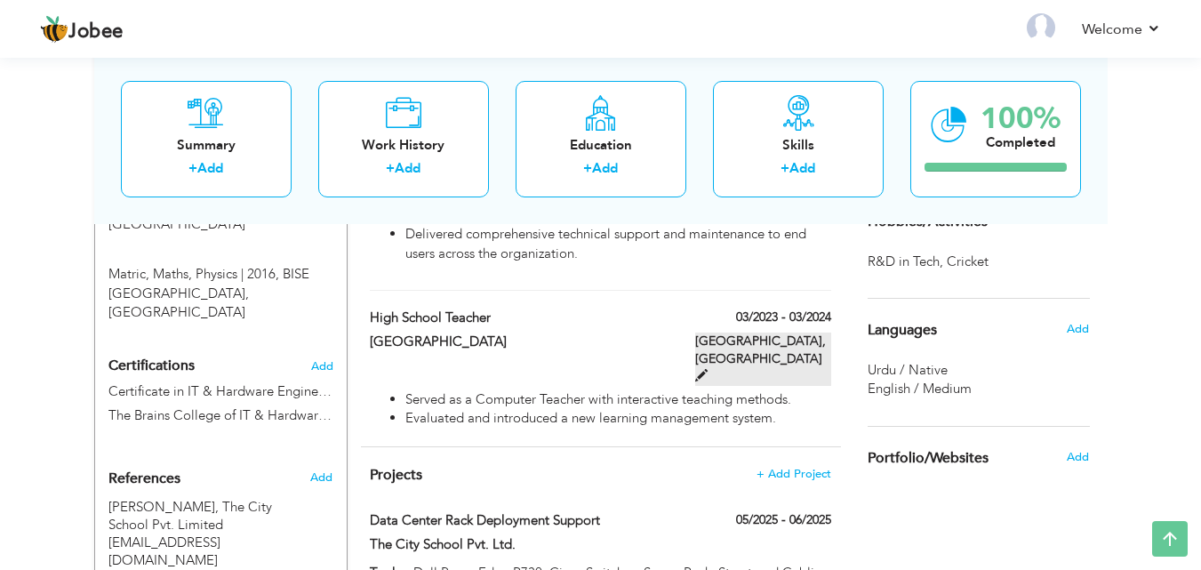
type input "[GEOGRAPHIC_DATA]"
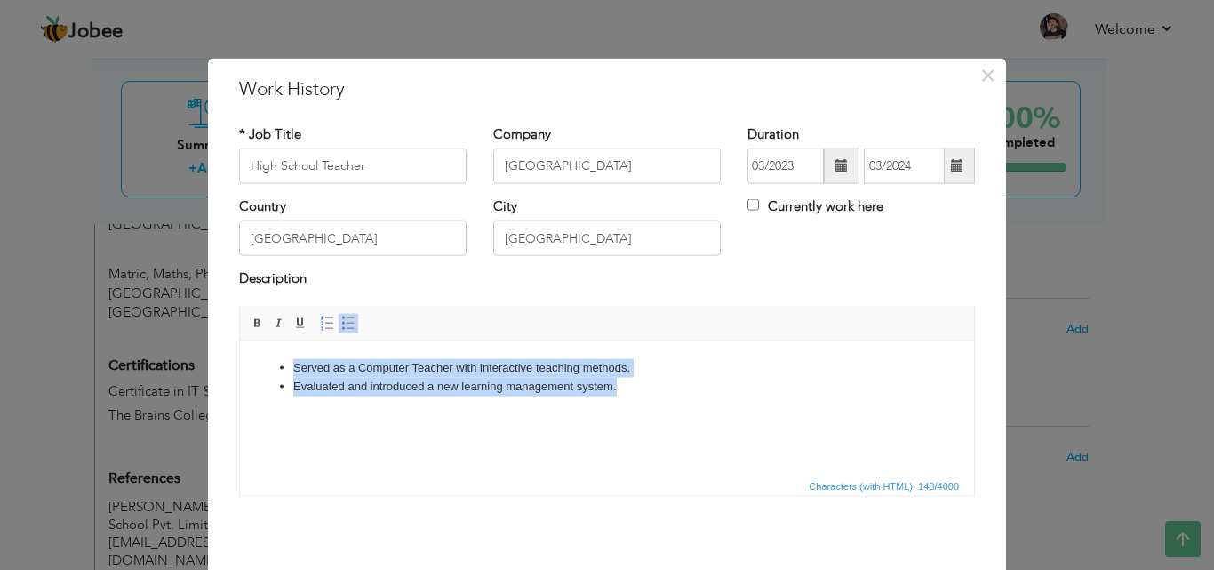
drag, startPoint x: 687, startPoint y: 406, endPoint x: 72, endPoint y: 345, distance: 618.0
click at [240, 345] on html "Served as a Computer Teacher with interactive teaching methods. Evaluated and i…" at bounding box center [607, 376] width 734 height 73
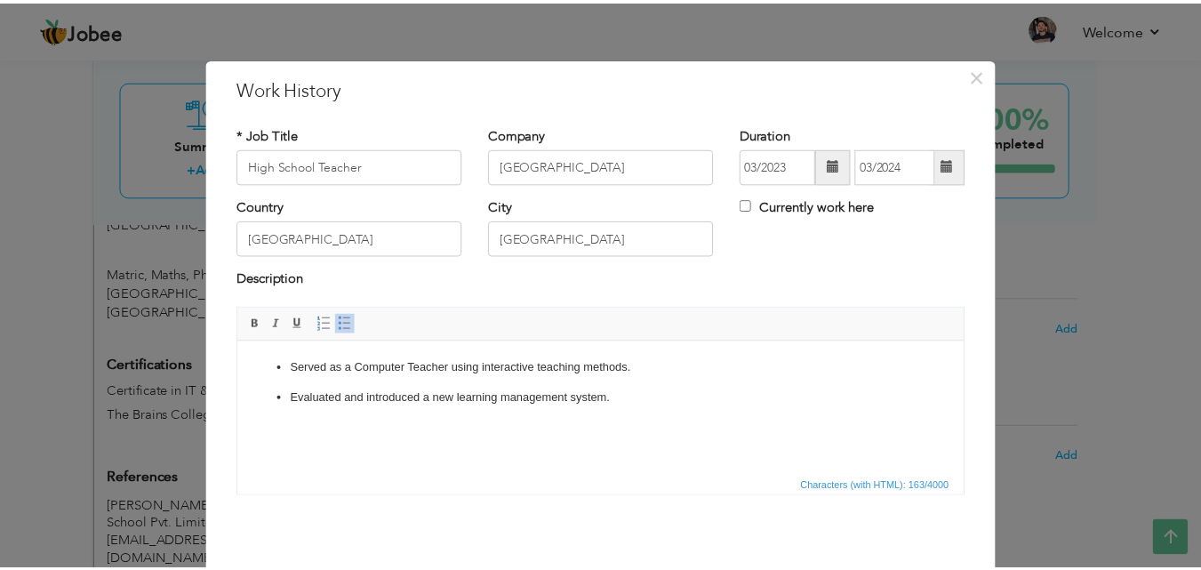
scroll to position [70, 0]
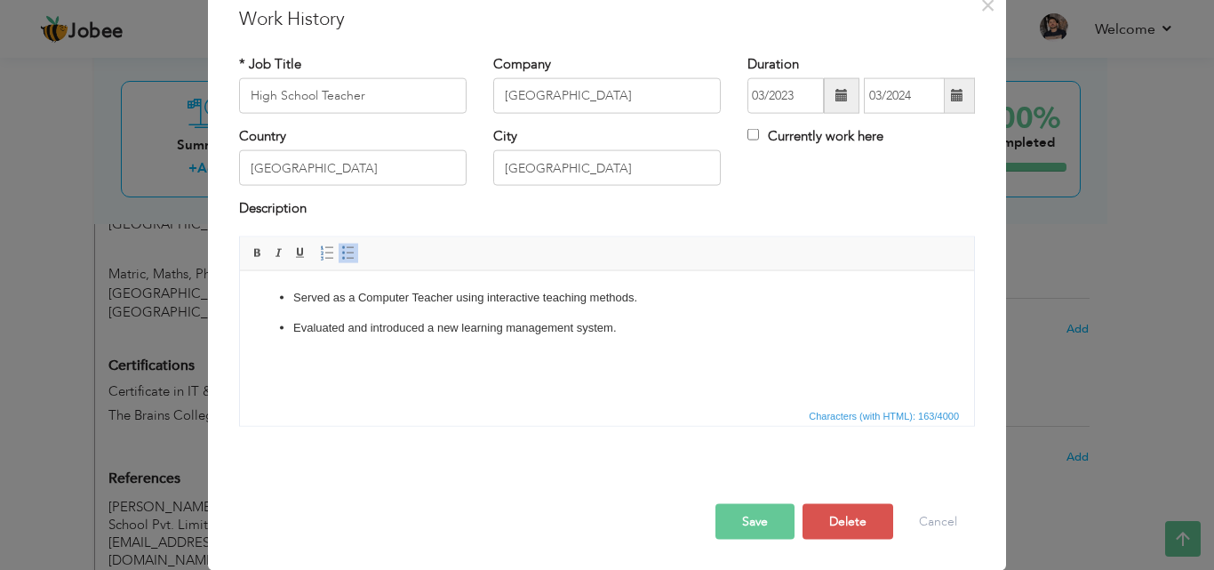
click at [744, 513] on button "Save" at bounding box center [754, 521] width 79 height 36
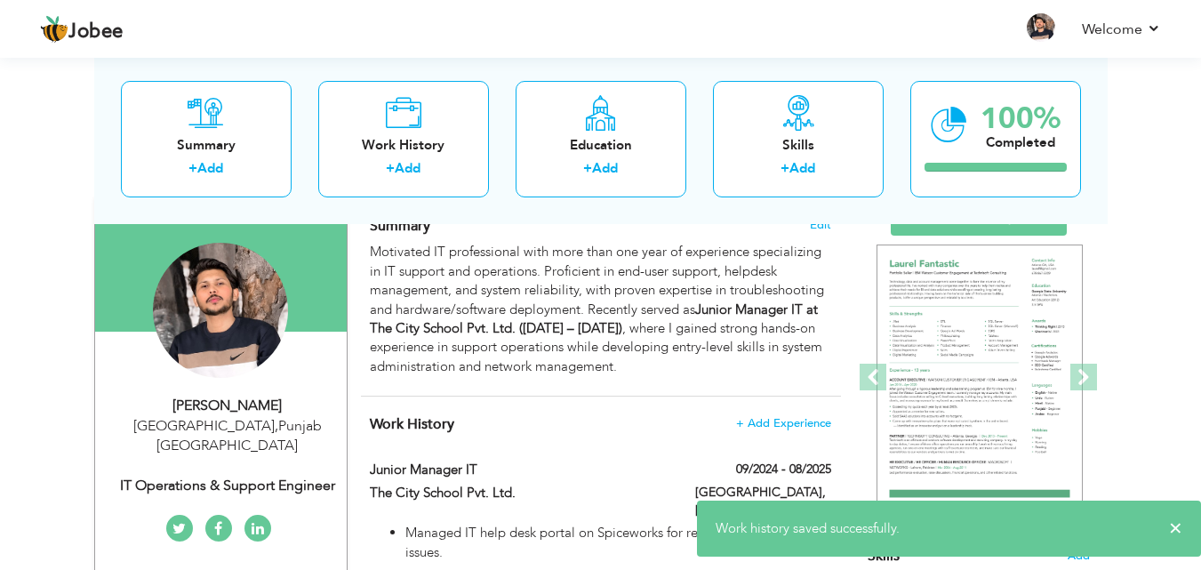
scroll to position [0, 0]
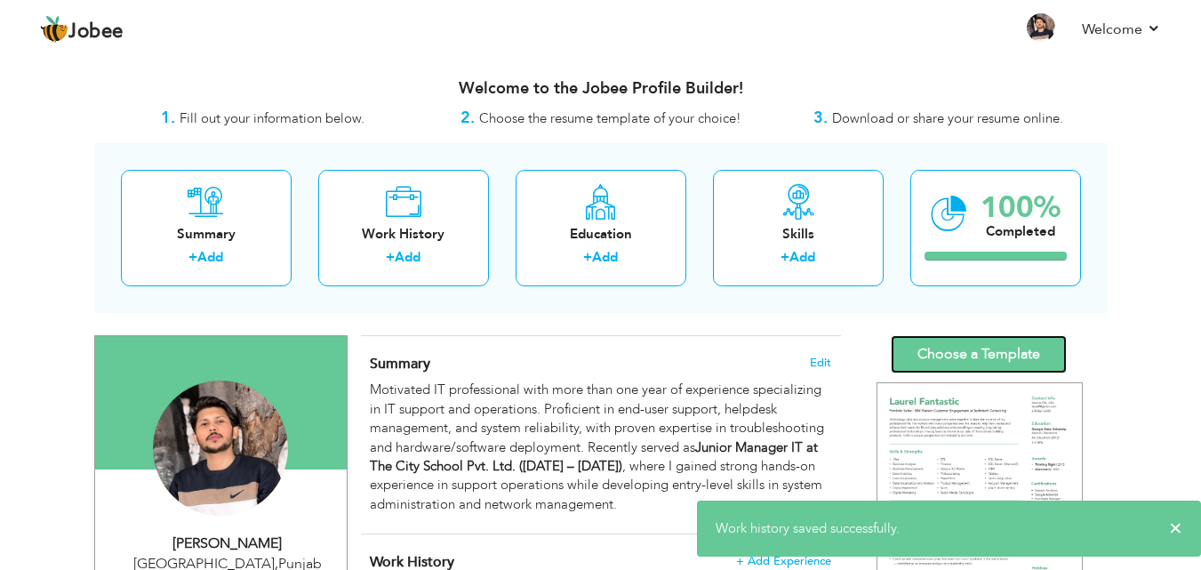
click at [965, 366] on link "Choose a Template" at bounding box center [978, 354] width 176 height 38
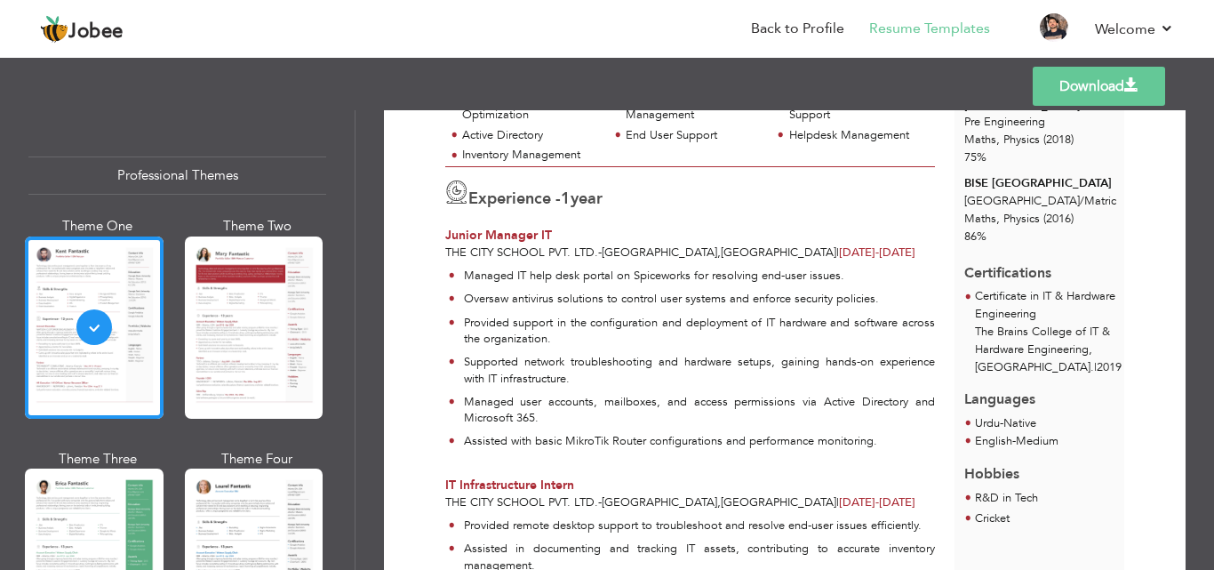
scroll to position [355, 0]
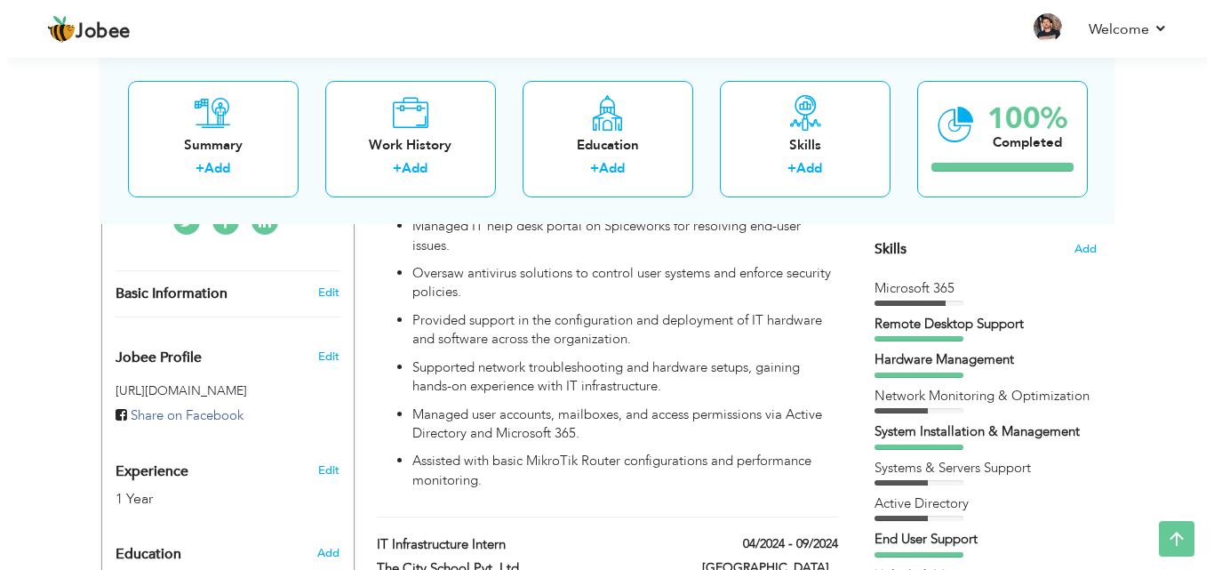
scroll to position [355, 0]
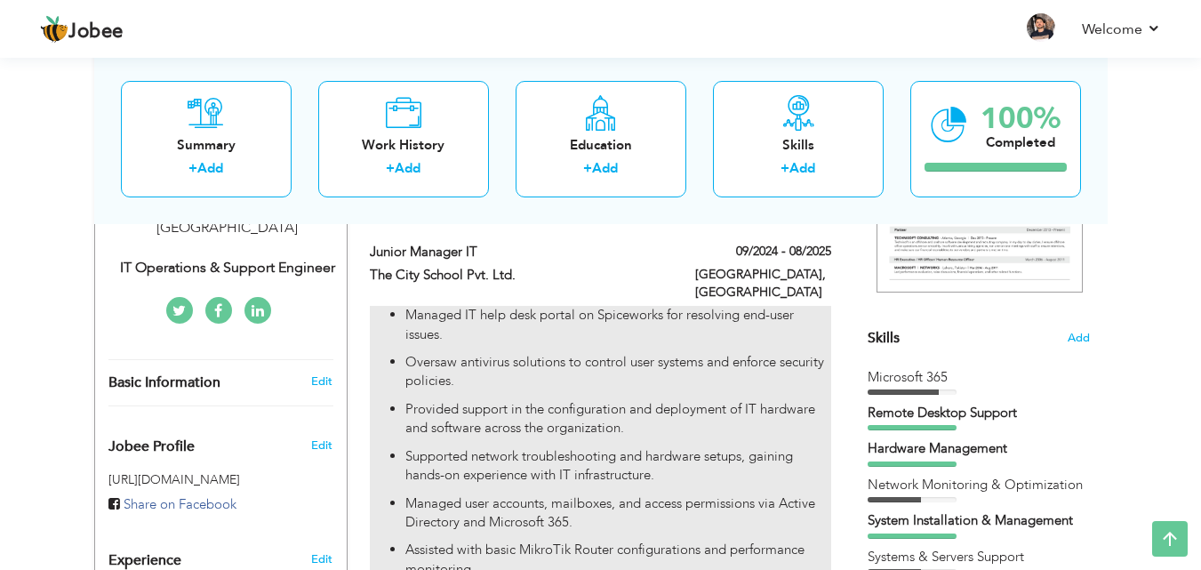
click at [784, 321] on p "Managed IT help desk portal on Spiceworks for resolving end-user issues." at bounding box center [617, 325] width 425 height 38
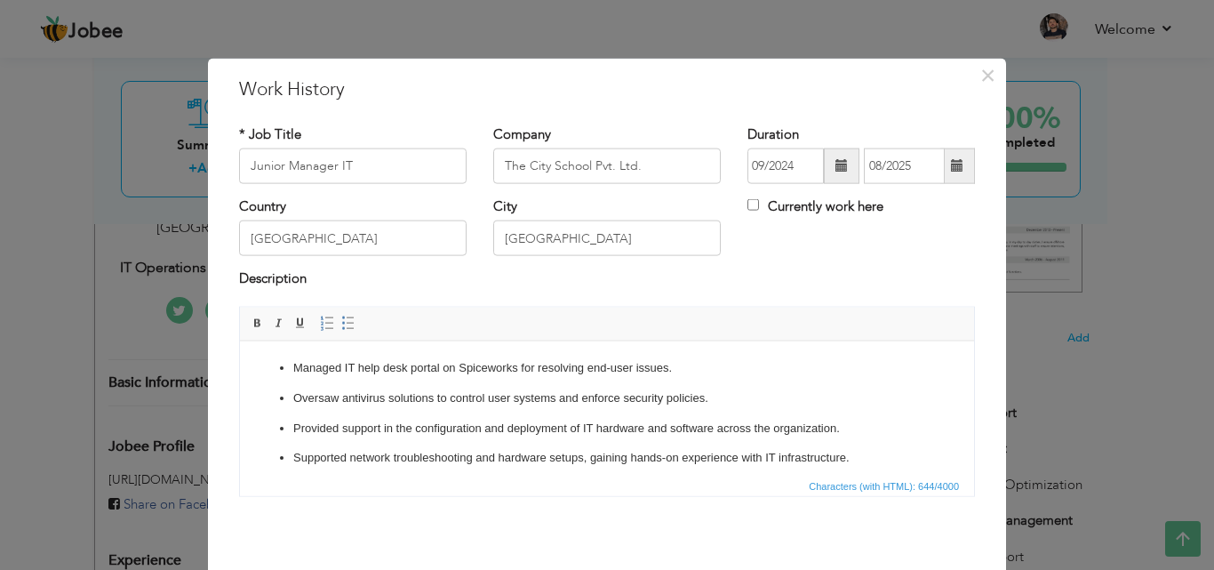
click at [572, 499] on div "Managed IT help desk portal on Spiceworks for resolving end-user issues. Oversa…" at bounding box center [607, 408] width 763 height 204
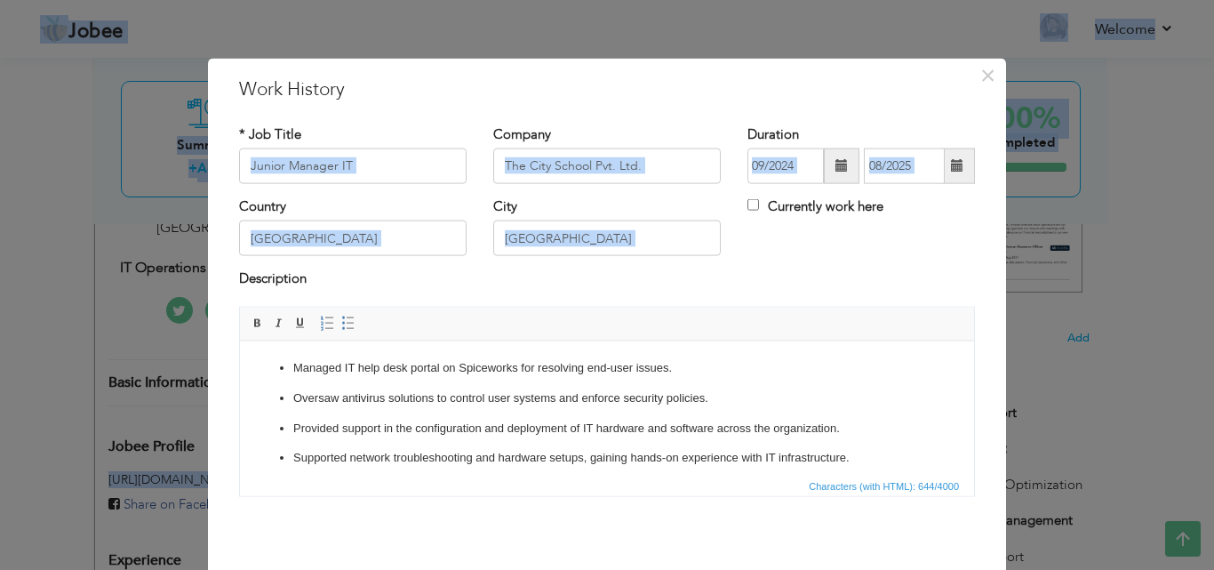
click at [586, 507] on div "Managed IT help desk portal on Spiceworks for resolving end-user issues. Oversa…" at bounding box center [607, 408] width 763 height 204
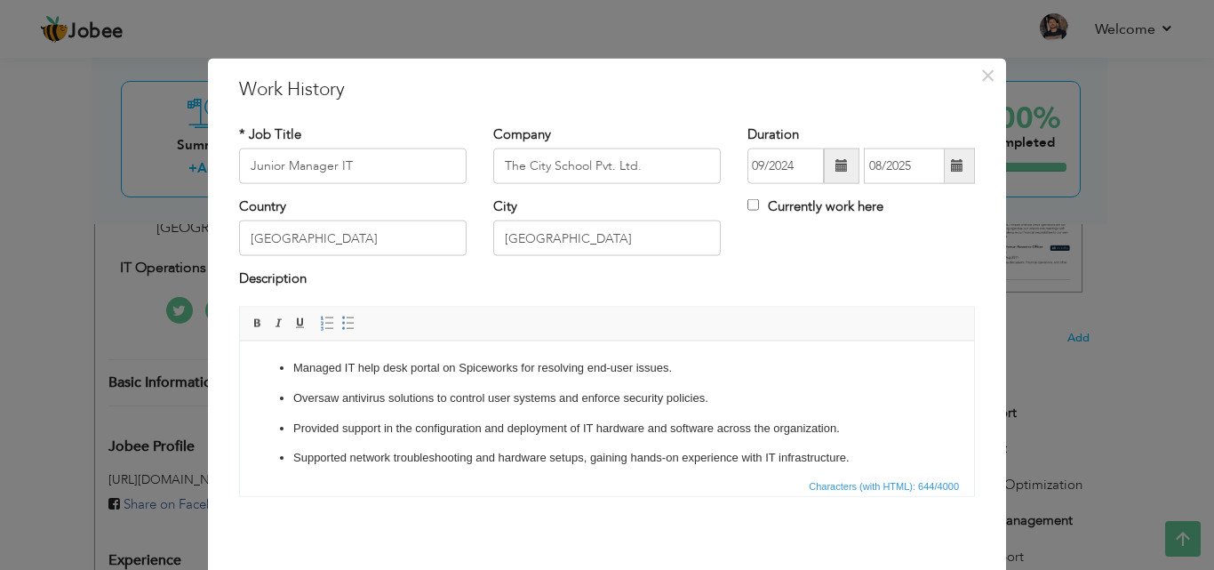
click at [651, 378] on ul "Managed IT help desk portal on Spiceworks for resolving end-user issues. Oversa…" at bounding box center [607, 442] width 699 height 169
click at [651, 380] on ul "Managed IT help desk portal on Spiceworks for resolving end-user issues. Oversa…" at bounding box center [607, 442] width 699 height 169
click at [646, 419] on p "Provided support in the configuration and deployment of IT hardware and softwar…" at bounding box center [606, 428] width 627 height 19
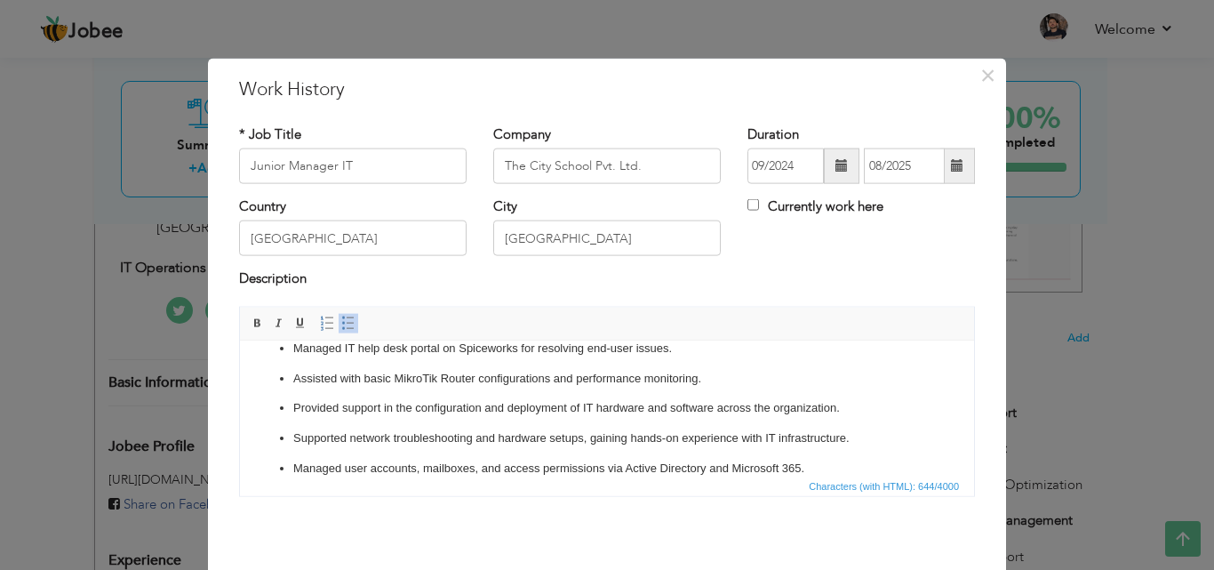
scroll to position [71, 0]
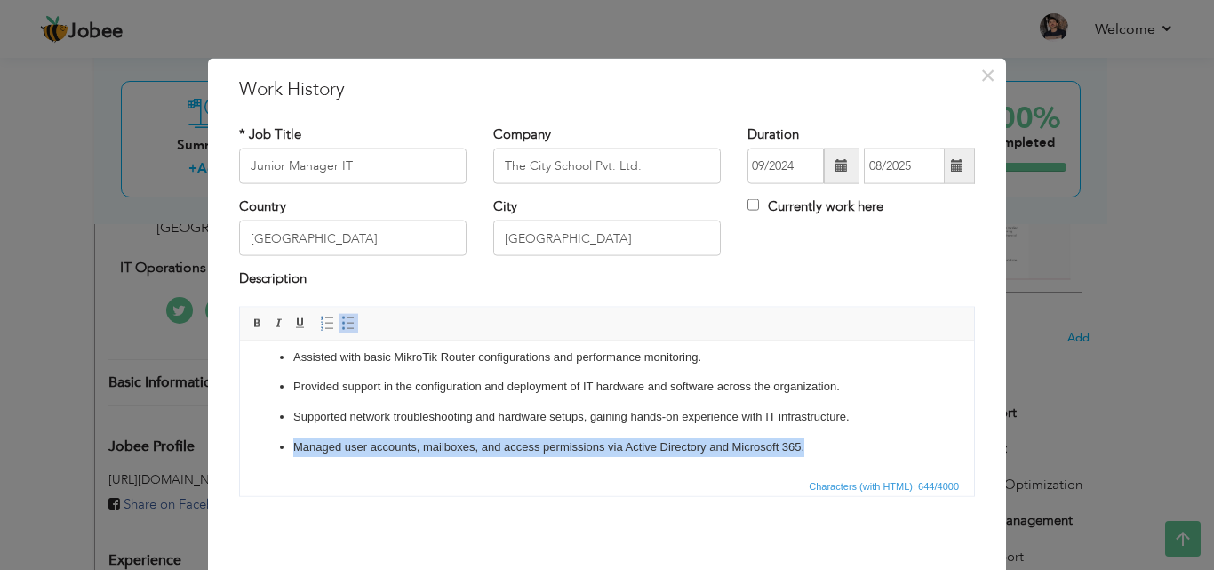
drag, startPoint x: 841, startPoint y: 449, endPoint x: 241, endPoint y: 496, distance: 601.7
click at [241, 474] on html "Oversaw antivirus solutions to control user systems and enforce security polici…" at bounding box center [607, 371] width 734 height 204
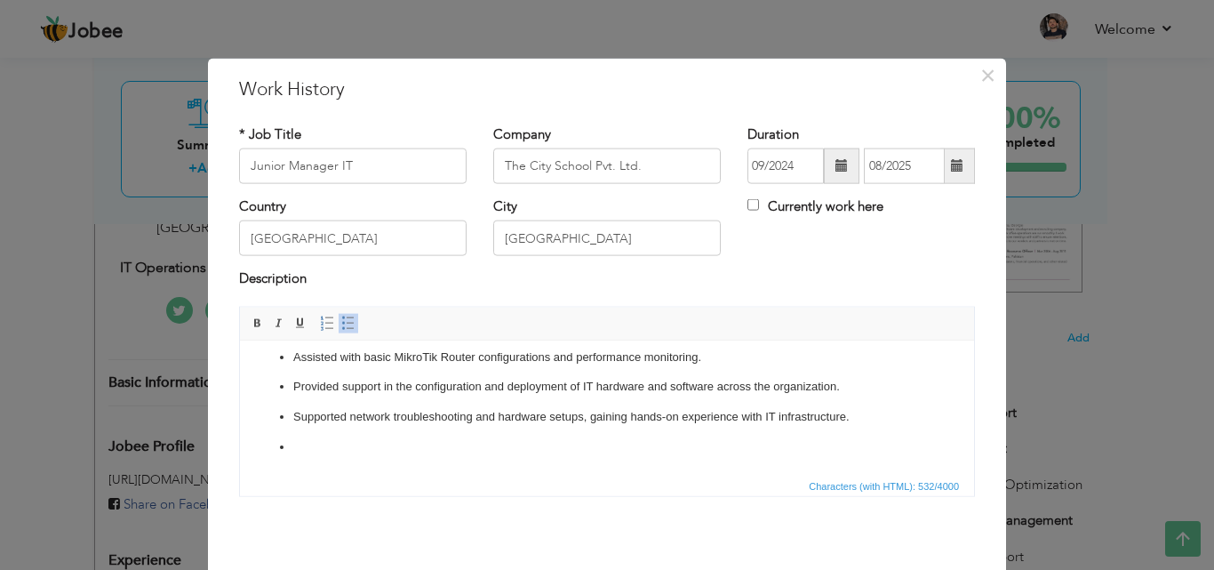
scroll to position [41, 0]
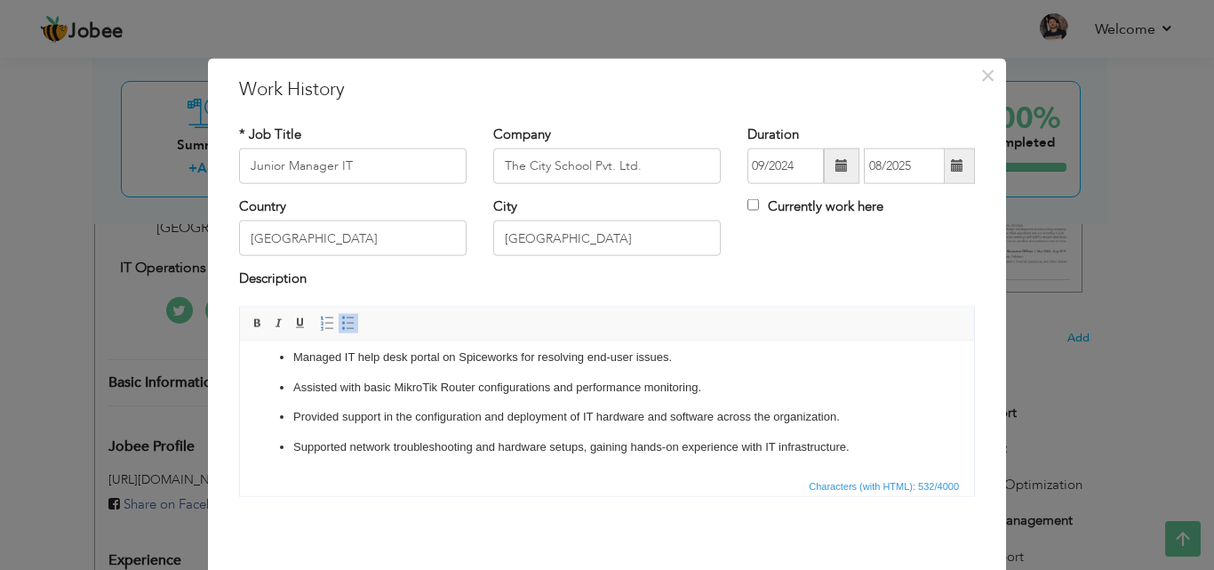
click at [715, 383] on p "Assisted with basic MikroTik Router configurations and performance monitoring." at bounding box center [606, 387] width 627 height 19
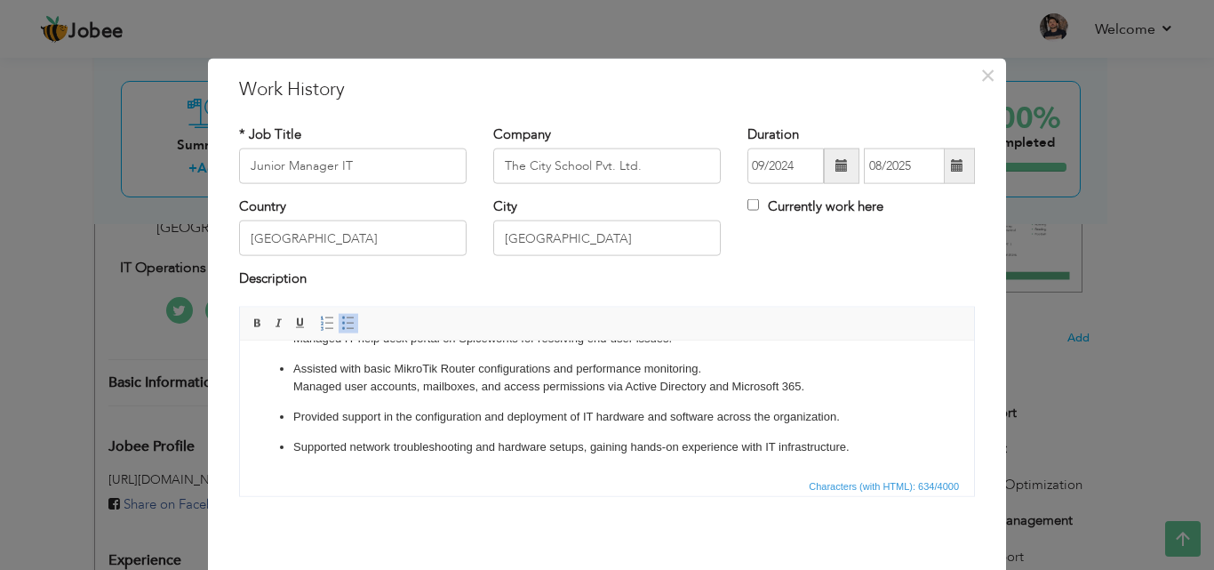
click at [713, 368] on p "Assisted with basic MikroTik Router configurations and performance monitoring. …" at bounding box center [606, 377] width 627 height 37
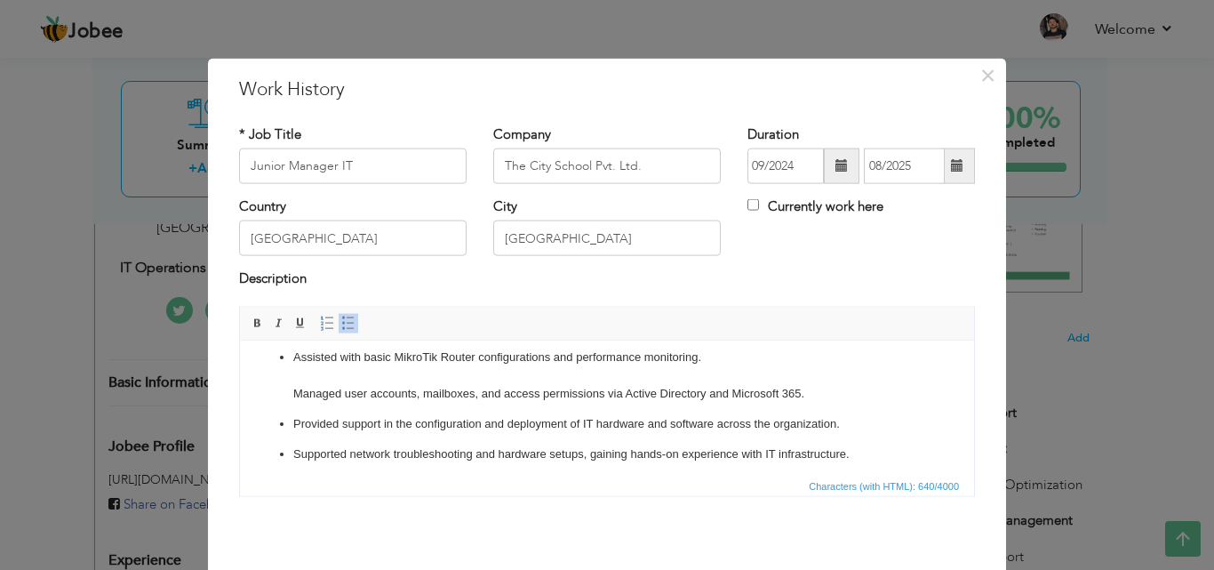
click at [536, 388] on p "Assisted with basic MikroTik Router configurations and performance monitoring. …" at bounding box center [606, 374] width 627 height 55
click at [342, 323] on span at bounding box center [348, 322] width 14 height 14
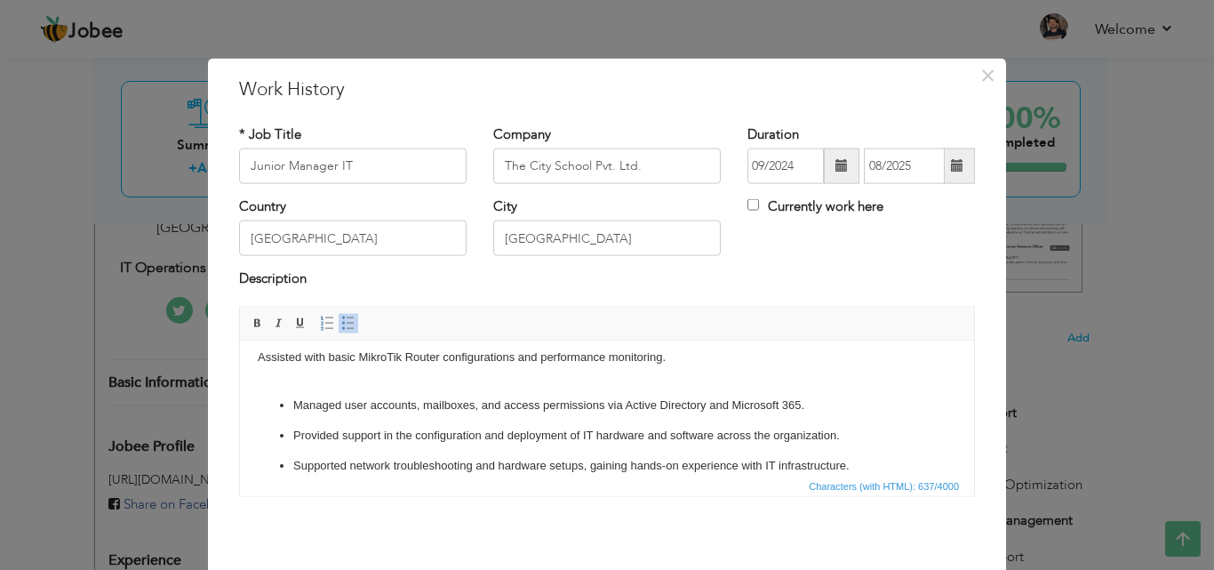
click at [475, 489] on span "Characters (with HTML): 637/4000" at bounding box center [607, 484] width 734 height 21
click at [388, 404] on li "Managed user accounts, mailboxes, and acces s permissions via Active Directory …" at bounding box center [606, 404] width 627 height 19
click at [399, 419] on ul "Managed user accounts, mailboxes, and acces s permissions via Active Directory …" at bounding box center [607, 434] width 699 height 78
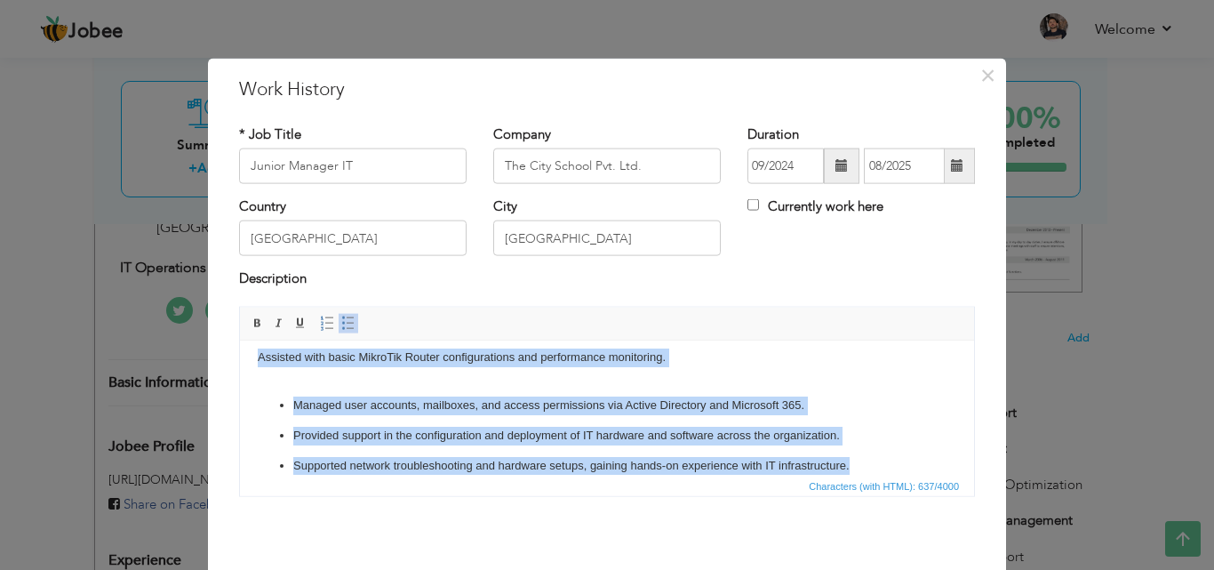
click at [339, 314] on link "Insert/Remove Bulleted List" at bounding box center [349, 323] width 20 height 20
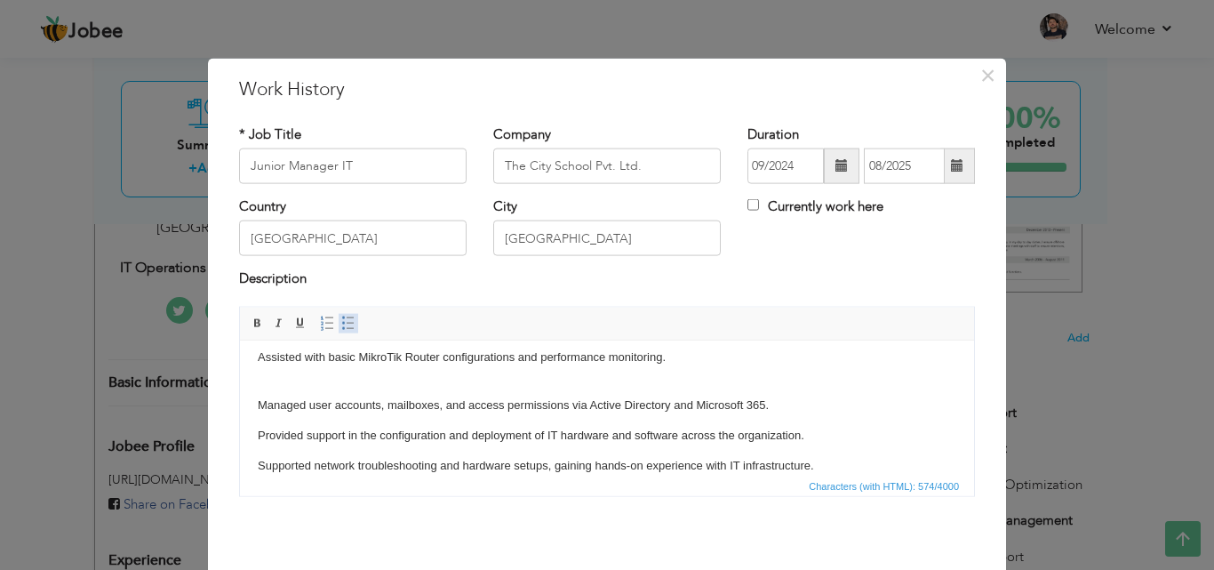
click at [341, 322] on span at bounding box center [348, 322] width 14 height 14
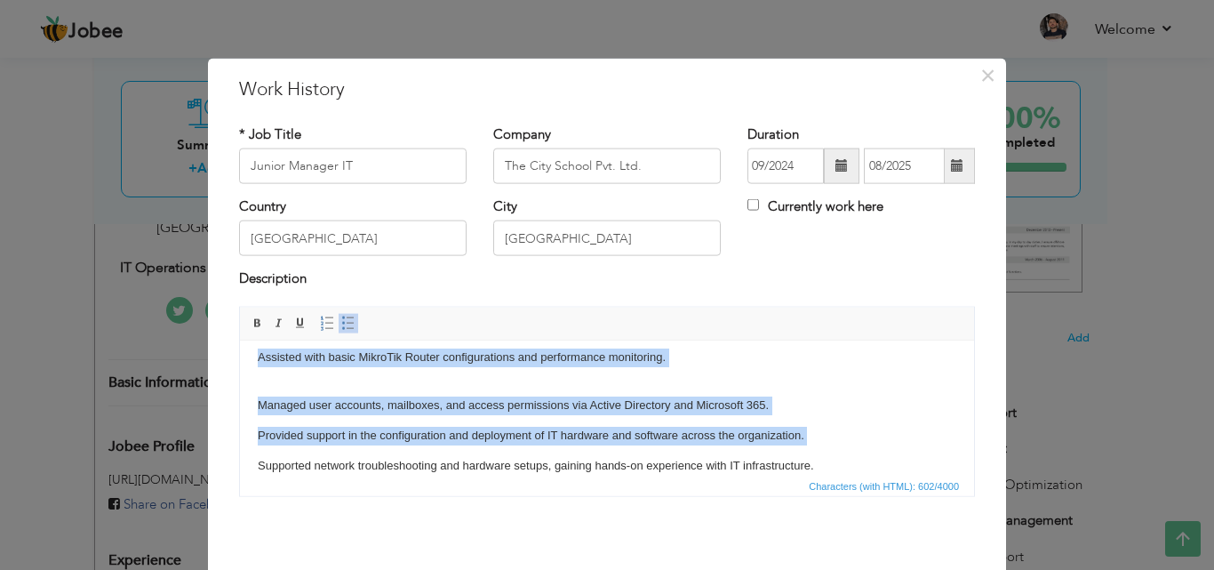
scroll to position [32, 0]
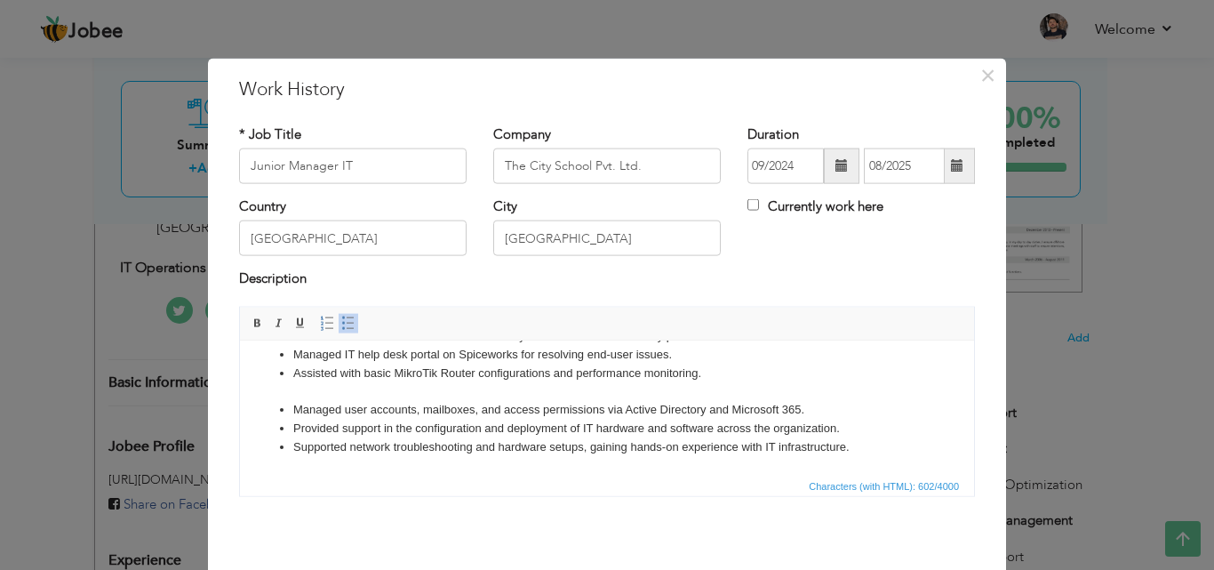
click at [443, 437] on li "Supported network troubleshooting and hardware setups, gaining hands-on experie…" at bounding box center [606, 446] width 627 height 19
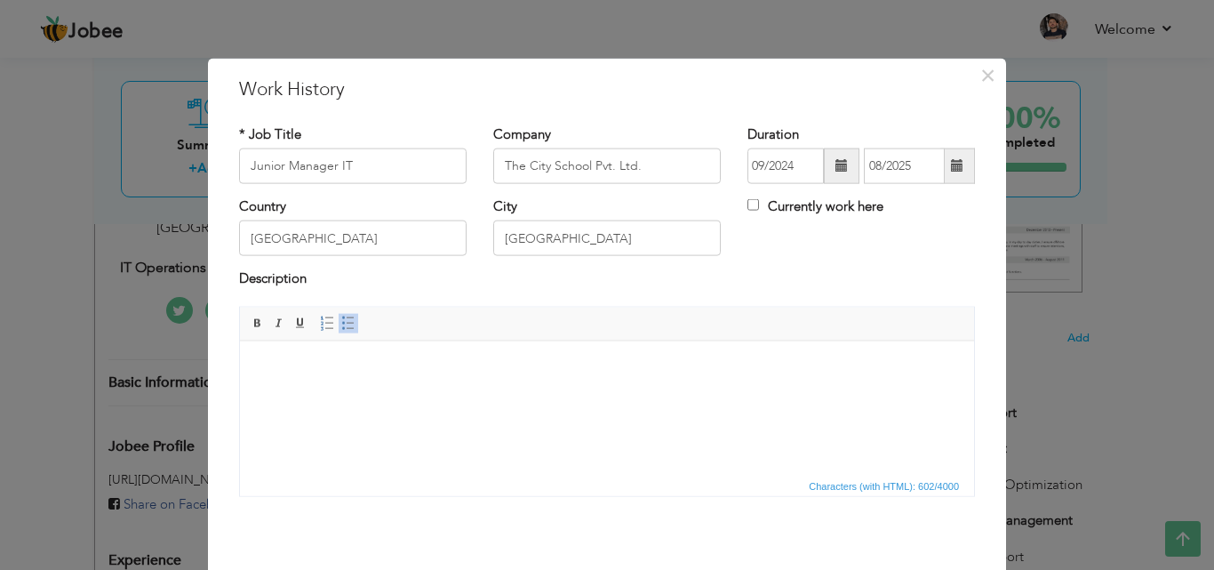
scroll to position [0, 0]
click at [449, 395] on html "​​​​​​​" at bounding box center [607, 367] width 734 height 54
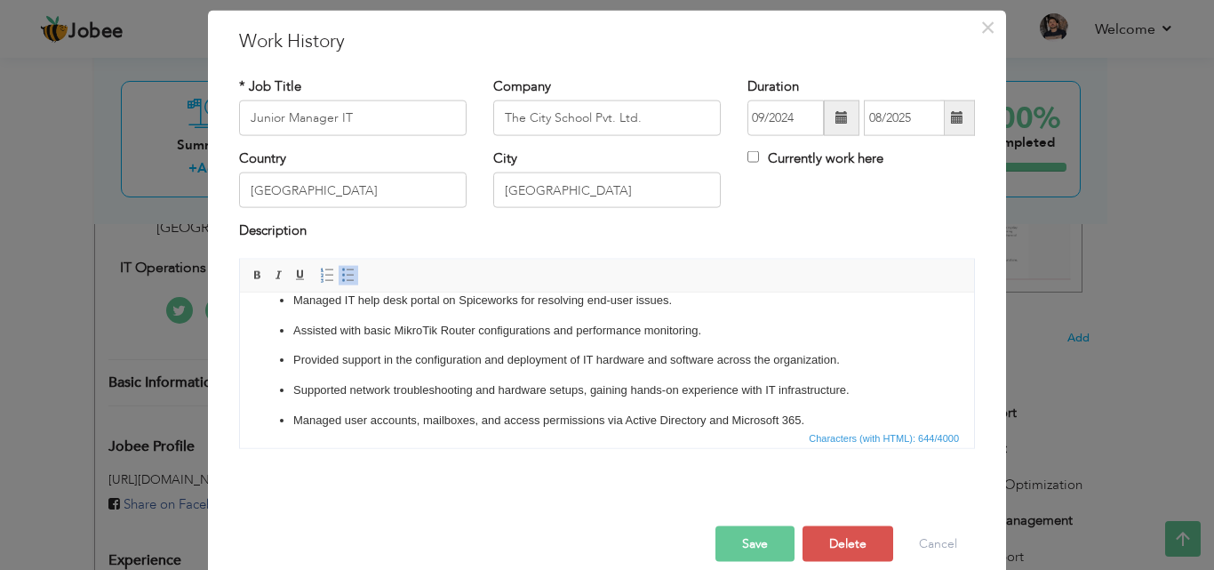
scroll to position [70, 0]
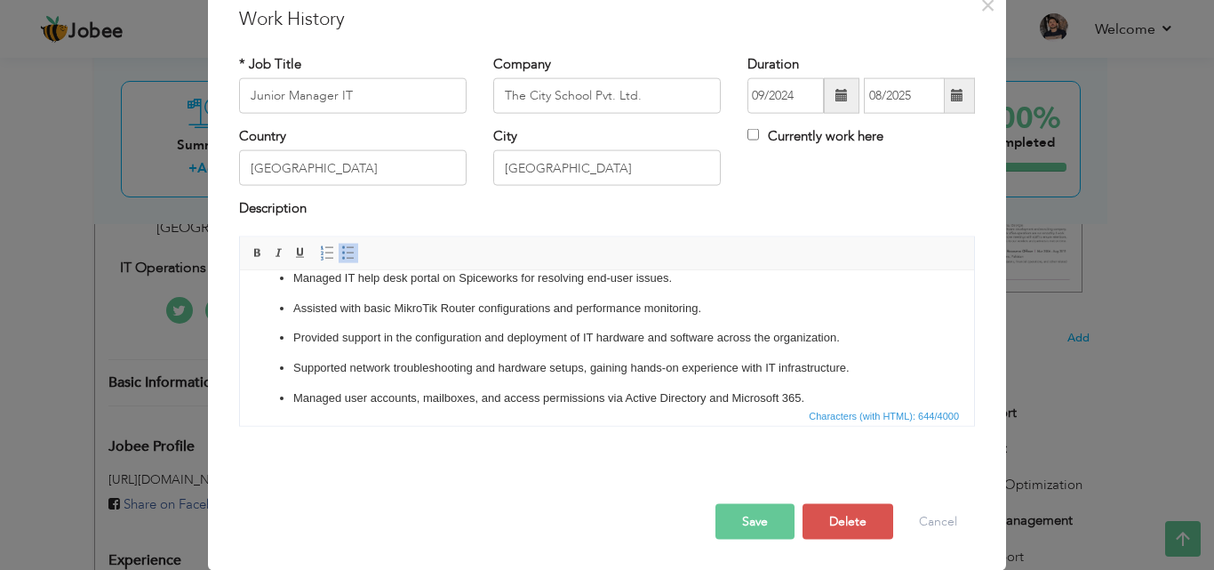
click at [584, 366] on p "Supported network troubleshooting and hardware setups, gaining hands-on experie…" at bounding box center [606, 367] width 627 height 19
click at [743, 510] on button "Save" at bounding box center [754, 521] width 79 height 36
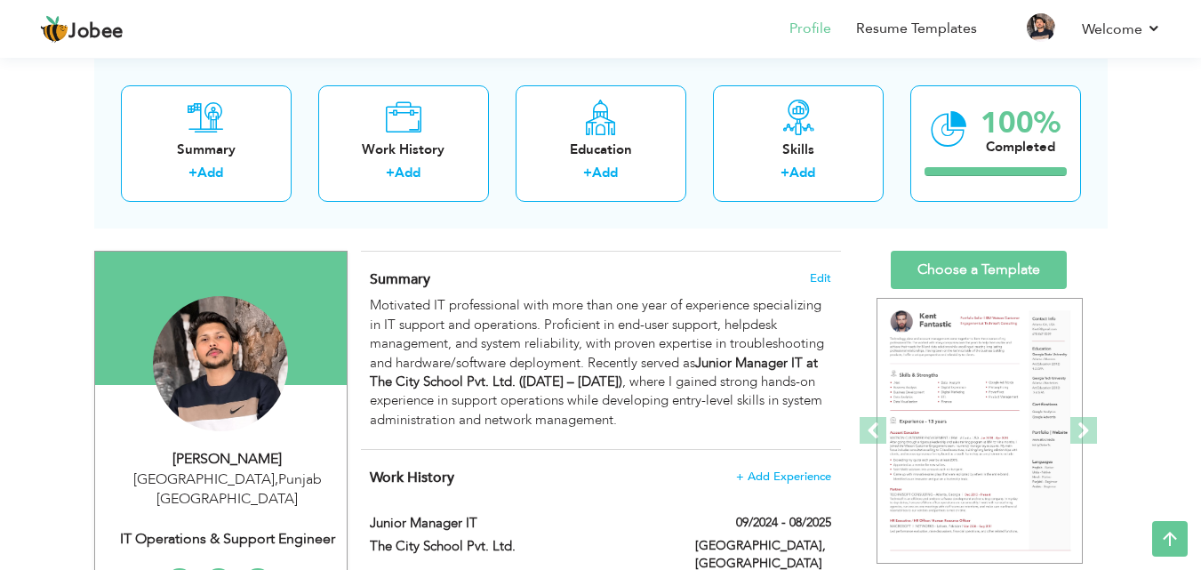
scroll to position [0, 0]
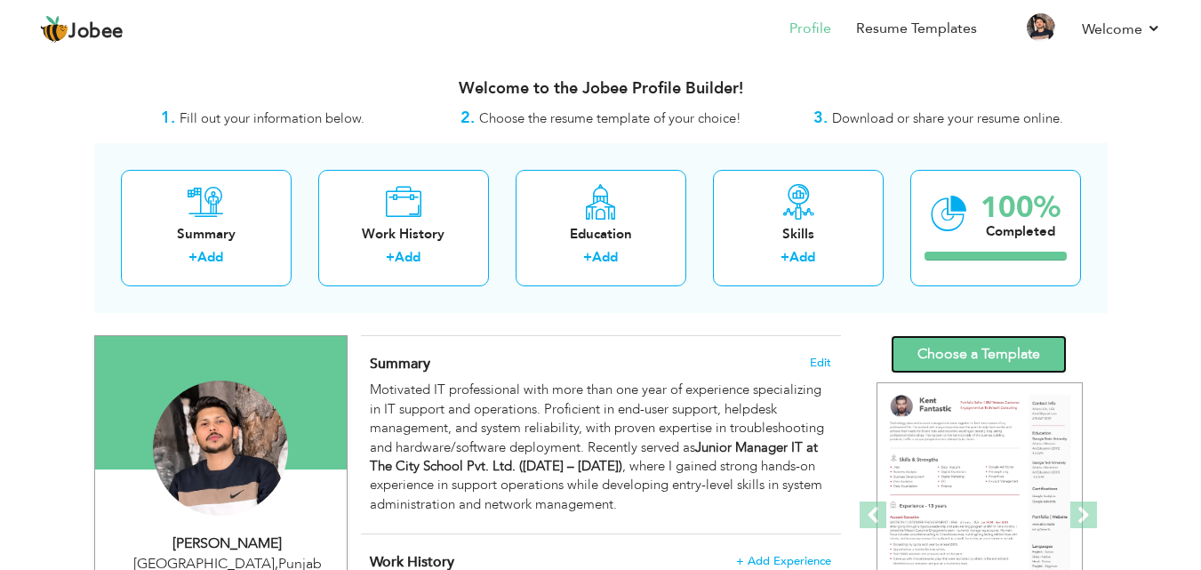
click at [971, 339] on link "Choose a Template" at bounding box center [978, 354] width 176 height 38
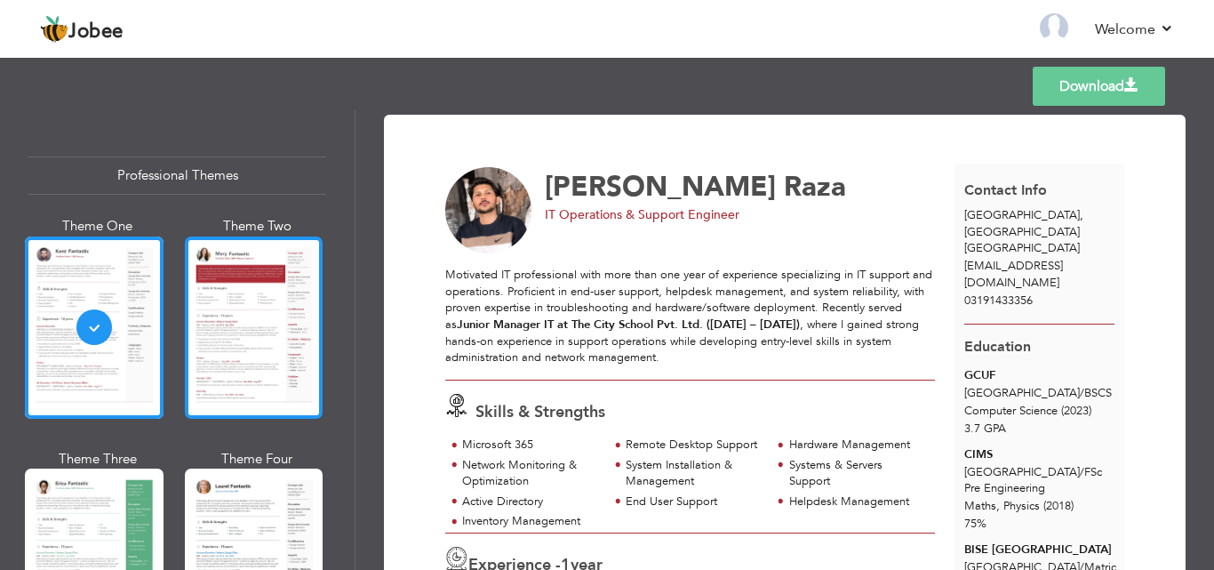
click at [241, 322] on div at bounding box center [254, 327] width 139 height 182
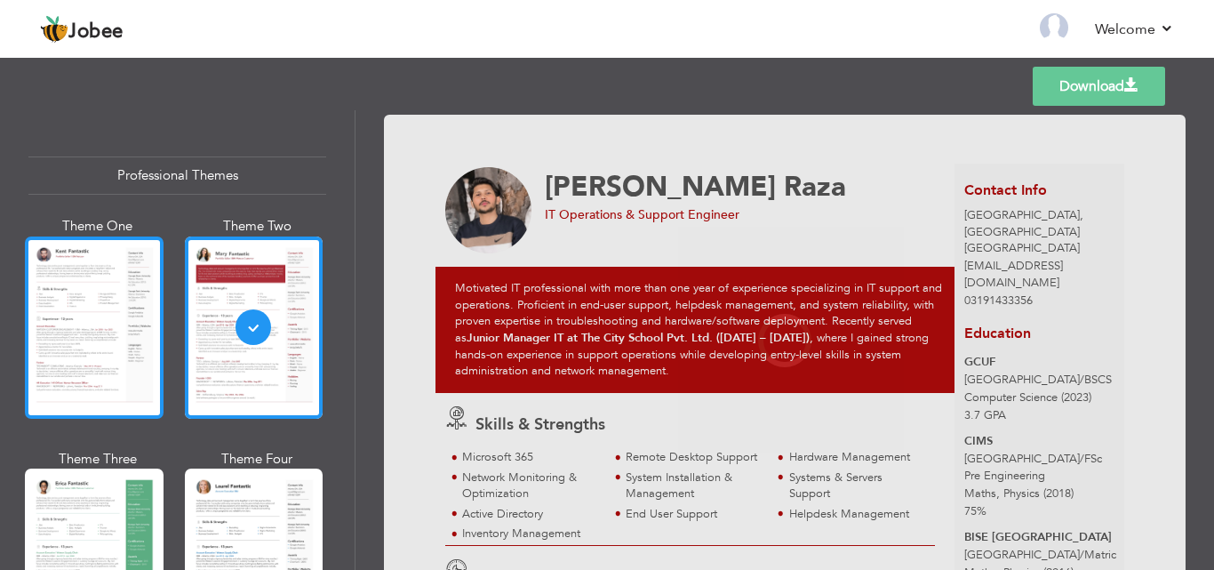
click at [112, 302] on div at bounding box center [94, 327] width 139 height 182
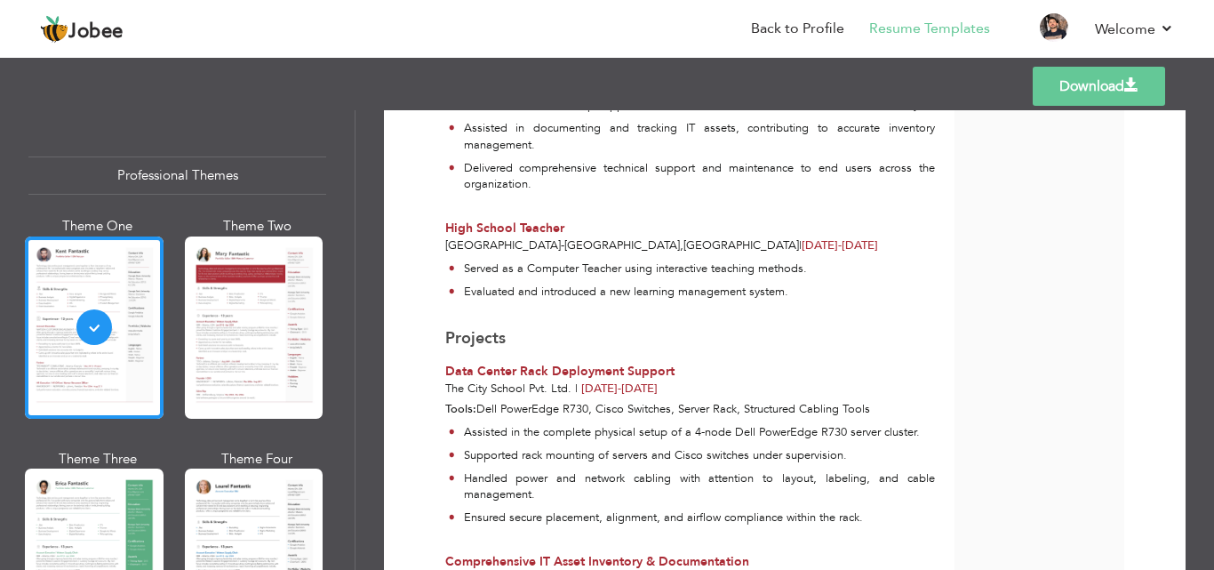
scroll to position [800, 0]
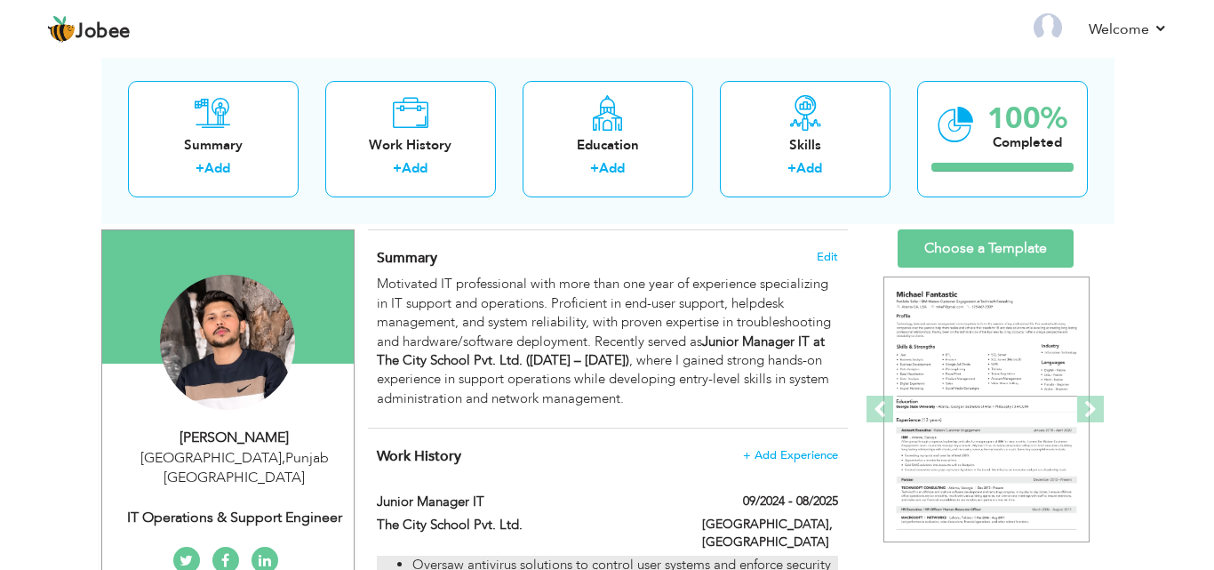
scroll to position [267, 0]
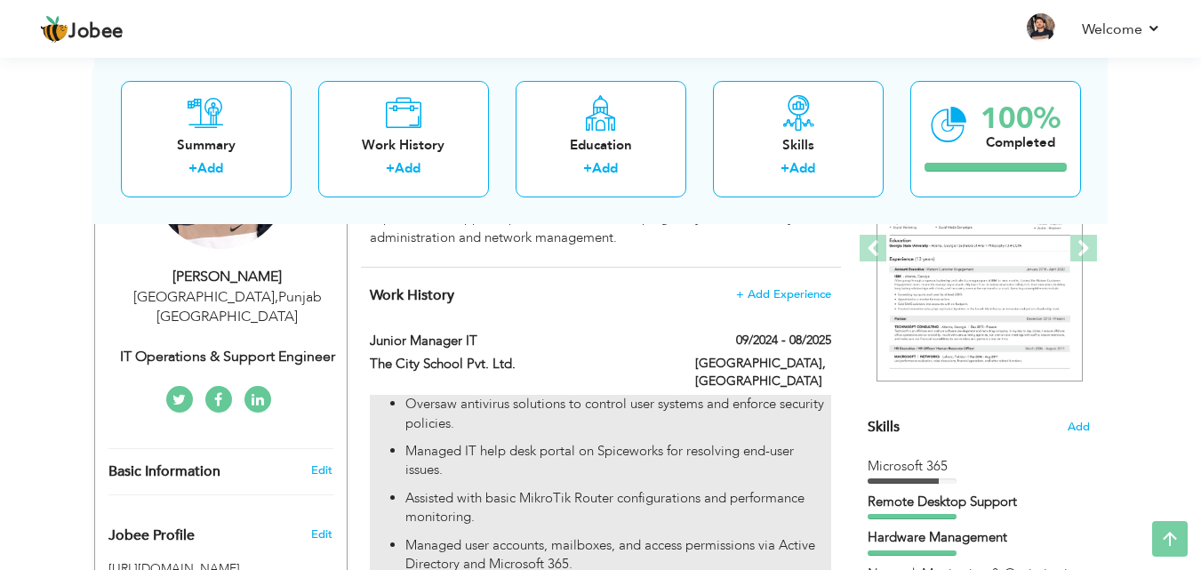
click at [760, 420] on ul "Oversaw antivirus solutions to control user systems and enforce security polici…" at bounding box center [600, 531] width 460 height 273
type input "Junior Manager IT"
type input "The City School Pvt. Ltd."
type input "09/2024"
type input "08/2025"
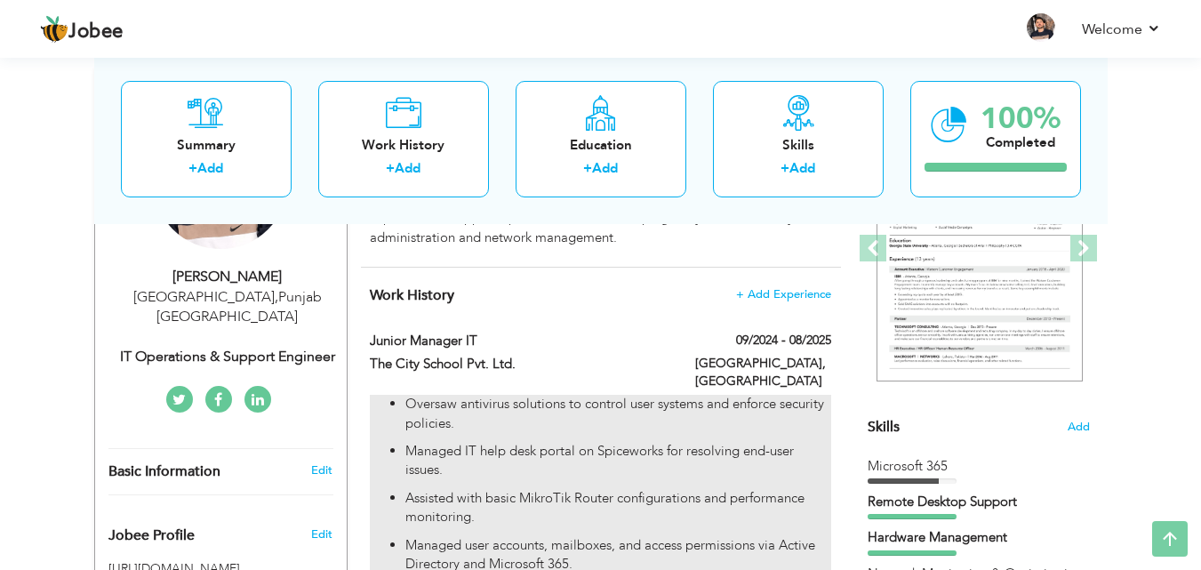
type input "[GEOGRAPHIC_DATA]"
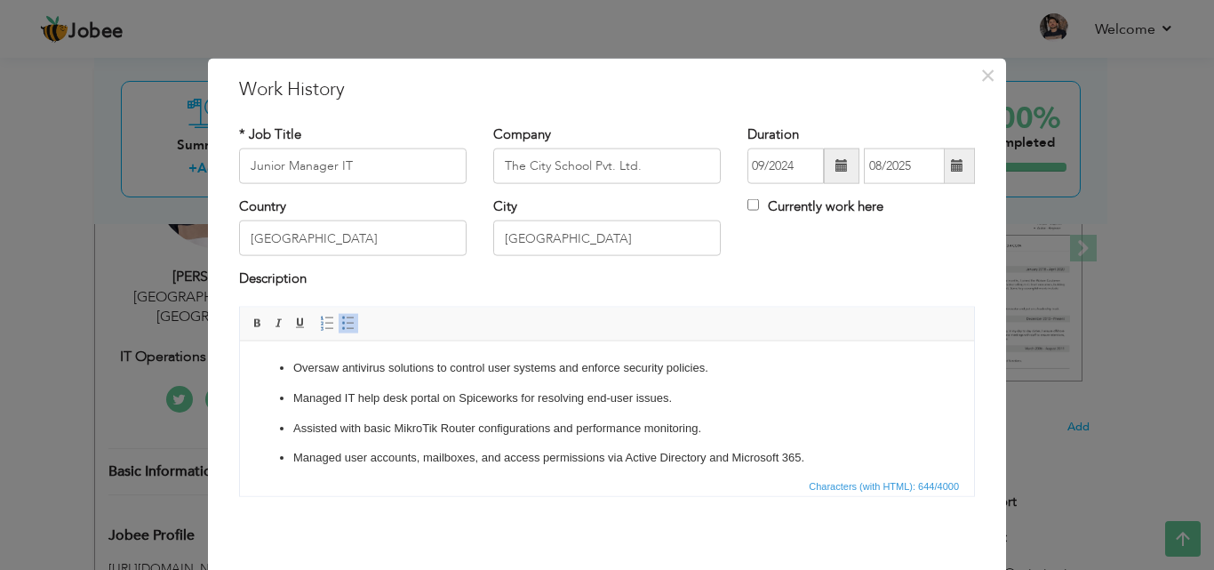
click at [787, 454] on p "Managed user accounts, mailboxes, and access permissions via Active Directory a…" at bounding box center [606, 457] width 627 height 19
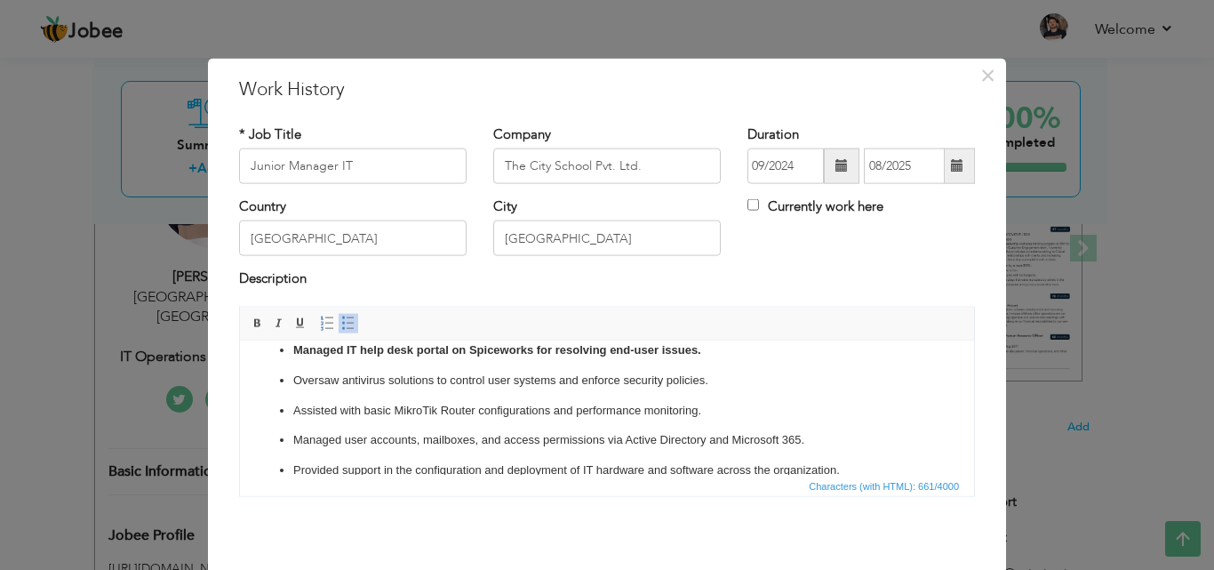
scroll to position [0, 0]
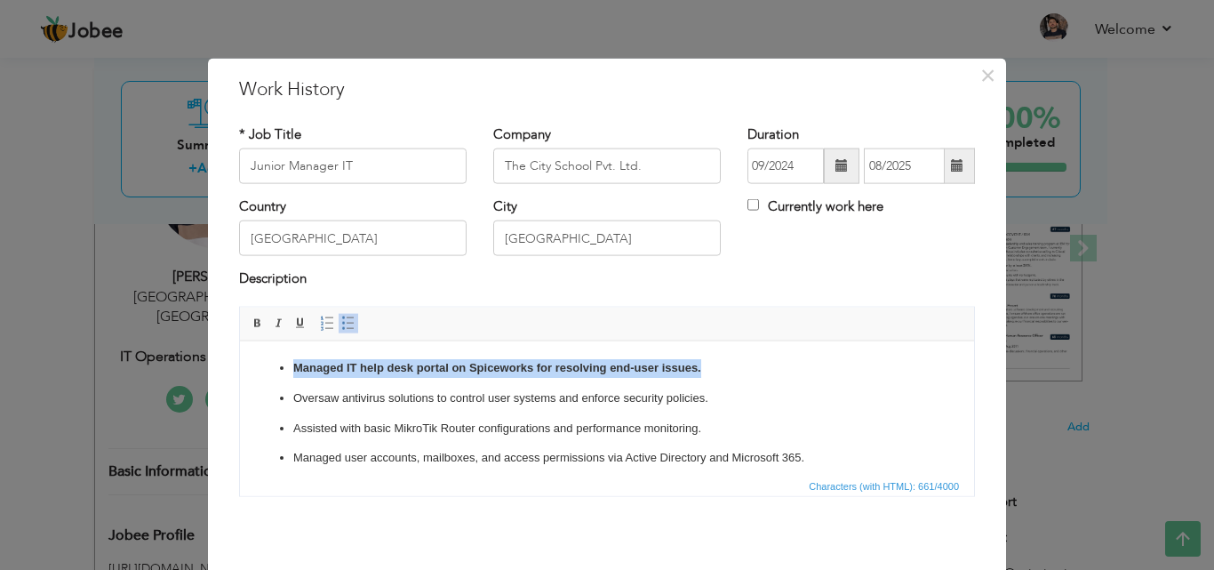
drag, startPoint x: 737, startPoint y: 366, endPoint x: 6, endPoint y: 145, distance: 763.3
click at [240, 340] on html "Managed IT help desk portal on Spiceworks for resolving end-user issues. Oversa…" at bounding box center [607, 442] width 734 height 204
click at [251, 320] on span at bounding box center [258, 322] width 14 height 14
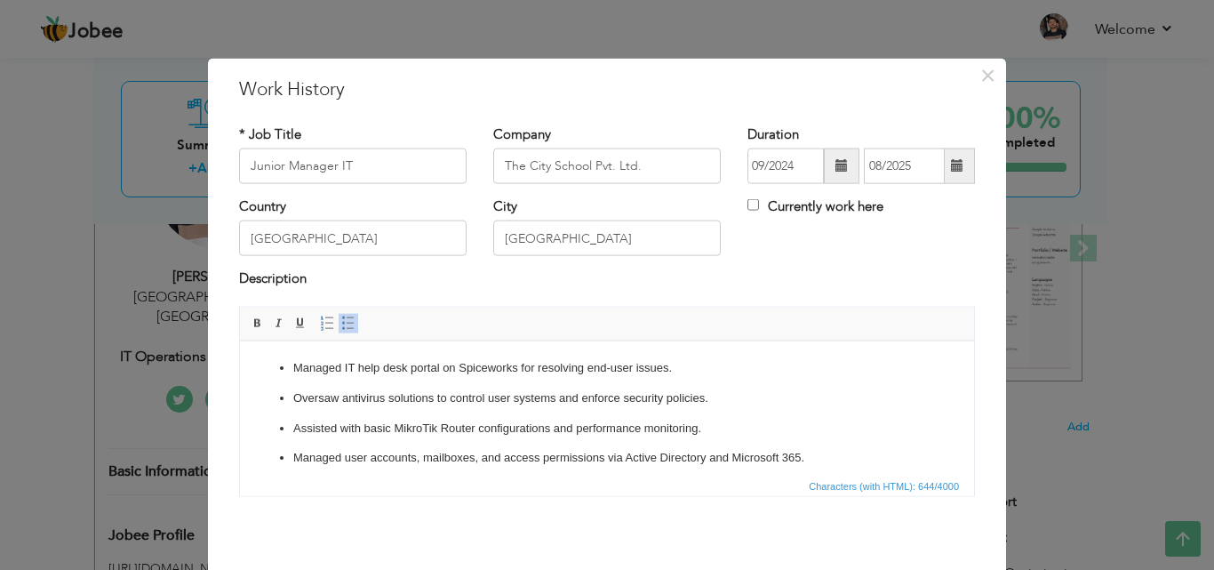
click at [542, 430] on p "Assisted with basic MikroTik Router configurations and performance monitoring." at bounding box center [606, 428] width 627 height 19
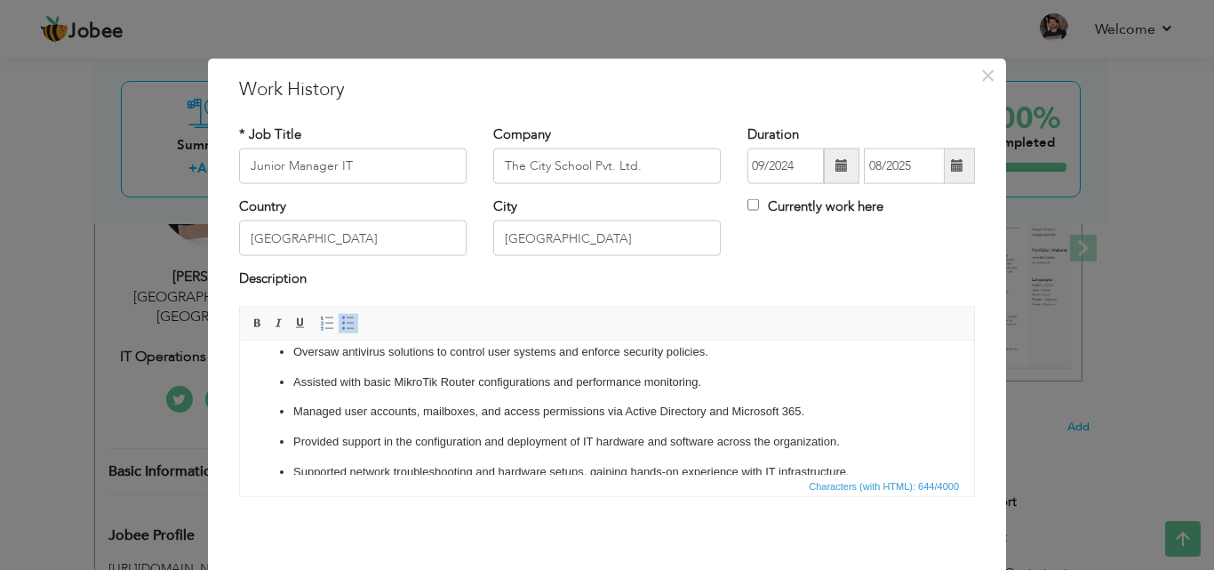
scroll to position [71, 0]
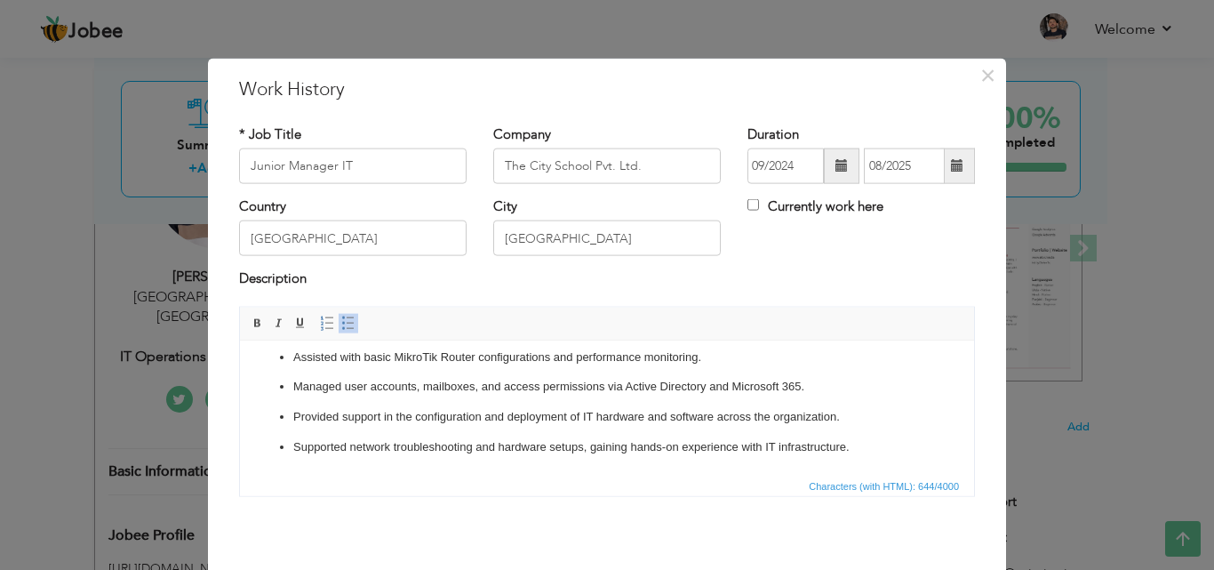
click at [876, 417] on p "Provided support in the configuration and deployment of IT hardware and softwar…" at bounding box center [606, 416] width 627 height 19
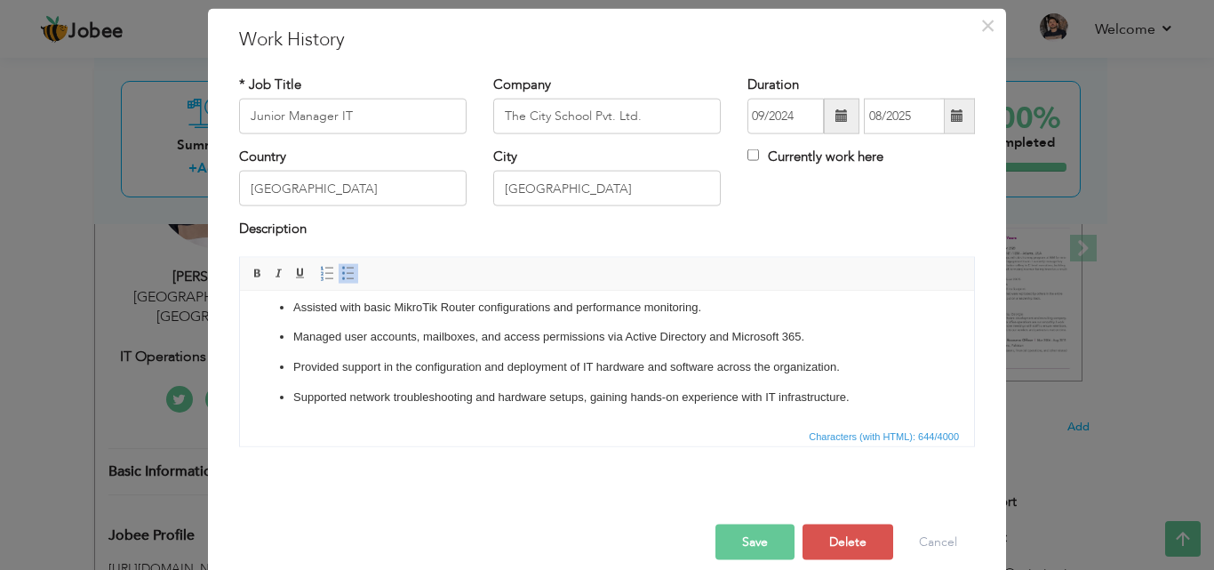
scroll to position [70, 0]
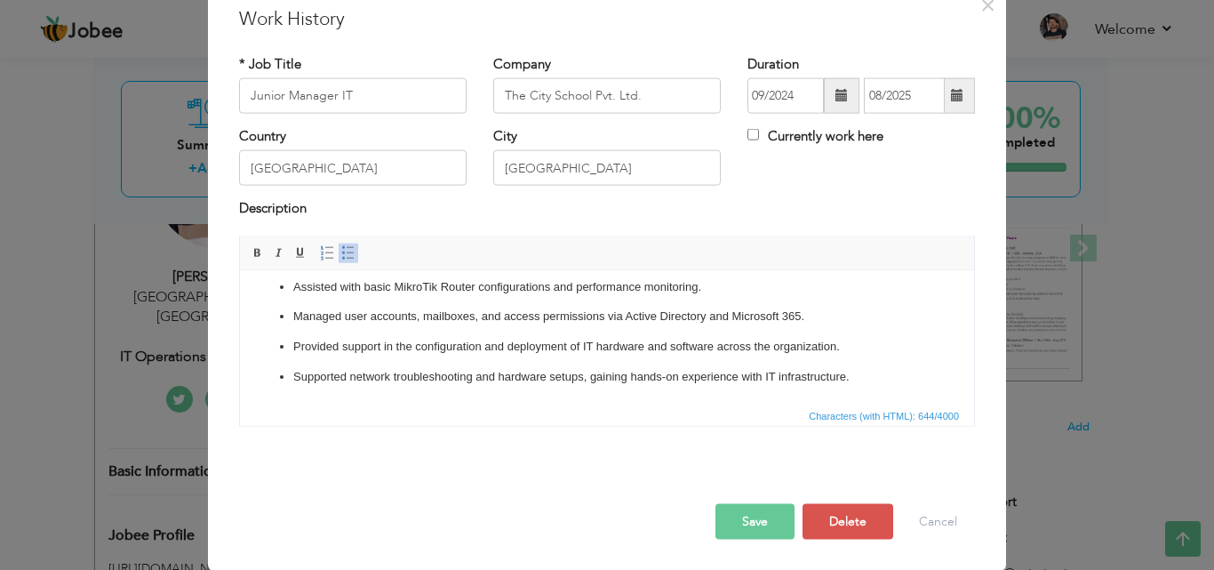
click at [745, 518] on button "Save" at bounding box center [754, 521] width 79 height 36
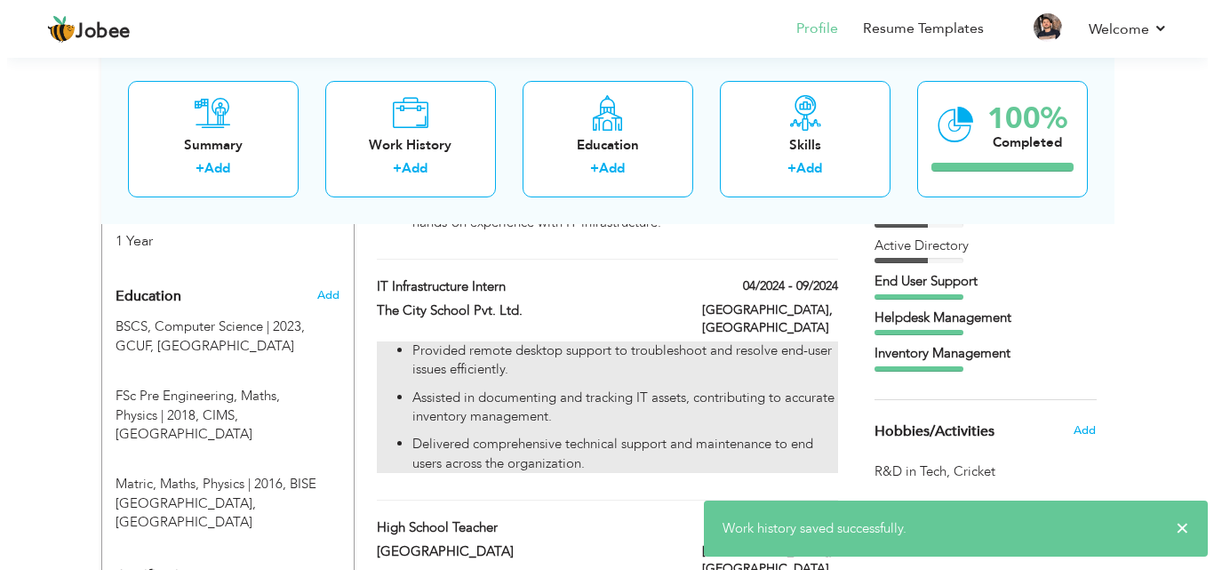
scroll to position [711, 0]
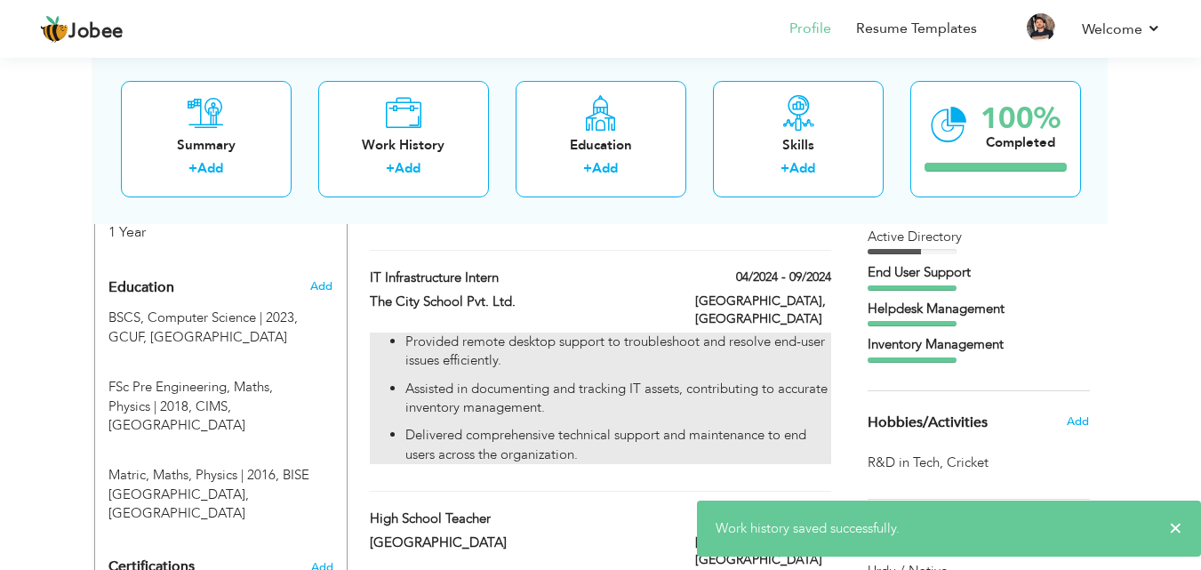
click at [502, 379] on p "Assisted in documenting and tracking IT assets, contributing to accurate invent…" at bounding box center [617, 398] width 425 height 38
type input "IT Infrastructure Intern"
type input "04/2024"
type input "09/2024"
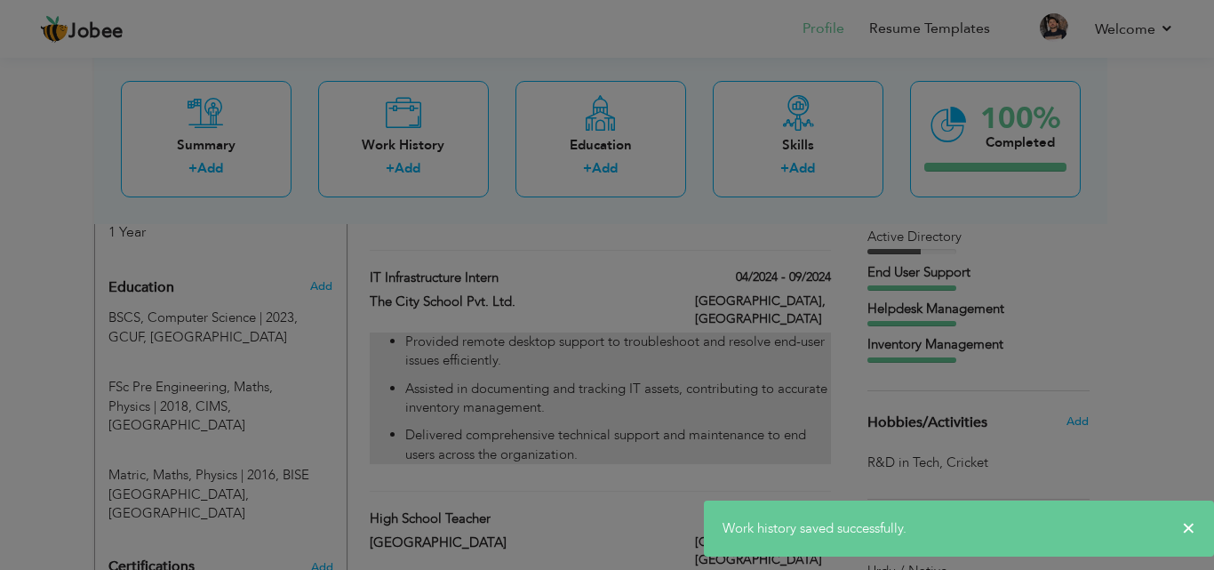
scroll to position [0, 0]
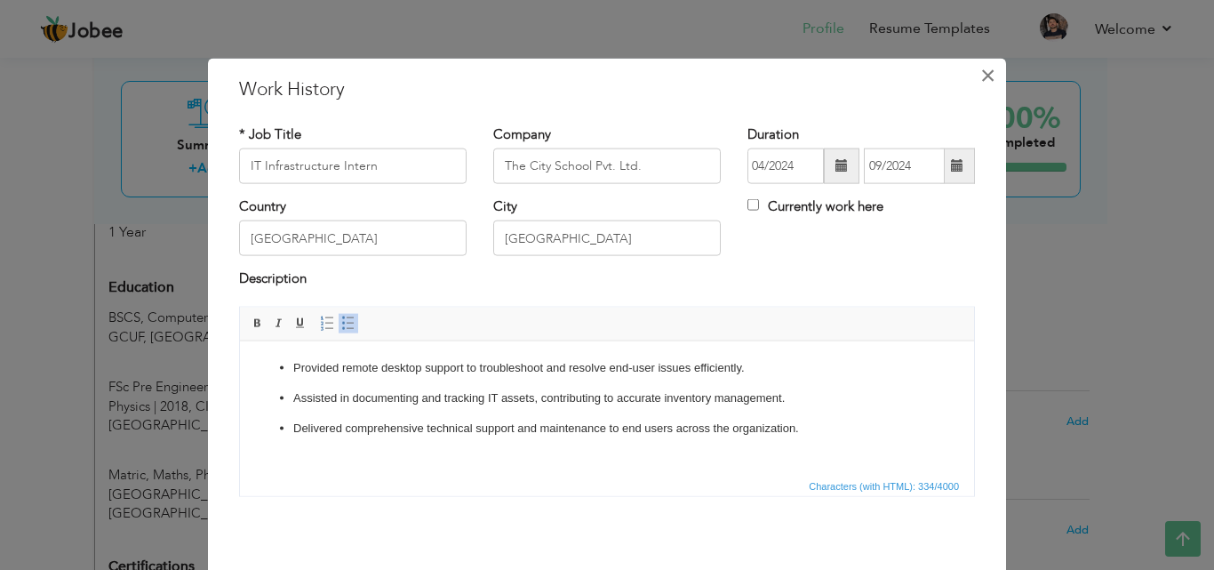
click at [986, 79] on span "×" at bounding box center [987, 75] width 15 height 32
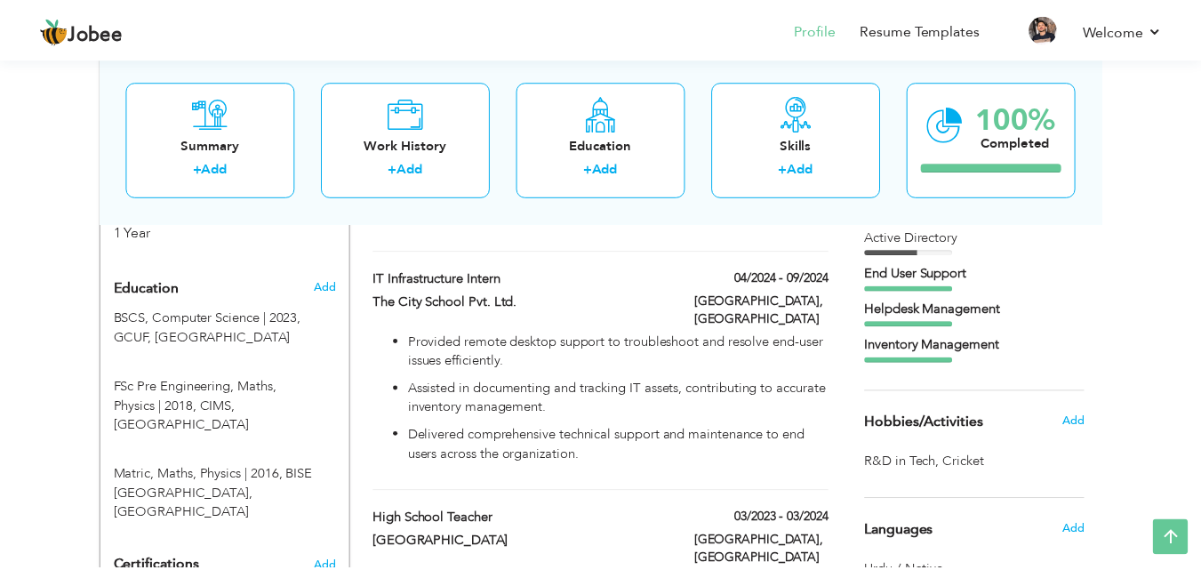
scroll to position [978, 0]
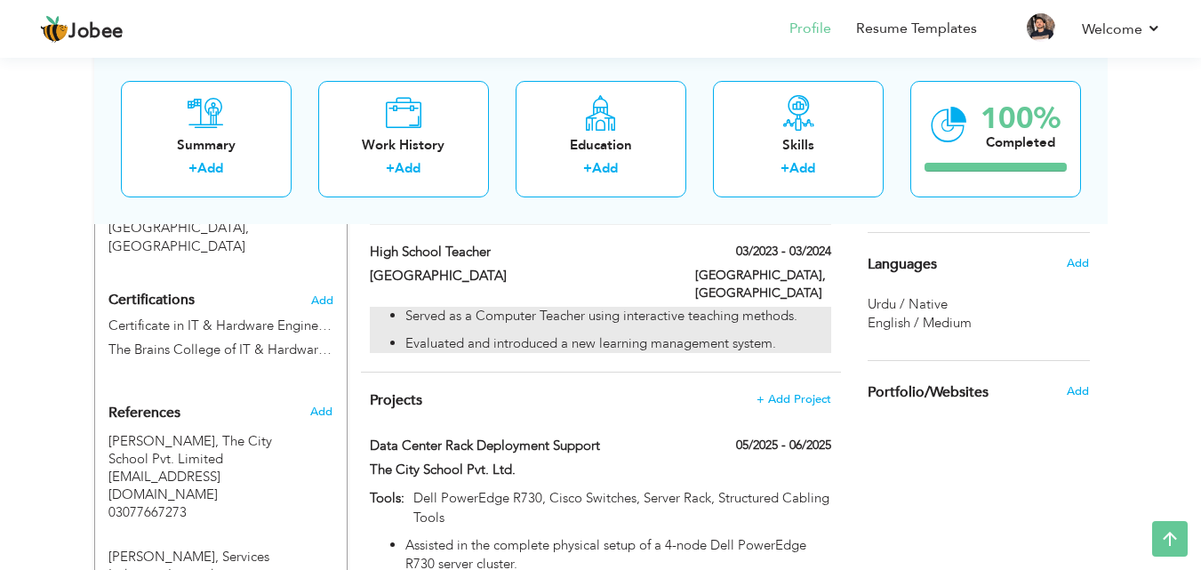
click at [720, 334] on p "Evaluated and introduced a new learning management system." at bounding box center [617, 343] width 425 height 19
type input "High School Teacher"
type input "[GEOGRAPHIC_DATA]"
type input "03/2023"
type input "03/2024"
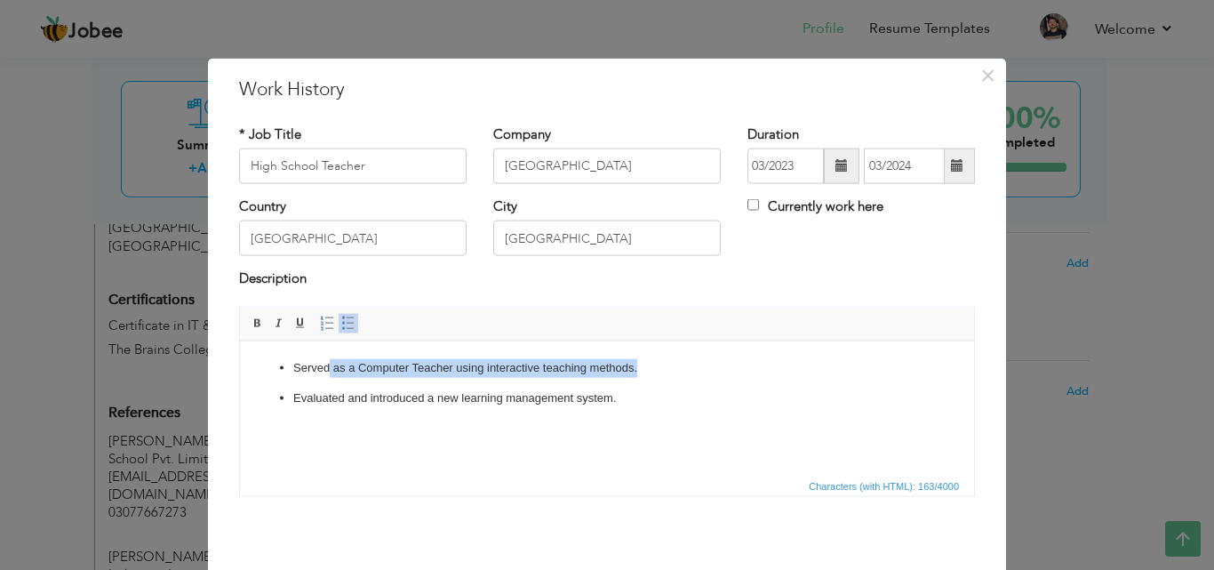
drag, startPoint x: 643, startPoint y: 369, endPoint x: 329, endPoint y: 362, distance: 313.8
click at [329, 362] on p "Served as a Computer Teacher using interactive teaching methods." at bounding box center [606, 367] width 627 height 19
click at [984, 83] on span "×" at bounding box center [987, 75] width 15 height 32
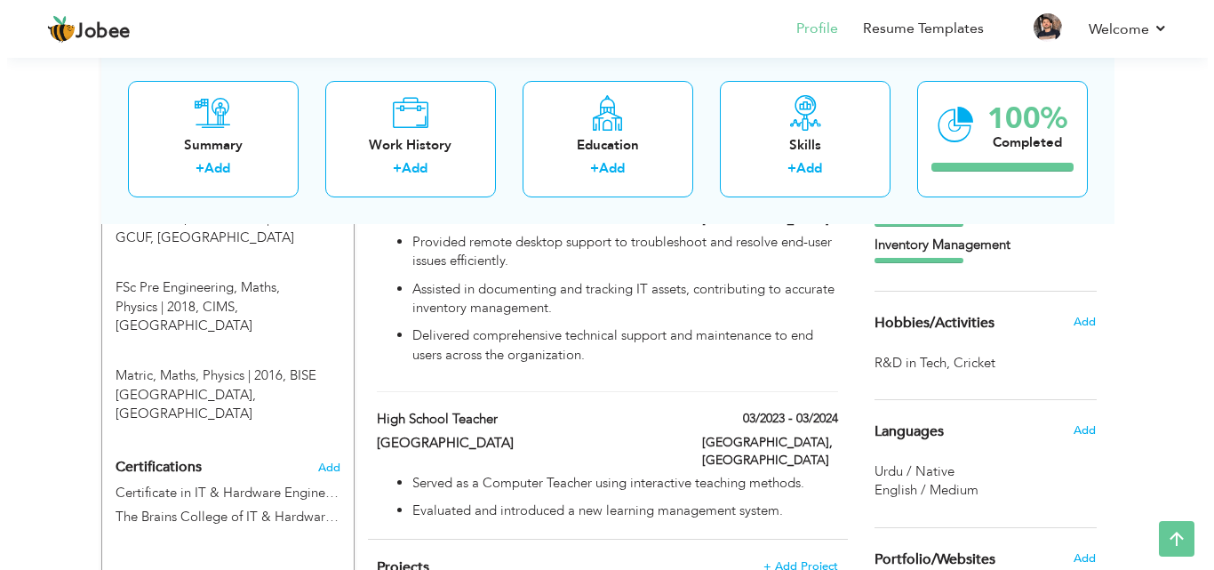
scroll to position [772, 0]
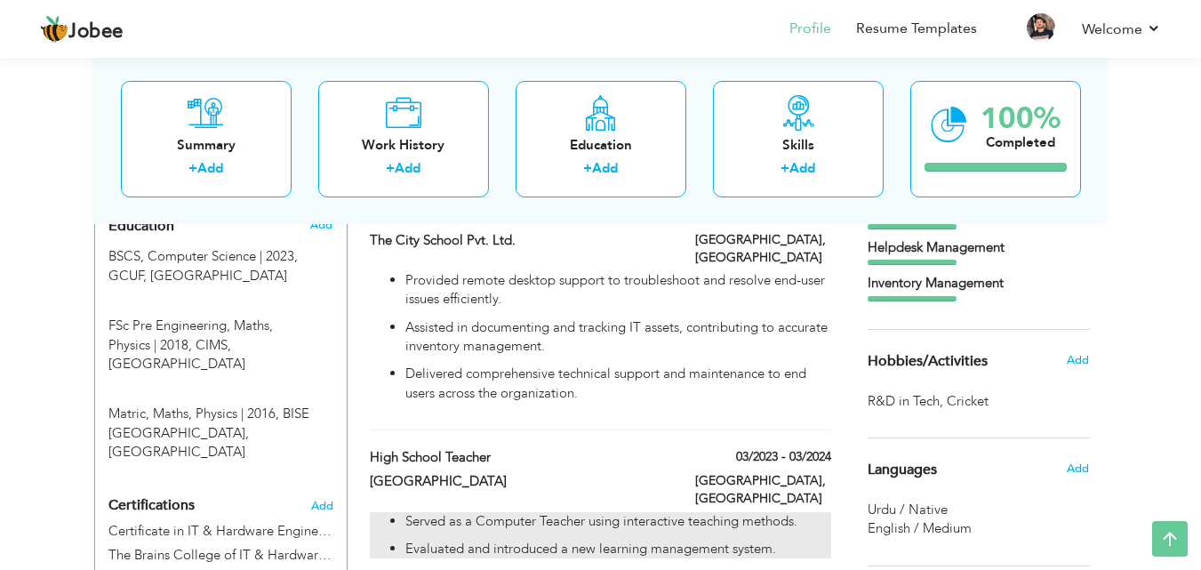
click at [747, 512] on ul "Served as a Computer Teacher using interactive teaching methods. Evaluated and …" at bounding box center [600, 535] width 460 height 47
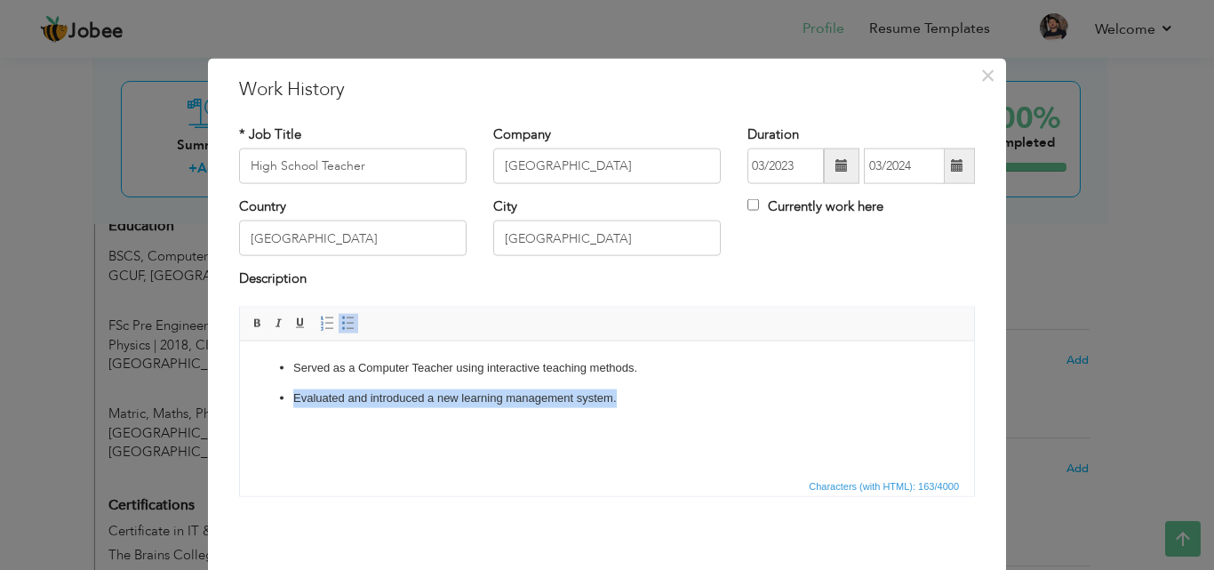
drag, startPoint x: 661, startPoint y: 396, endPoint x: 238, endPoint y: 429, distance: 424.3
click at [240, 425] on html "Served as a Computer Teacher using interactive teaching methods. Evaluated and …" at bounding box center [607, 382] width 734 height 84
copy p "Evaluated and introduced a new learning management system."
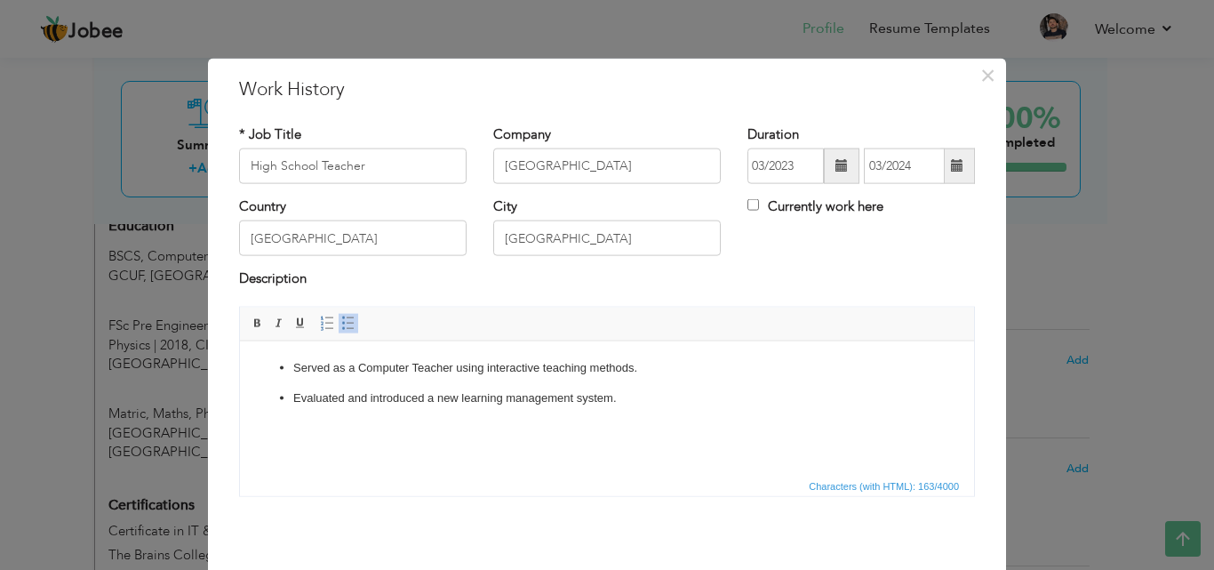
click at [293, 363] on p "Served as a Computer Teacher using interactive teaching methods." at bounding box center [606, 367] width 627 height 19
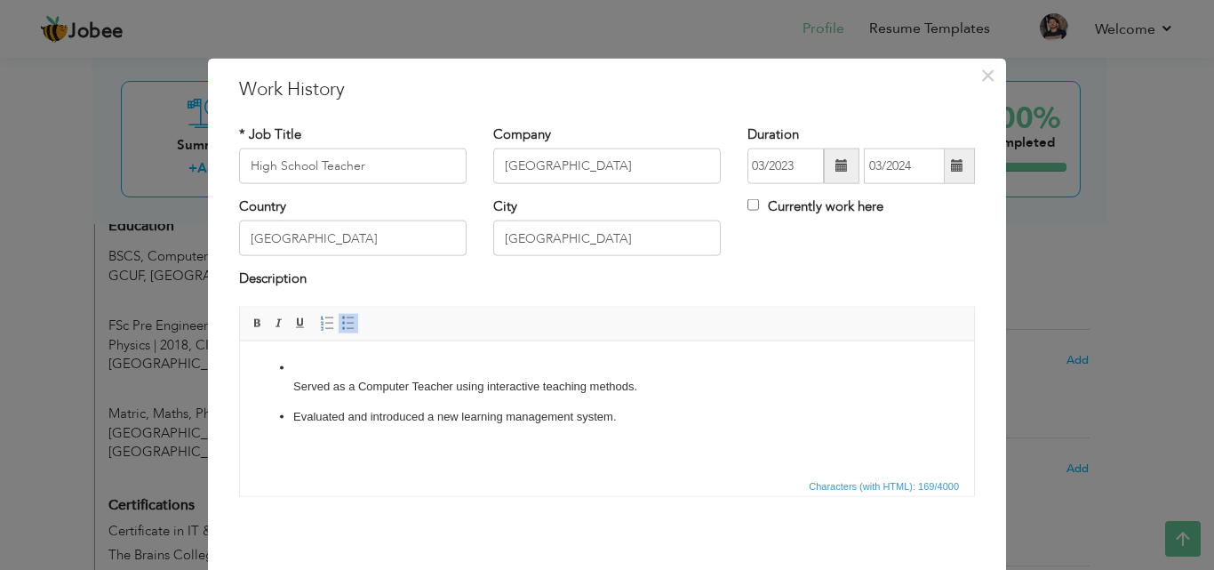
click at [307, 363] on p "​​​​​​​ Served as a Computer Teacher using interactive teaching methods." at bounding box center [606, 376] width 627 height 37
click at [296, 367] on p "Evaluated and introduced a new learning management system. ​​​​​​​ Served as a …" at bounding box center [606, 376] width 627 height 37
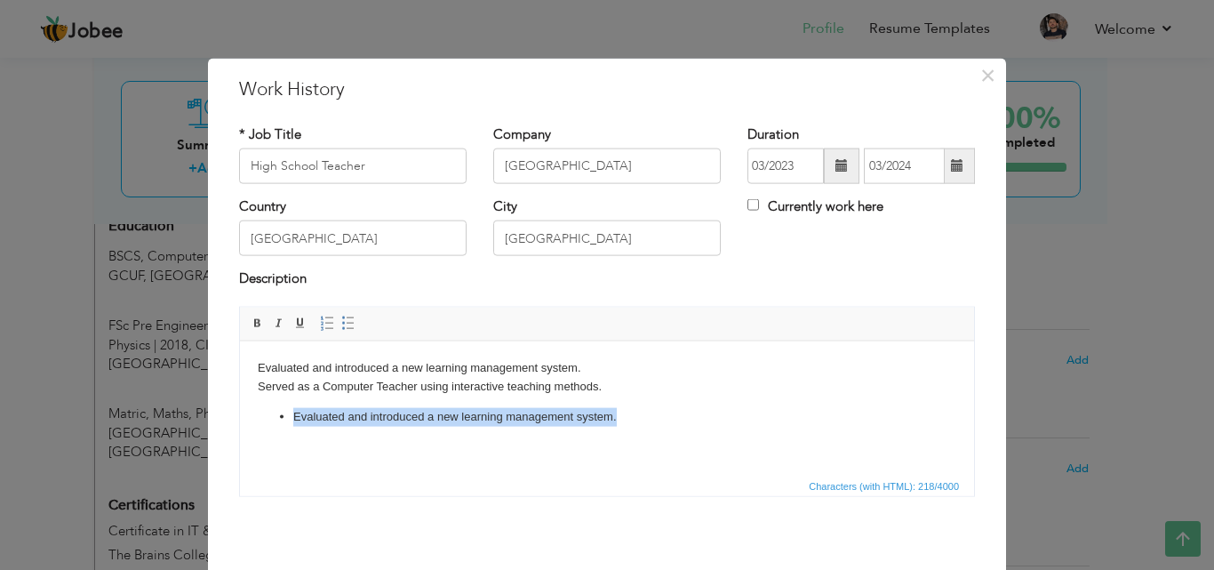
drag, startPoint x: 644, startPoint y: 419, endPoint x: 265, endPoint y: 412, distance: 379.5
click at [265, 412] on ul "Evaluated and introduced a new learning management system." at bounding box center [607, 416] width 699 height 19
click at [341, 321] on span at bounding box center [348, 322] width 14 height 14
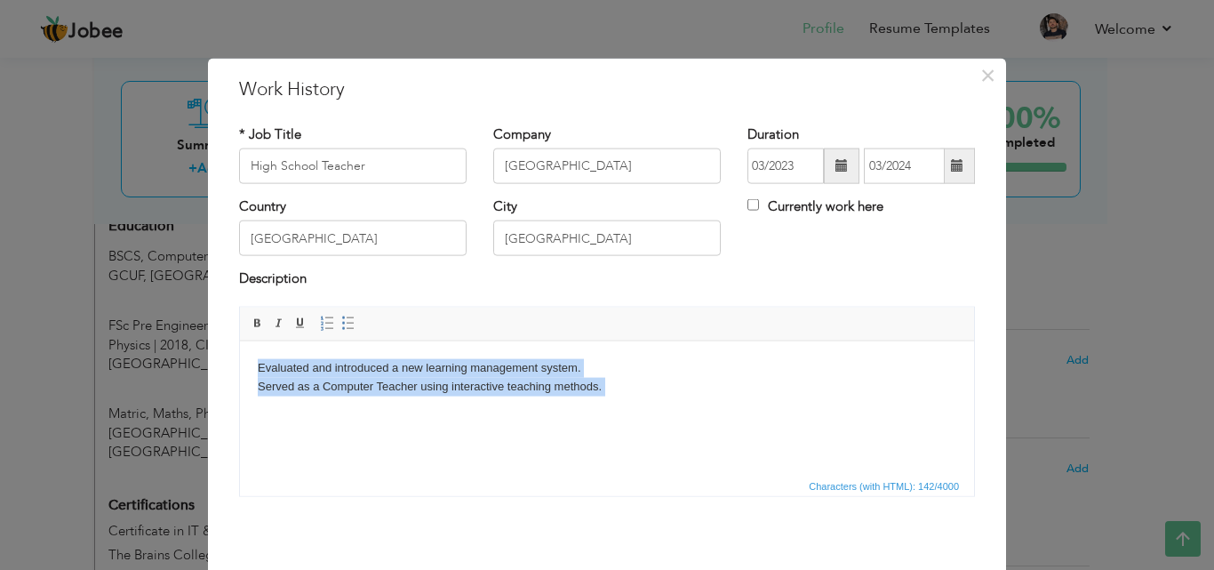
drag, startPoint x: 642, startPoint y: 403, endPoint x: 238, endPoint y: 361, distance: 405.6
click at [240, 361] on html "Evaluated and introduced a new learning management system. Served as a Computer…" at bounding box center [607, 391] width 734 height 102
click at [341, 323] on span at bounding box center [348, 322] width 14 height 14
copy p "Evaluated and introduced a new learning management system. Served as a Computer…"
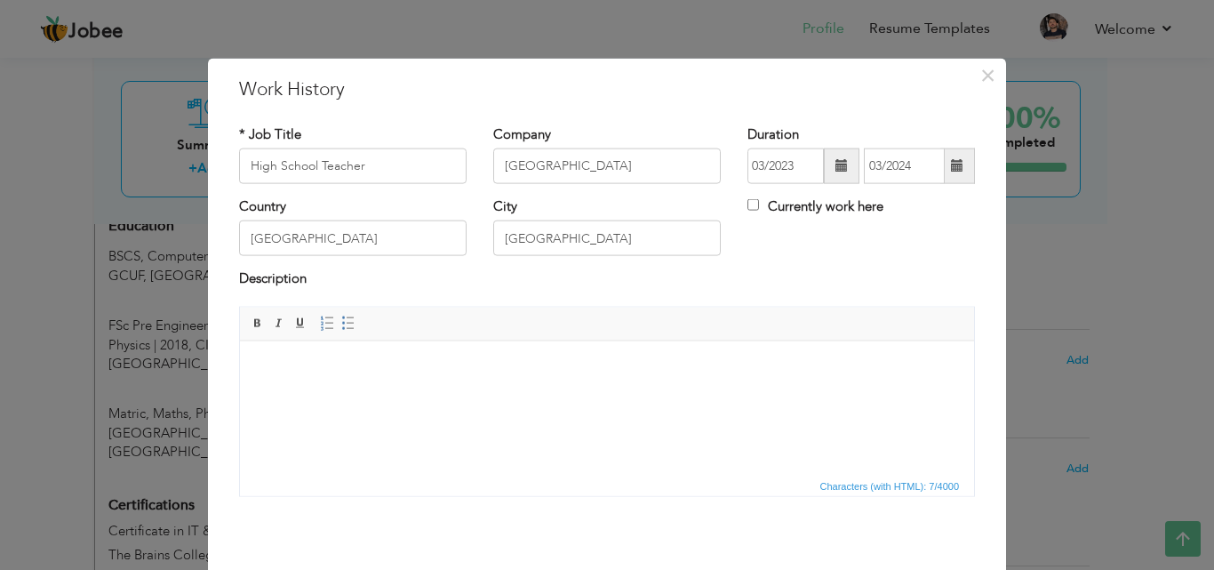
click at [418, 395] on html "​​​​​​​" at bounding box center [607, 367] width 734 height 54
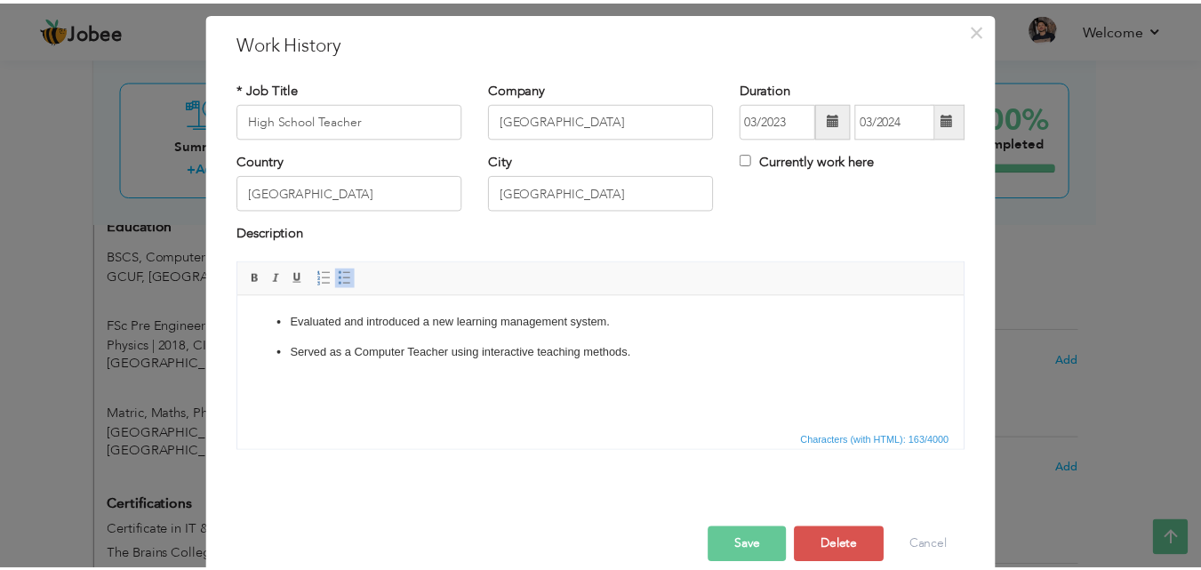
scroll to position [70, 0]
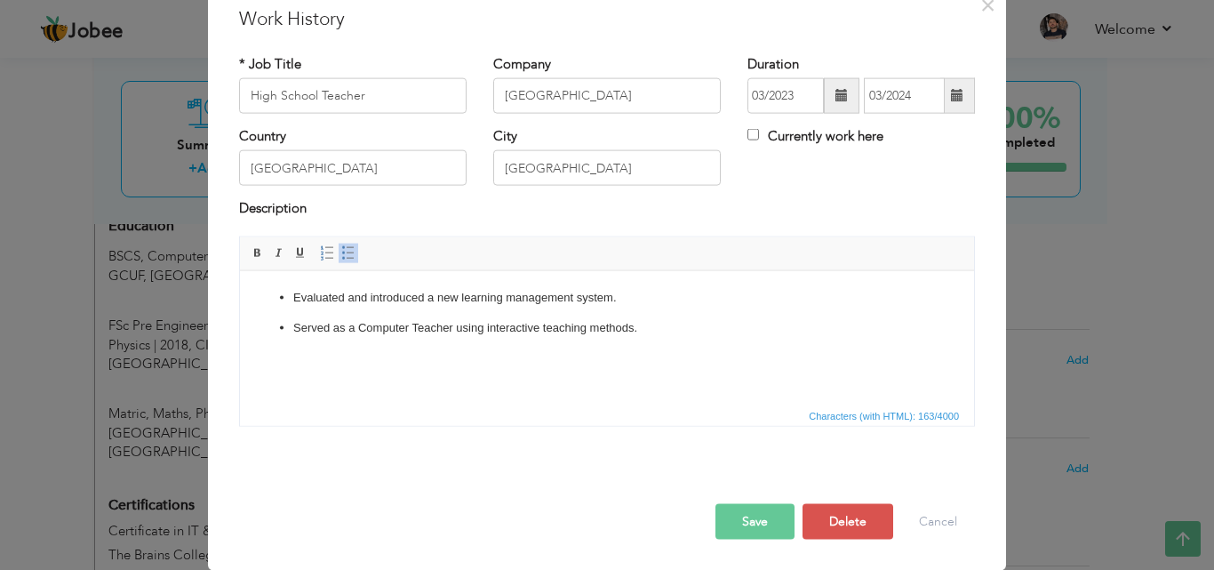
click at [754, 511] on button "Save" at bounding box center [754, 521] width 79 height 36
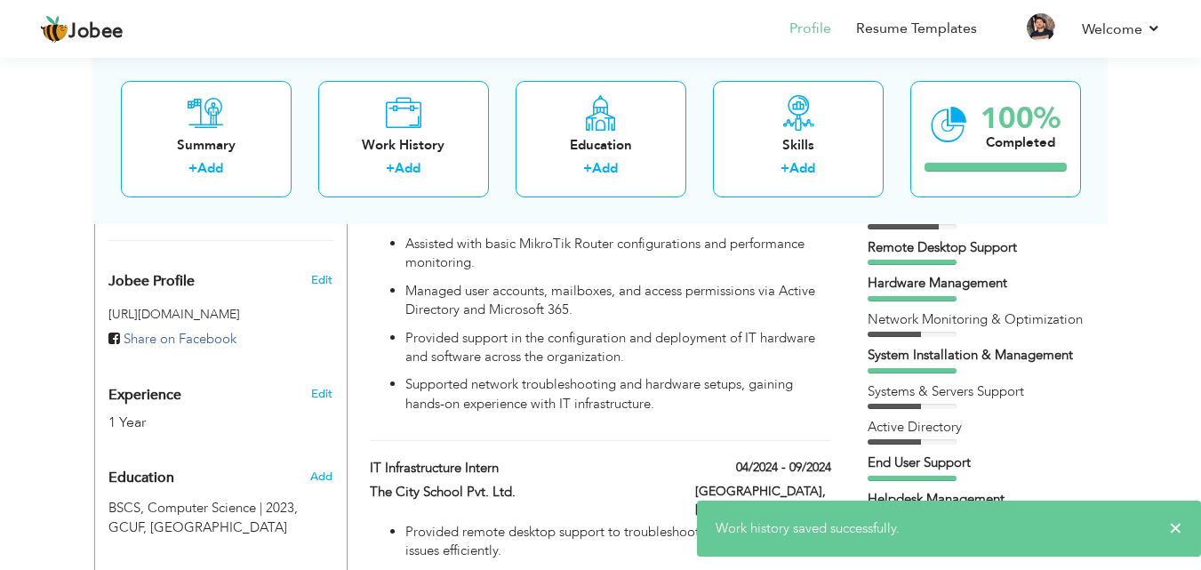
scroll to position [0, 0]
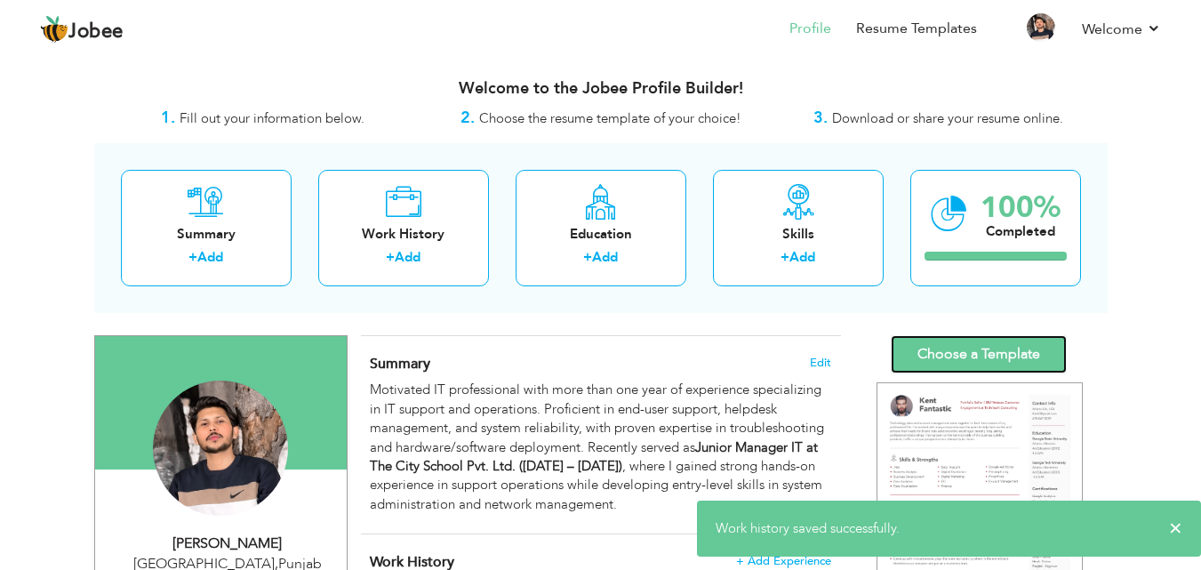
click at [985, 352] on link "Choose a Template" at bounding box center [978, 354] width 176 height 38
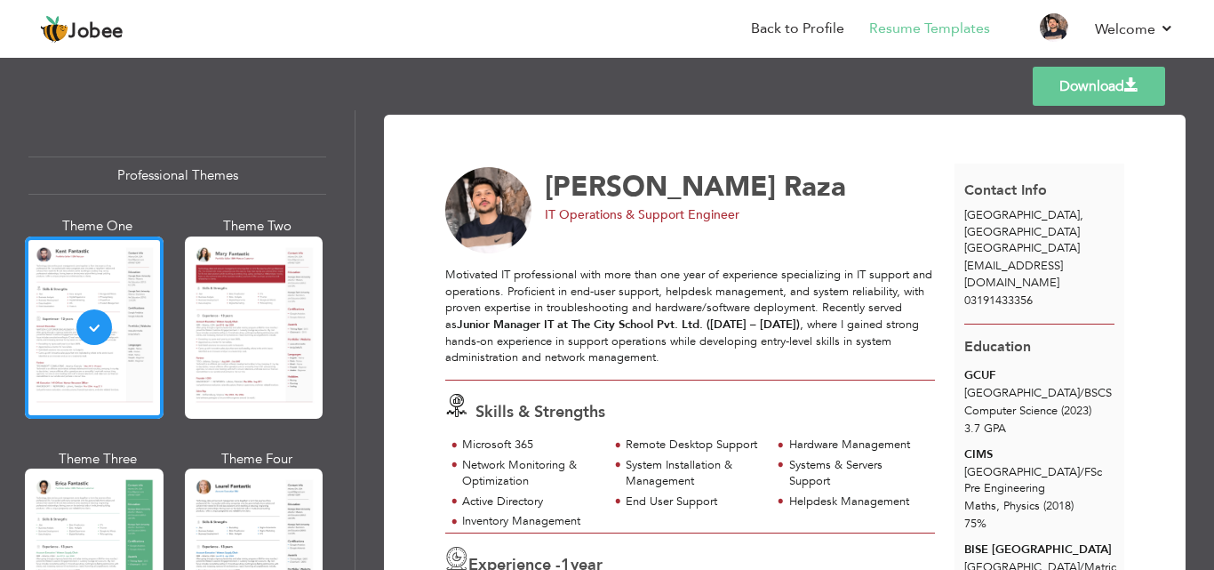
click at [1101, 93] on link "Download" at bounding box center [1099, 86] width 132 height 39
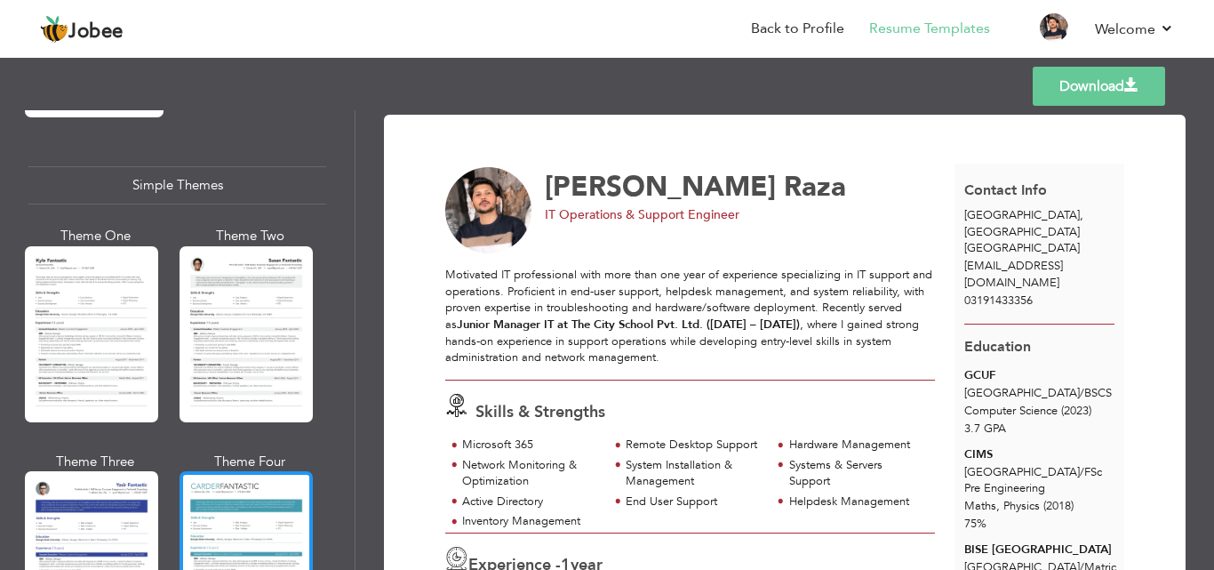
scroll to position [3164, 0]
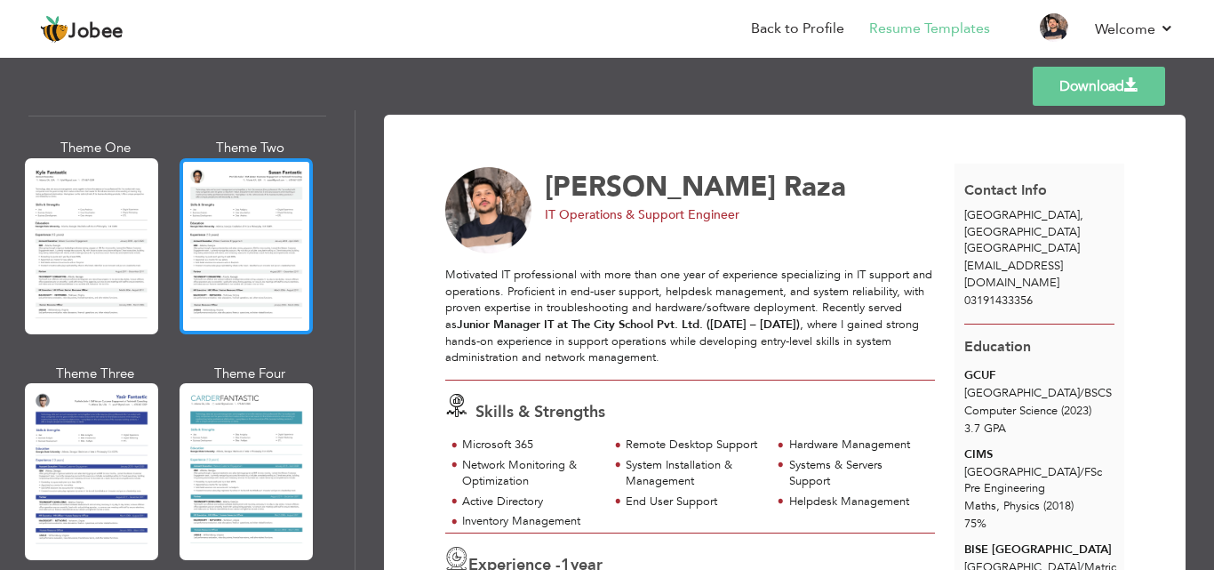
click at [286, 267] on div at bounding box center [246, 246] width 133 height 176
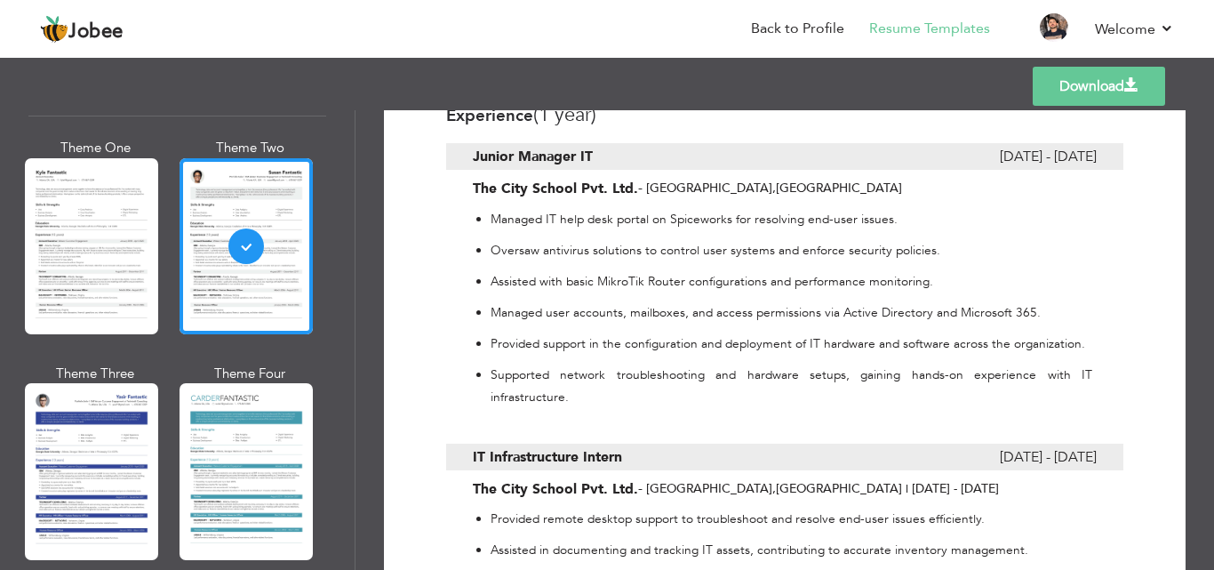
scroll to position [444, 0]
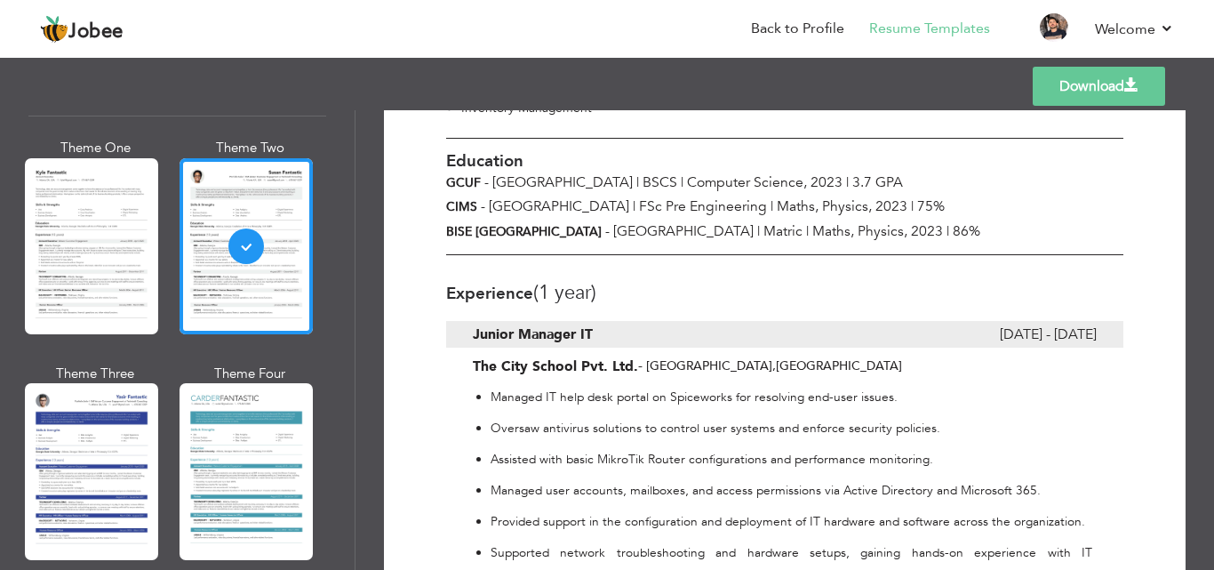
click at [906, 227] on div at bounding box center [784, 197] width 677 height 116
click at [905, 227] on div at bounding box center [784, 197] width 677 height 116
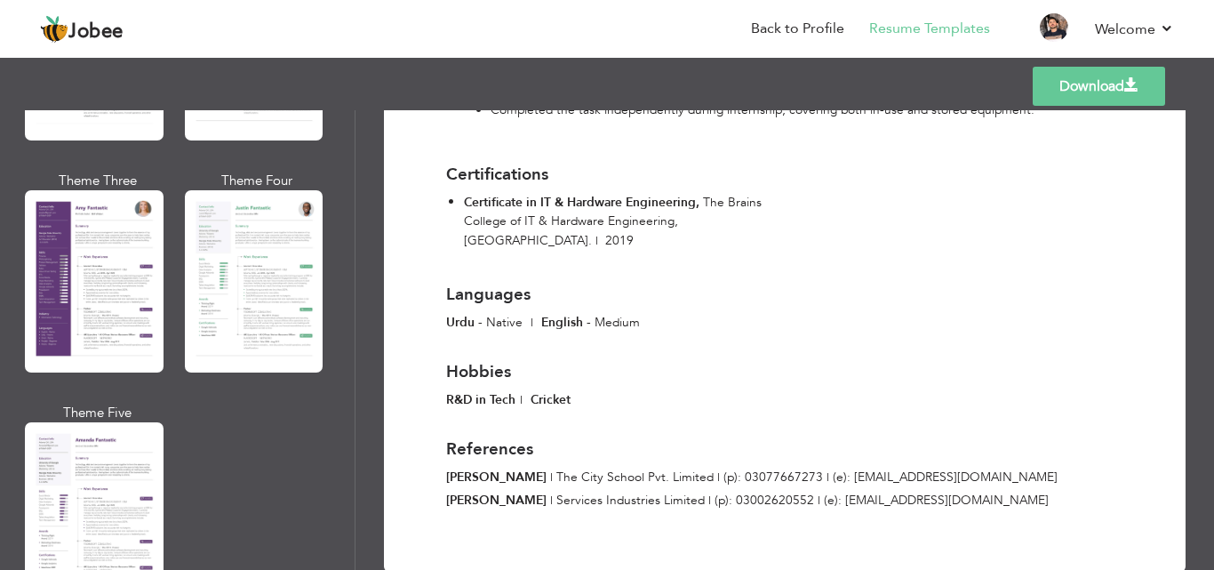
scroll to position [1564, 0]
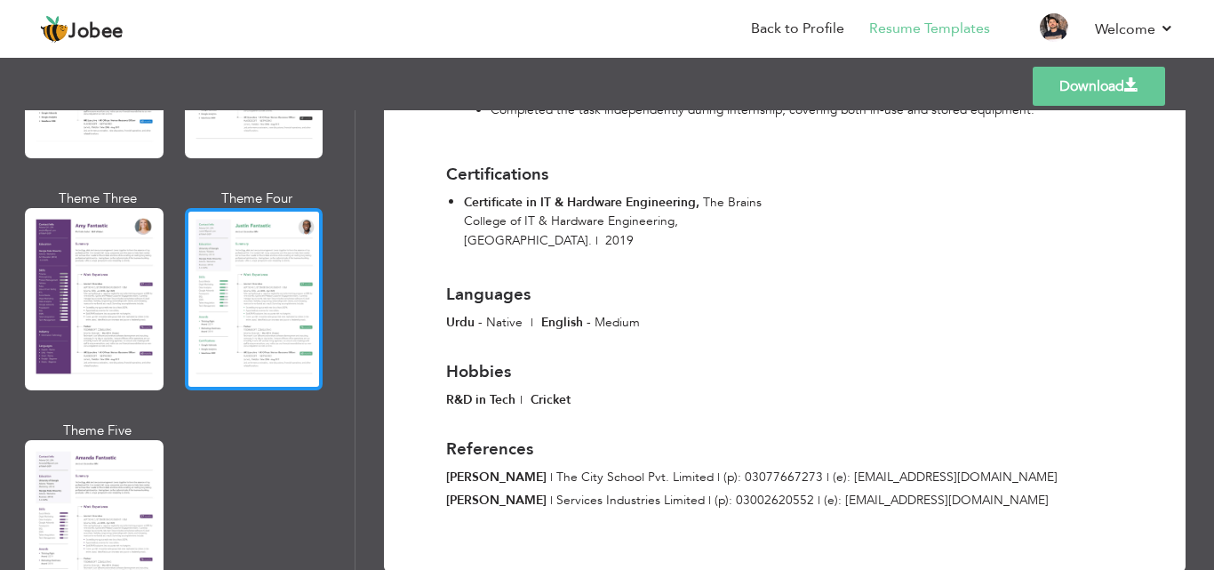
click at [306, 296] on div at bounding box center [254, 299] width 139 height 182
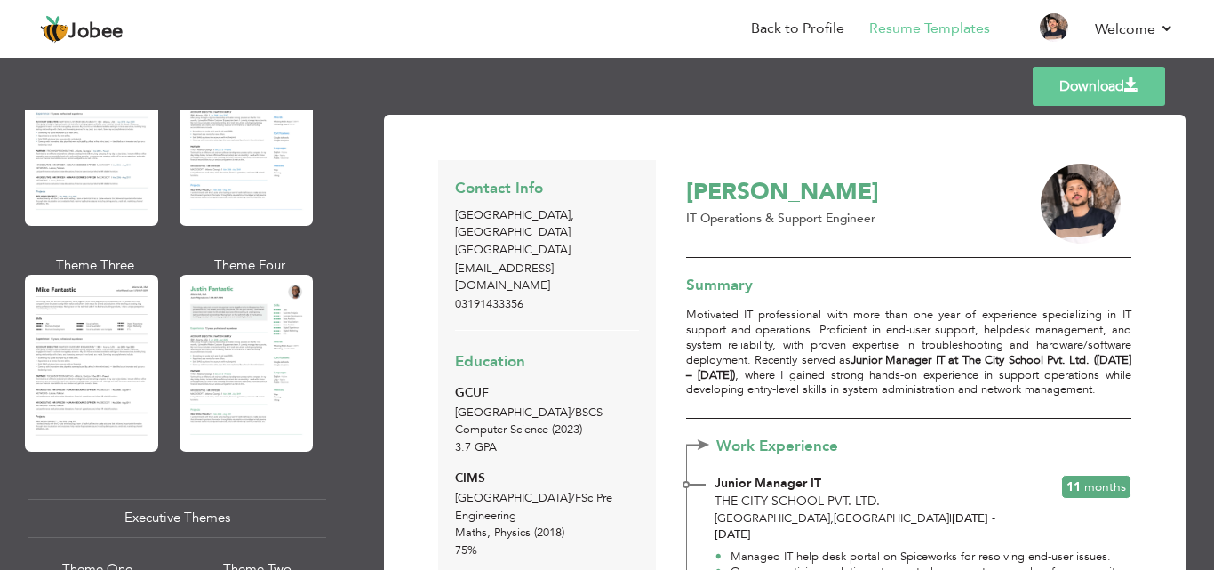
scroll to position [942, 0]
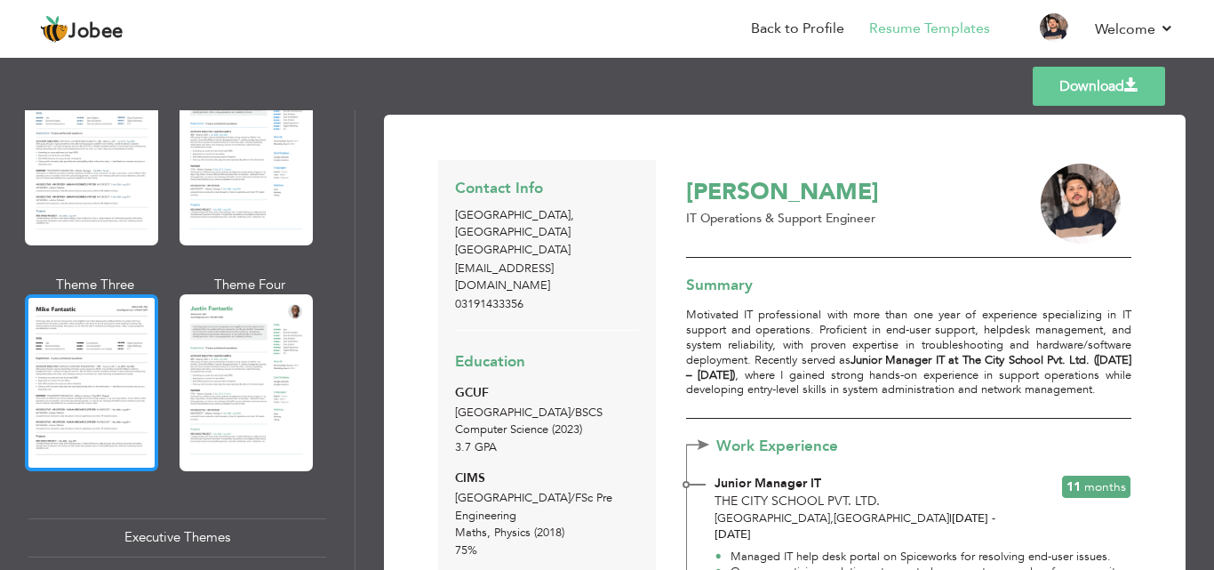
click at [44, 362] on div at bounding box center [91, 382] width 133 height 176
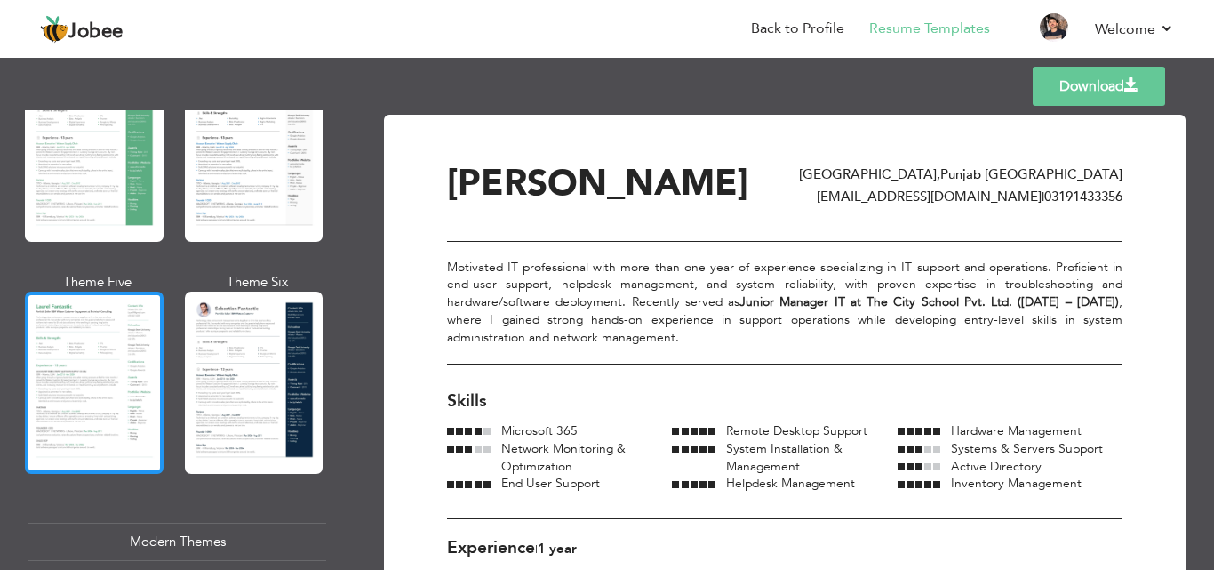
scroll to position [320, 0]
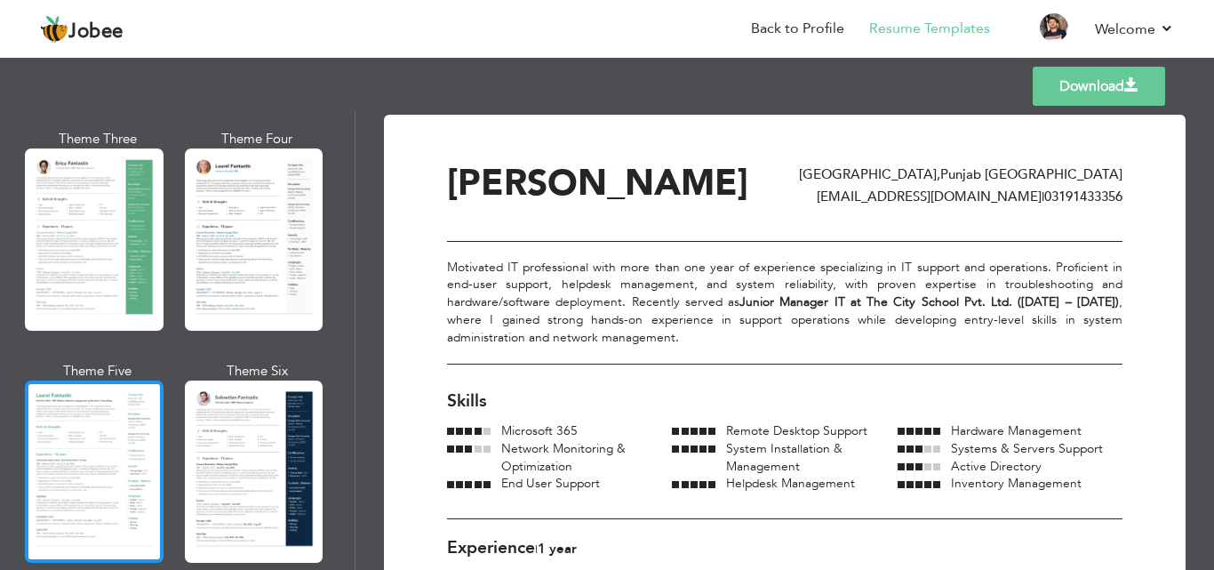
click at [82, 437] on div at bounding box center [94, 471] width 139 height 182
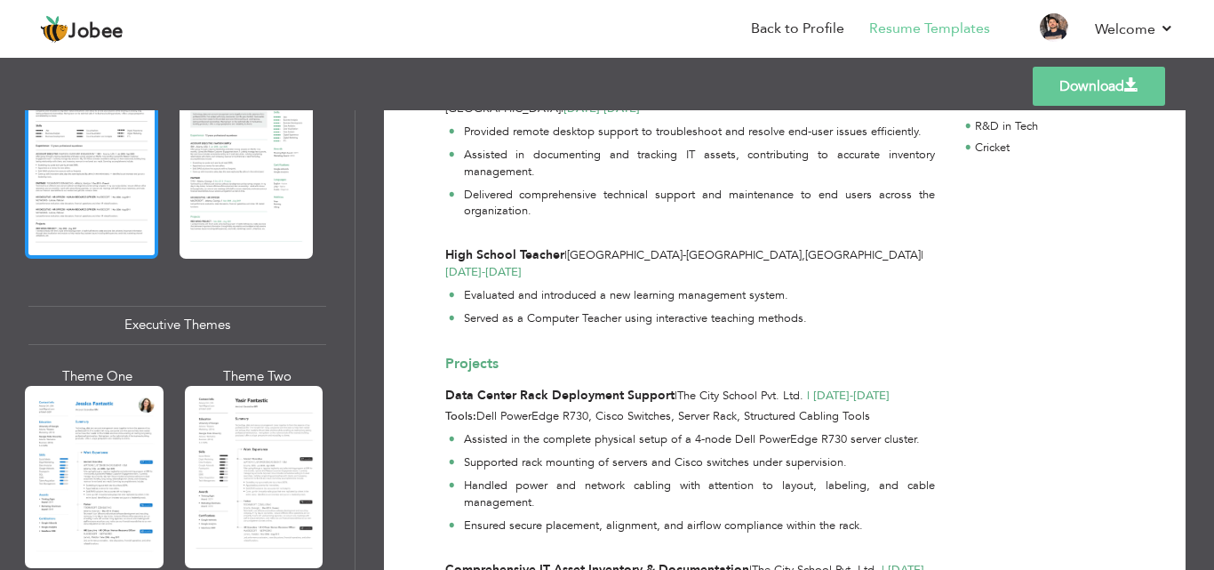
scroll to position [1155, 0]
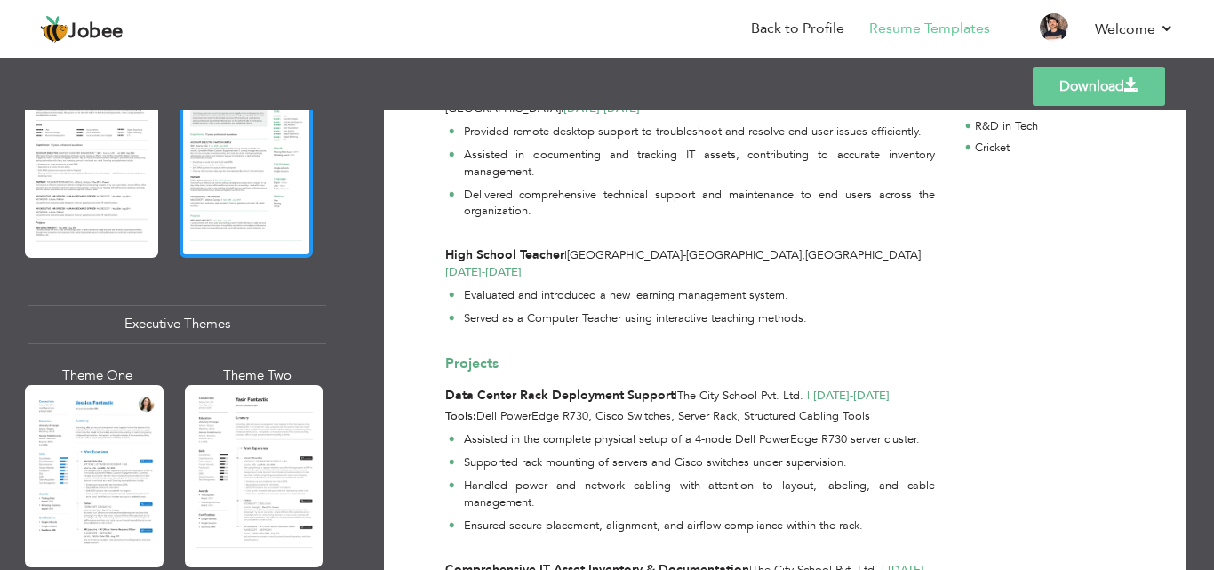
click at [263, 221] on div at bounding box center [246, 169] width 133 height 176
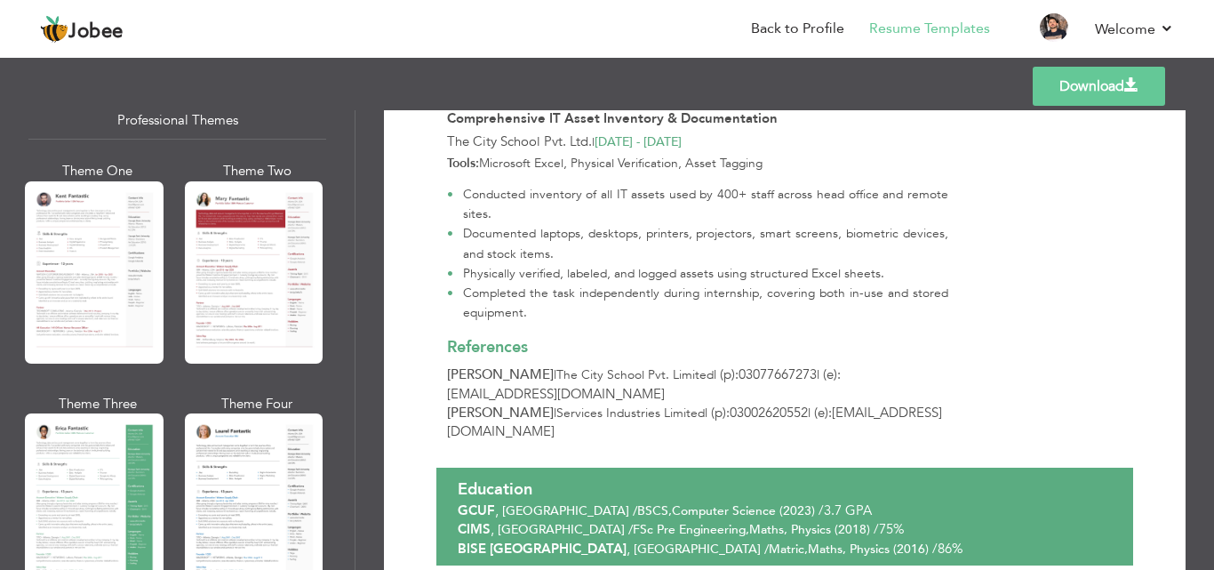
scroll to position [0, 0]
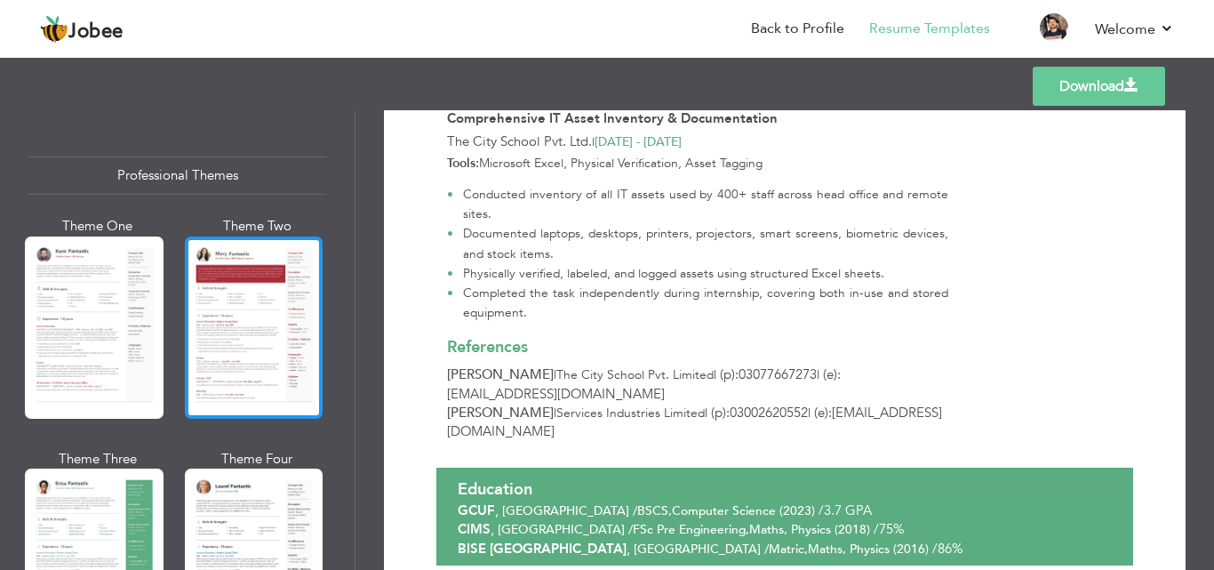
click at [288, 323] on div at bounding box center [254, 327] width 139 height 182
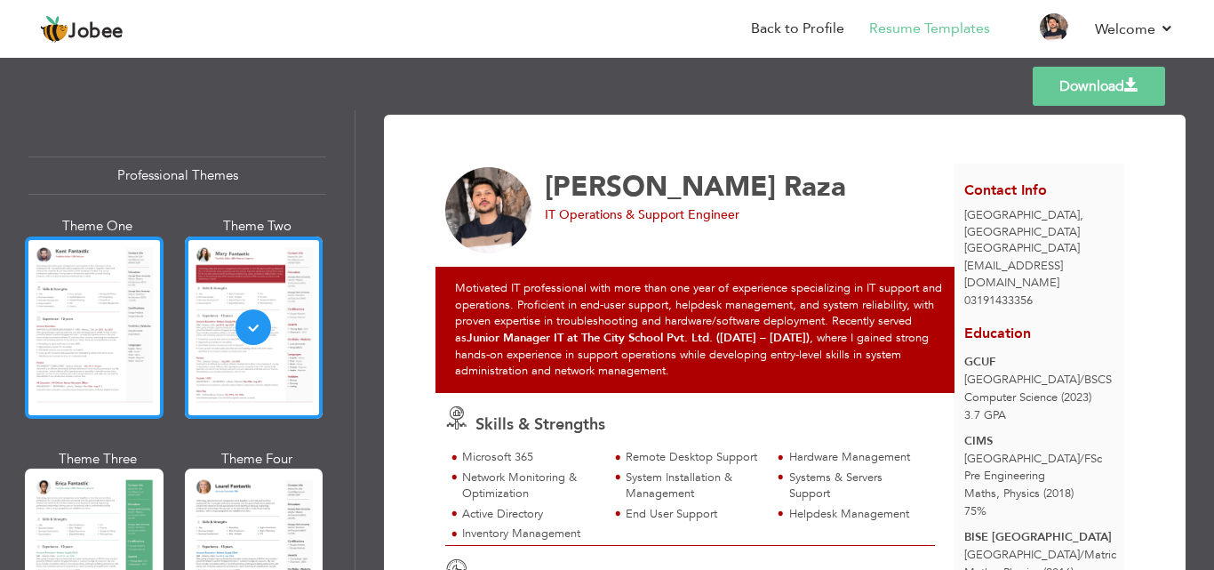
click at [108, 306] on div at bounding box center [94, 327] width 139 height 182
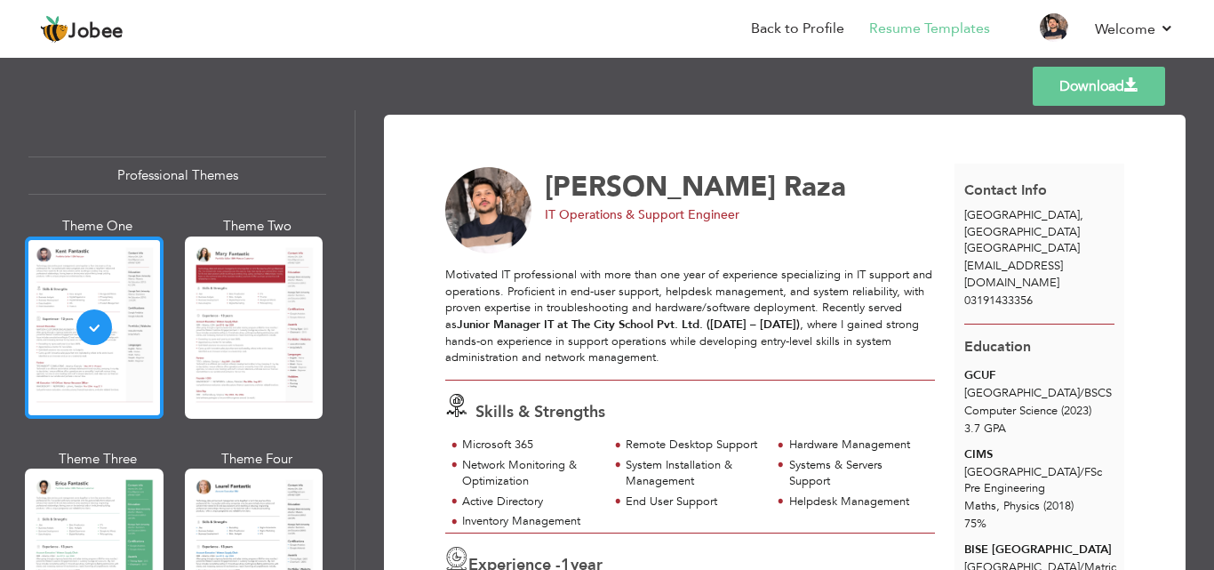
click at [68, 309] on div at bounding box center [94, 327] width 139 height 182
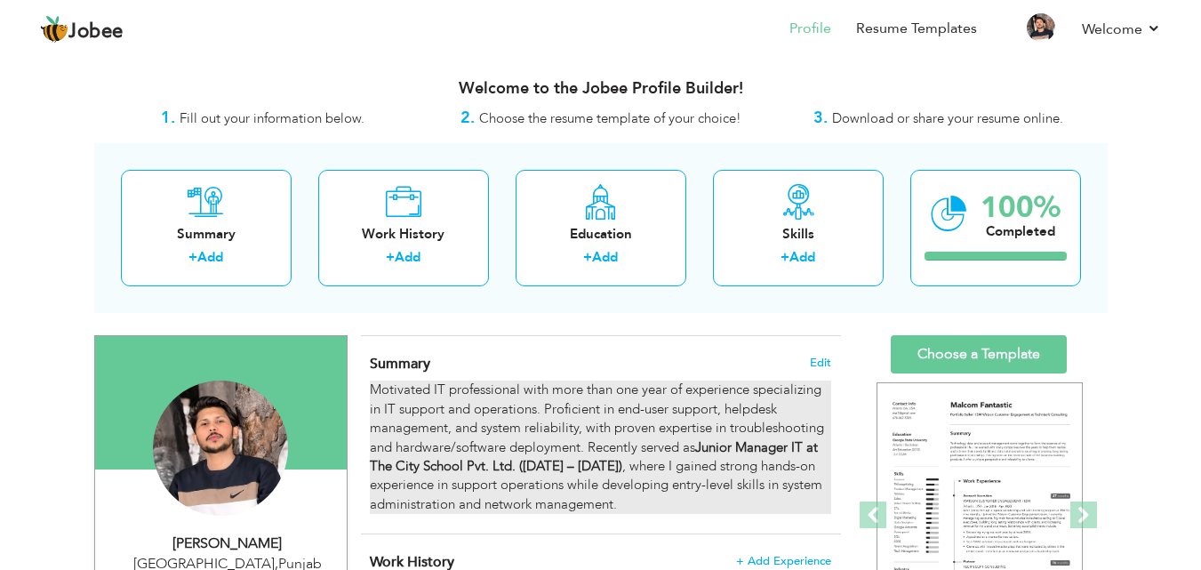
click at [768, 451] on strong "Junior Manager IT at The City School Pvt. Ltd. ([DATE] – [DATE])" at bounding box center [594, 456] width 448 height 36
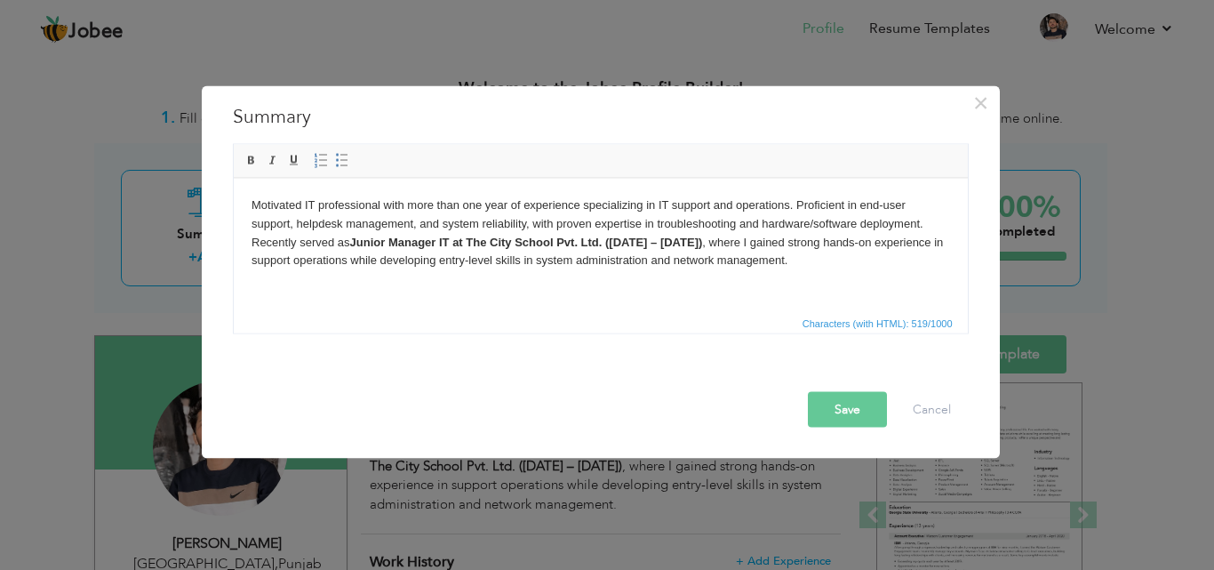
click at [603, 242] on strong "Junior Manager IT at The City School Pvt. Ltd. ([DATE] – [DATE])" at bounding box center [525, 241] width 353 height 13
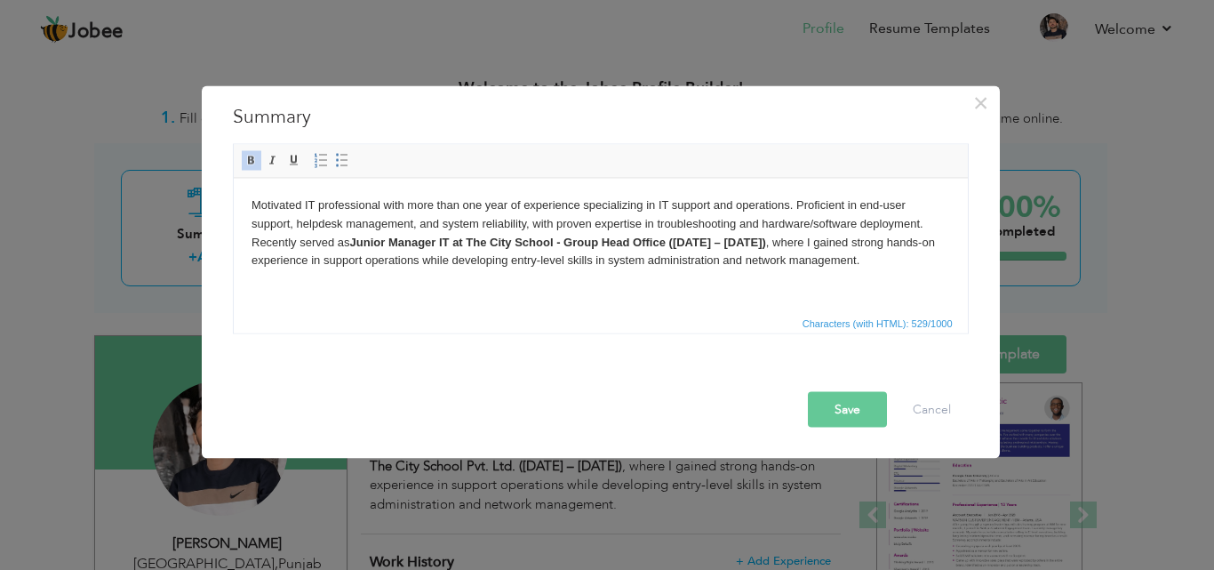
click at [844, 403] on button "Save" at bounding box center [847, 409] width 79 height 36
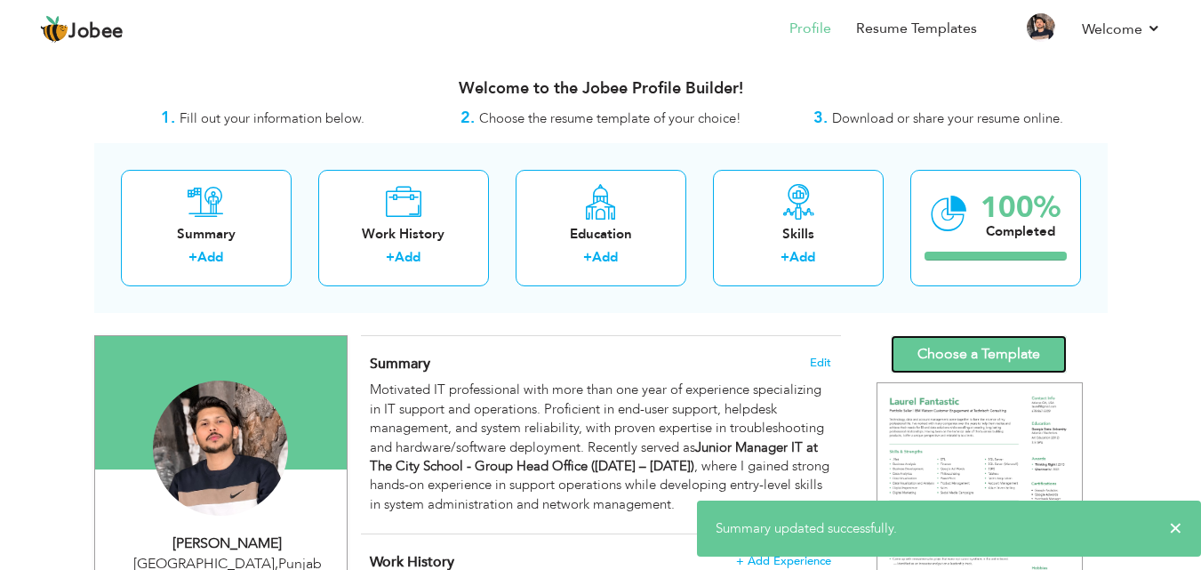
click at [970, 355] on link "Choose a Template" at bounding box center [978, 354] width 176 height 38
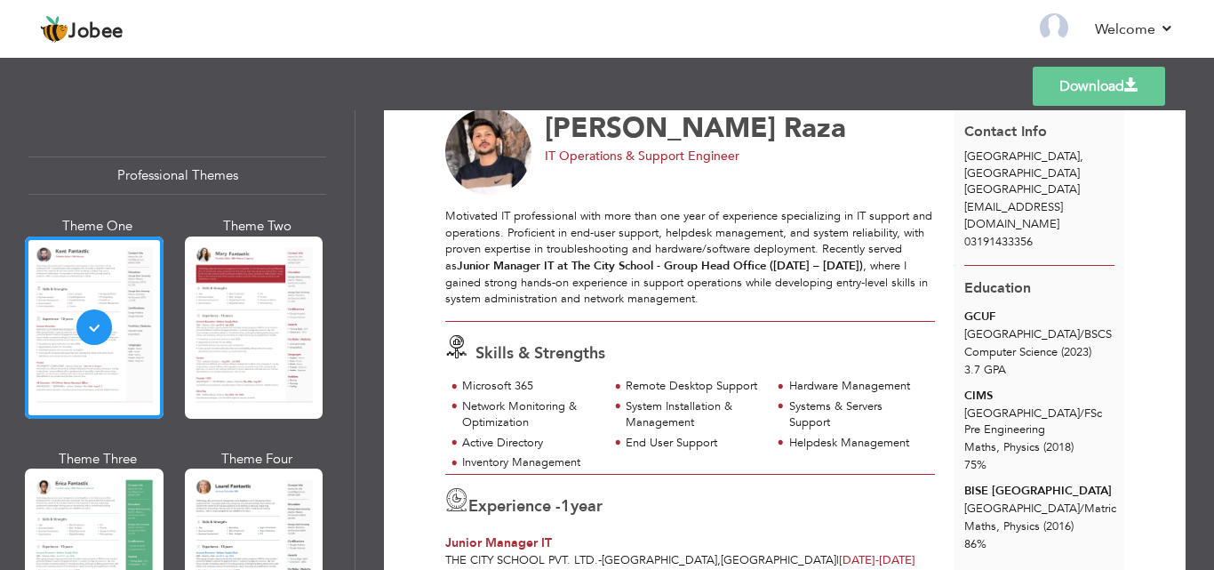
scroll to position [89, 0]
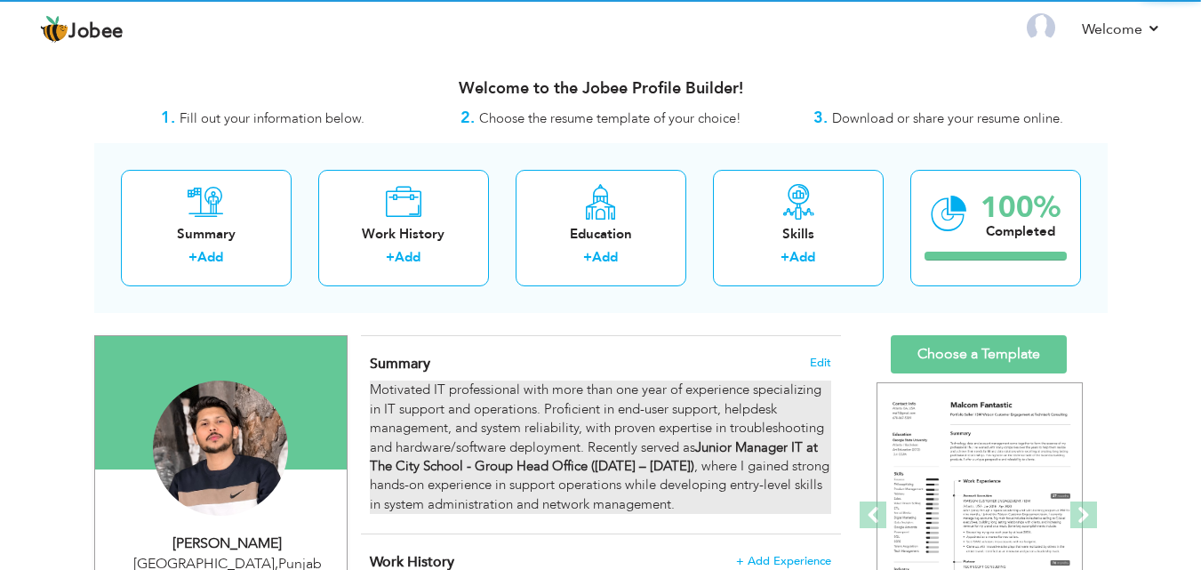
click at [666, 458] on strong "Junior Manager IT at The City School - Group Head Office ([DATE] – [DATE])" at bounding box center [594, 456] width 448 height 36
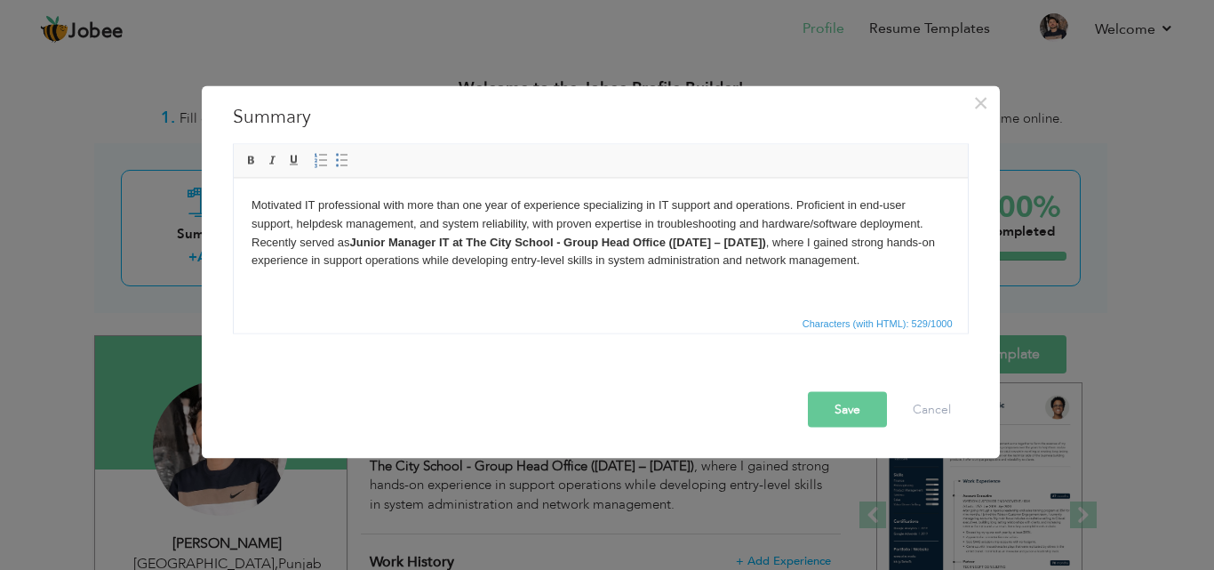
click at [735, 203] on body "Motivated IT professional with more than one year of experience specializing in…" at bounding box center [600, 233] width 699 height 74
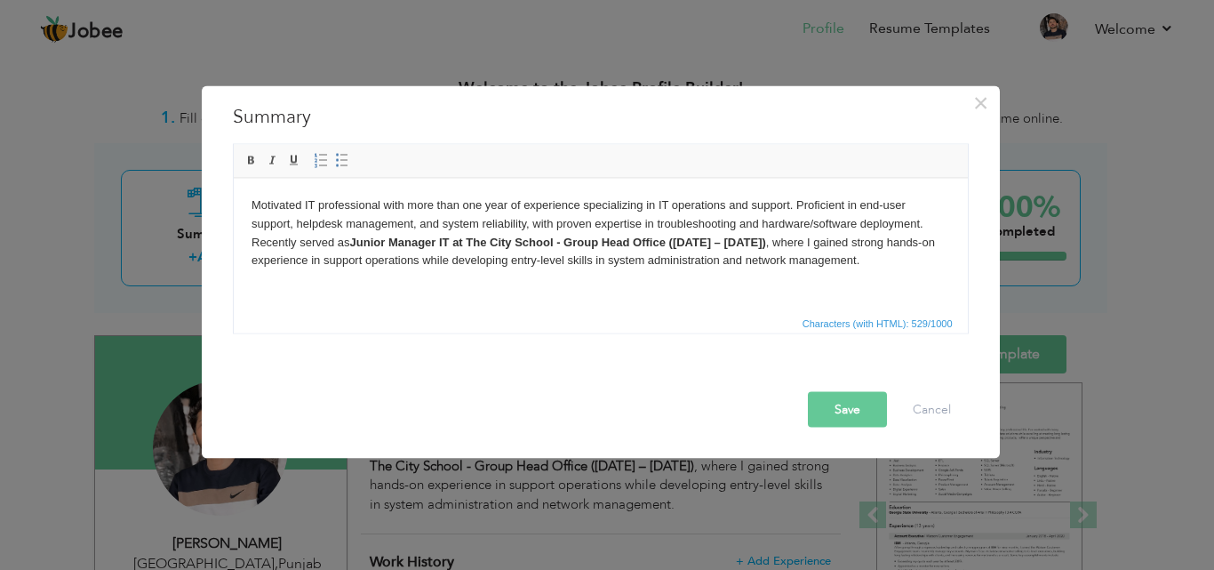
click at [811, 221] on body "Motivated IT professional with more than one year of experience specializing in…" at bounding box center [600, 233] width 699 height 74
click at [584, 260] on body "Motivated IT professional with more than one year of experience specializing in…" at bounding box center [600, 233] width 699 height 74
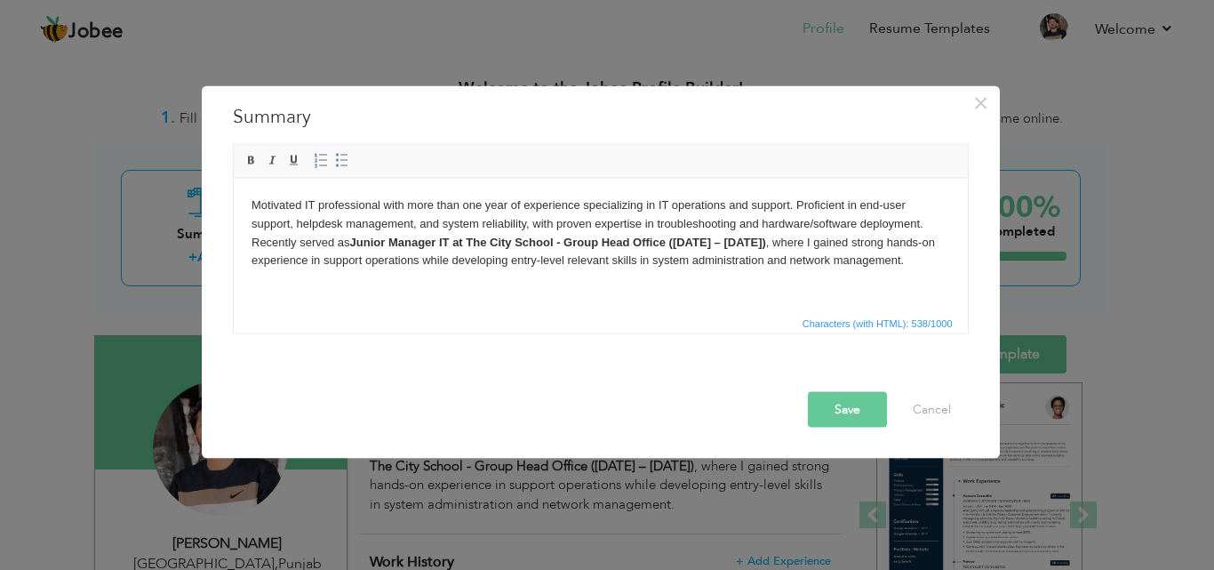
click at [853, 408] on button "Save" at bounding box center [847, 409] width 79 height 36
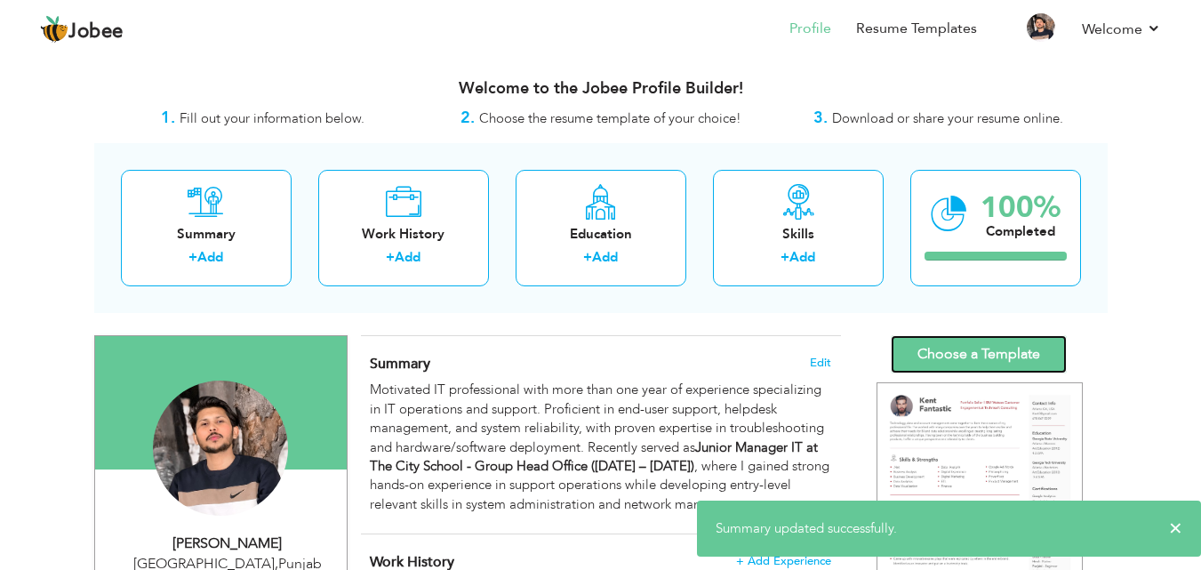
click at [962, 347] on link "Choose a Template" at bounding box center [978, 354] width 176 height 38
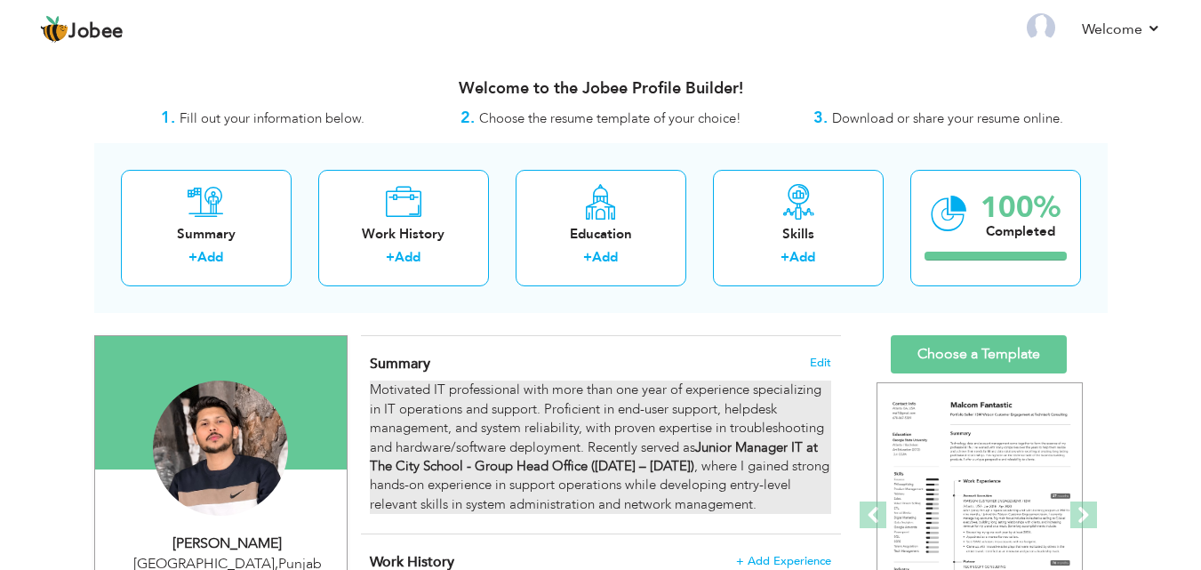
click at [568, 419] on div "Motivated IT professional with more than one year of experience specializing in…" at bounding box center [600, 446] width 460 height 133
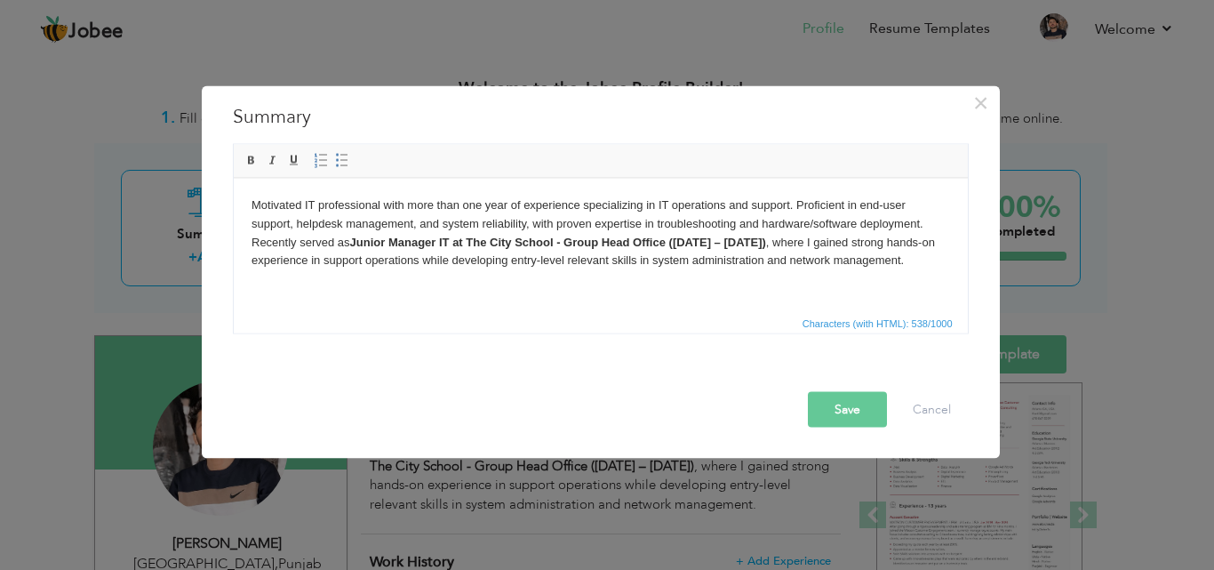
click at [738, 224] on body "Motivated IT professional with more than one year of experience specializing in…" at bounding box center [600, 233] width 699 height 74
click at [800, 207] on body "Motivated IT professional with more than one year of experience specializing in…" at bounding box center [600, 233] width 699 height 74
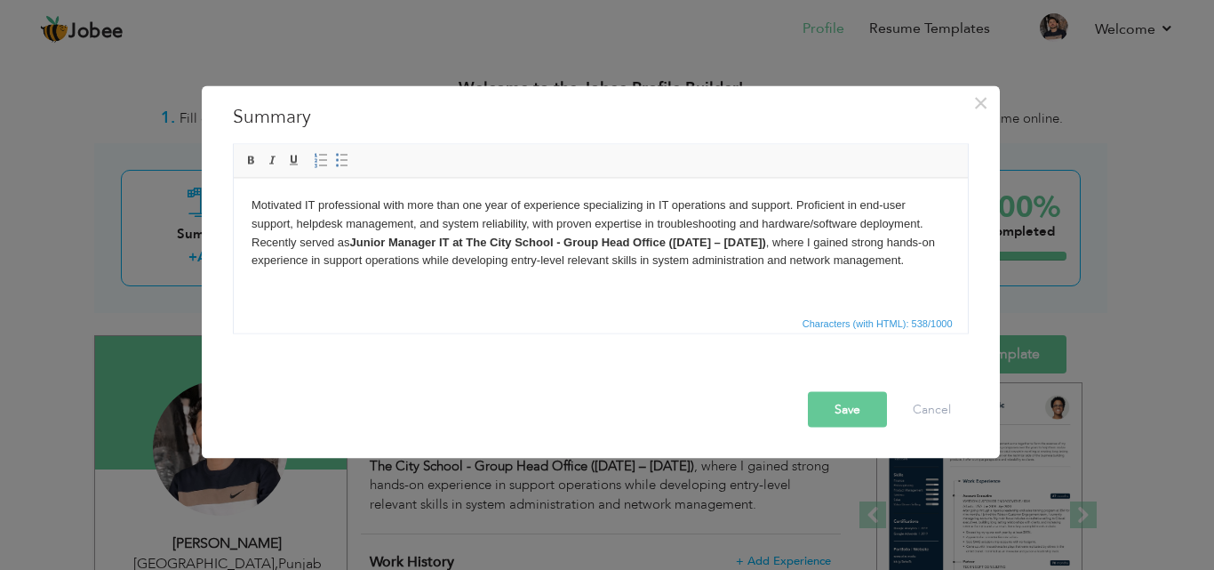
click at [919, 223] on body "Motivated IT professional with more than one year of experience specializing in…" at bounding box center [600, 233] width 699 height 74
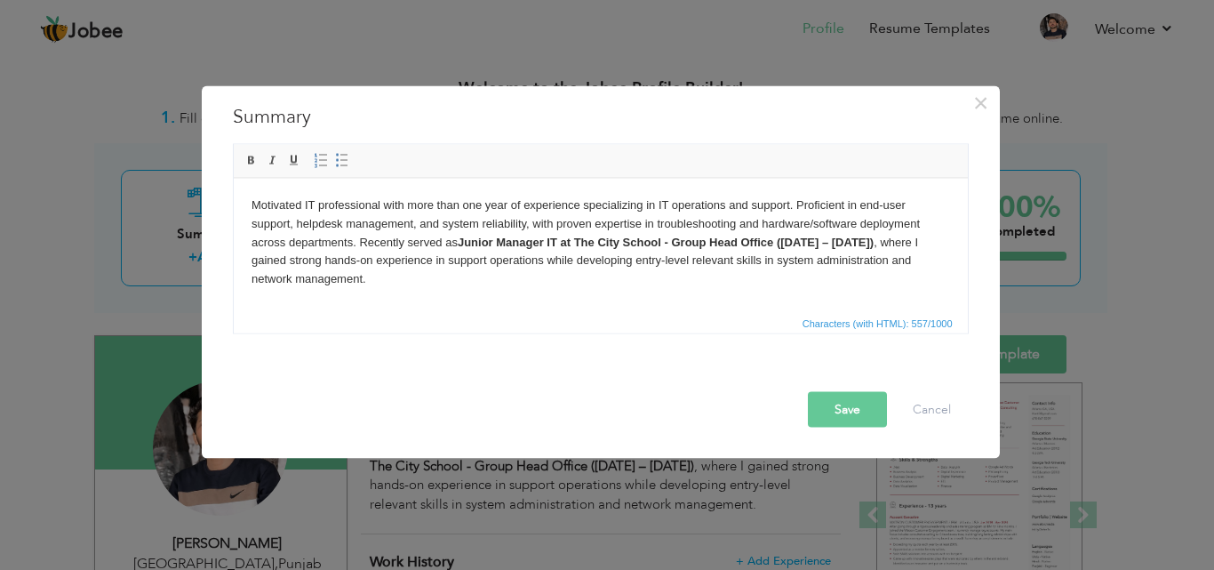
click at [839, 410] on button "Save" at bounding box center [847, 409] width 79 height 36
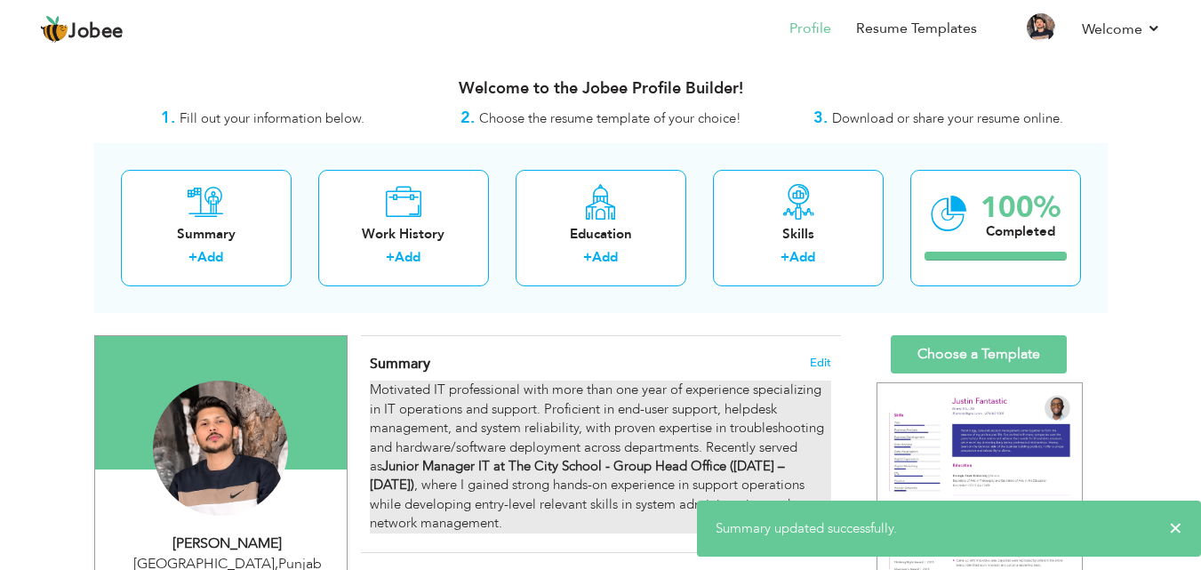
click at [745, 395] on div "Motivated IT professional with more than one year of experience specializing in…" at bounding box center [600, 456] width 460 height 152
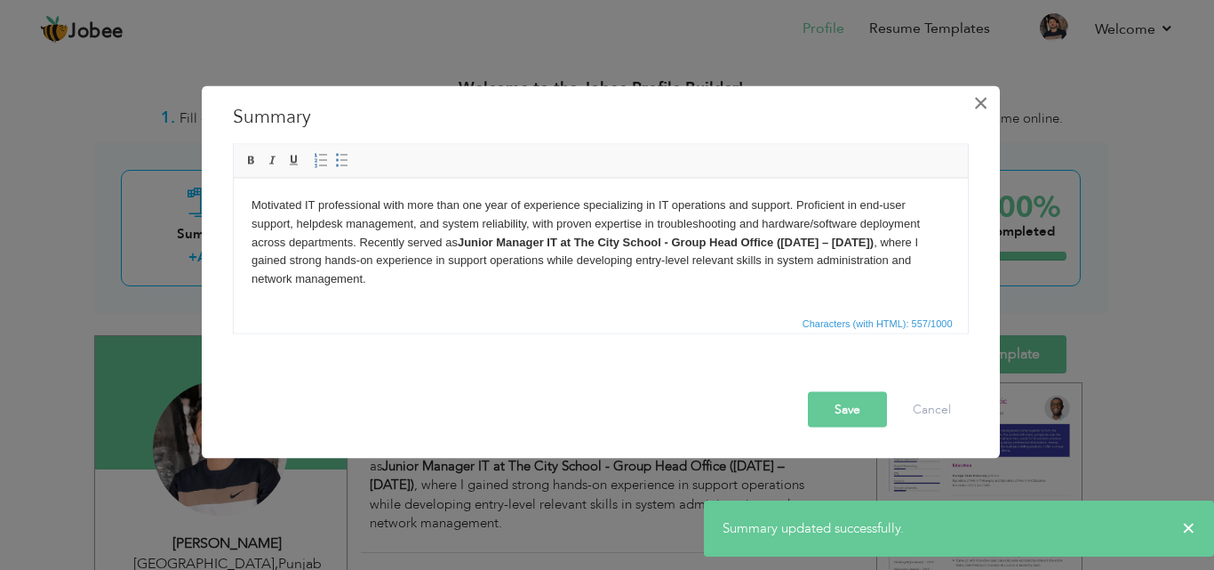
click at [969, 109] on button "×" at bounding box center [981, 102] width 28 height 28
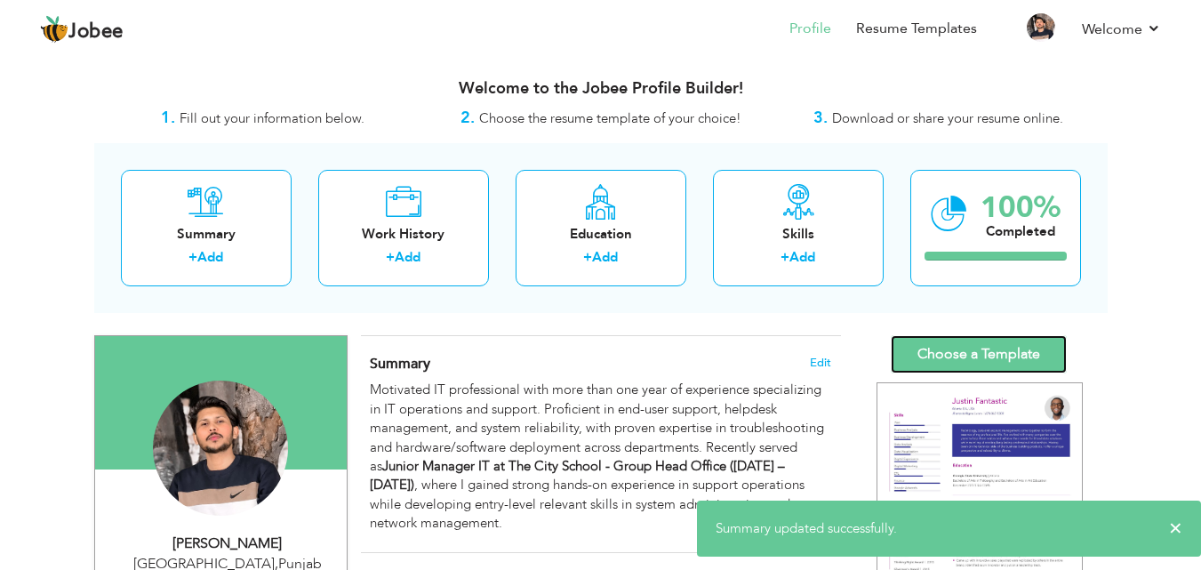
click at [978, 355] on link "Choose a Template" at bounding box center [978, 354] width 176 height 38
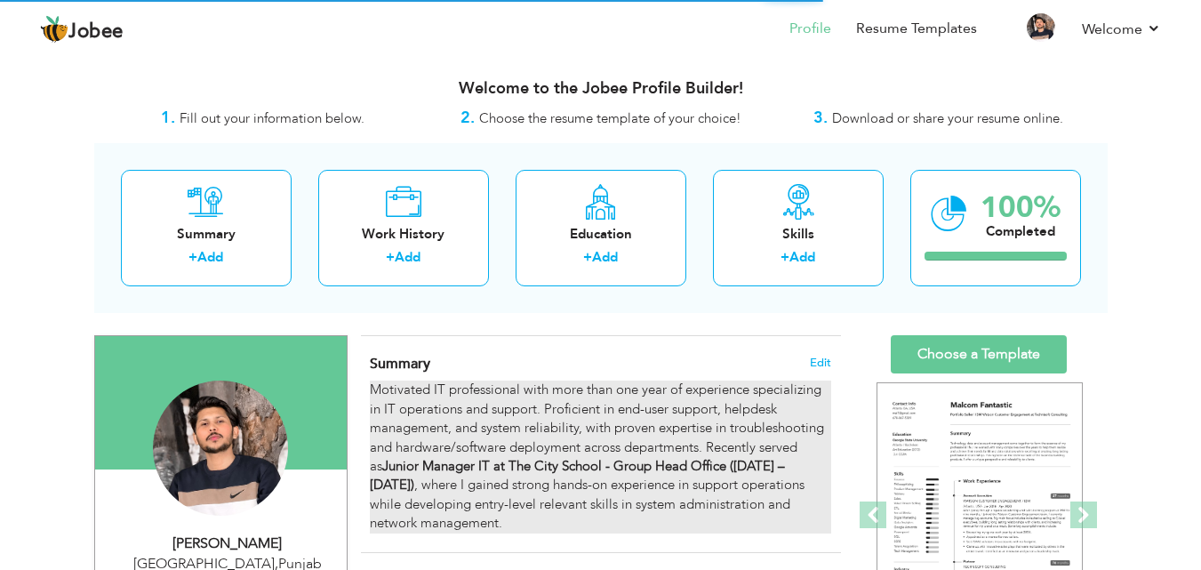
click at [731, 426] on div "Motivated IT professional with more than one year of experience specializing in…" at bounding box center [600, 456] width 460 height 152
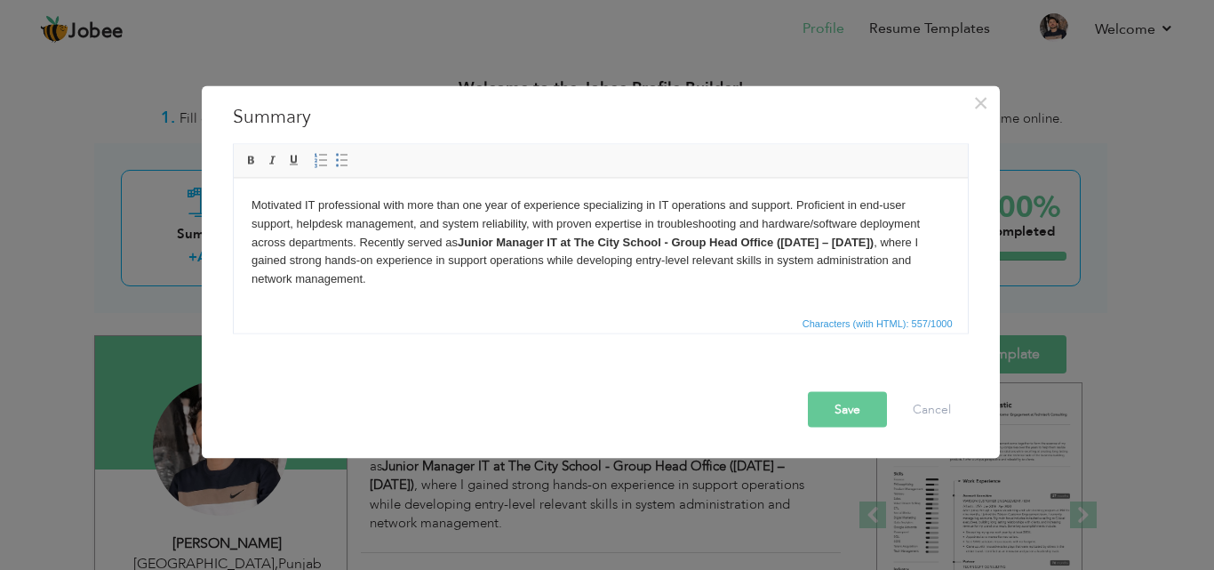
drag, startPoint x: 290, startPoint y: 239, endPoint x: 343, endPoint y: 273, distance: 63.1
click at [290, 238] on body "Motivated IT professional with more than one year of experience specializing in…" at bounding box center [600, 242] width 699 height 92
click at [826, 403] on button "Save" at bounding box center [847, 409] width 79 height 36
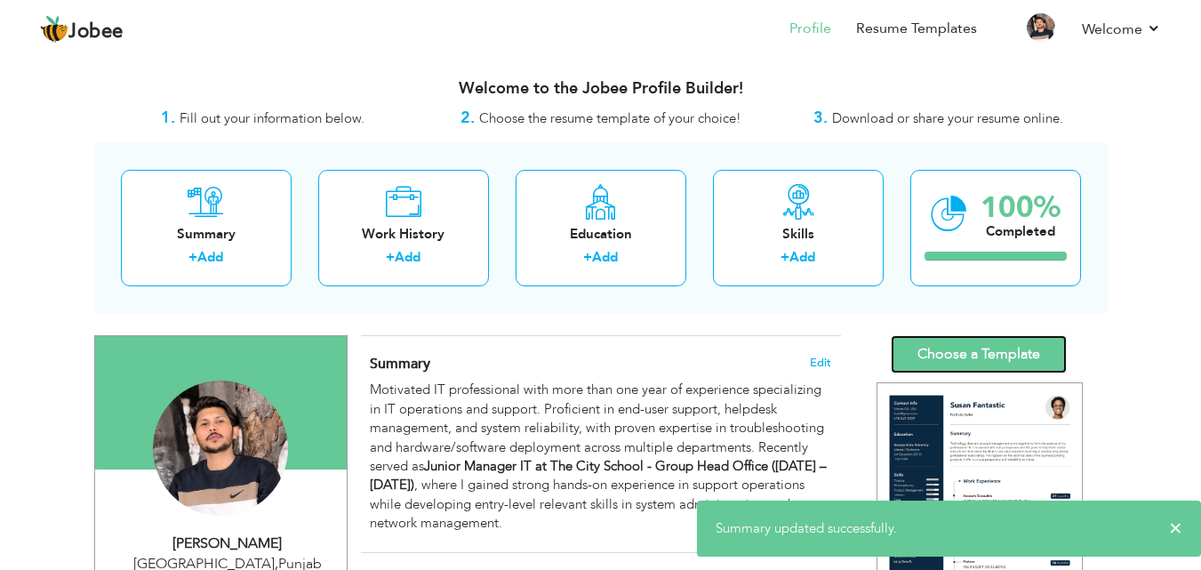
click at [977, 353] on link "Choose a Template" at bounding box center [978, 354] width 176 height 38
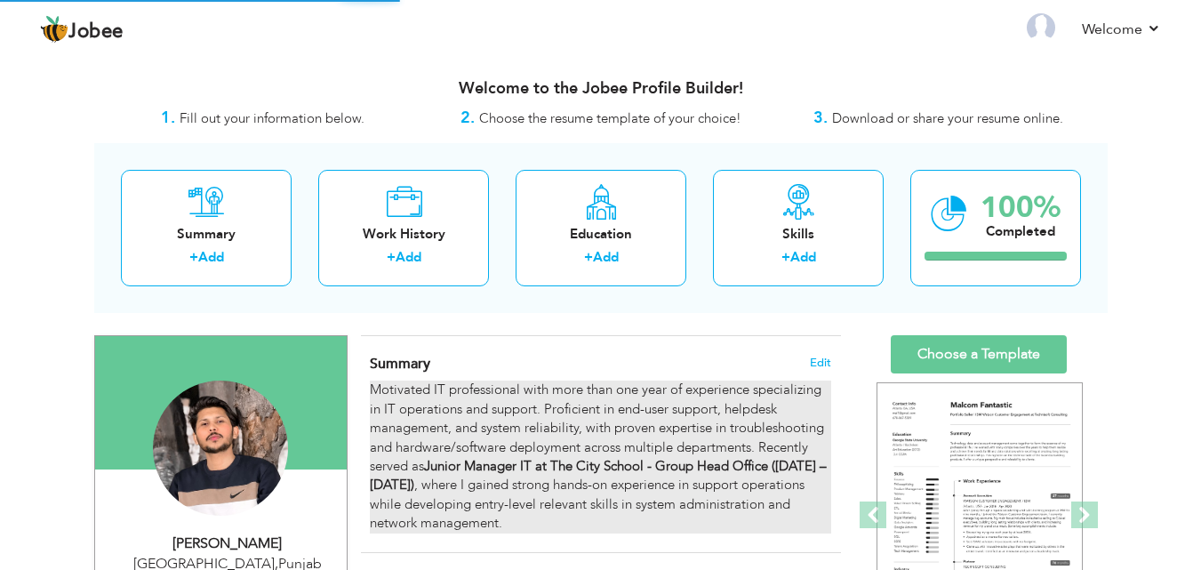
click at [632, 481] on div "Motivated IT professional with more than one year of experience specializing in…" at bounding box center [600, 456] width 460 height 152
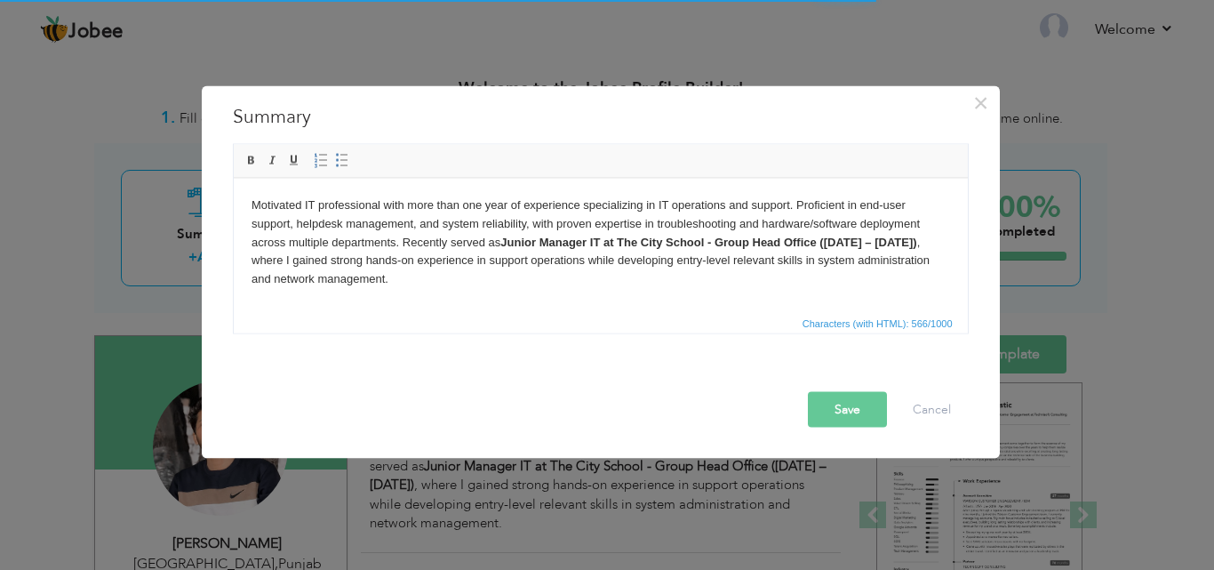
click at [716, 240] on strong "Junior Manager IT at The City School - Group Head Office (Sep 2024 – Aug 2025)" at bounding box center [707, 241] width 416 height 13
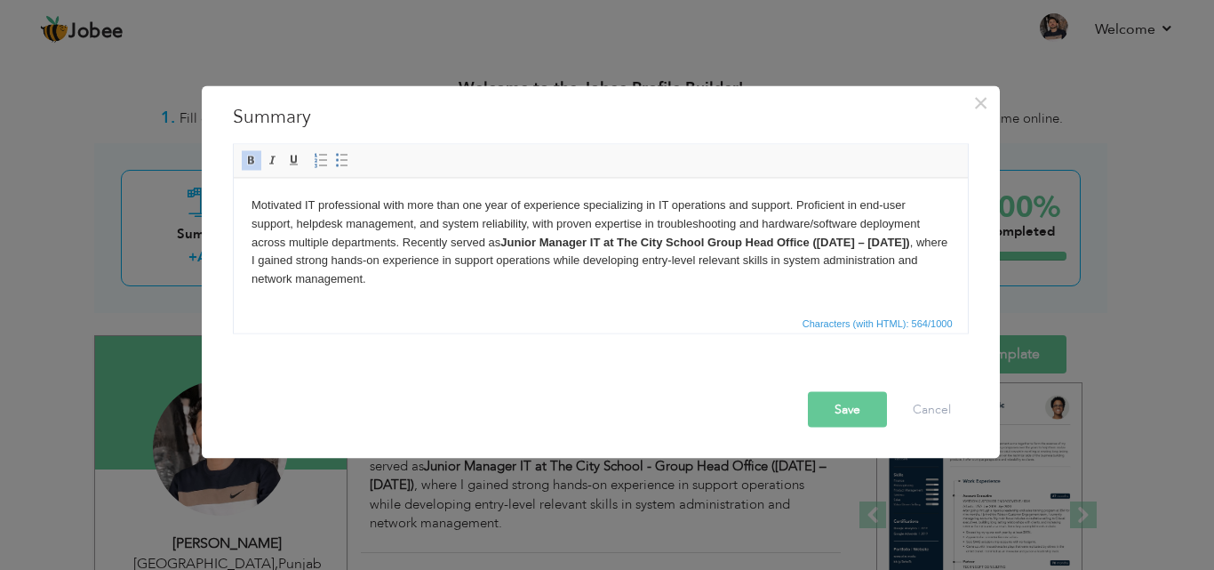
click at [859, 416] on button "Save" at bounding box center [847, 409] width 79 height 36
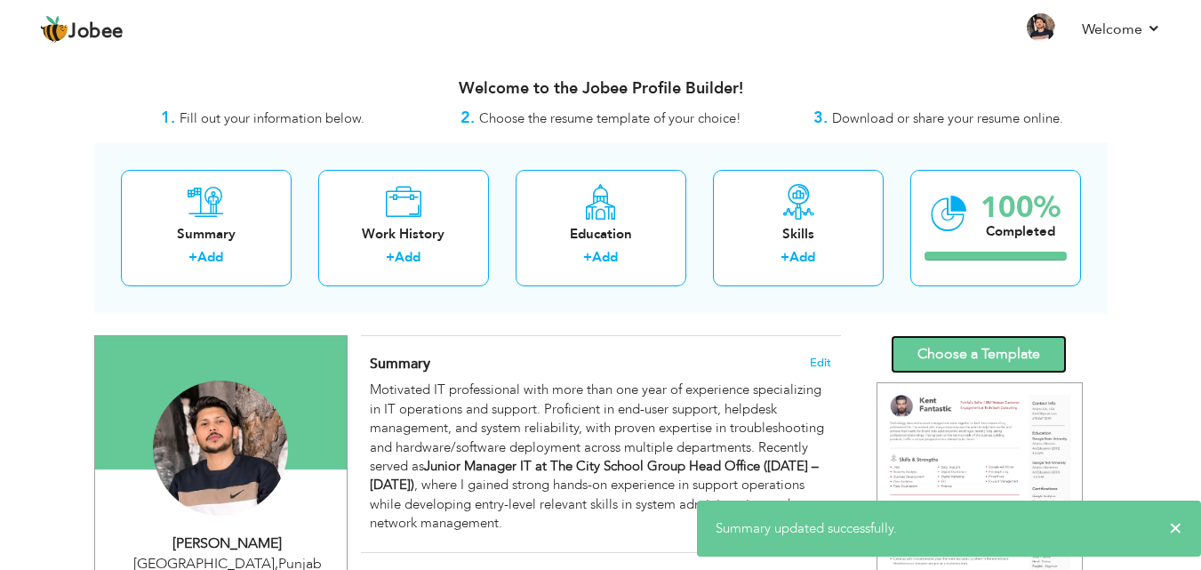
click at [1017, 362] on link "Choose a Template" at bounding box center [978, 354] width 176 height 38
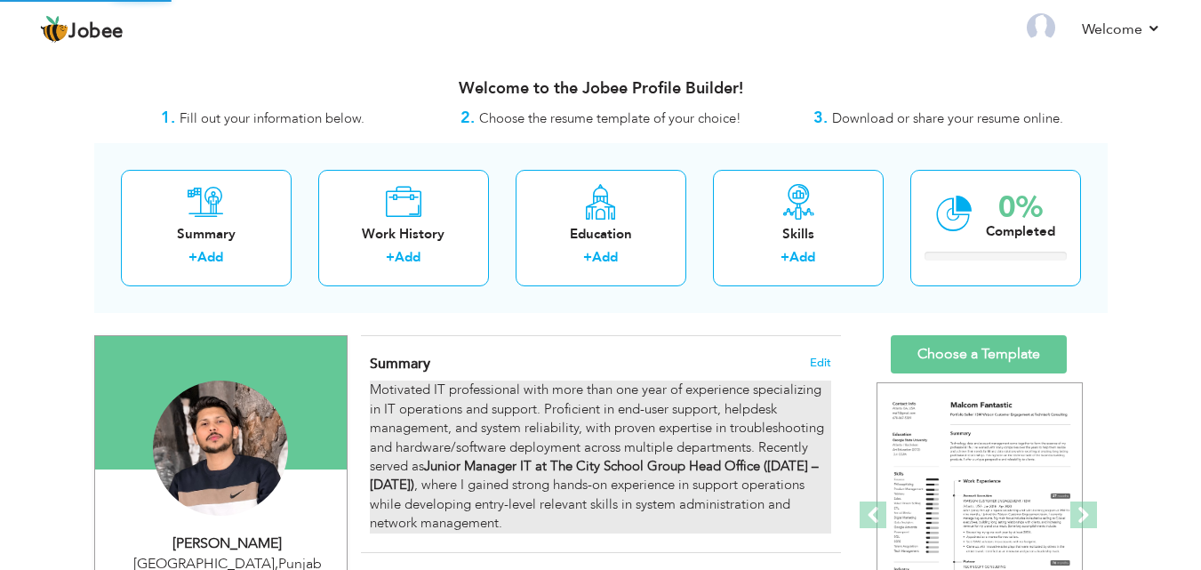
click at [721, 407] on div "Motivated IT professional with more than one year of experience specializing in…" at bounding box center [600, 456] width 460 height 152
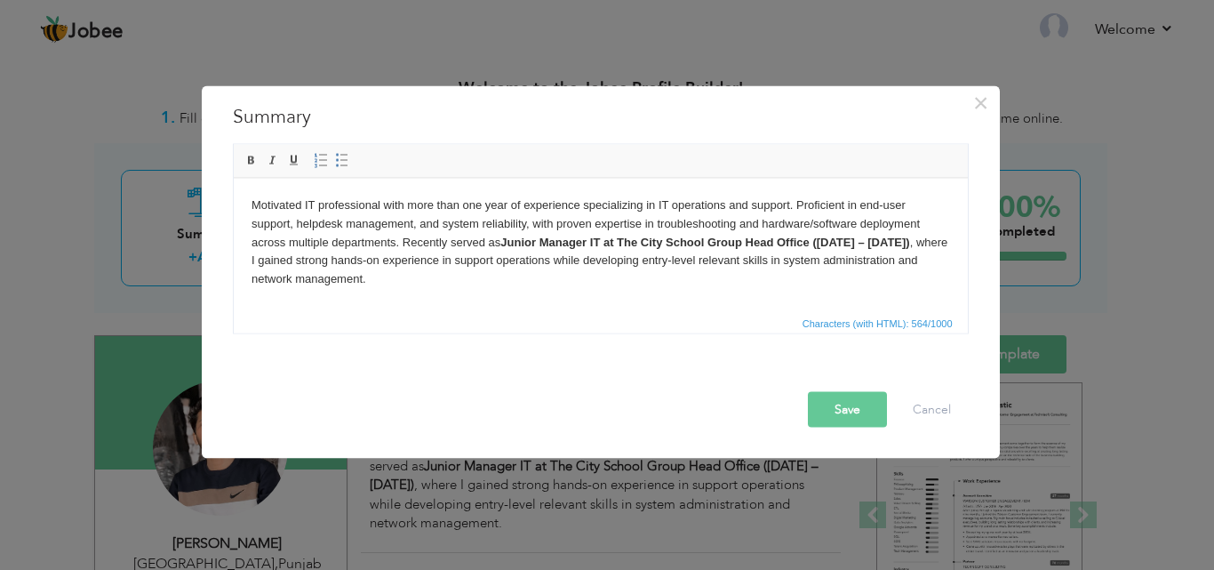
click at [480, 204] on body "Motivated IT professional with more than one year of experience specializing in…" at bounding box center [600, 242] width 699 height 92
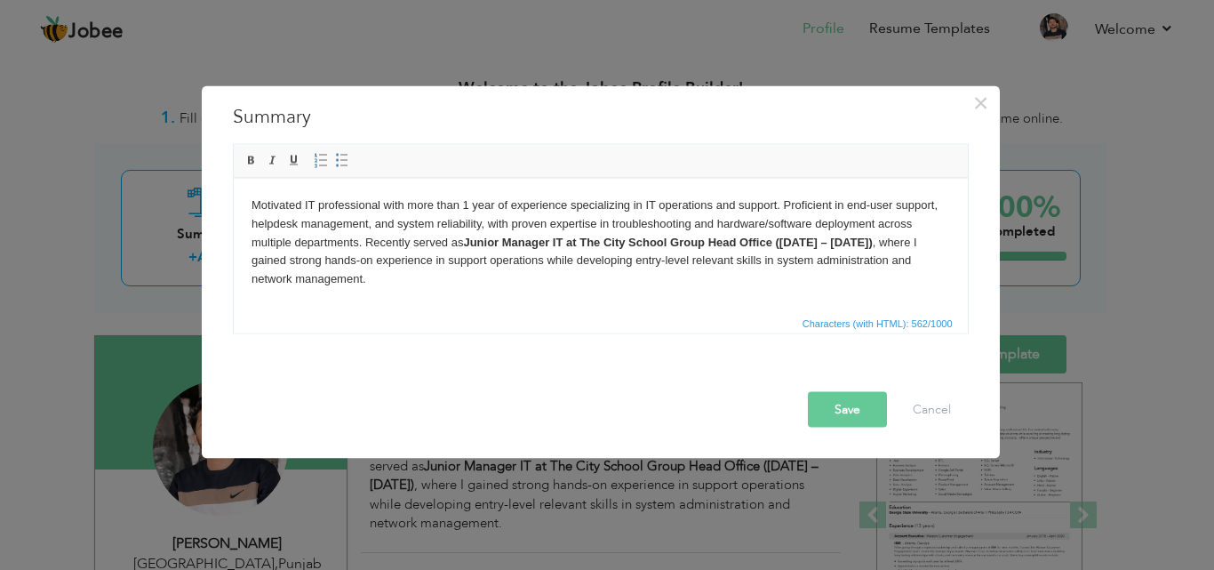
click at [841, 407] on button "Save" at bounding box center [847, 409] width 79 height 36
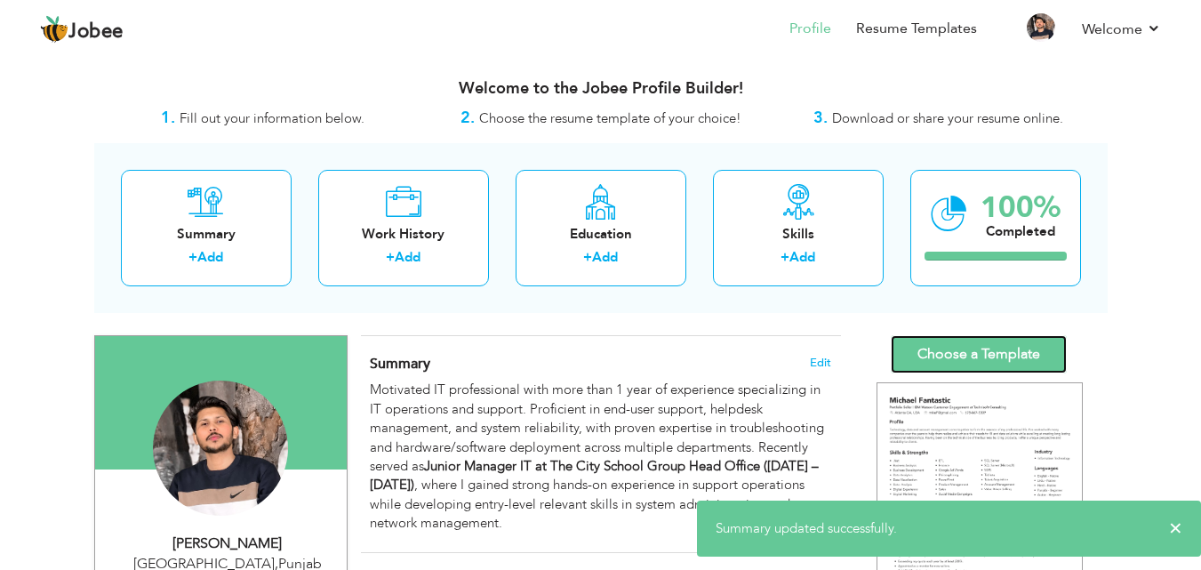
click at [1022, 355] on link "Choose a Template" at bounding box center [978, 354] width 176 height 38
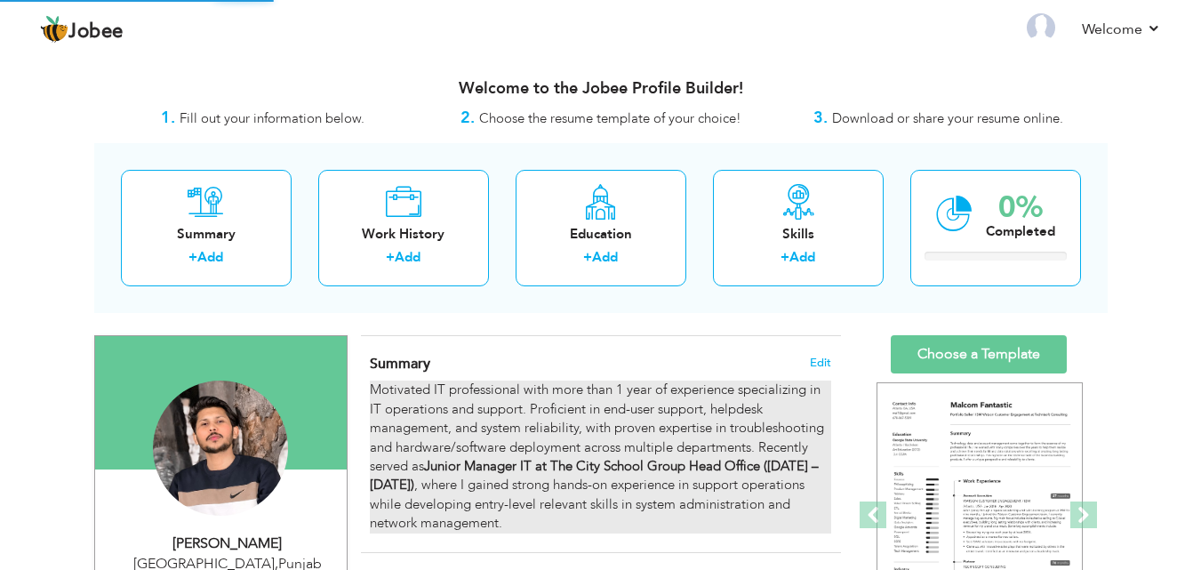
click at [789, 399] on div "Motivated IT professional with more than 1 year of experience specializing in I…" at bounding box center [600, 456] width 460 height 152
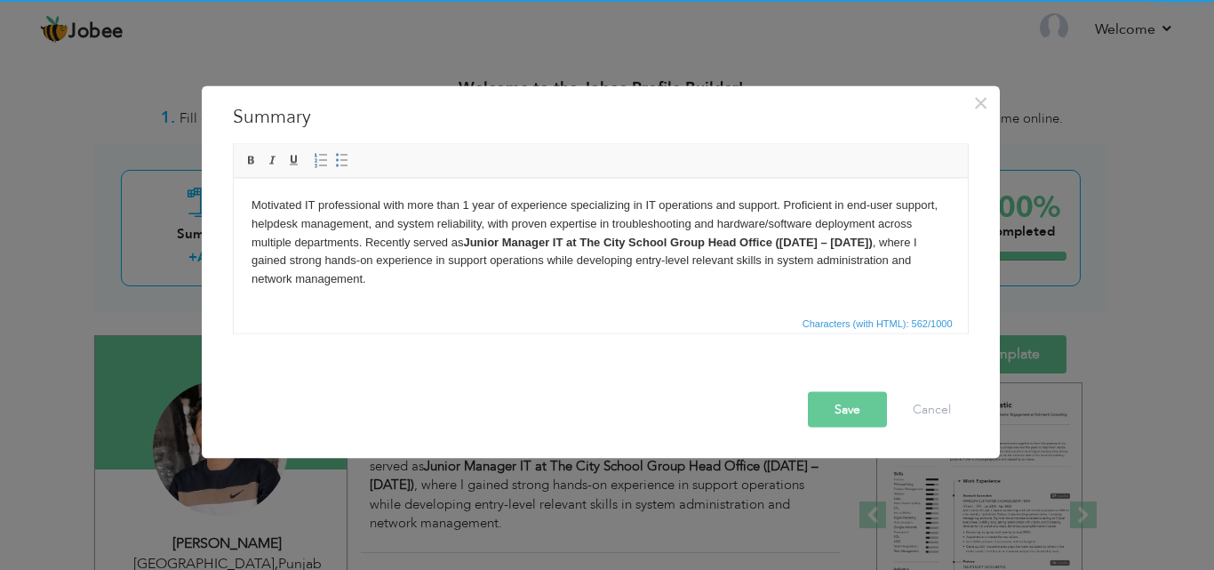
click at [463, 197] on body "Motivated IT professional with more than 1 year of experience specializing in I…" at bounding box center [600, 242] width 699 height 92
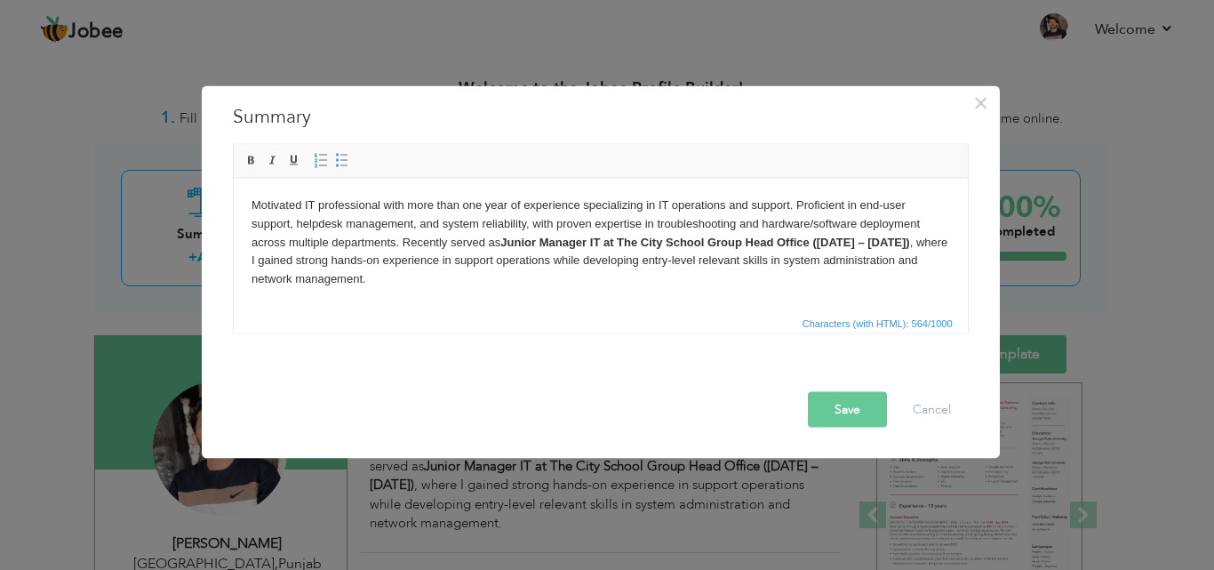
click at [743, 207] on body "Motivated IT professional with more than one year of experience specializing in…" at bounding box center [600, 242] width 699 height 92
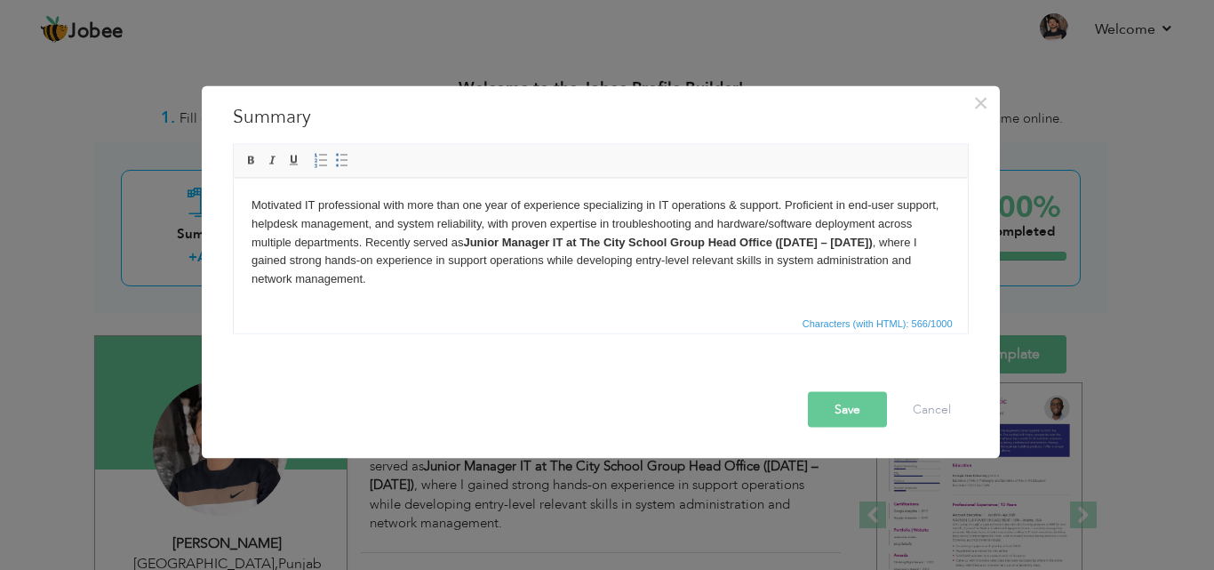
click at [830, 409] on button "Save" at bounding box center [847, 409] width 79 height 36
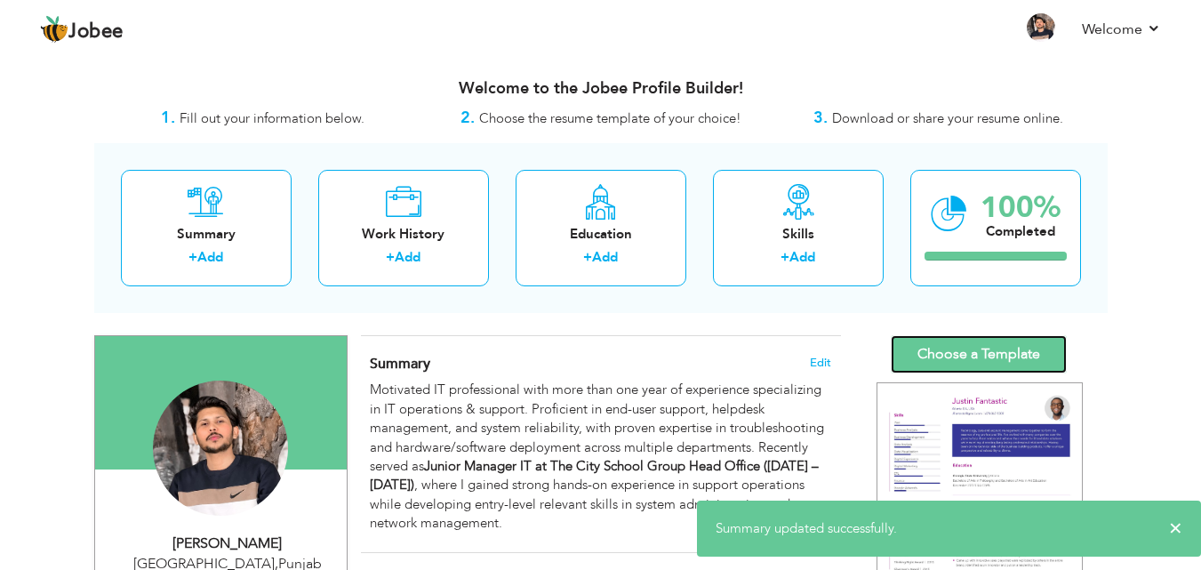
click at [930, 346] on link "Choose a Template" at bounding box center [978, 354] width 176 height 38
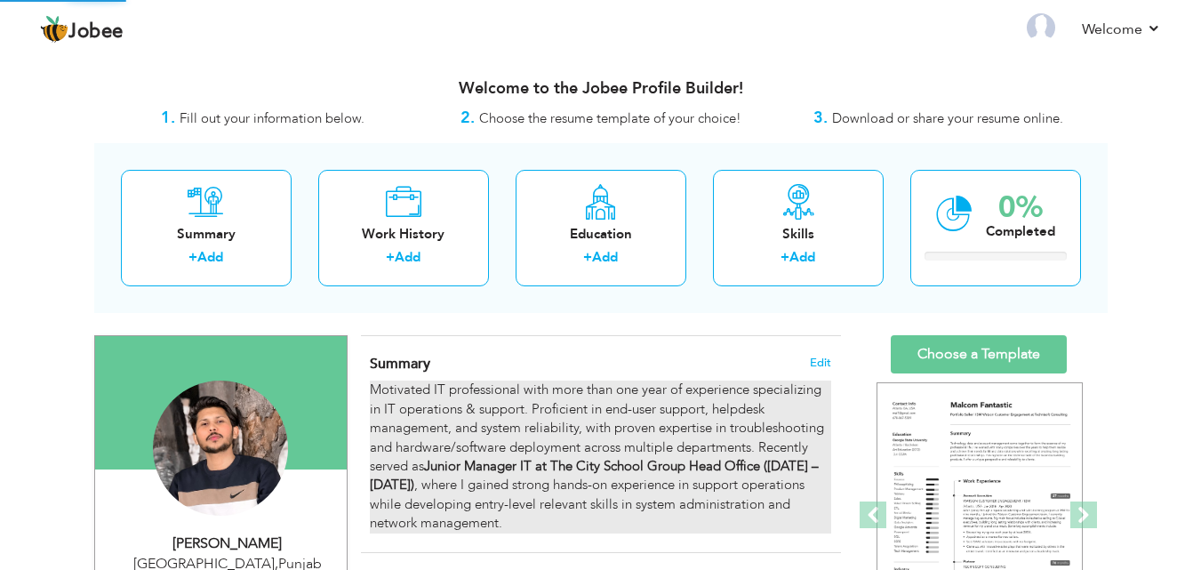
click at [698, 453] on div "Motivated IT professional with more than one year of experience specializing in…" at bounding box center [600, 456] width 460 height 152
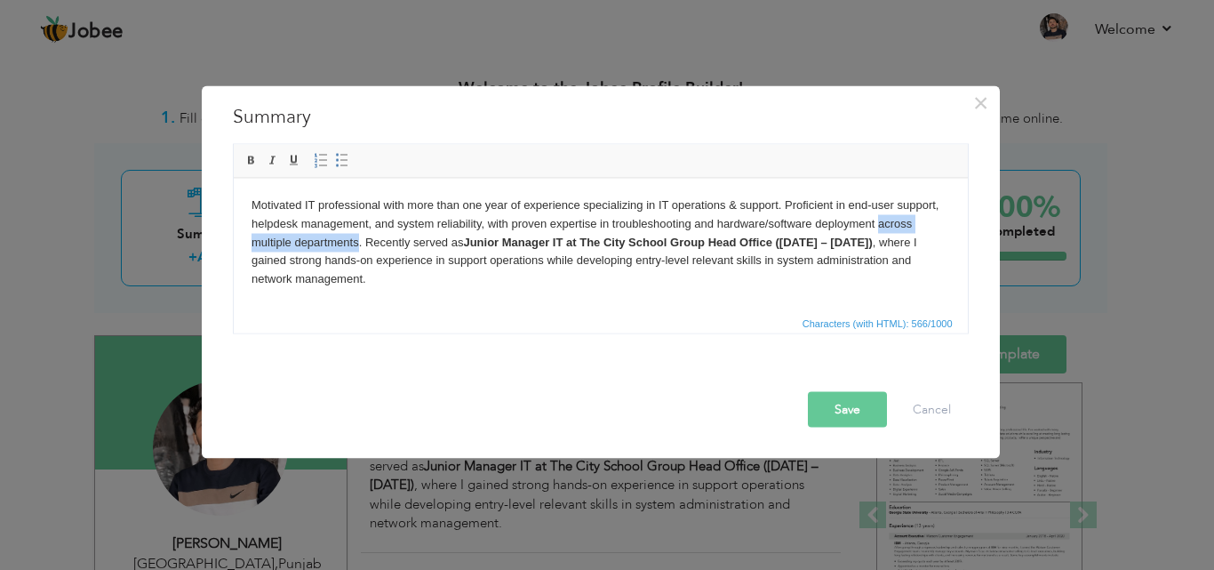
drag, startPoint x: 358, startPoint y: 244, endPoint x: 876, endPoint y: 223, distance: 518.5
click at [876, 223] on body "Motivated IT professional with more than one year of experience specializing in…" at bounding box center [600, 242] width 699 height 92
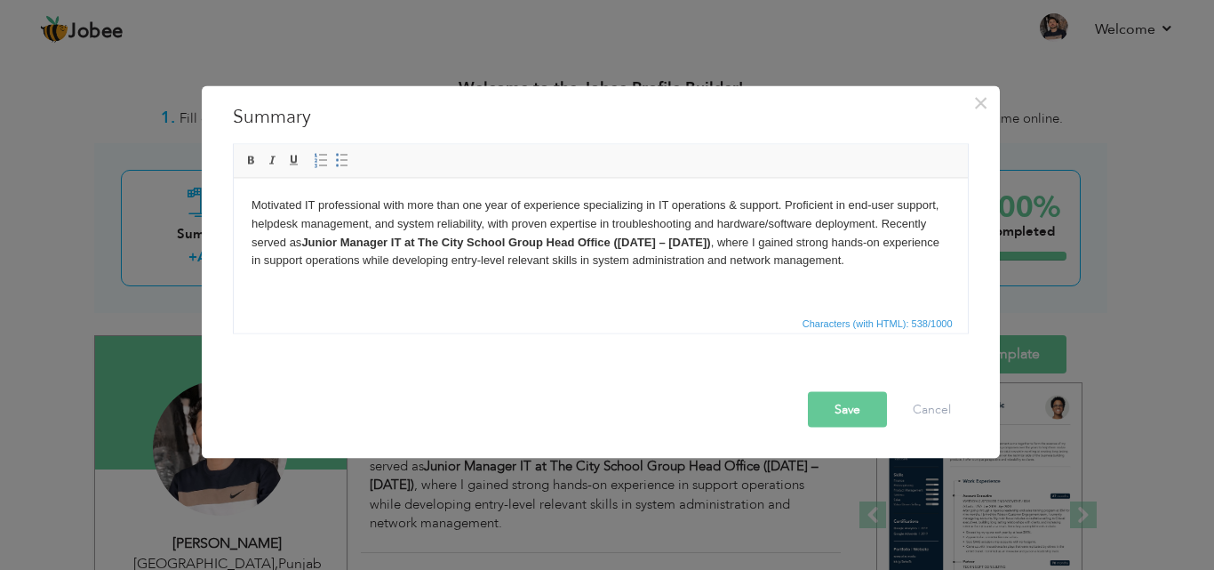
click at [856, 416] on button "Save" at bounding box center [847, 409] width 79 height 36
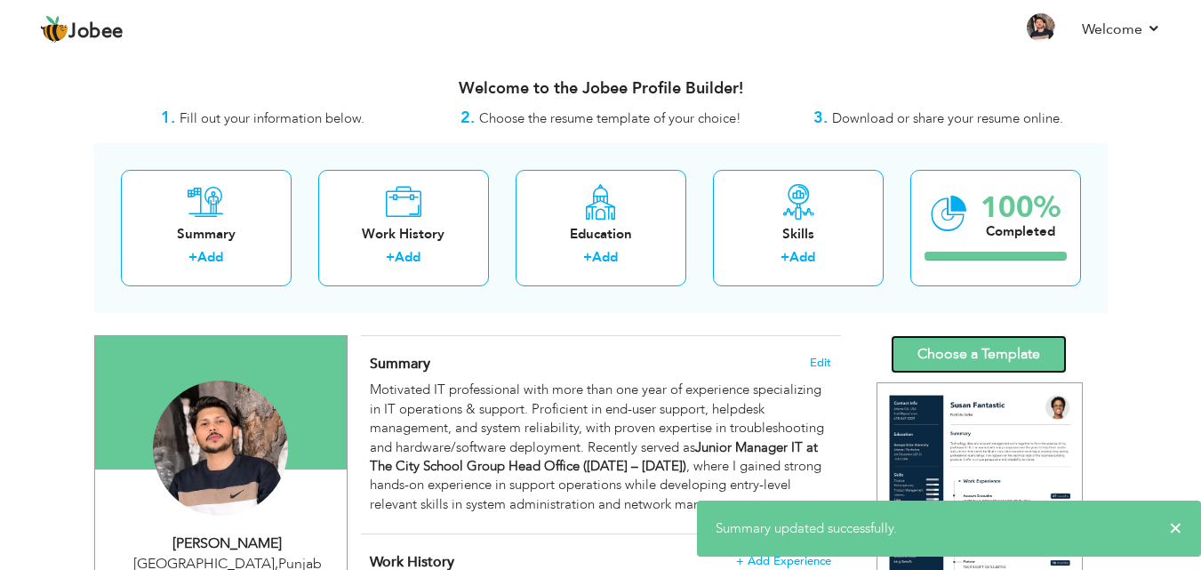
click at [948, 343] on link "Choose a Template" at bounding box center [978, 354] width 176 height 38
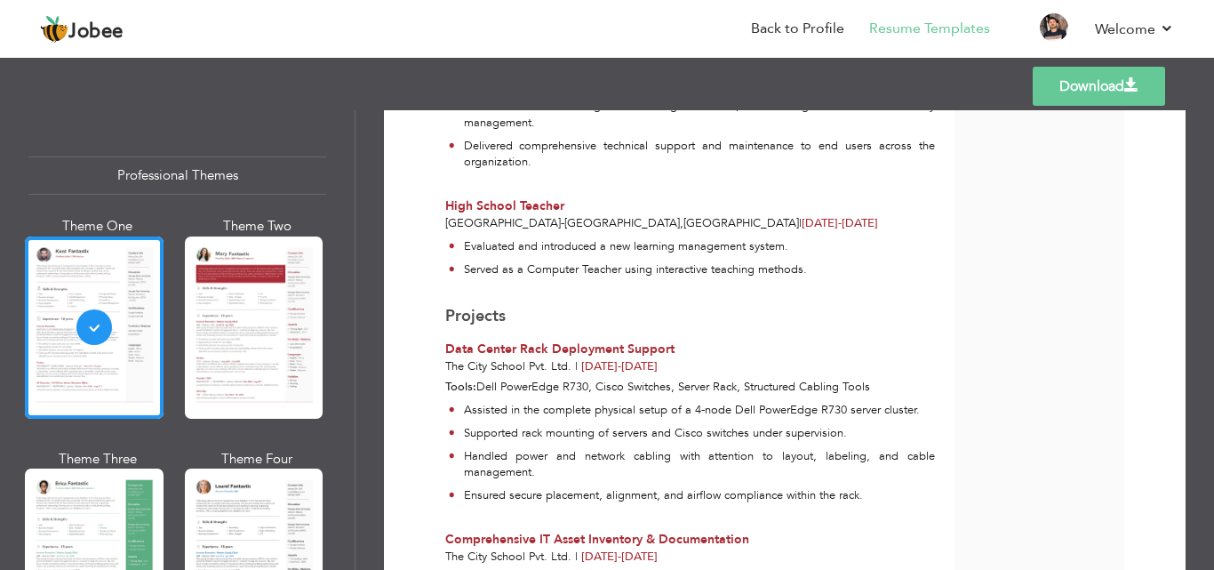
scroll to position [654, 0]
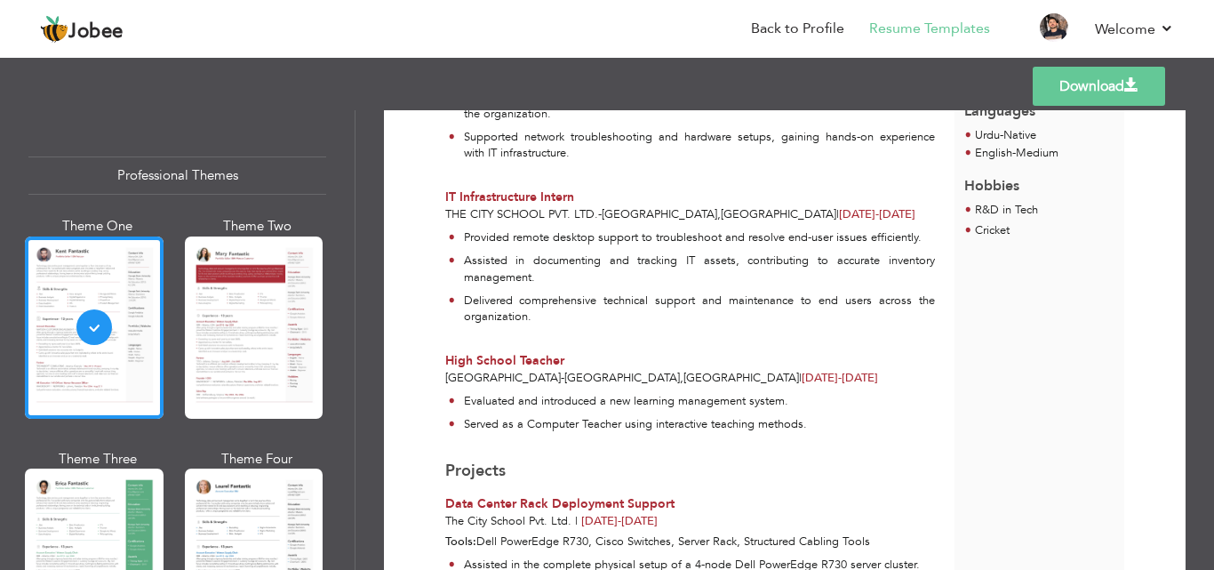
click at [1073, 76] on link "Download" at bounding box center [1099, 86] width 132 height 39
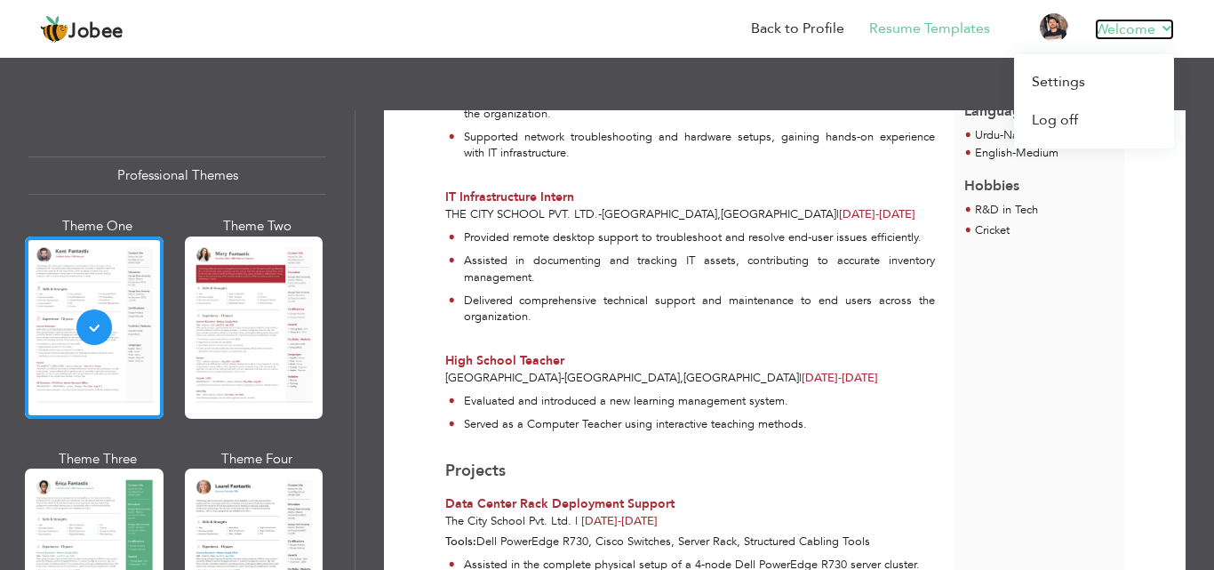
click at [1162, 28] on link "Welcome" at bounding box center [1134, 29] width 79 height 21
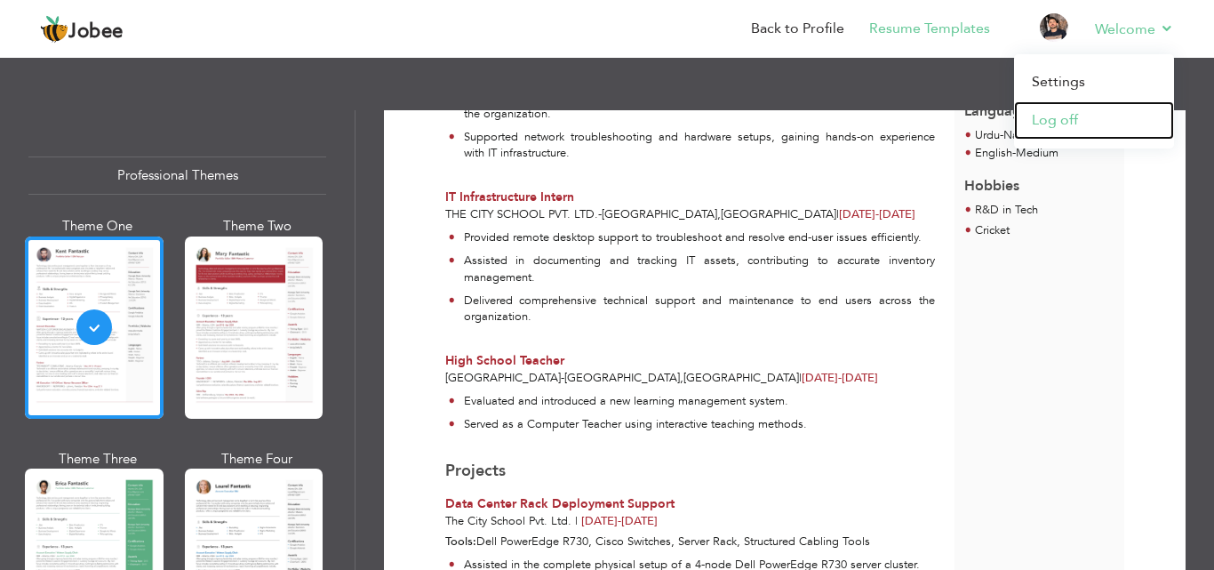
click at [1061, 124] on link "Log off" at bounding box center [1094, 120] width 160 height 38
